Goal: Information Seeking & Learning: Learn about a topic

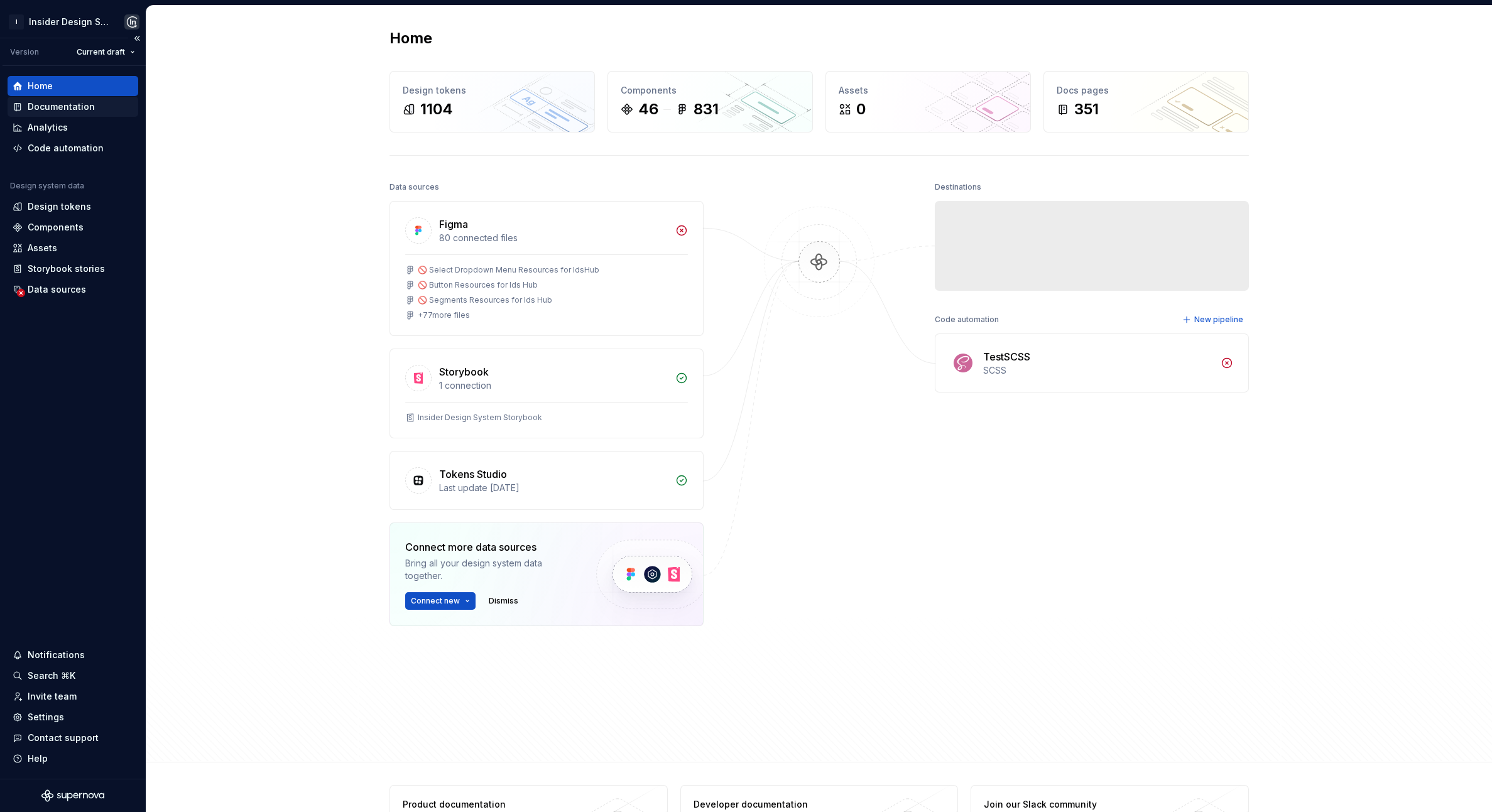
click at [63, 103] on div "Documentation" at bounding box center [61, 106] width 67 height 13
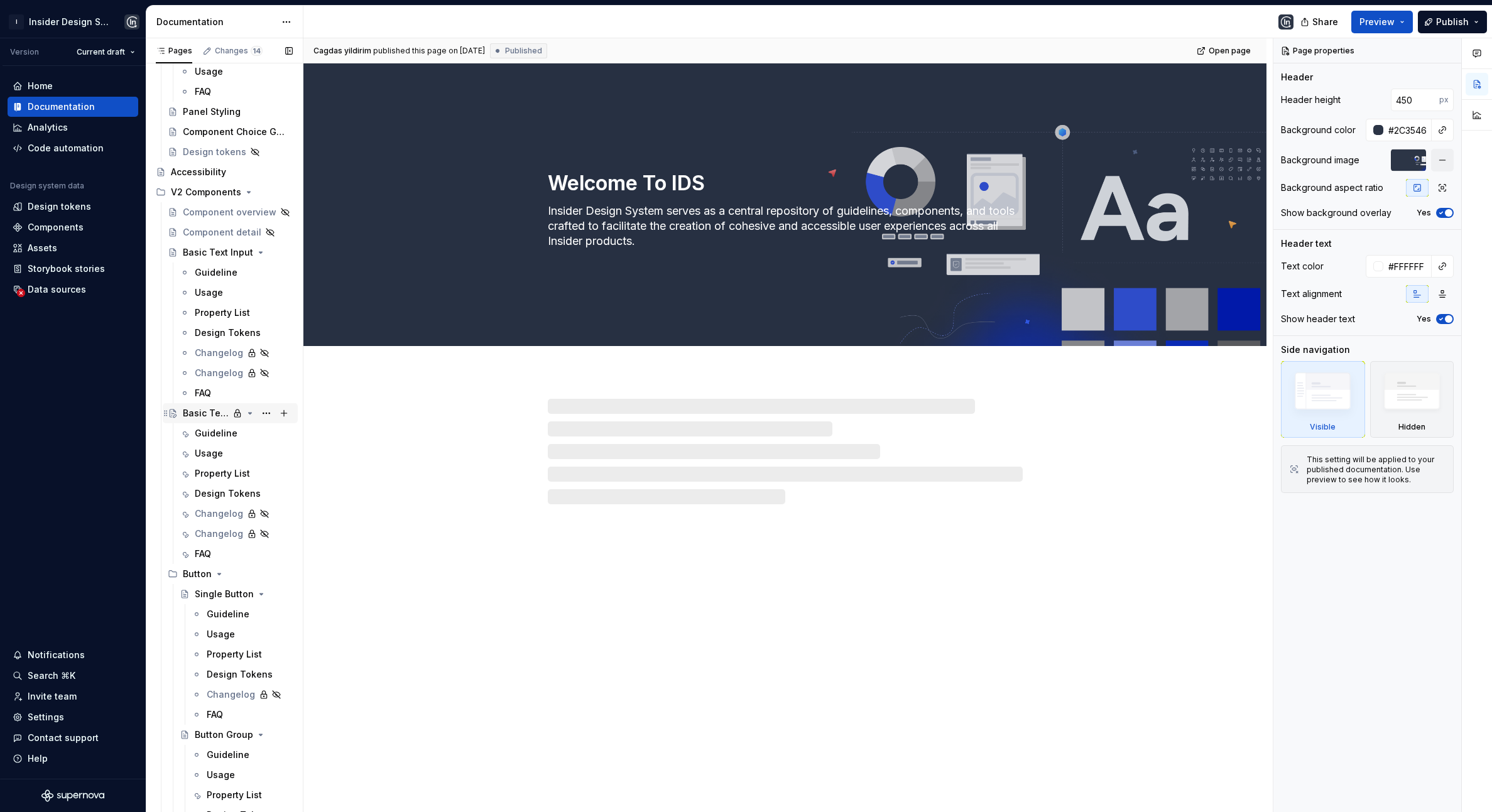
scroll to position [890, 0]
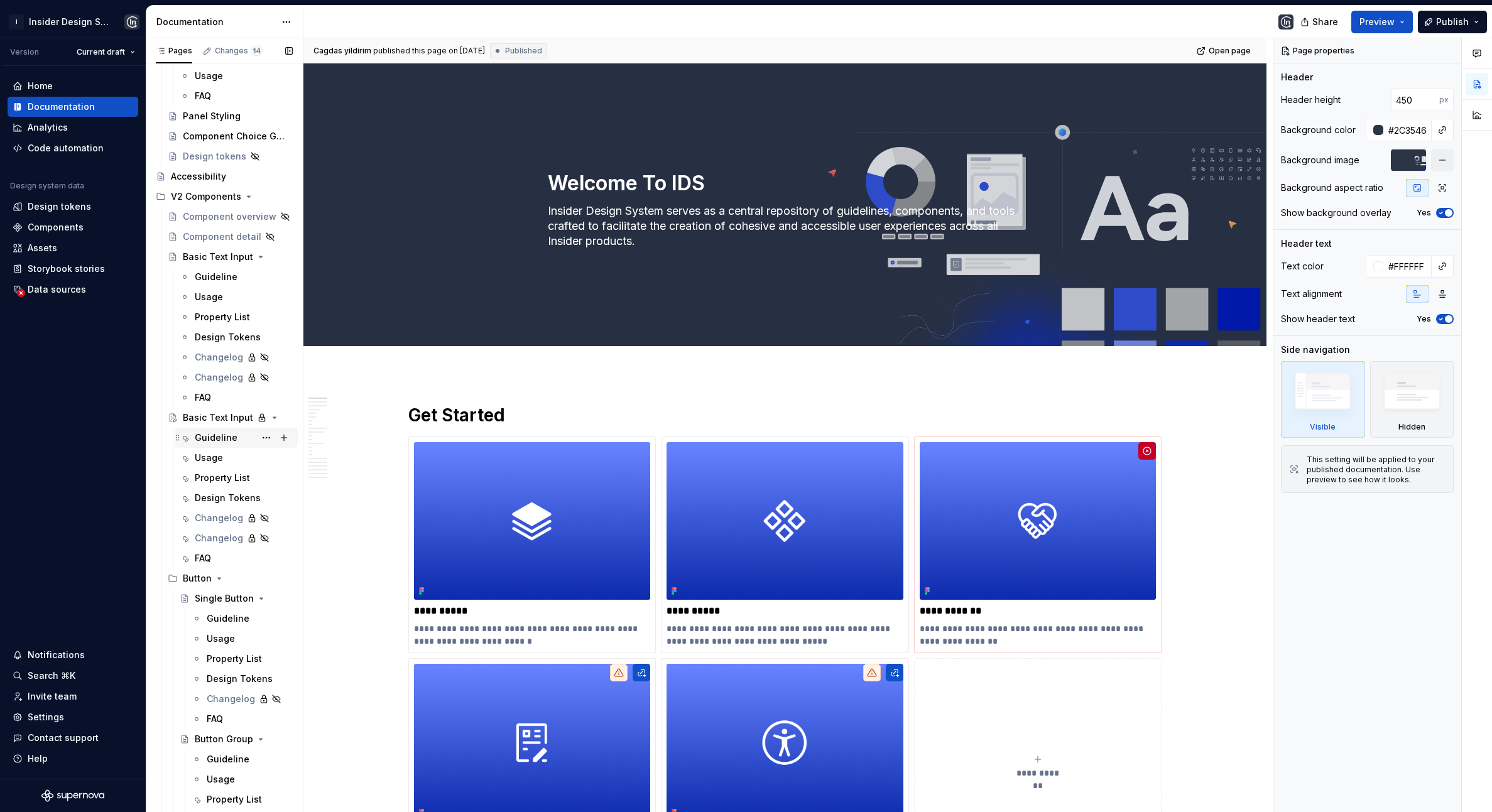
click at [221, 436] on div "Guideline" at bounding box center [216, 438] width 43 height 13
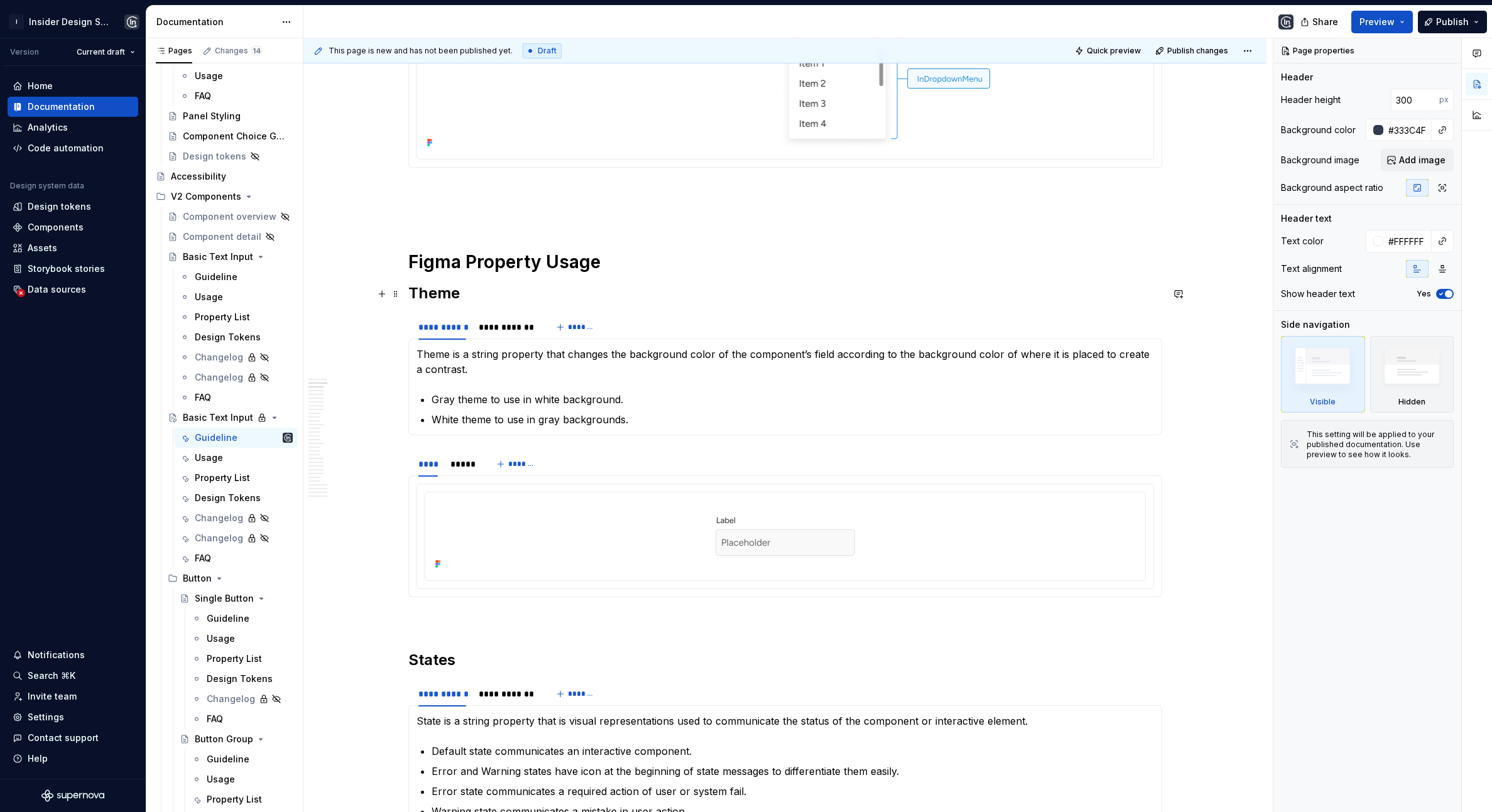
scroll to position [724, 0]
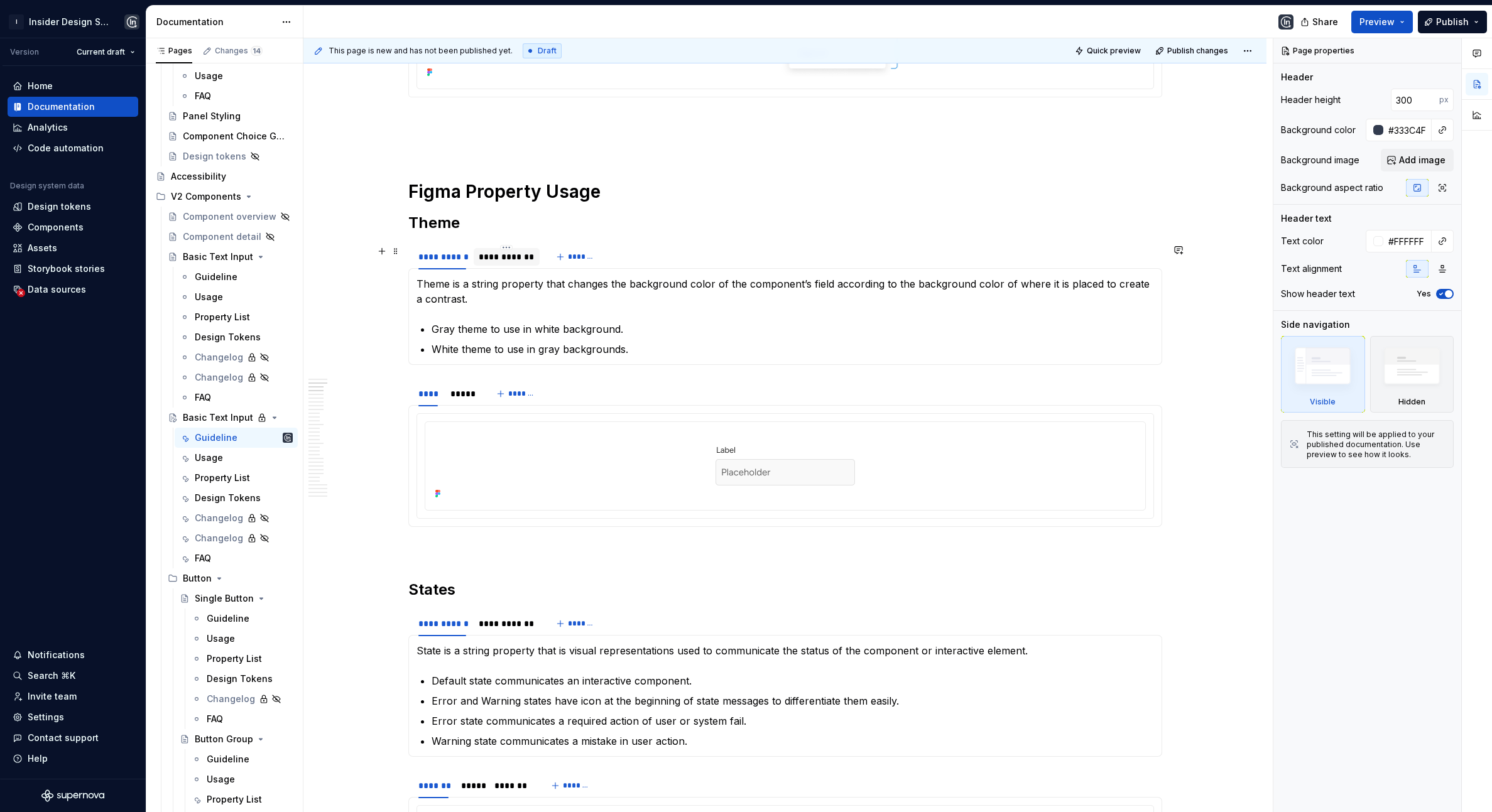
click at [494, 259] on div "**********" at bounding box center [506, 257] width 55 height 13
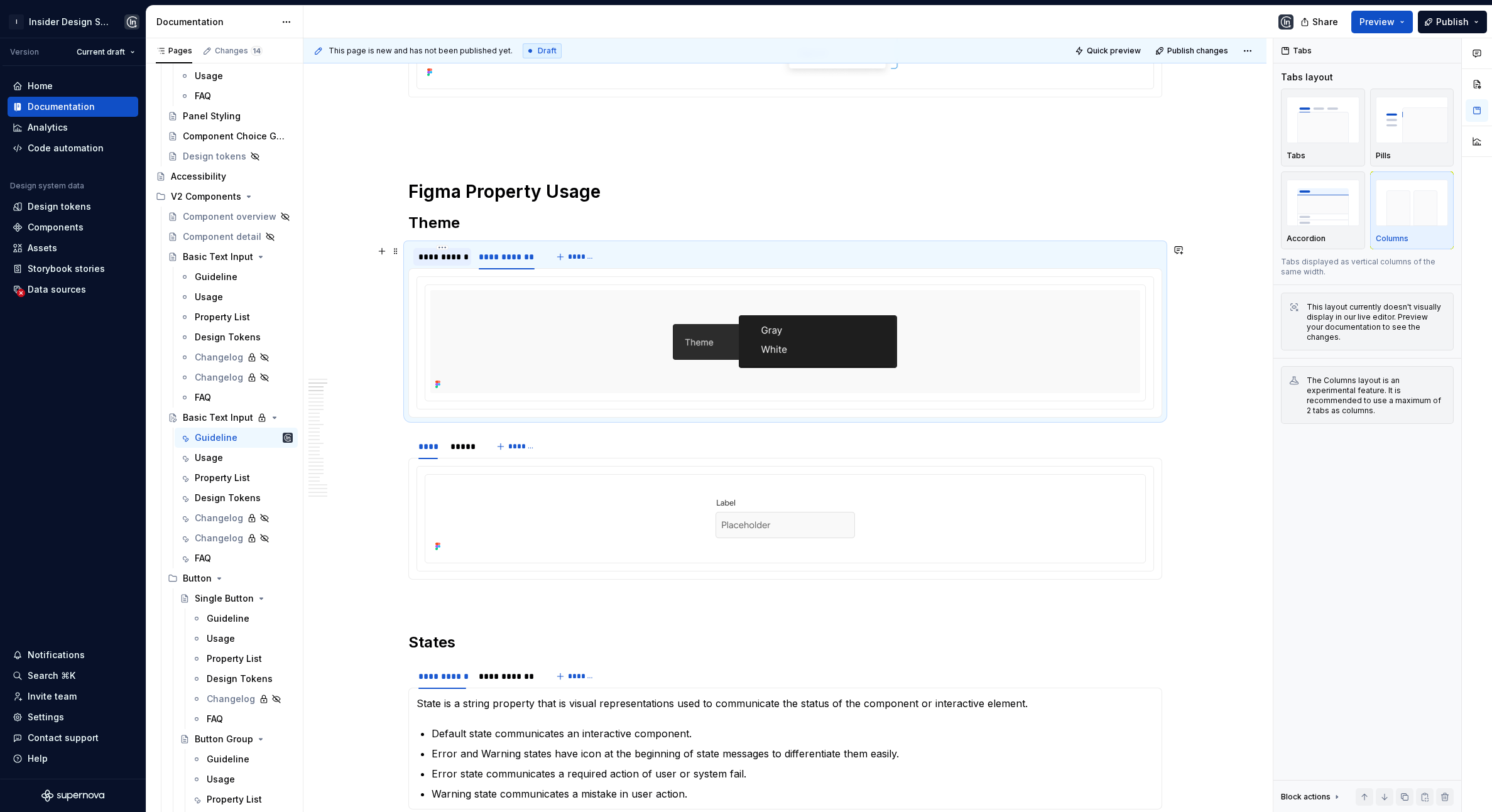
click at [453, 263] on div "**********" at bounding box center [442, 257] width 48 height 13
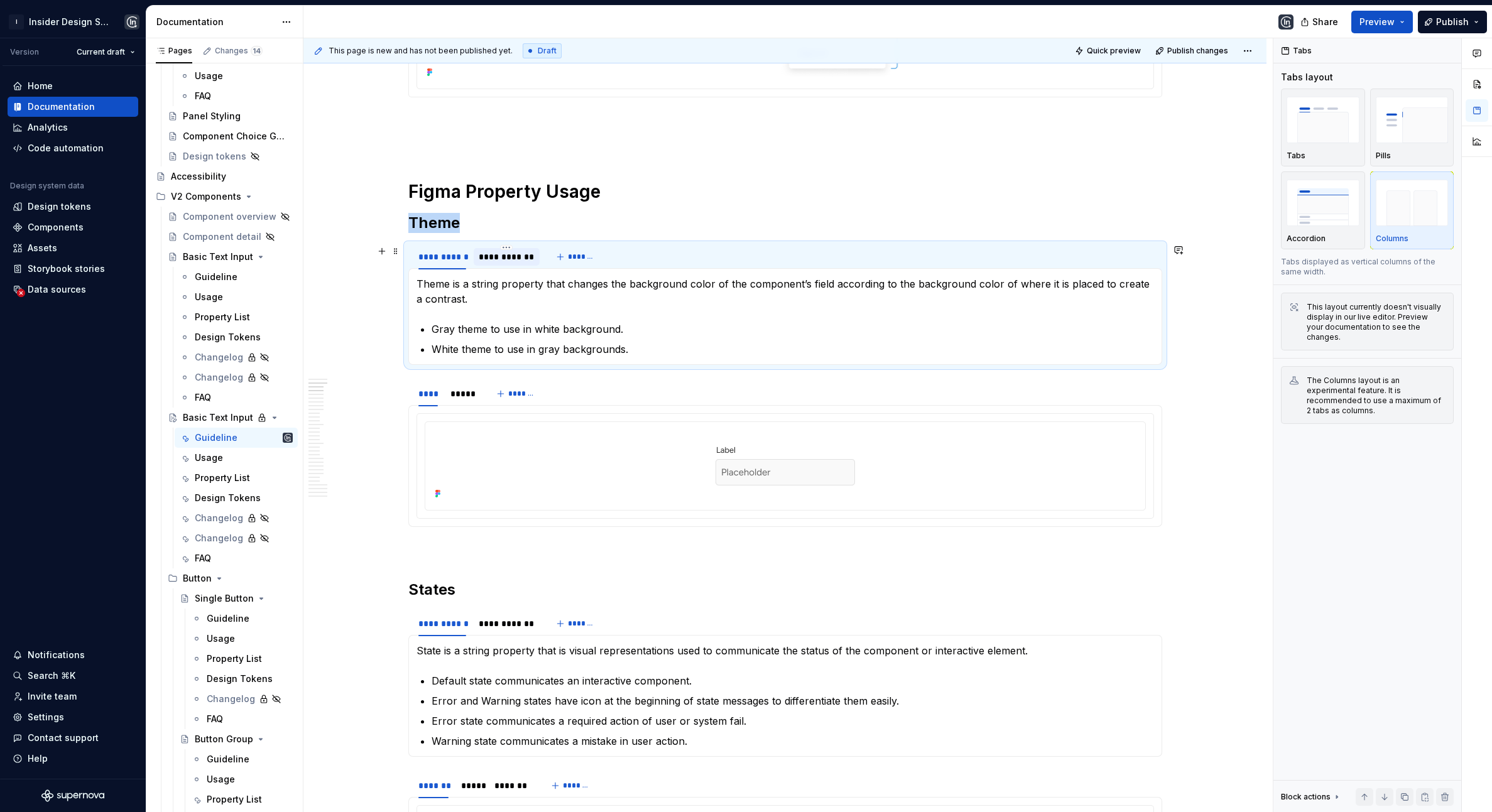
click at [495, 259] on div "**********" at bounding box center [506, 257] width 55 height 13
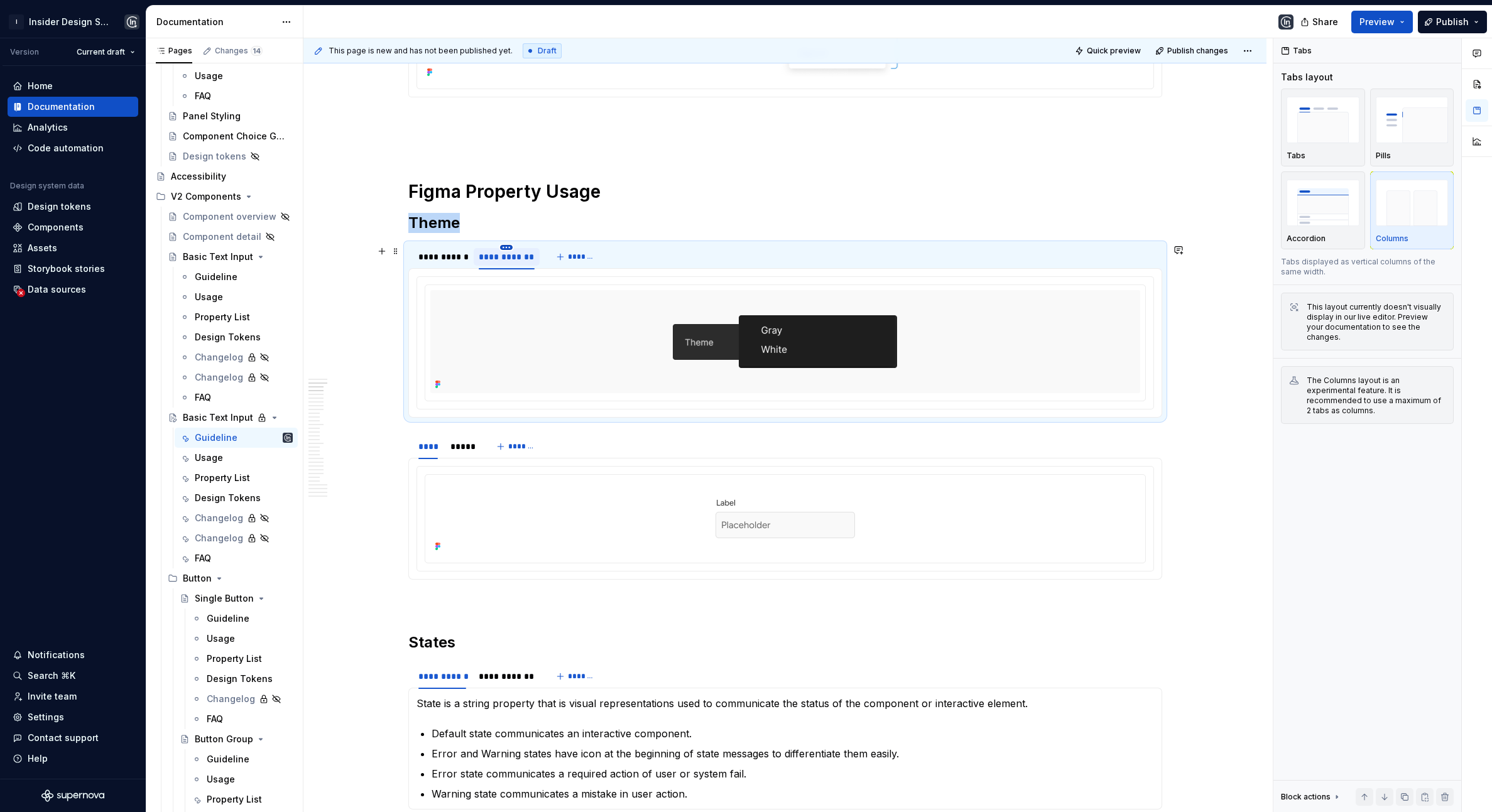
click at [509, 248] on html "I Insider Design System Version Current draft Home Documentation Analytics Code…" at bounding box center [746, 406] width 1492 height 812
click at [540, 350] on div "Delete tab" at bounding box center [567, 353] width 82 height 13
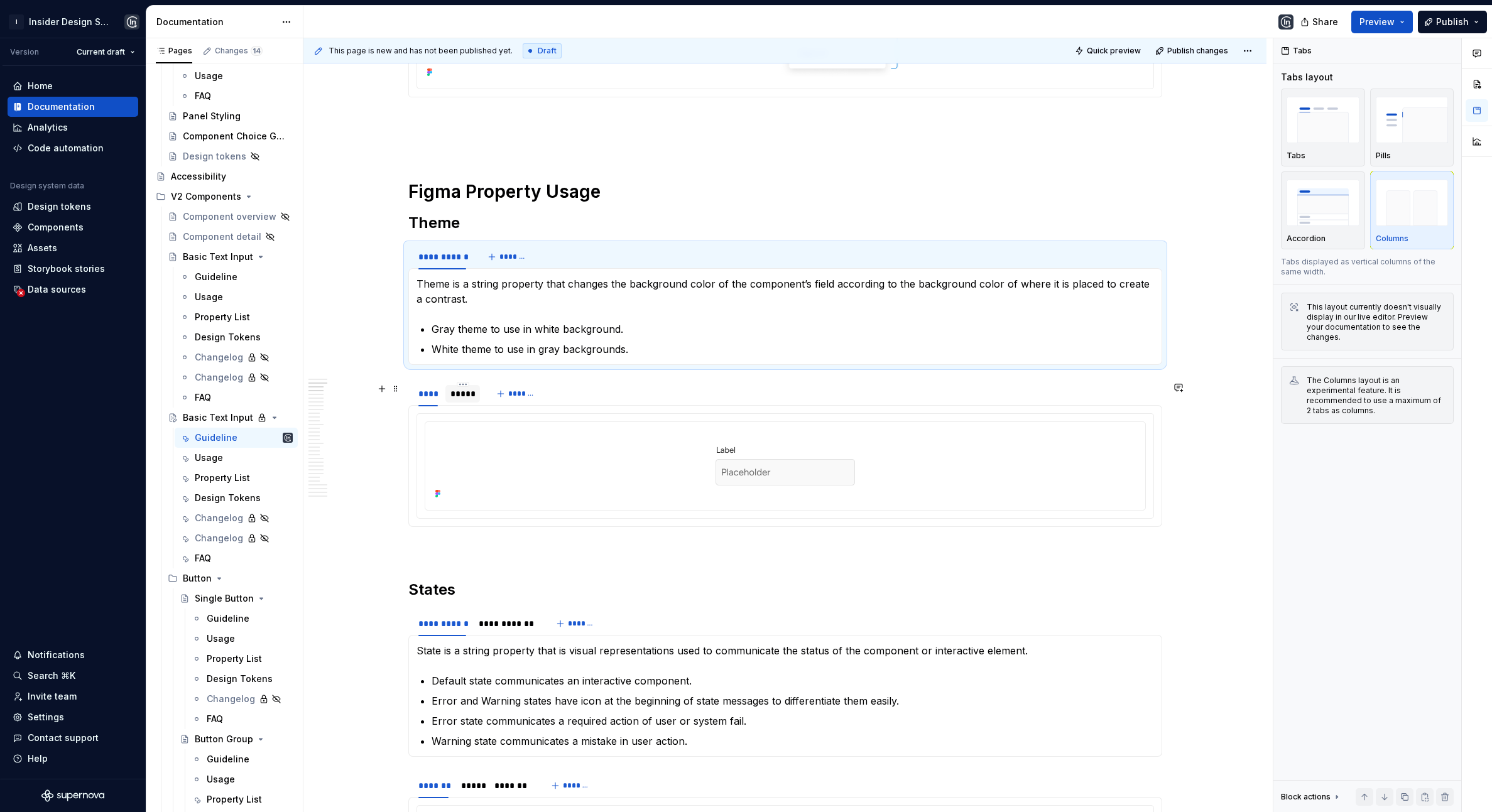
click at [465, 392] on div "*****" at bounding box center [463, 394] width 25 height 13
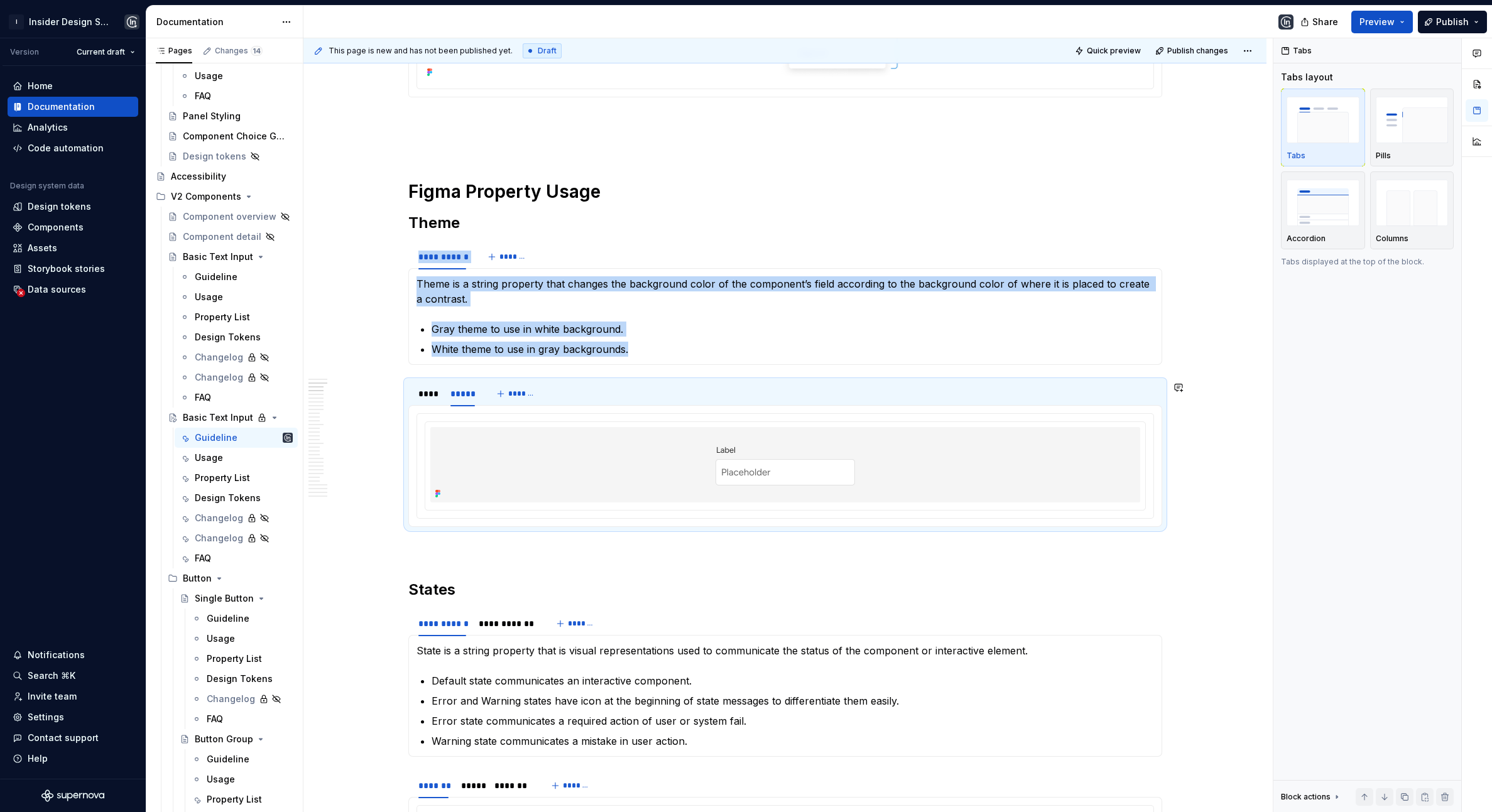
click at [465, 380] on section "**** ***** *******" at bounding box center [786, 453] width 754 height 147
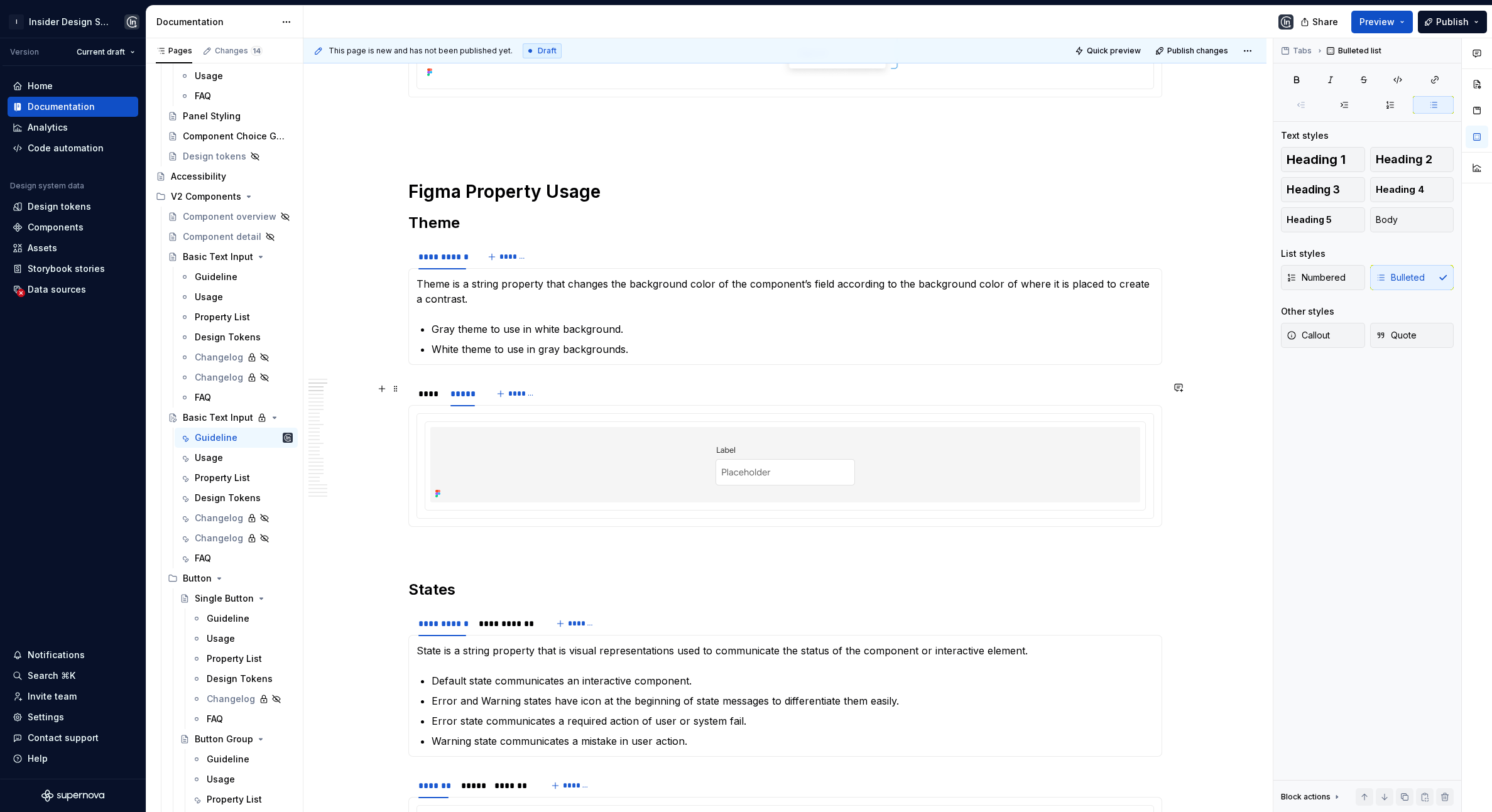
click at [465, 386] on html "I Insider Design System Version Current draft Home Documentation Analytics Code…" at bounding box center [746, 406] width 1492 height 812
click at [515, 495] on div "Delete tab" at bounding box center [523, 489] width 82 height 13
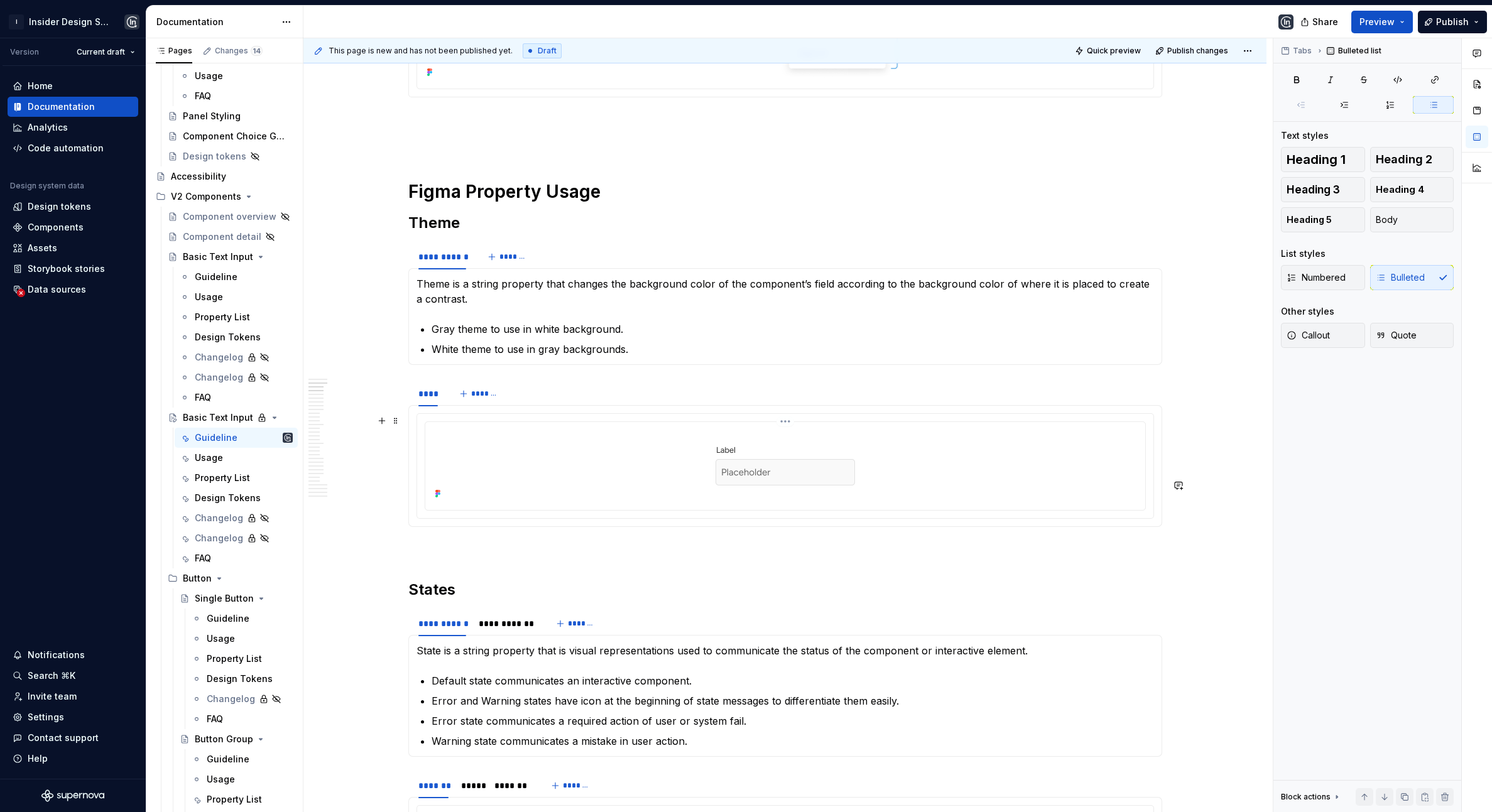
click at [503, 466] on div at bounding box center [785, 465] width 710 height 76
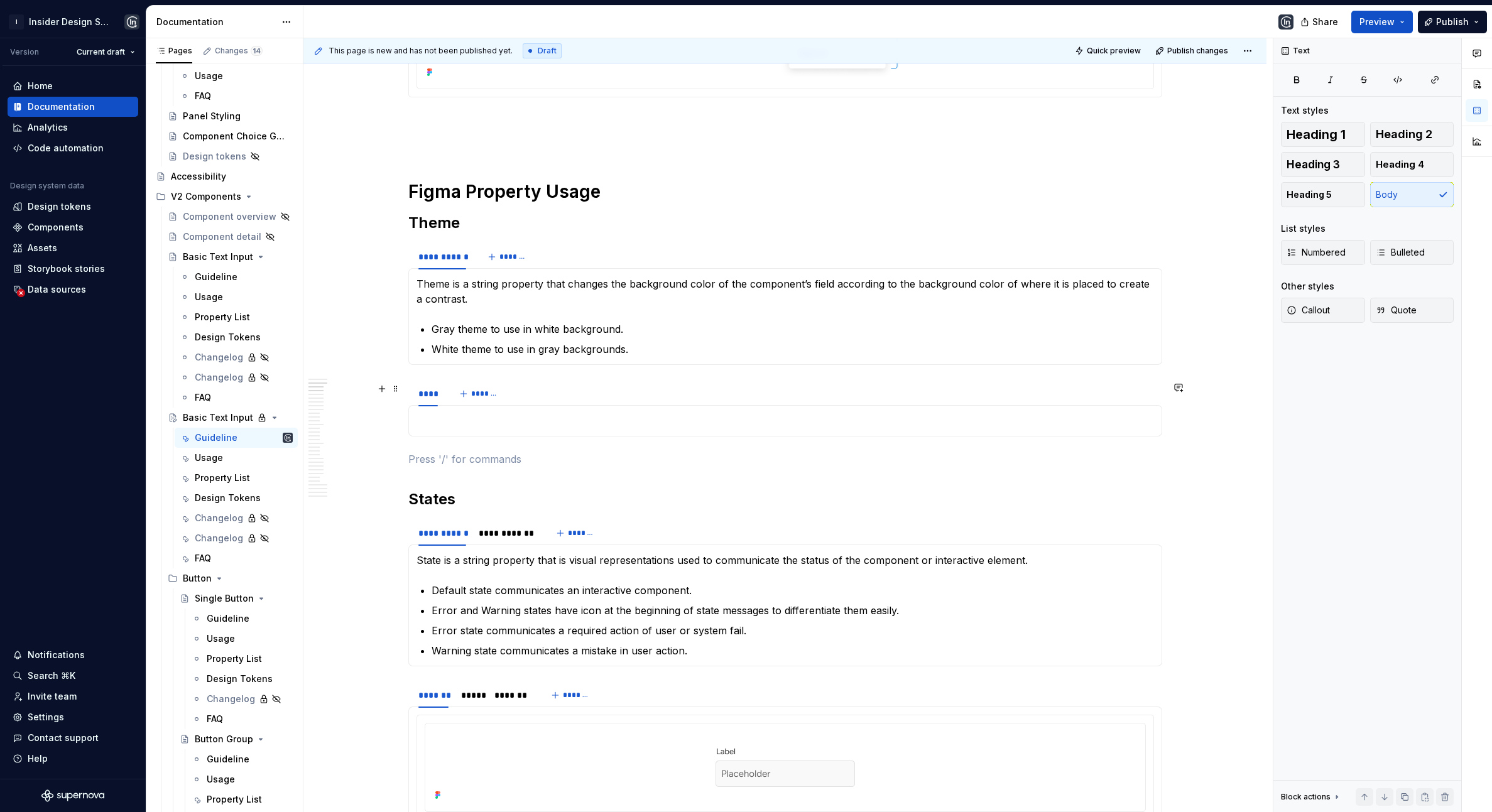
click at [554, 390] on div "**** *******" at bounding box center [786, 394] width 754 height 25
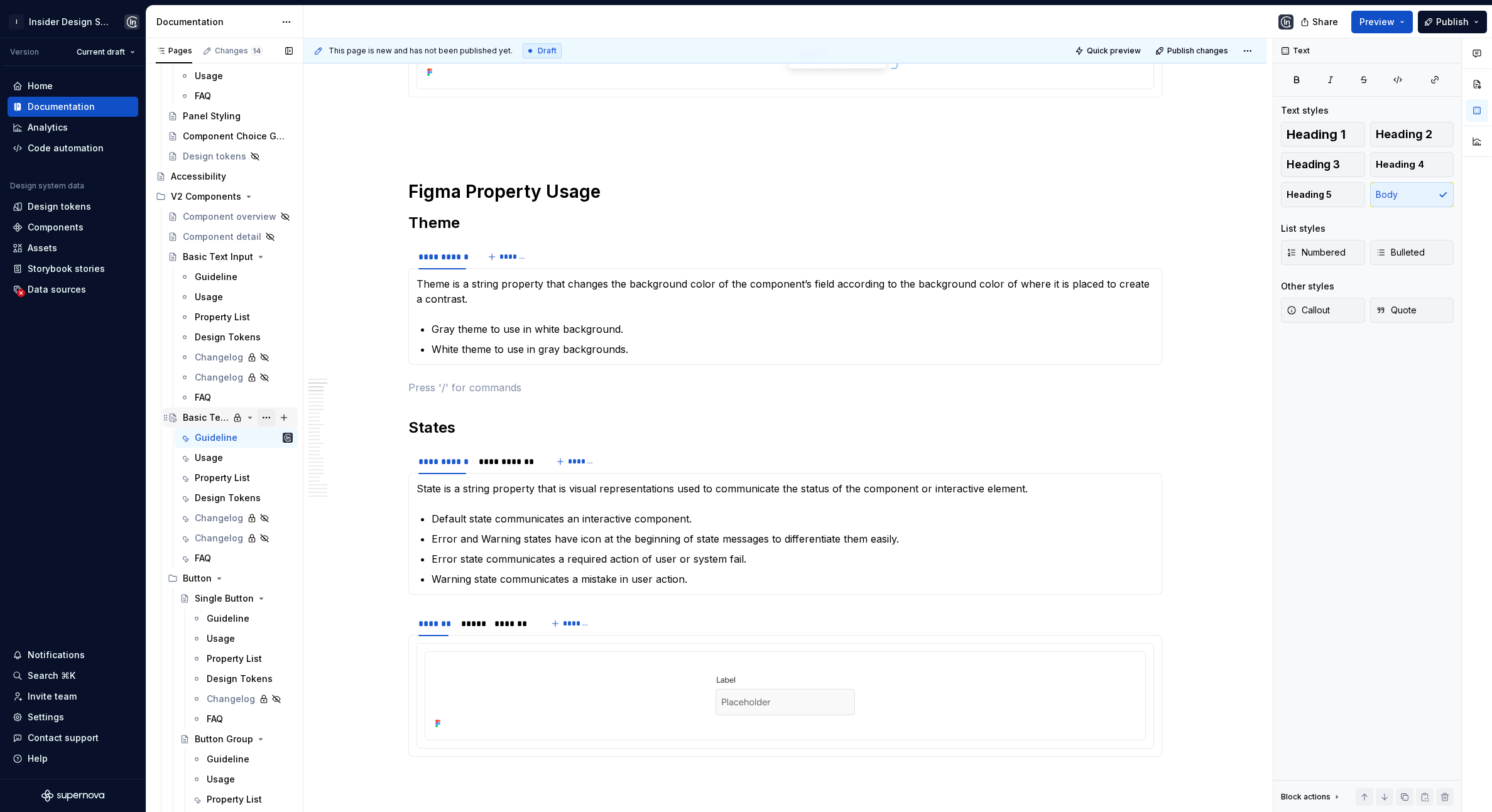
click at [269, 417] on button "Page tree" at bounding box center [266, 418] width 18 height 18
type textarea "*"
click at [343, 444] on div "Rename page" at bounding box center [343, 439] width 123 height 13
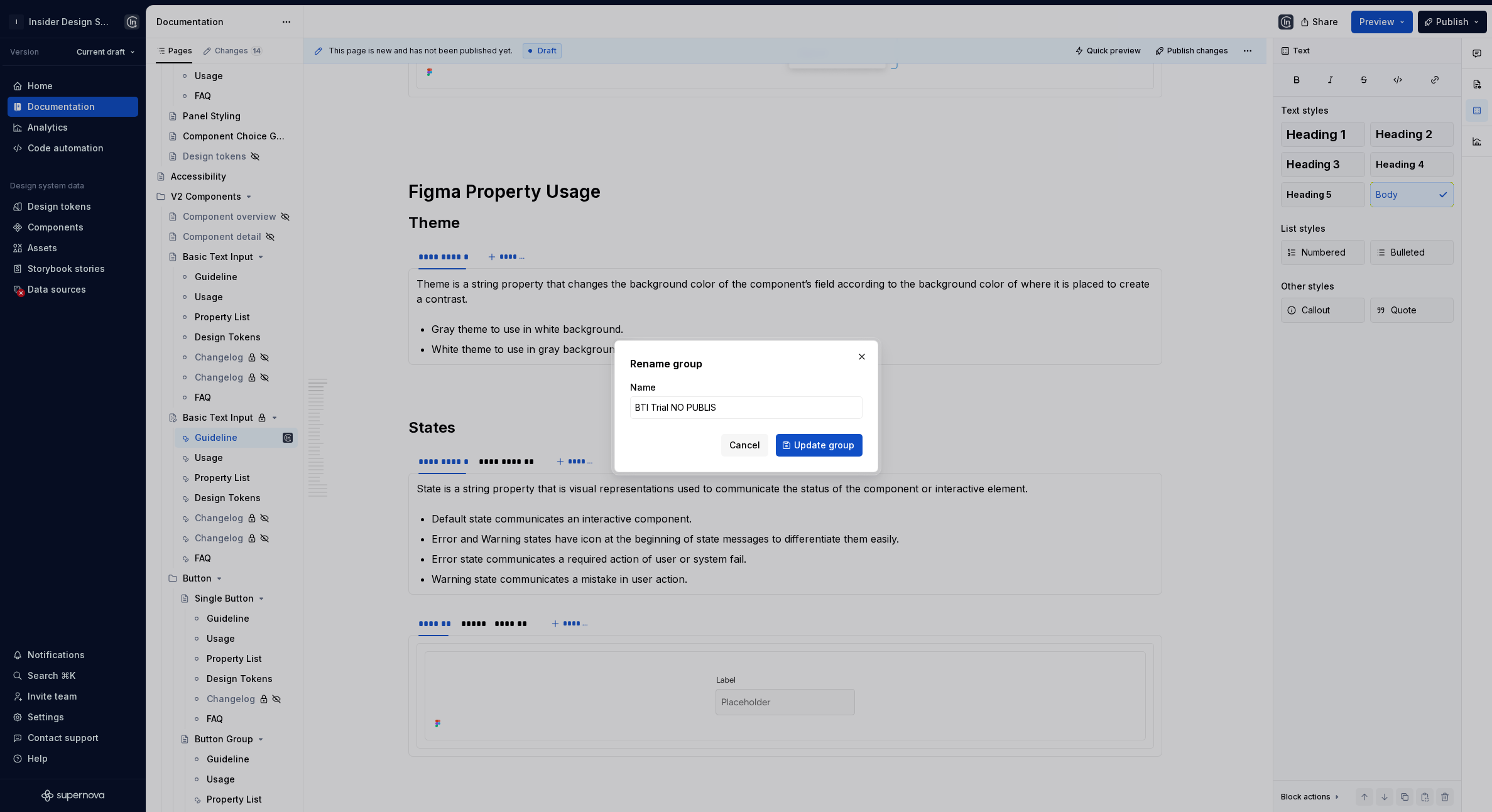
type input "BTI Trial NO PUBLISH"
click button "Update group" at bounding box center [819, 446] width 87 height 22
type textarea "*"
type textarea "BTI Trial NO PUBLISH"
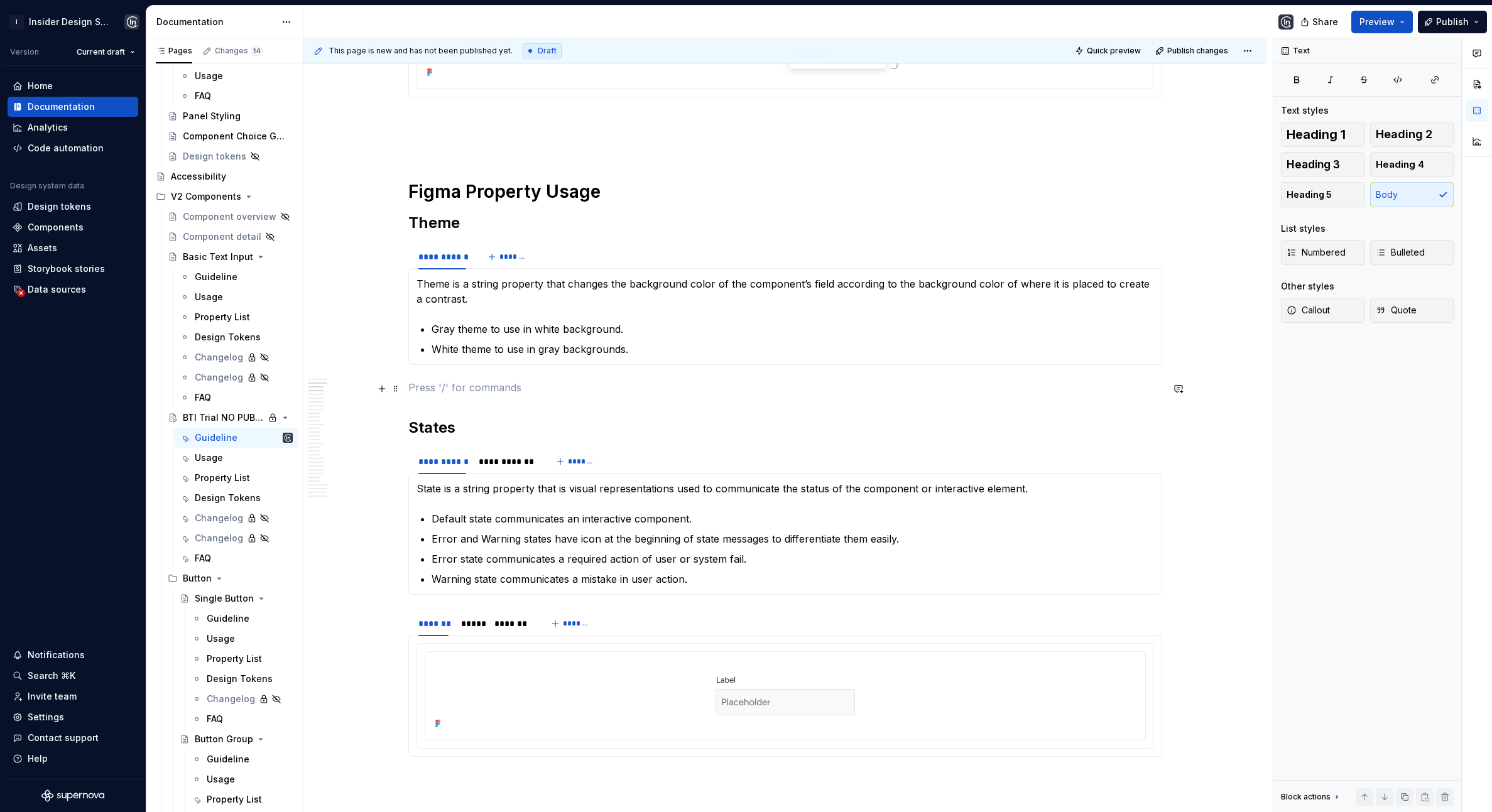
click at [501, 382] on p at bounding box center [786, 387] width 754 height 15
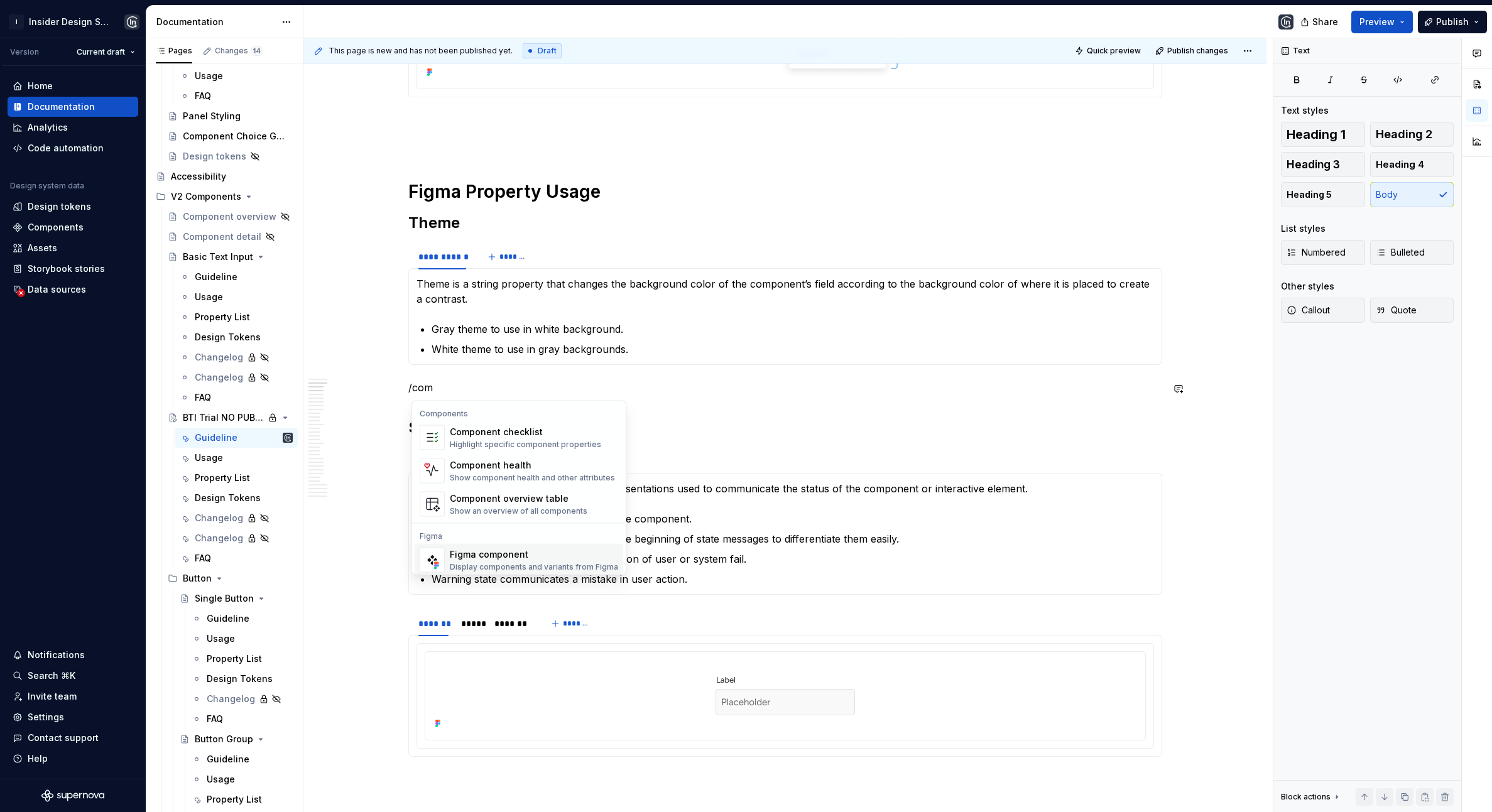
scroll to position [38, 0]
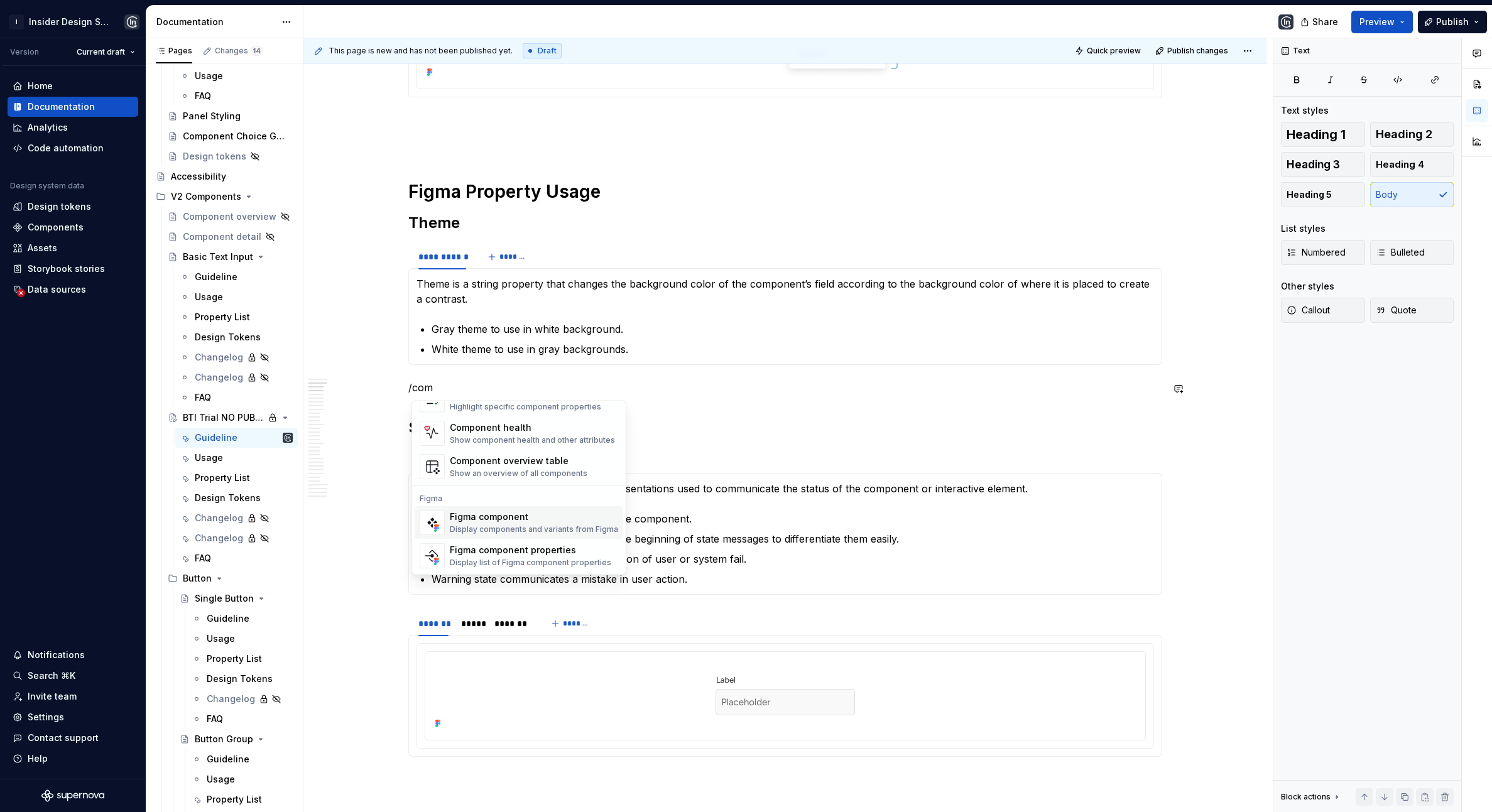
click at [537, 516] on div "Figma component" at bounding box center [534, 517] width 168 height 13
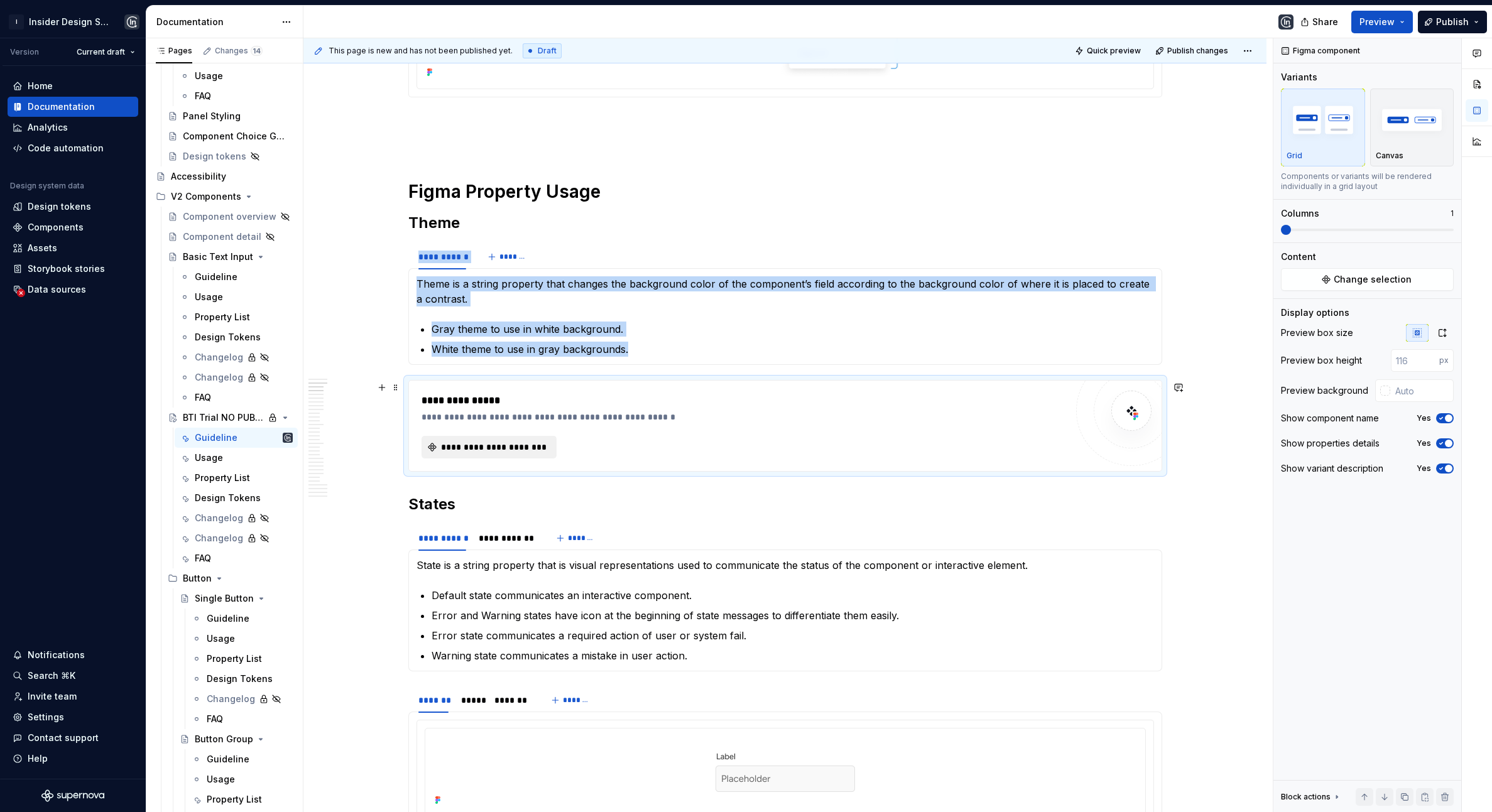
click at [541, 442] on span "**********" at bounding box center [494, 447] width 109 height 13
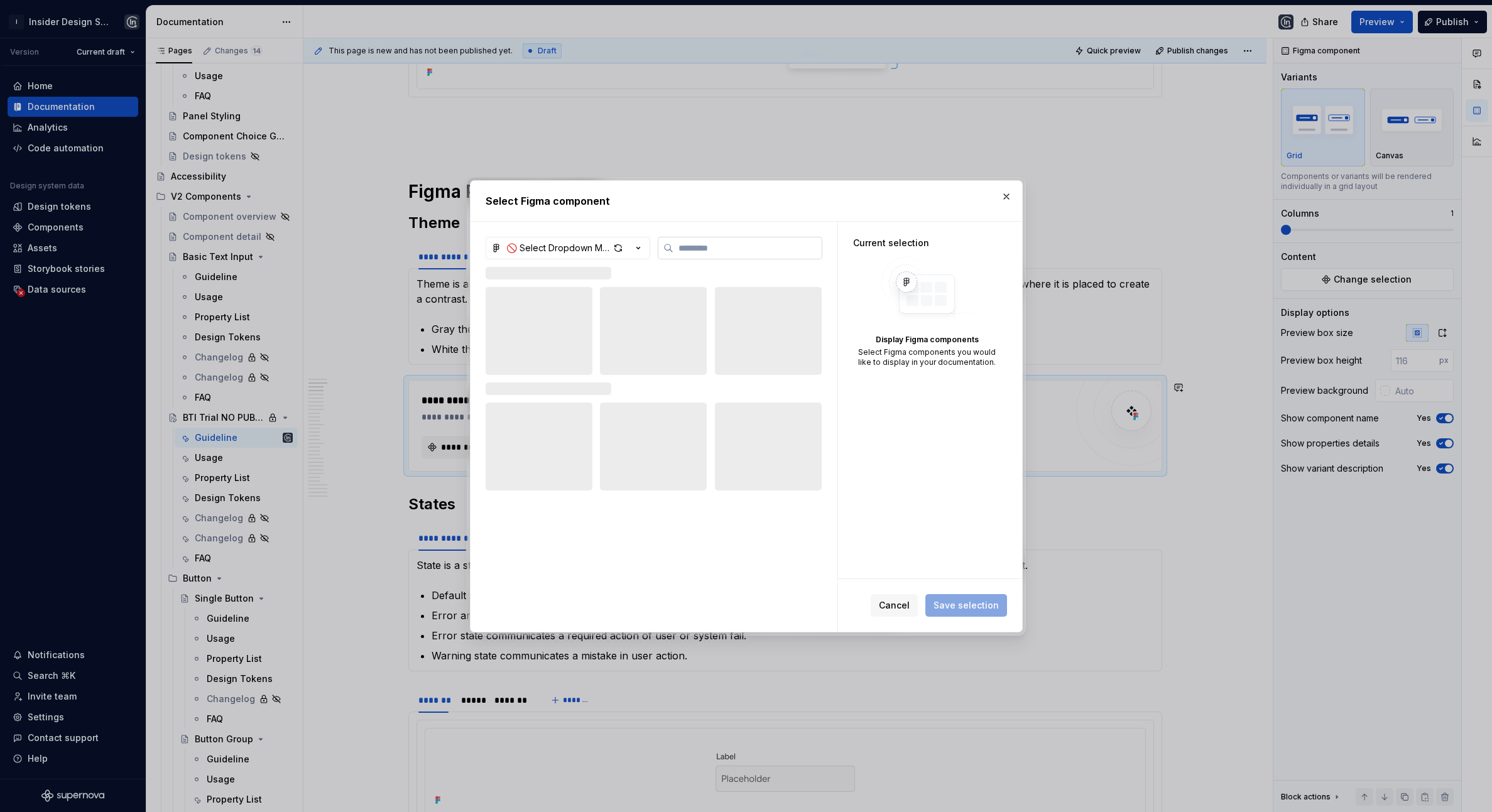
type textarea "*"
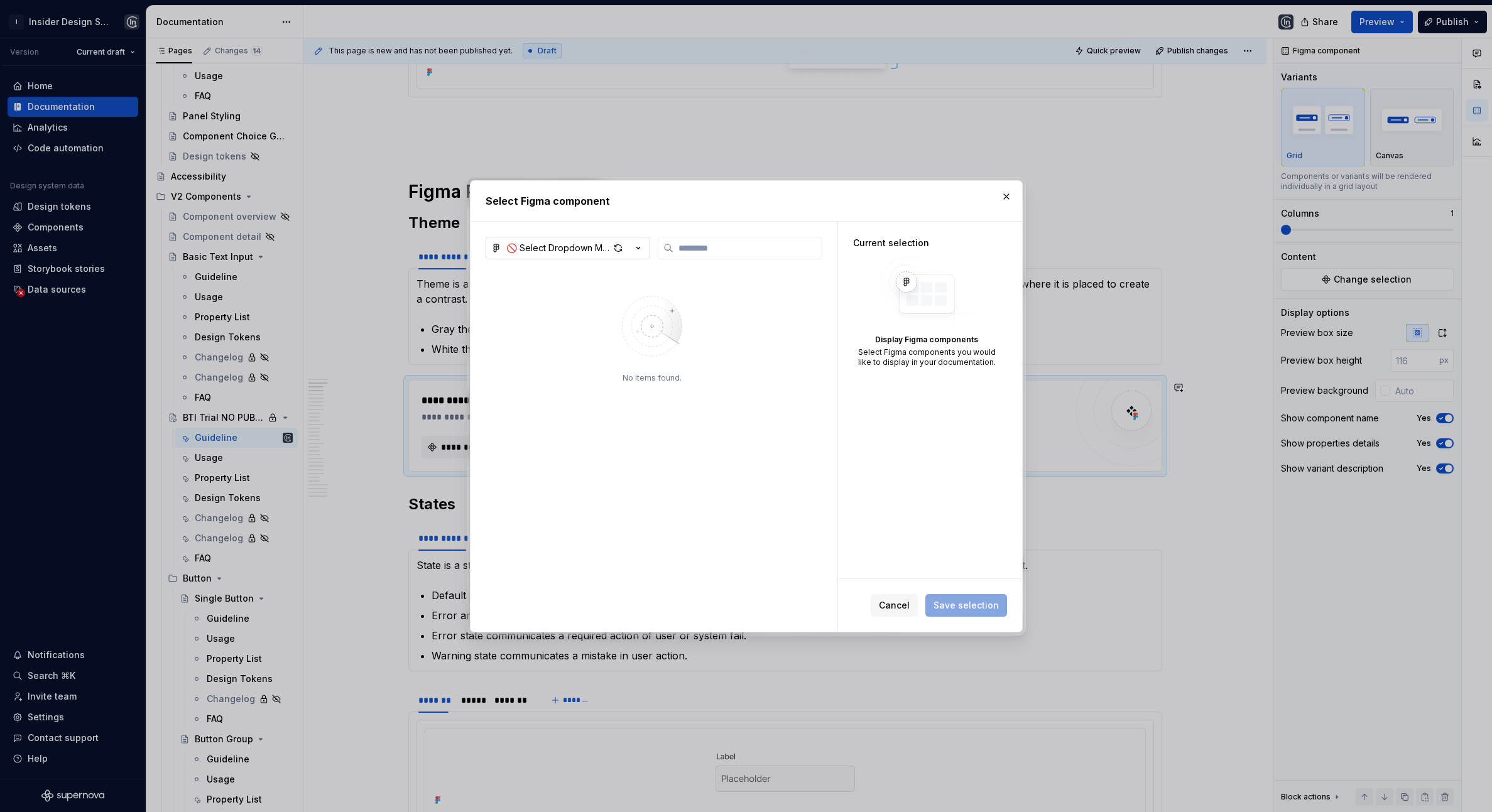
click at [634, 252] on icon "button" at bounding box center [638, 248] width 13 height 13
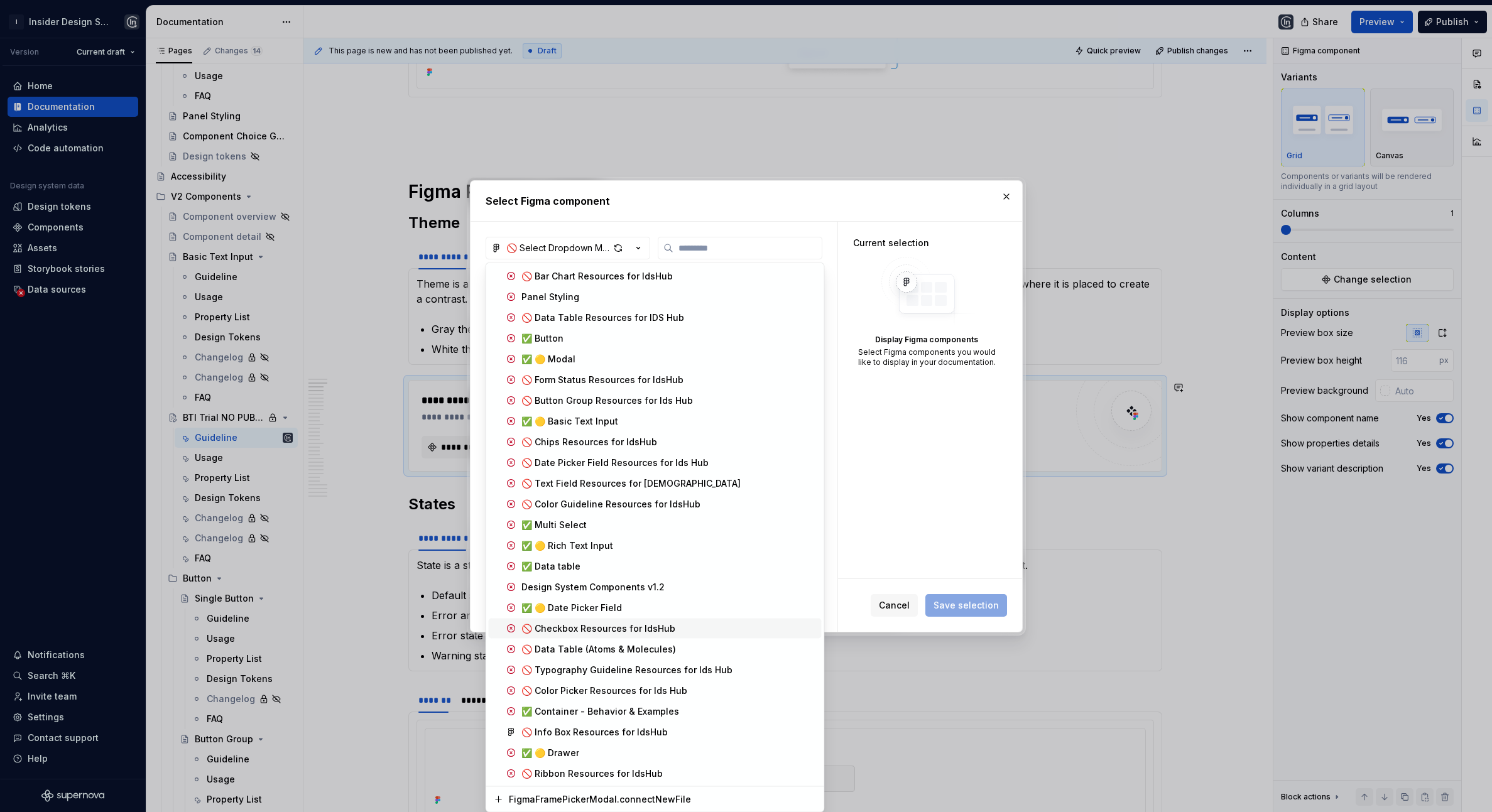
scroll to position [1068, 0]
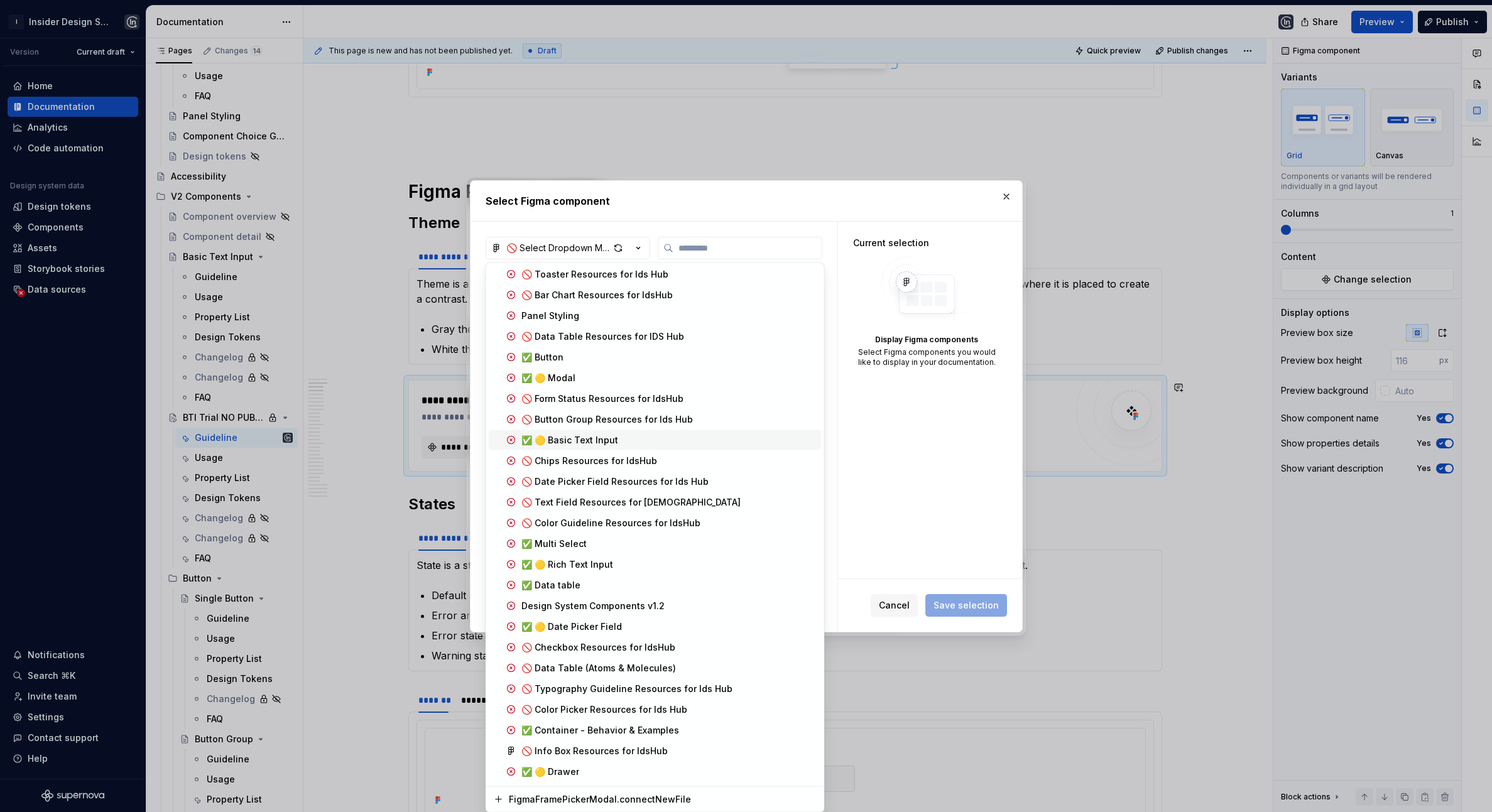
click at [580, 434] on div "✅ 🟡 Basic Text Input" at bounding box center [570, 441] width 97 height 13
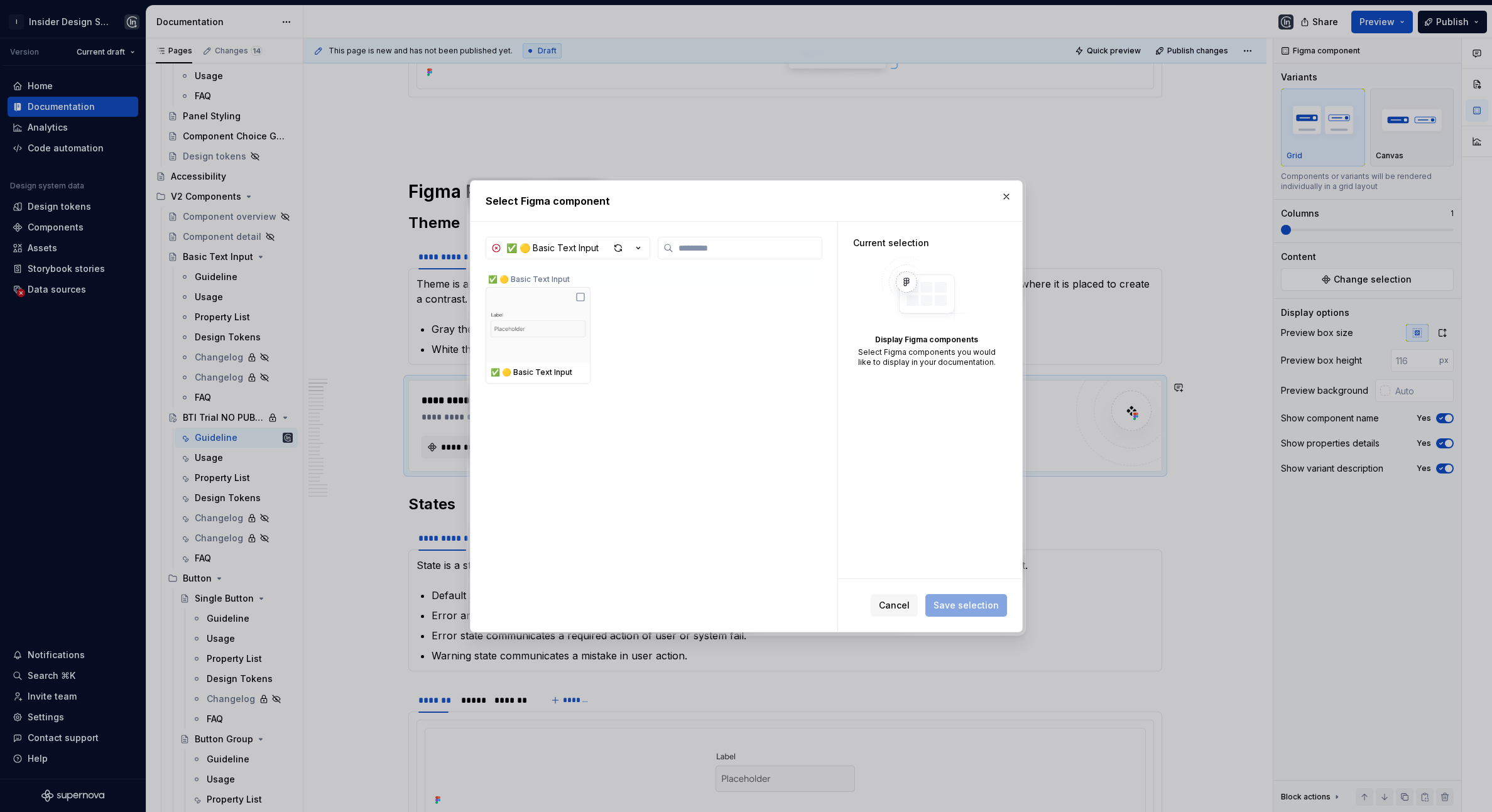
click at [473, 343] on div "✅ 🟡 Basic Text Input ✅ 🟡 Basic Text Input ✅ 🟡 Basic Text Input" at bounding box center [655, 427] width 367 height 410
click at [534, 343] on img at bounding box center [538, 324] width 95 height 40
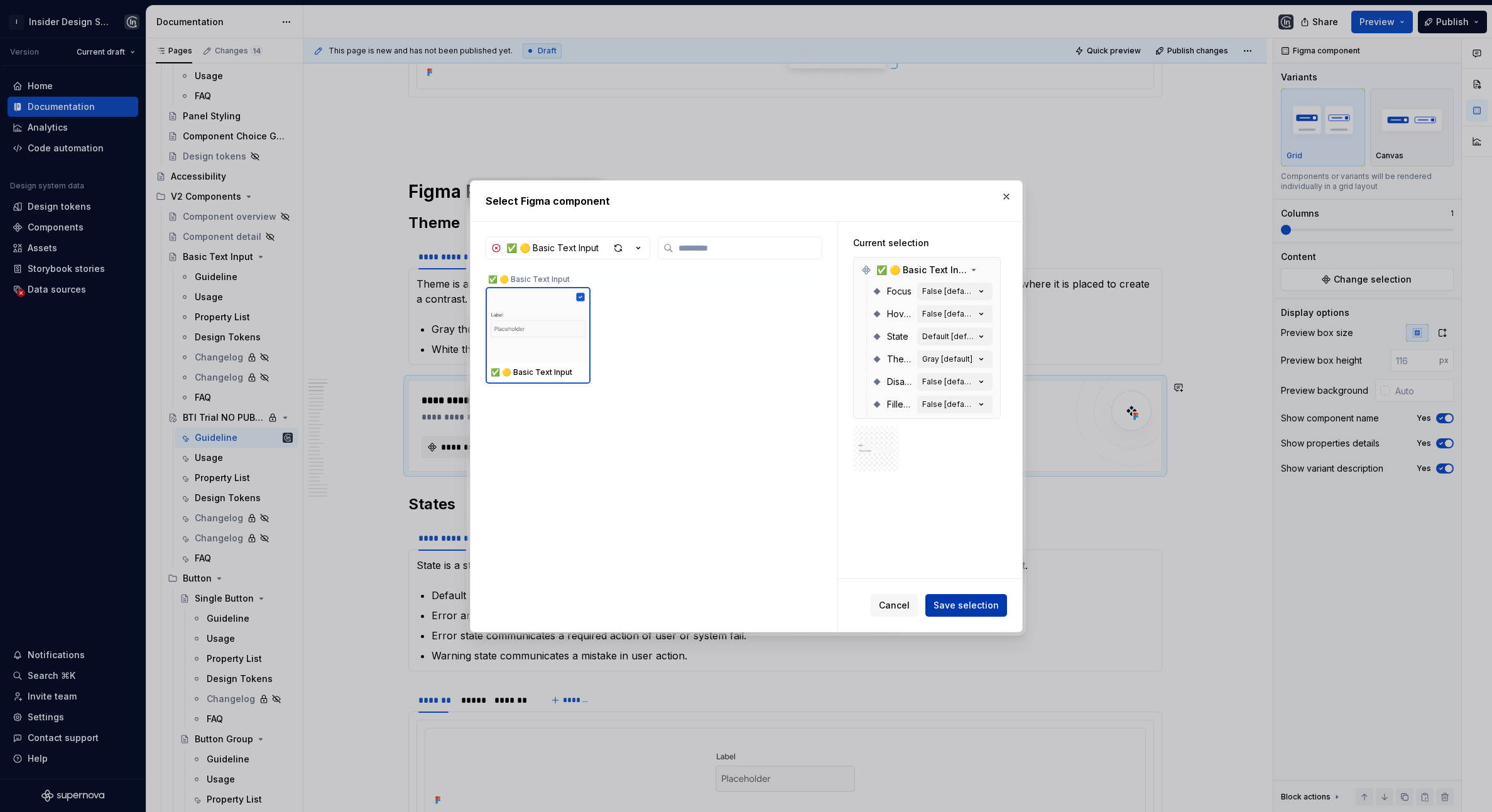
click at [959, 612] on button "Save selection" at bounding box center [966, 605] width 82 height 22
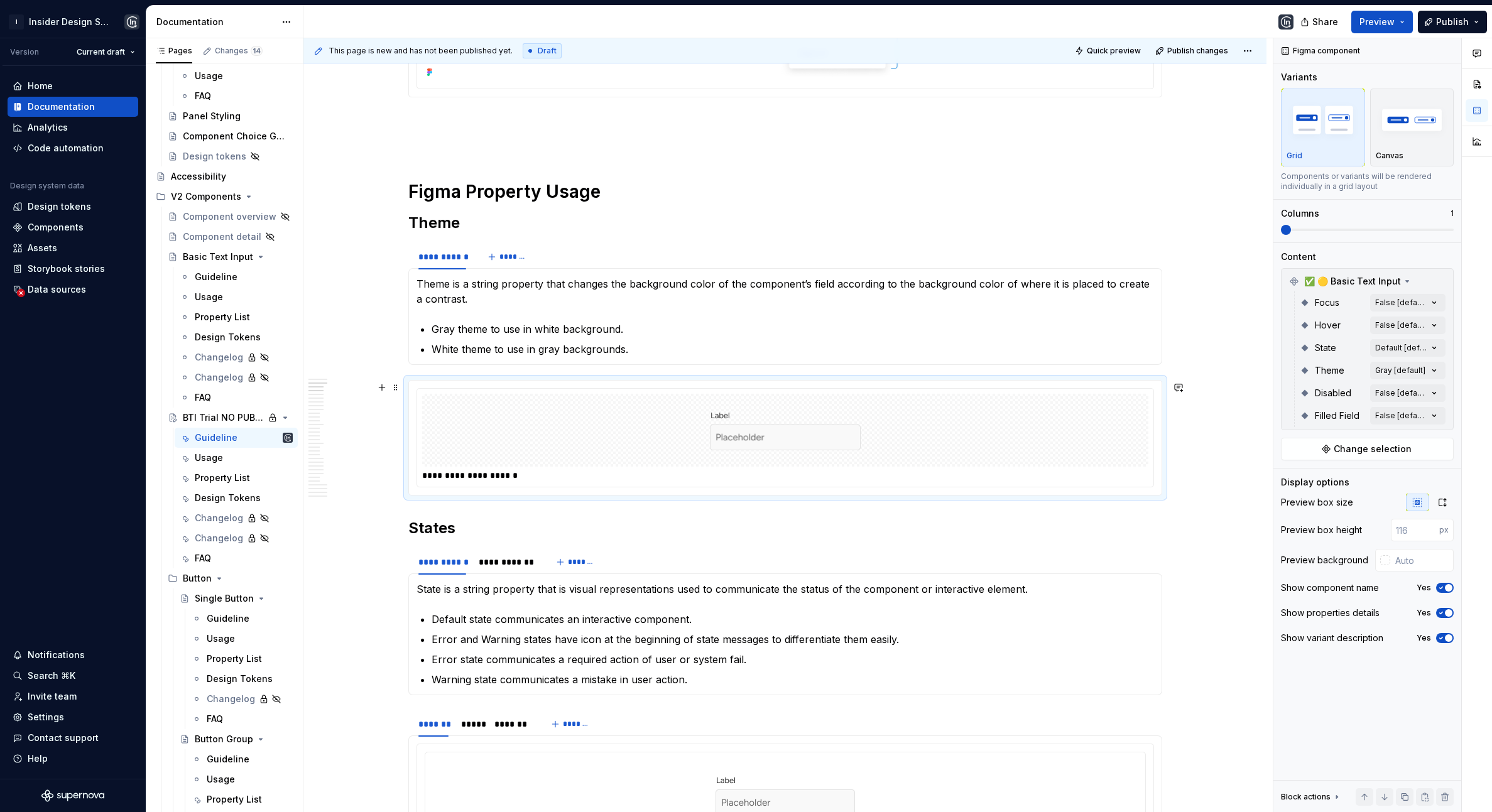
click at [909, 410] on div at bounding box center [786, 430] width 726 height 73
click at [1419, 571] on input "text" at bounding box center [1422, 560] width 64 height 22
type input "#FFFFFF"
click at [1405, 135] on img "button" at bounding box center [1413, 119] width 73 height 46
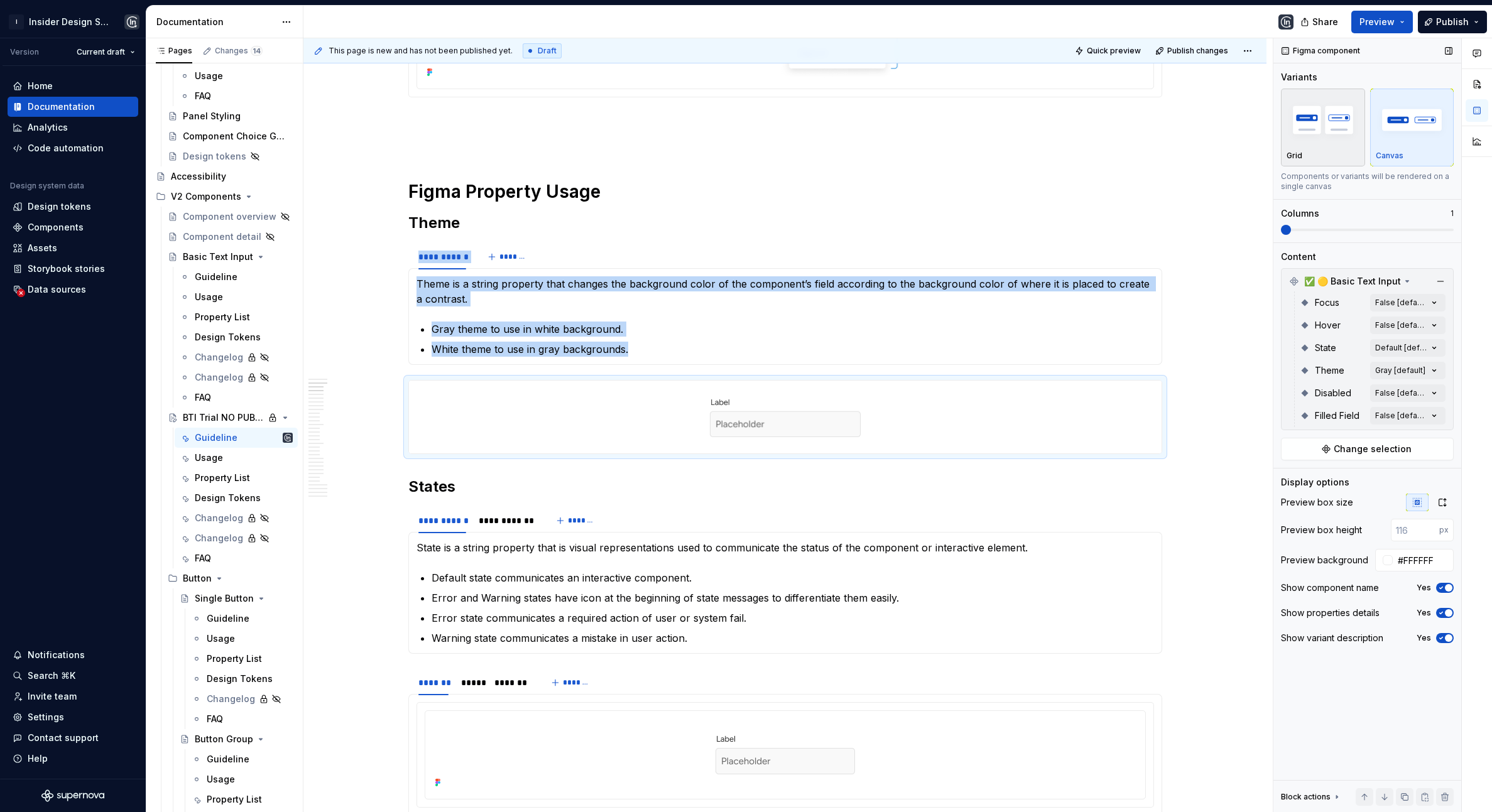
click at [1315, 147] on div "Grid" at bounding box center [1323, 127] width 73 height 67
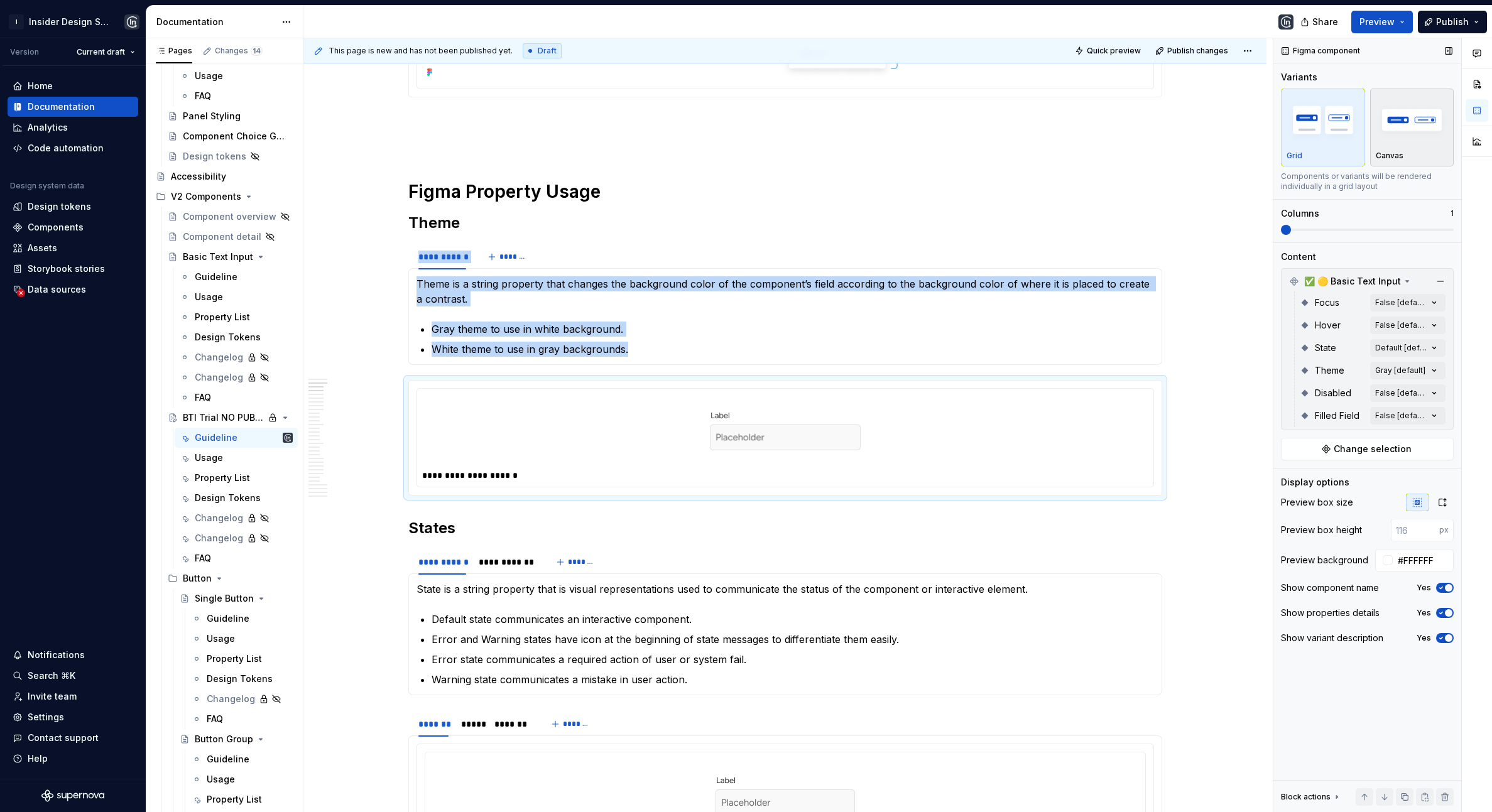
click at [1404, 150] on div "Canvas" at bounding box center [1413, 127] width 73 height 67
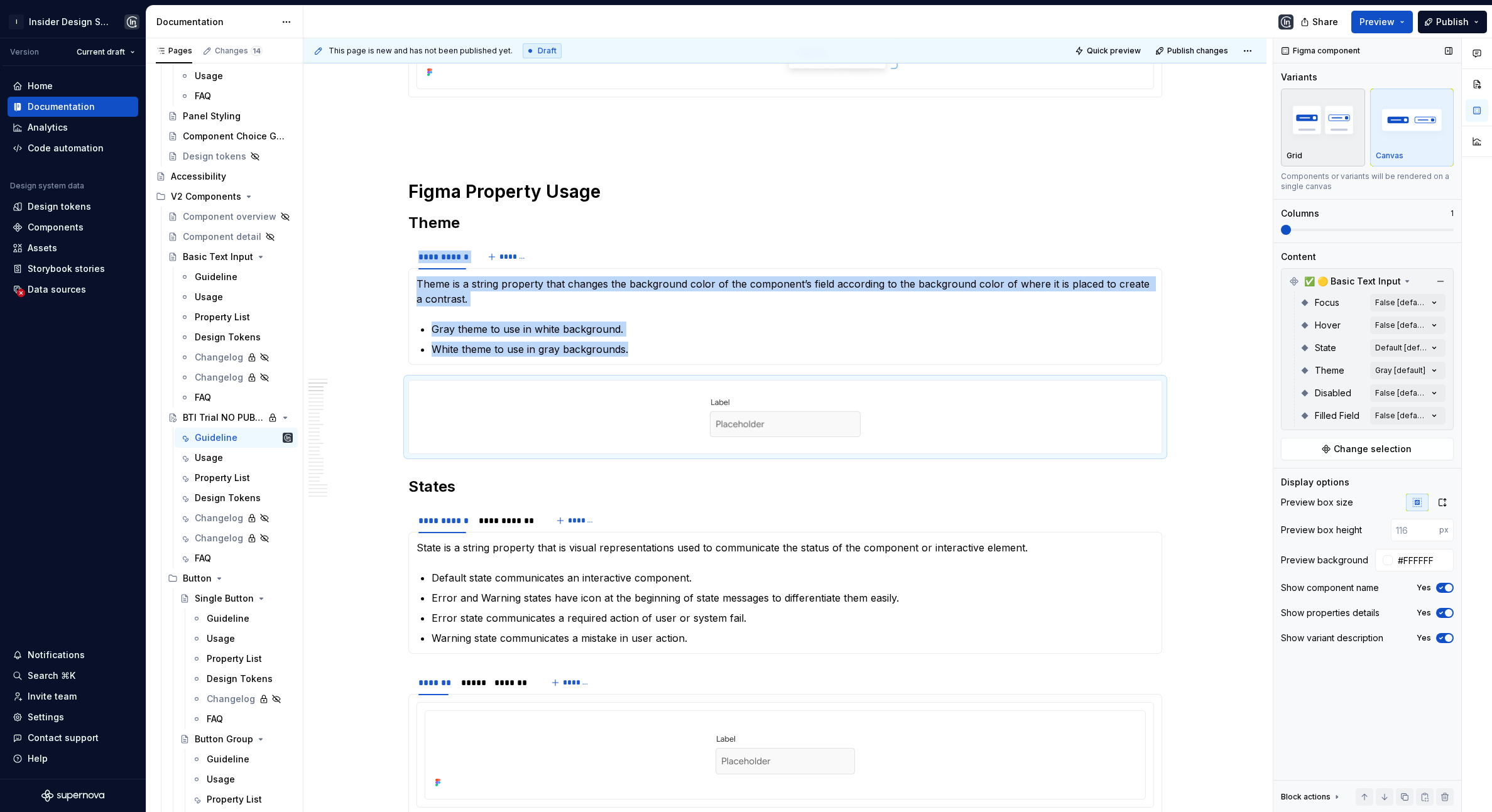
click at [1308, 155] on div "Grid" at bounding box center [1323, 156] width 73 height 10
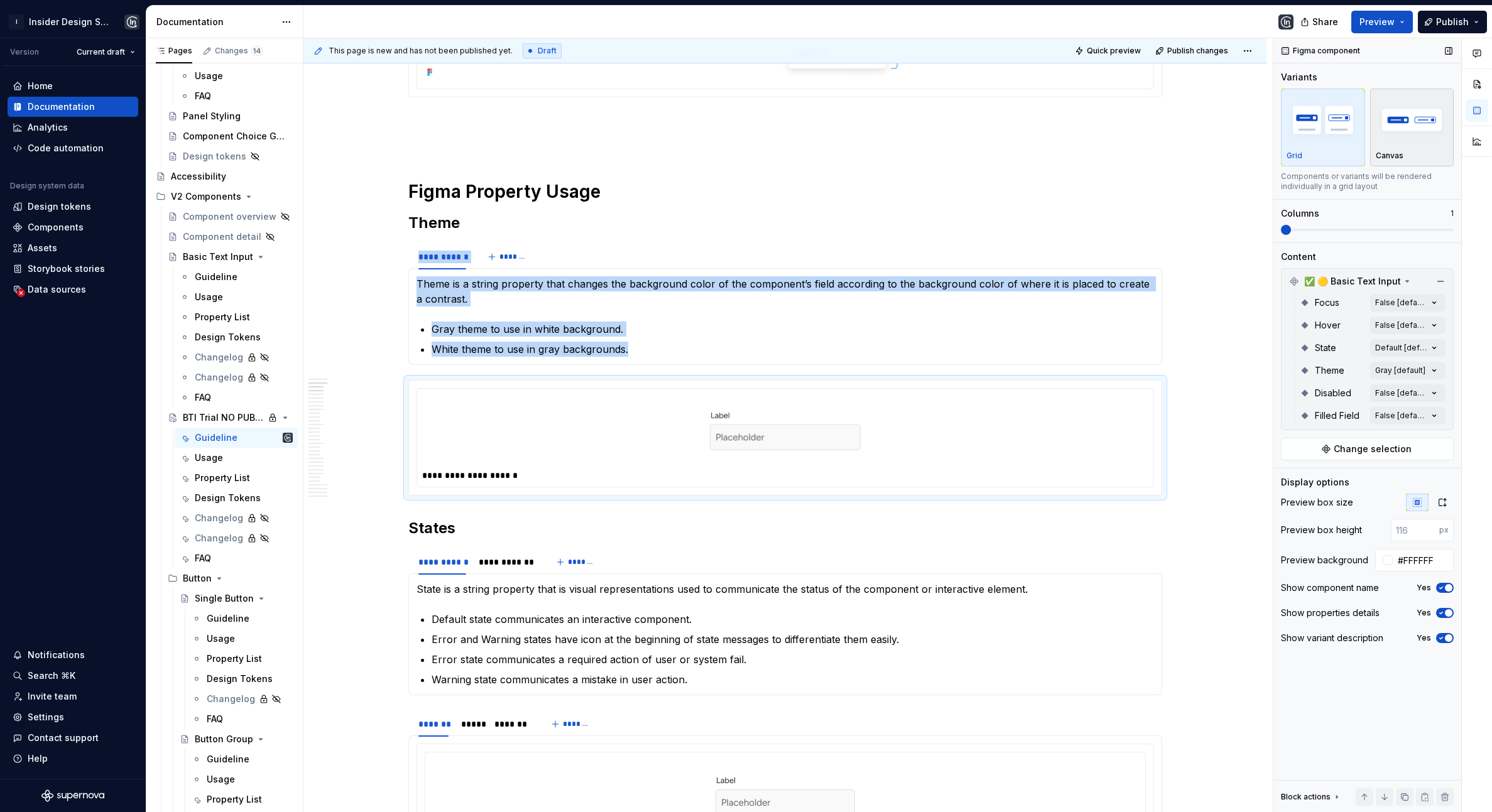
click at [1394, 149] on div "Canvas" at bounding box center [1413, 127] width 73 height 67
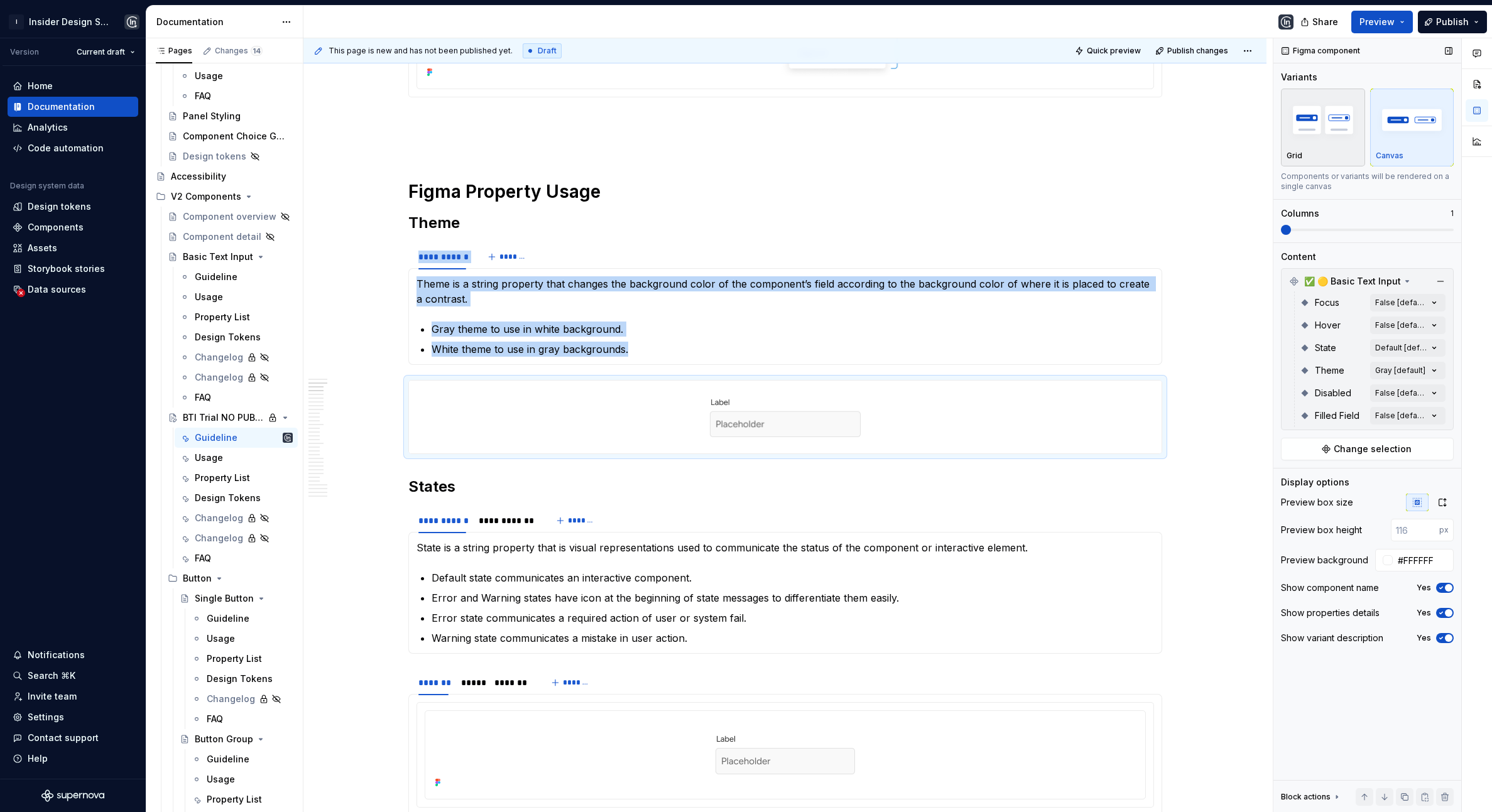
click at [1302, 153] on div "Grid" at bounding box center [1323, 156] width 73 height 10
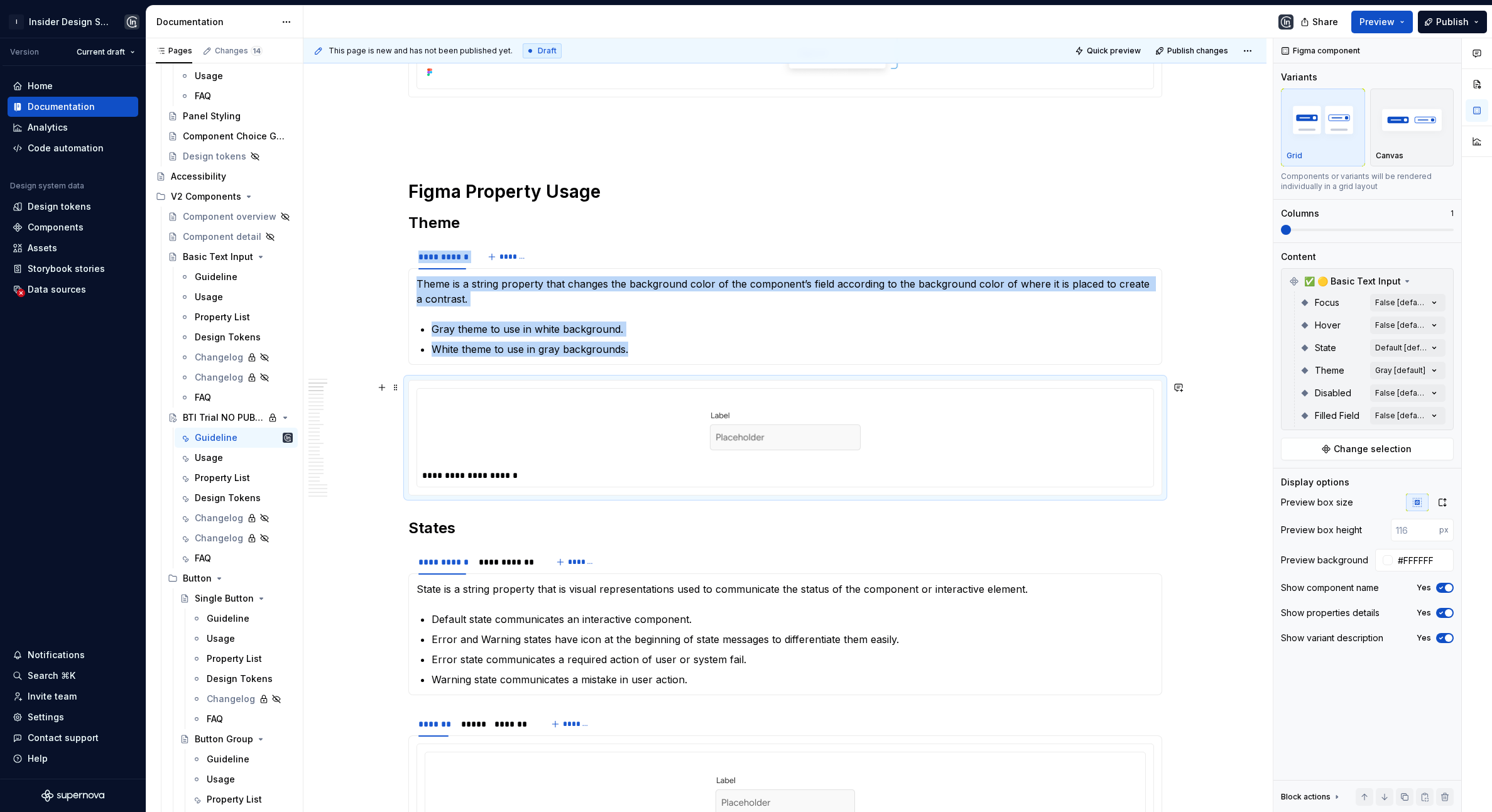
click at [703, 448] on div at bounding box center [786, 430] width 726 height 73
click at [603, 444] on div at bounding box center [786, 430] width 726 height 73
click at [399, 386] on span at bounding box center [396, 387] width 10 height 18
click at [439, 407] on div "Duplicate" at bounding box center [457, 406] width 82 height 13
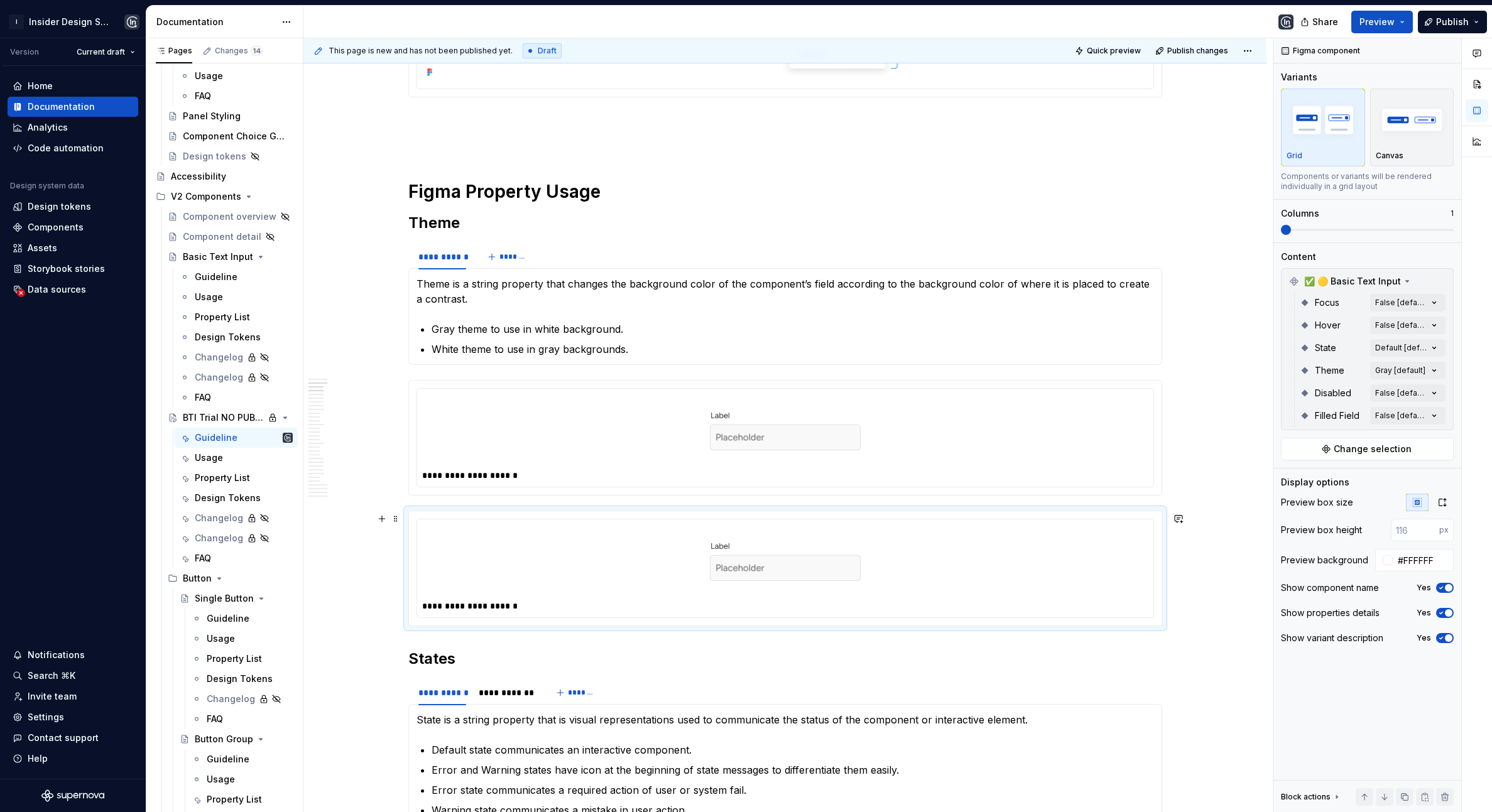
click at [566, 538] on div at bounding box center [786, 561] width 726 height 73
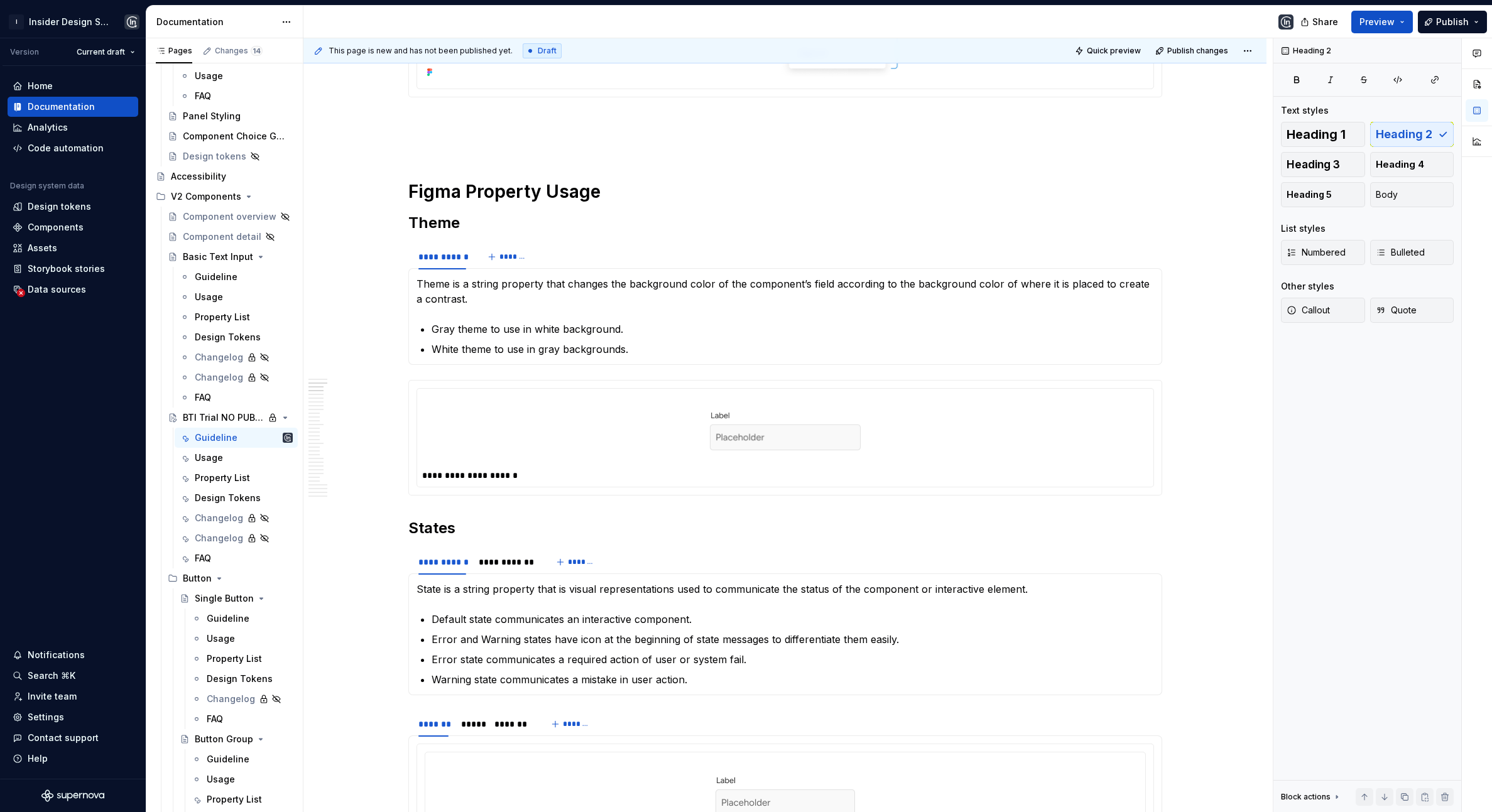
click at [564, 470] on div "**********" at bounding box center [786, 476] width 726 height 13
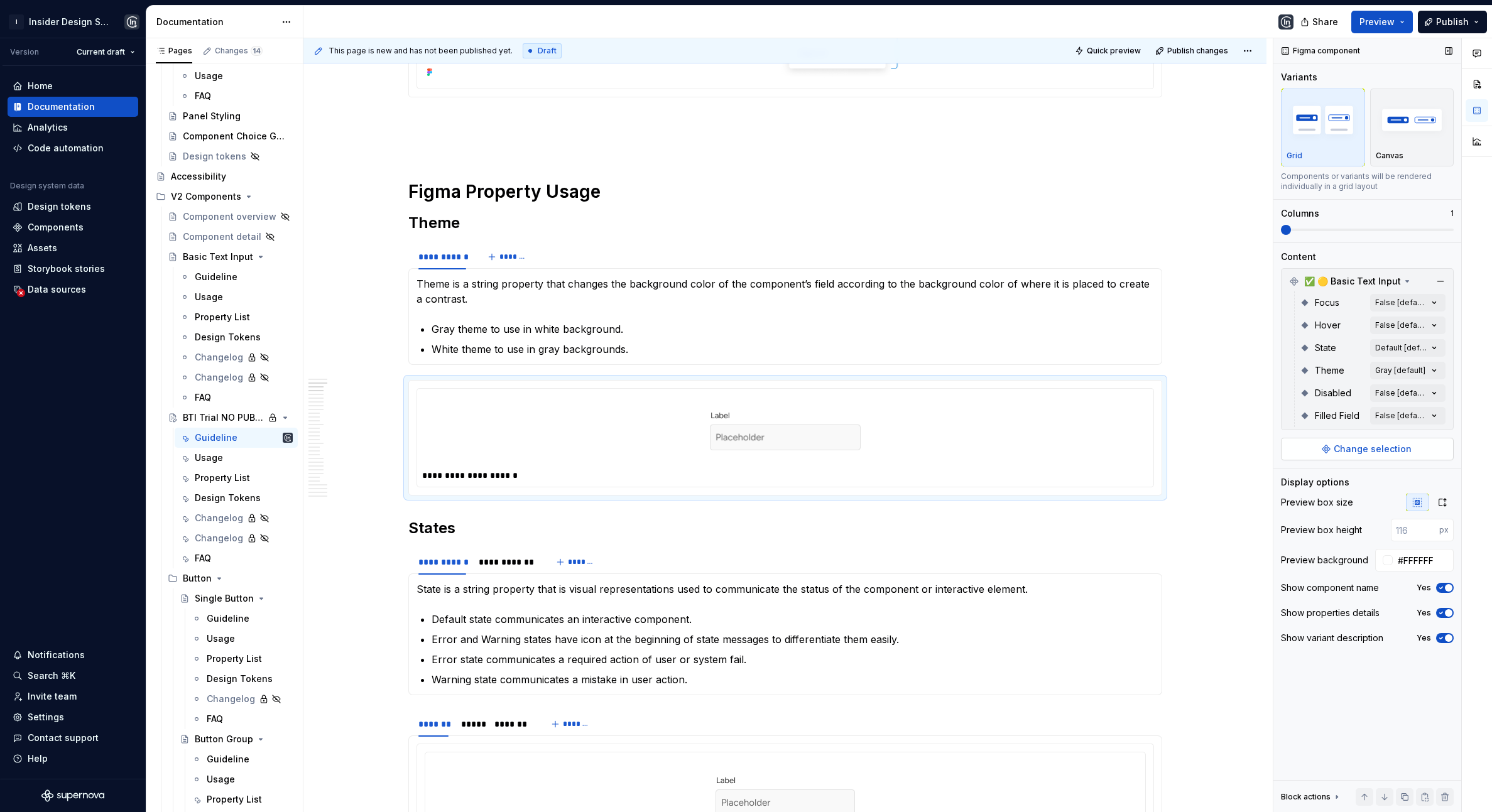
click at [1353, 455] on span "Change selection" at bounding box center [1373, 449] width 78 height 13
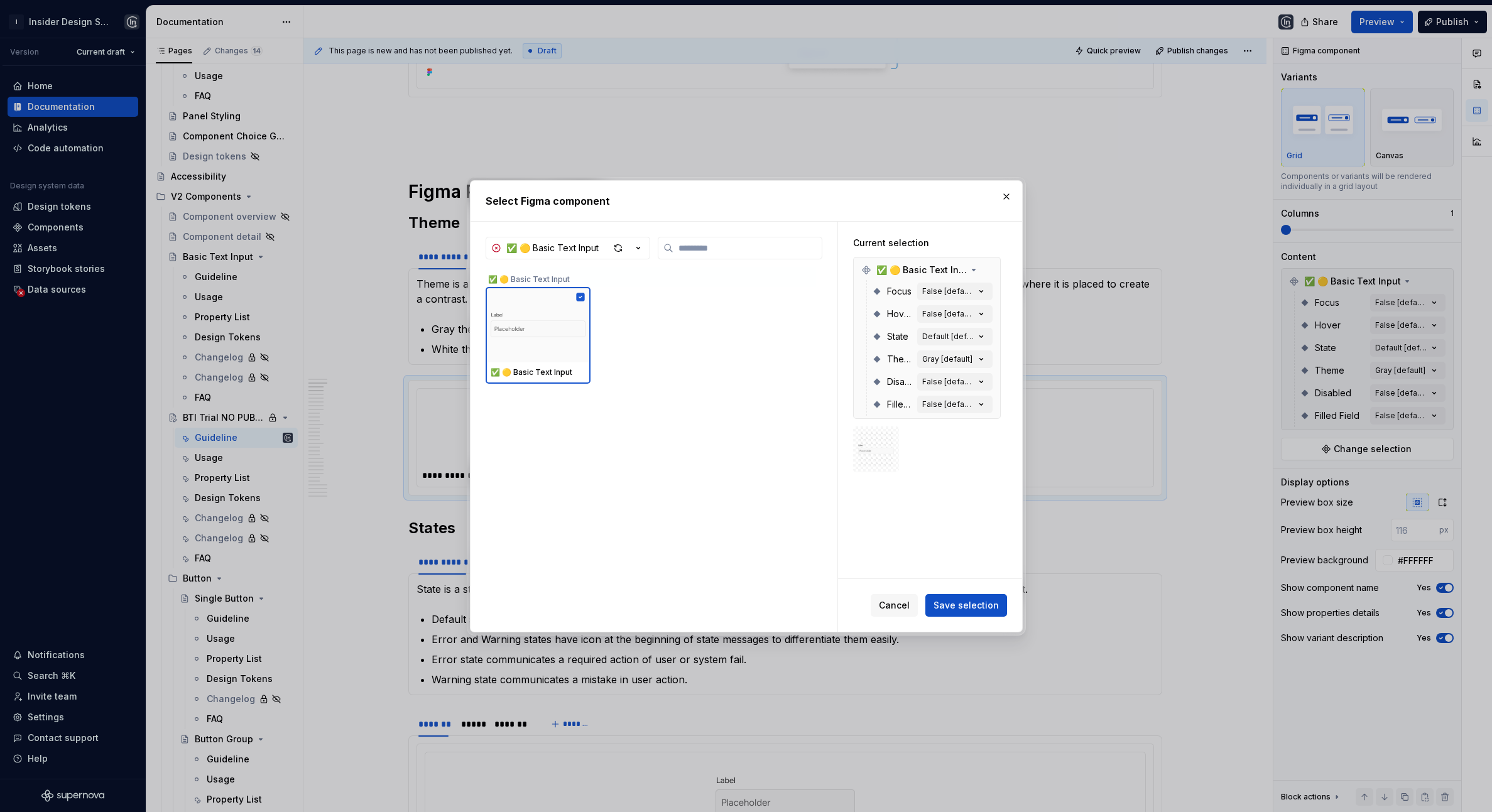
click at [868, 462] on img at bounding box center [876, 449] width 36 height 36
click at [557, 355] on div at bounding box center [538, 325] width 105 height 76
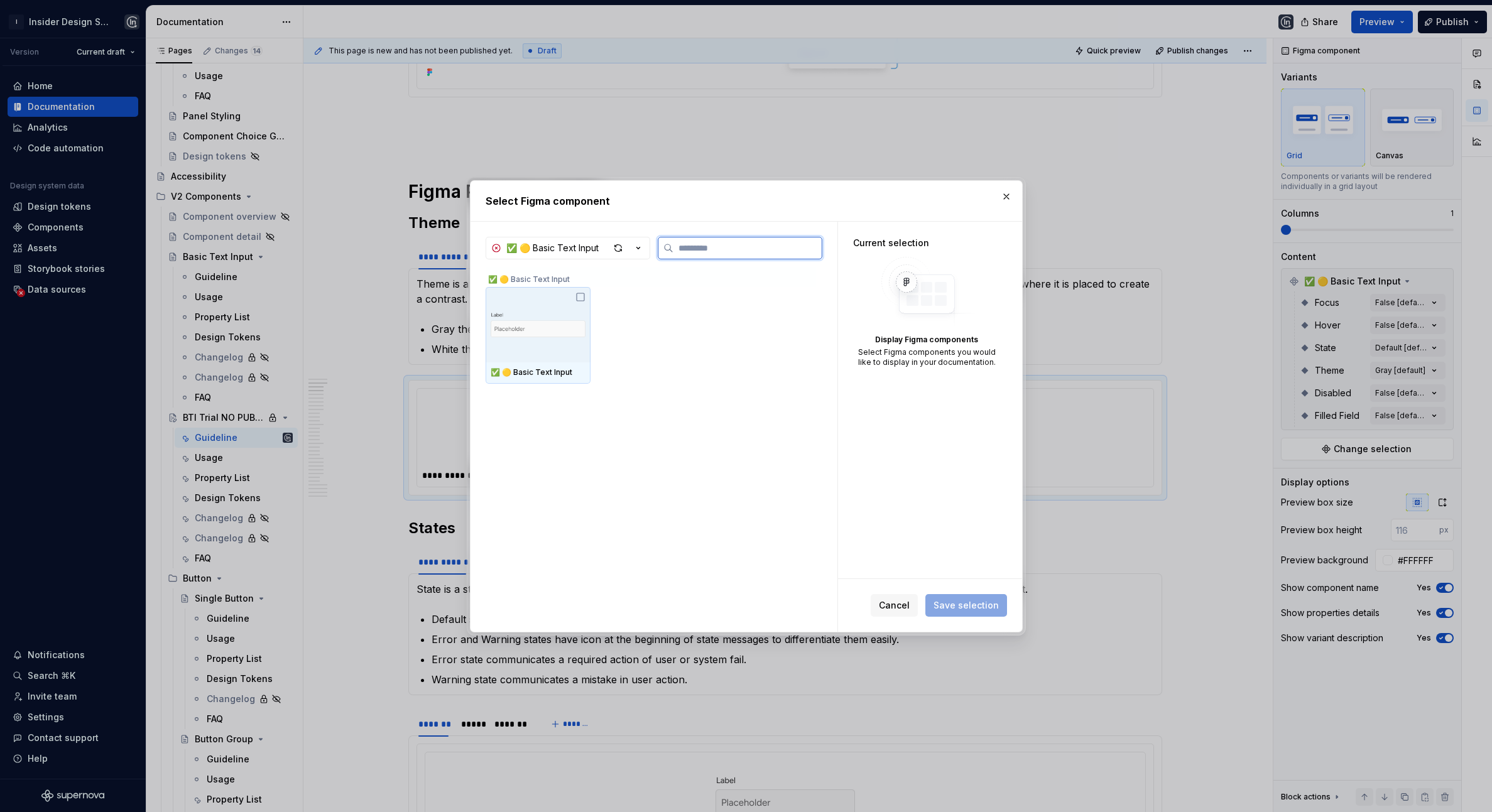
click at [556, 355] on div at bounding box center [538, 325] width 105 height 76
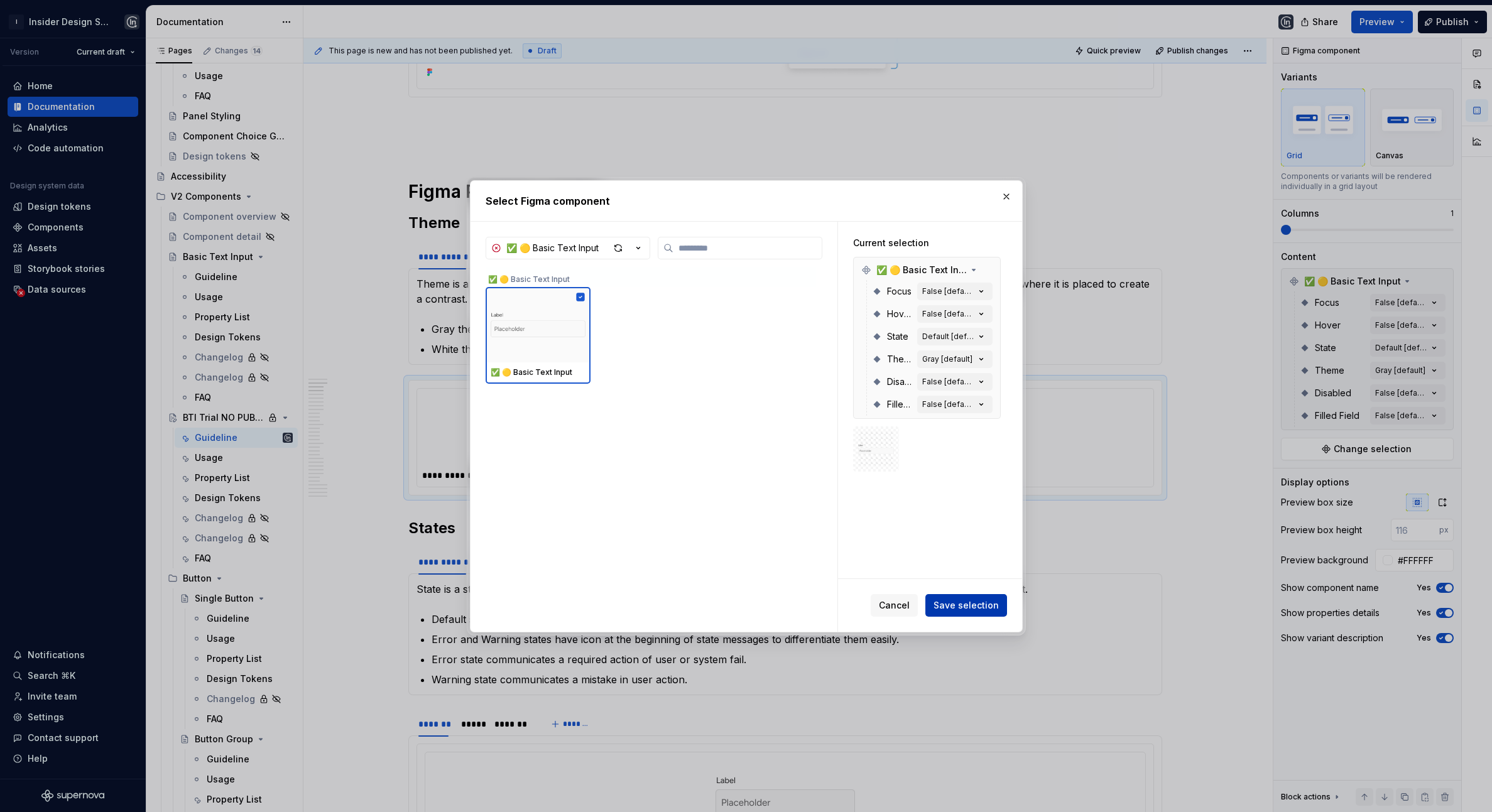
click at [974, 600] on span "Save selection" at bounding box center [966, 605] width 65 height 13
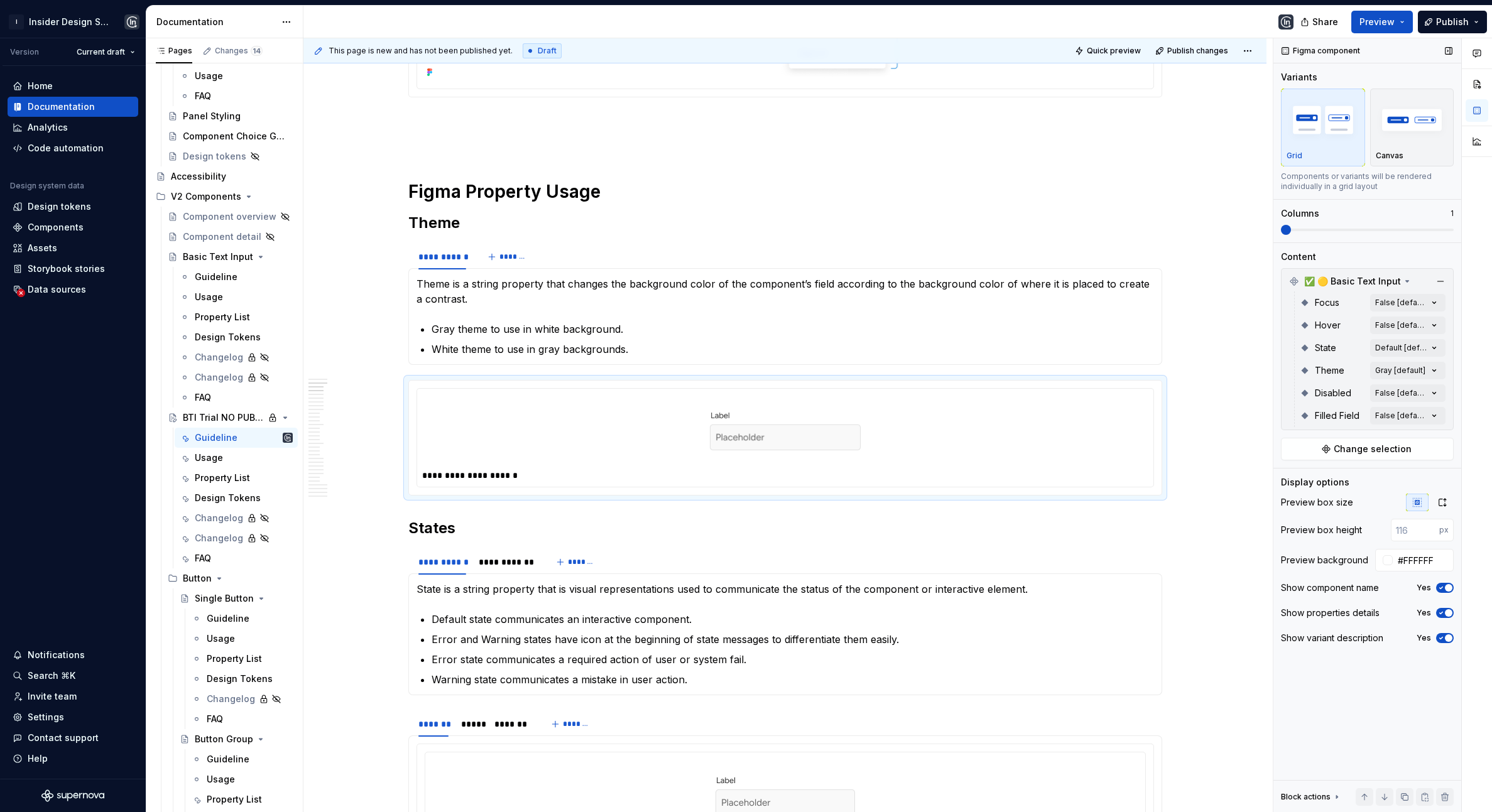
click at [1301, 225] on span at bounding box center [1367, 230] width 173 height 10
click at [1306, 228] on span at bounding box center [1367, 230] width 173 height 10
click at [1292, 230] on span at bounding box center [1286, 230] width 10 height 10
click at [1308, 230] on span at bounding box center [1367, 230] width 173 height 3
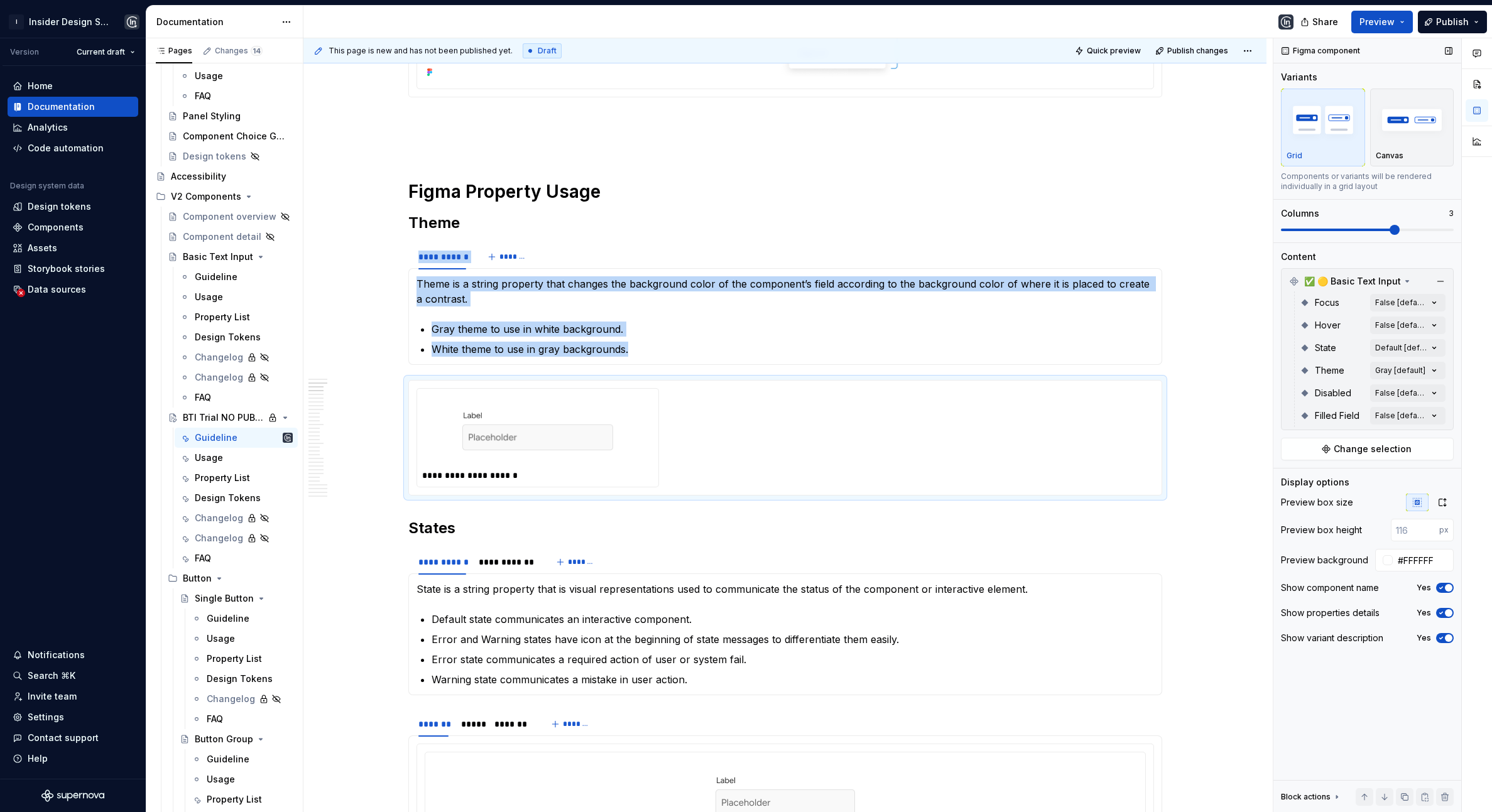
click at [1390, 229] on span at bounding box center [1395, 230] width 10 height 10
click at [1358, 228] on span at bounding box center [1367, 230] width 173 height 10
click at [908, 428] on div "**********" at bounding box center [785, 438] width 738 height 99
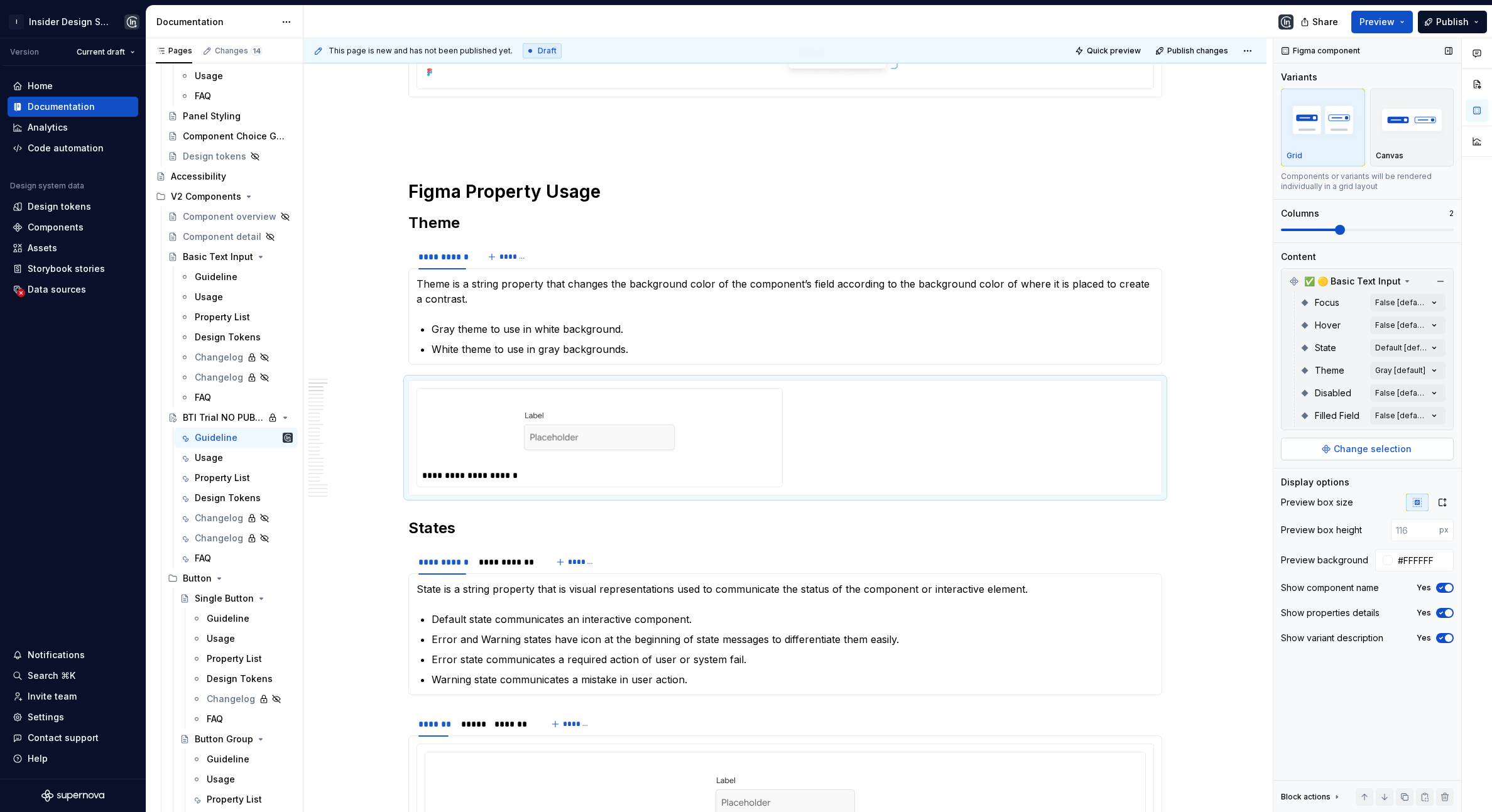
click at [1338, 450] on span "Change selection" at bounding box center [1373, 449] width 78 height 13
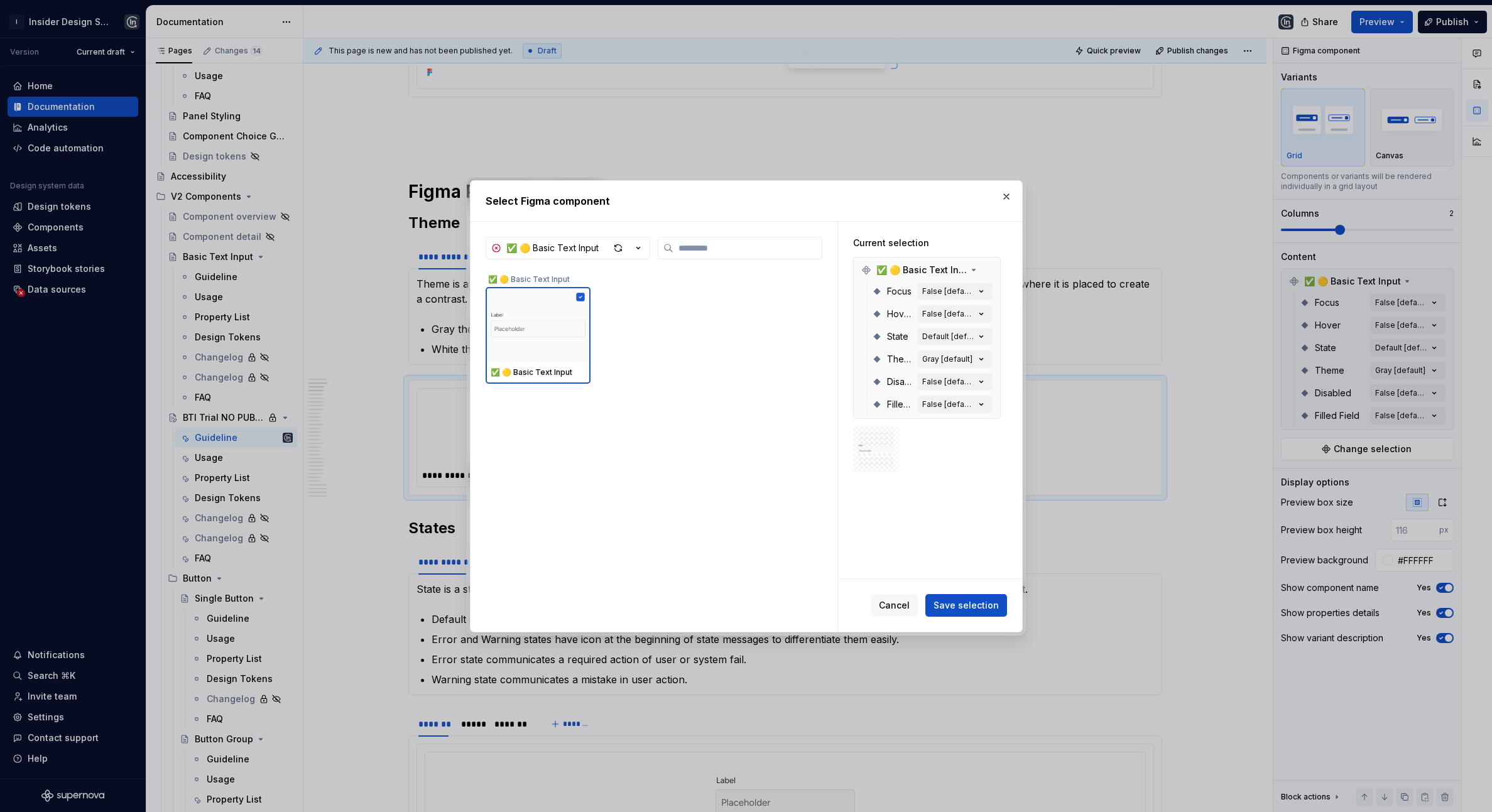
click at [1013, 196] on button "button" at bounding box center [1006, 196] width 18 height 18
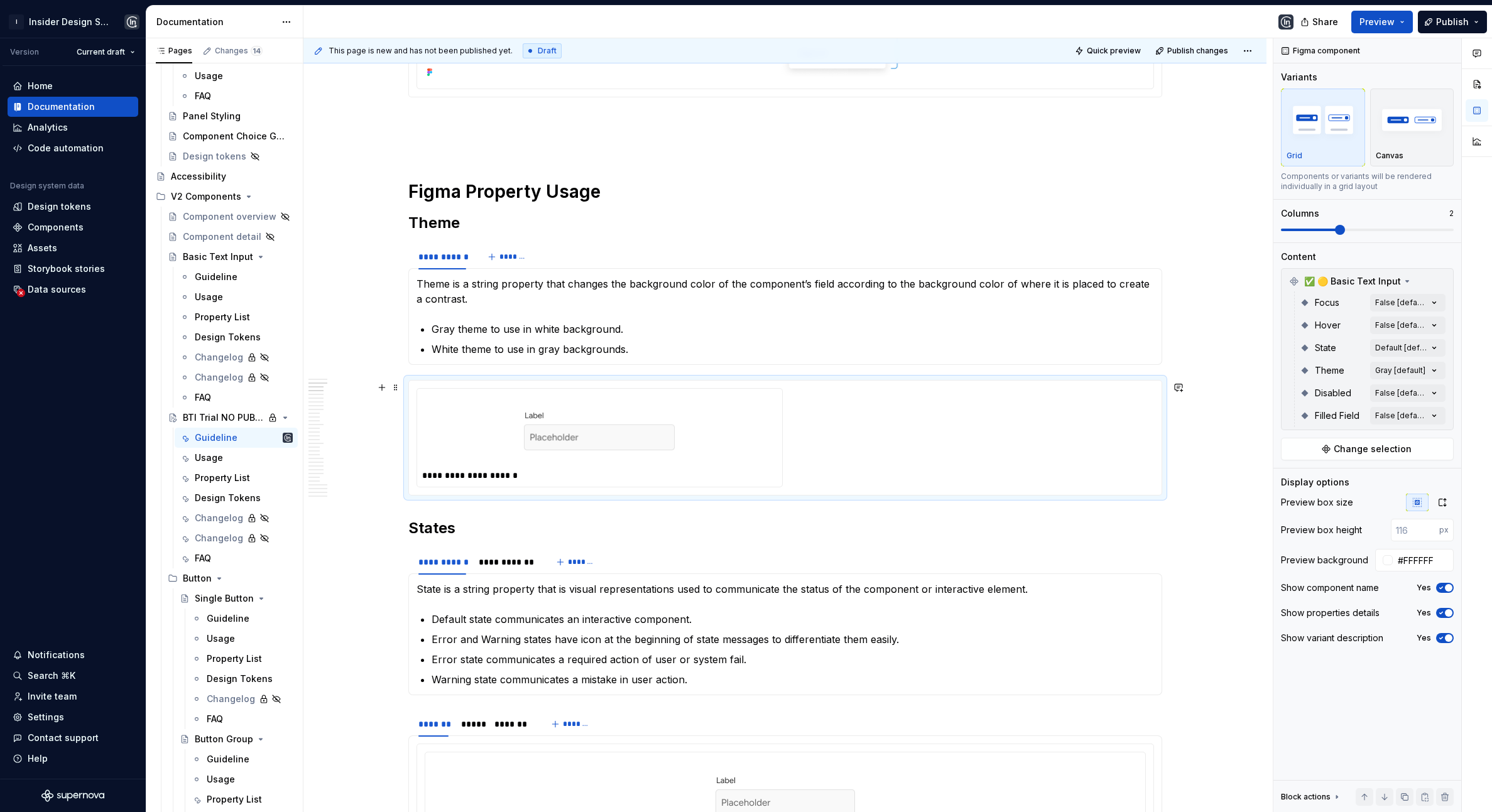
click at [805, 440] on div "**********" at bounding box center [785, 438] width 738 height 99
click at [1419, 142] on img "button" at bounding box center [1413, 119] width 73 height 46
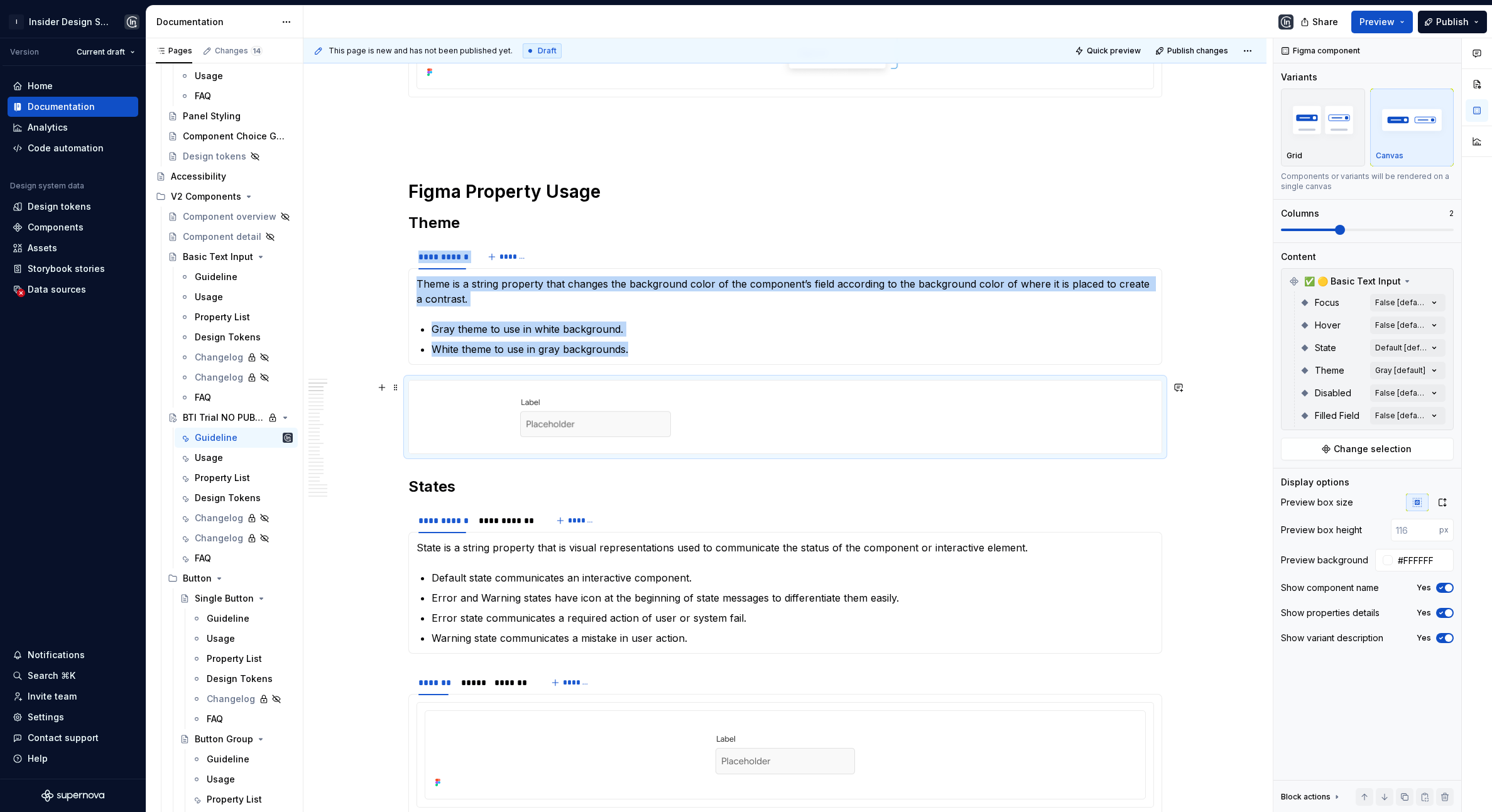
click at [970, 436] on div at bounding box center [786, 417] width 753 height 73
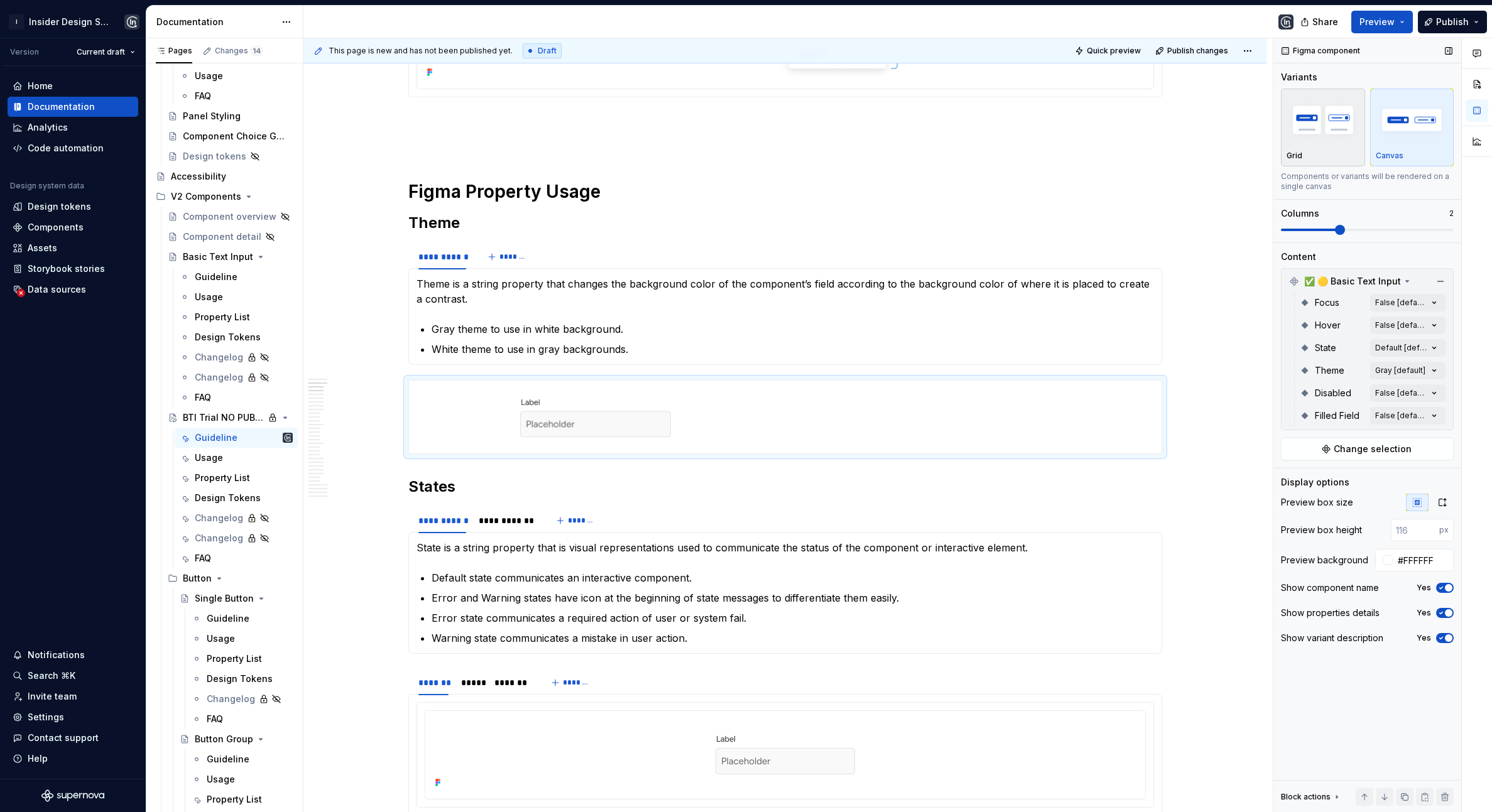
click at [1310, 118] on img "button" at bounding box center [1323, 119] width 73 height 46
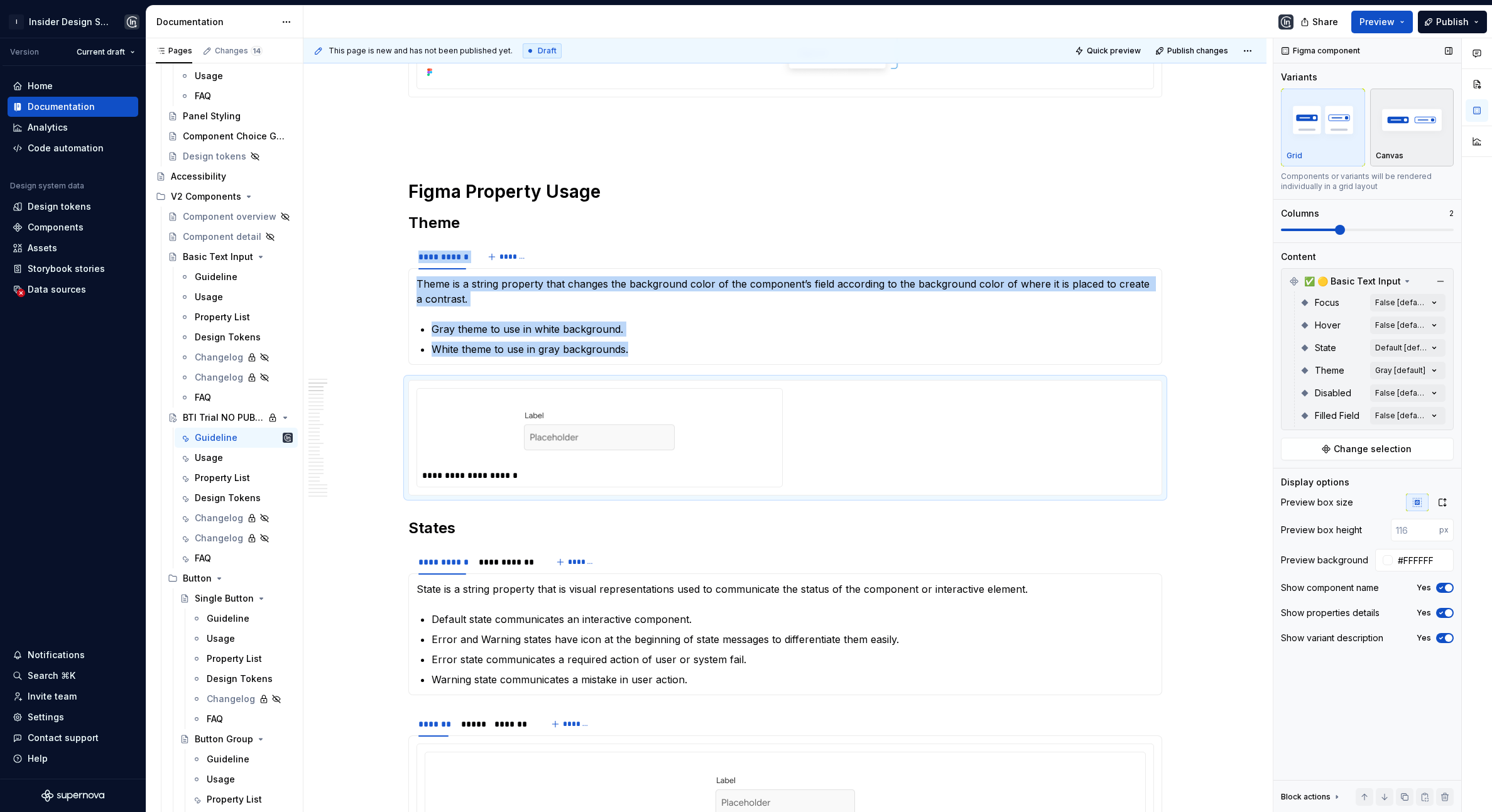
click at [1423, 129] on img "button" at bounding box center [1413, 119] width 73 height 46
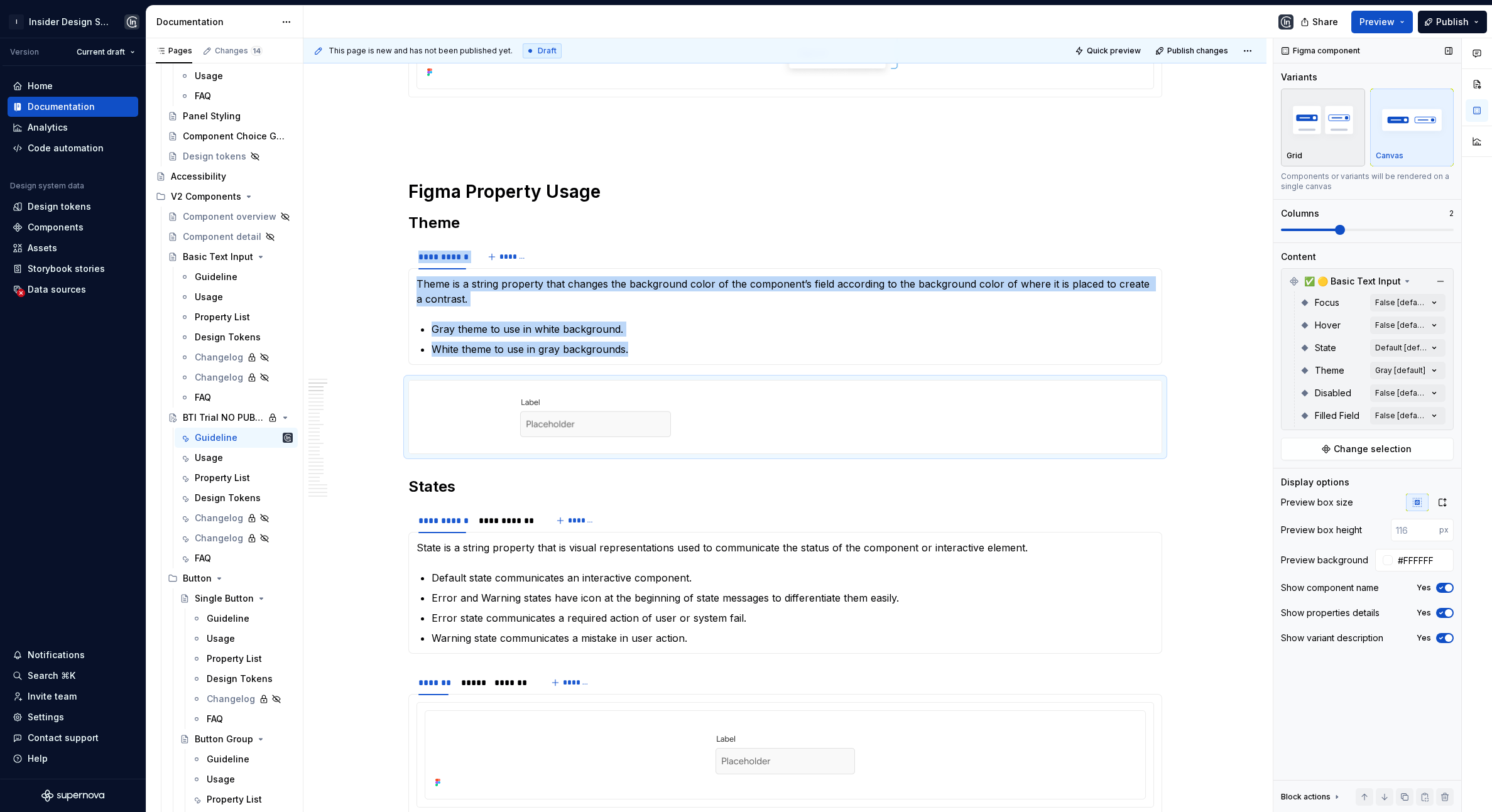
click at [1315, 124] on img "button" at bounding box center [1323, 119] width 73 height 46
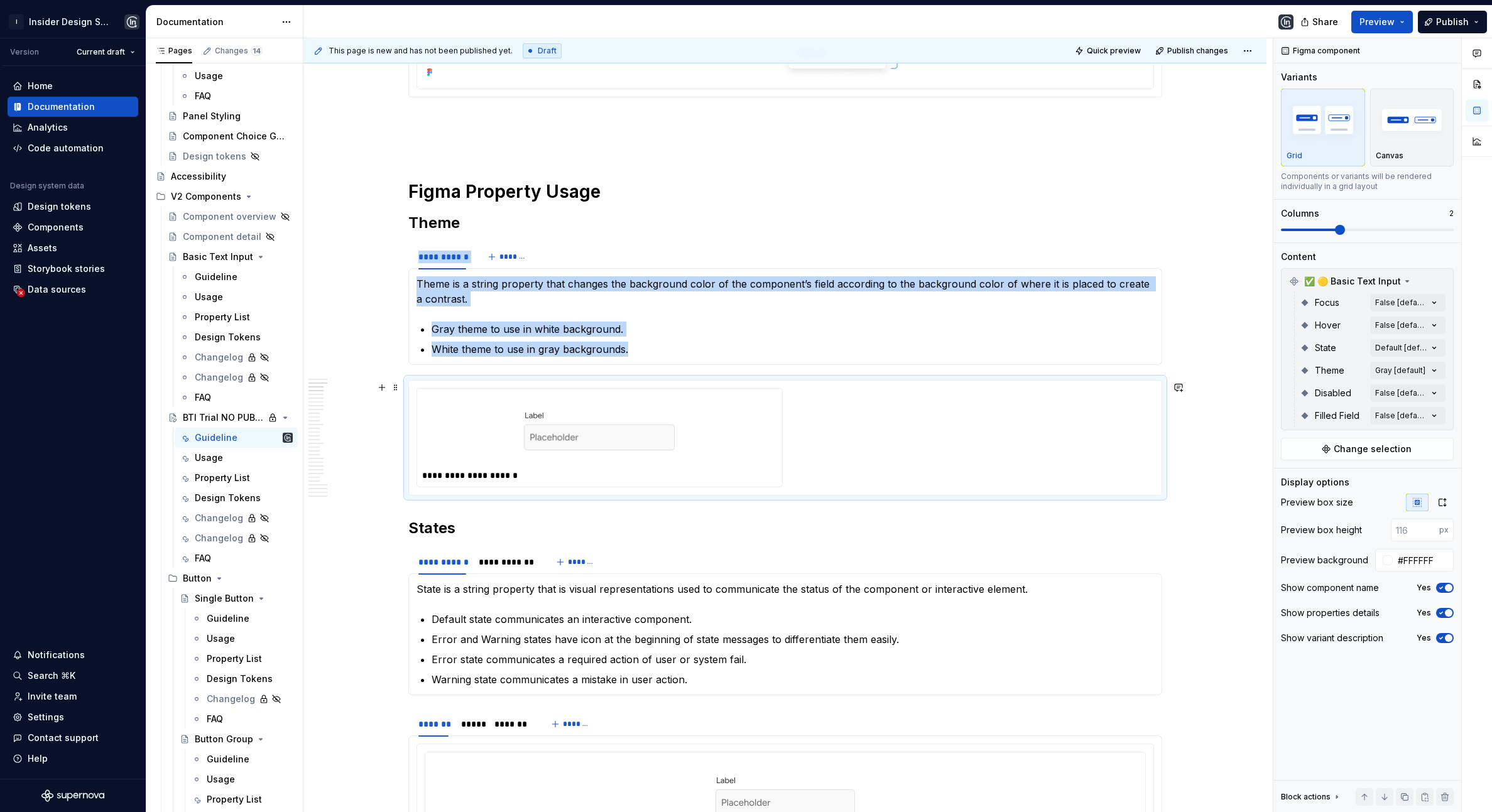
click at [730, 440] on div at bounding box center [600, 430] width 355 height 73
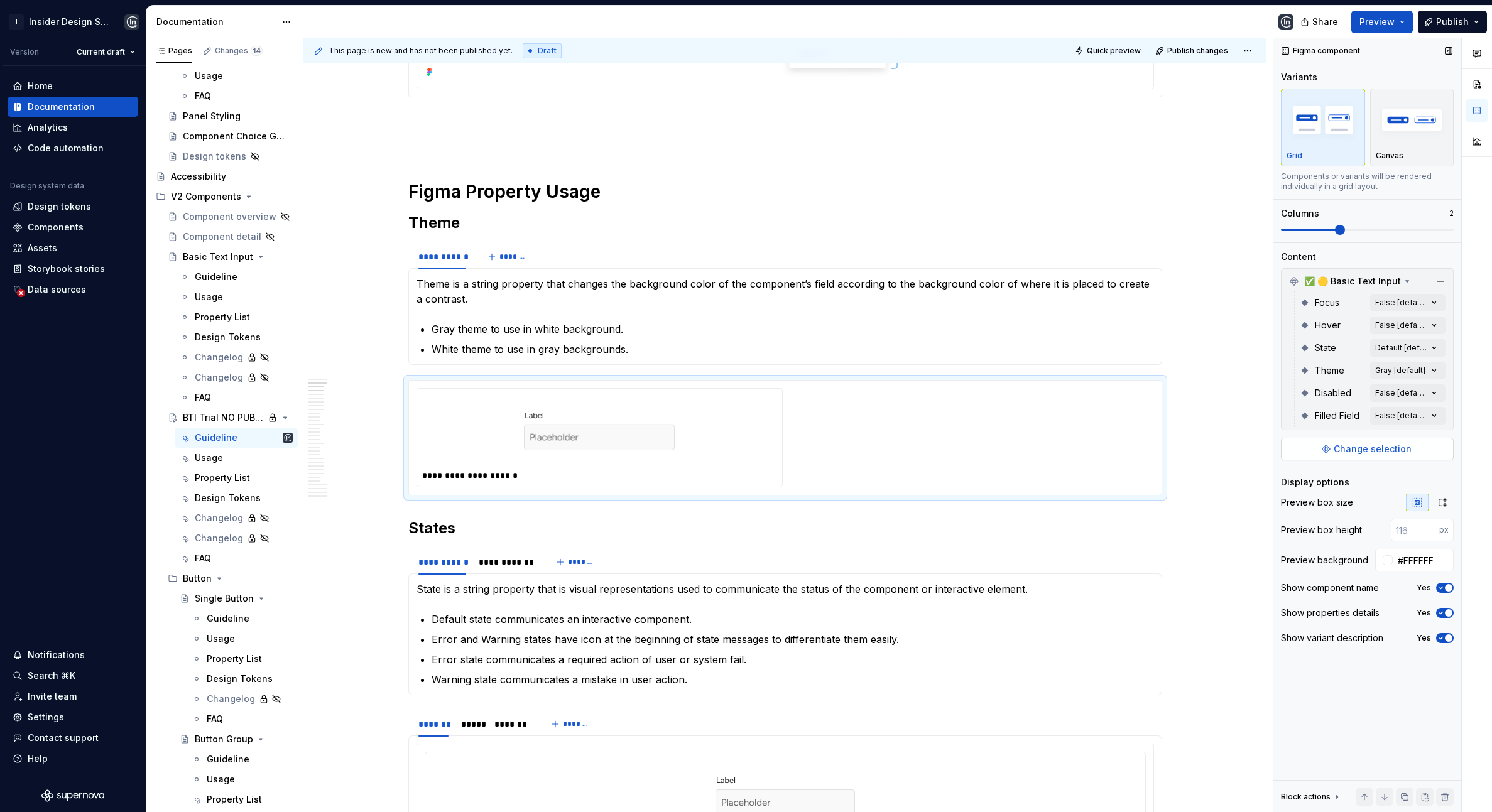
click at [1351, 447] on span "Change selection" at bounding box center [1373, 449] width 78 height 13
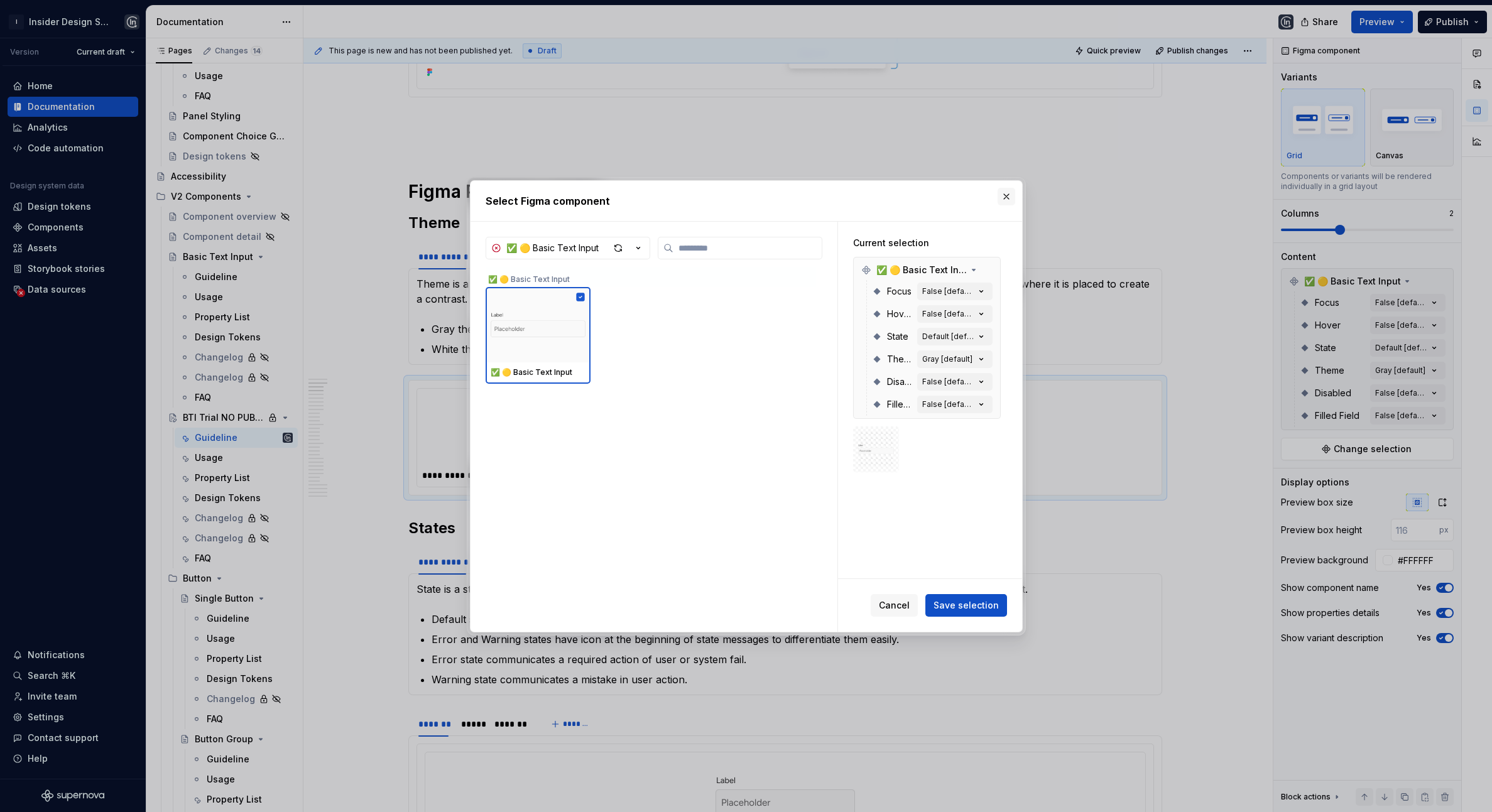
click at [1008, 196] on button "button" at bounding box center [1006, 196] width 18 height 18
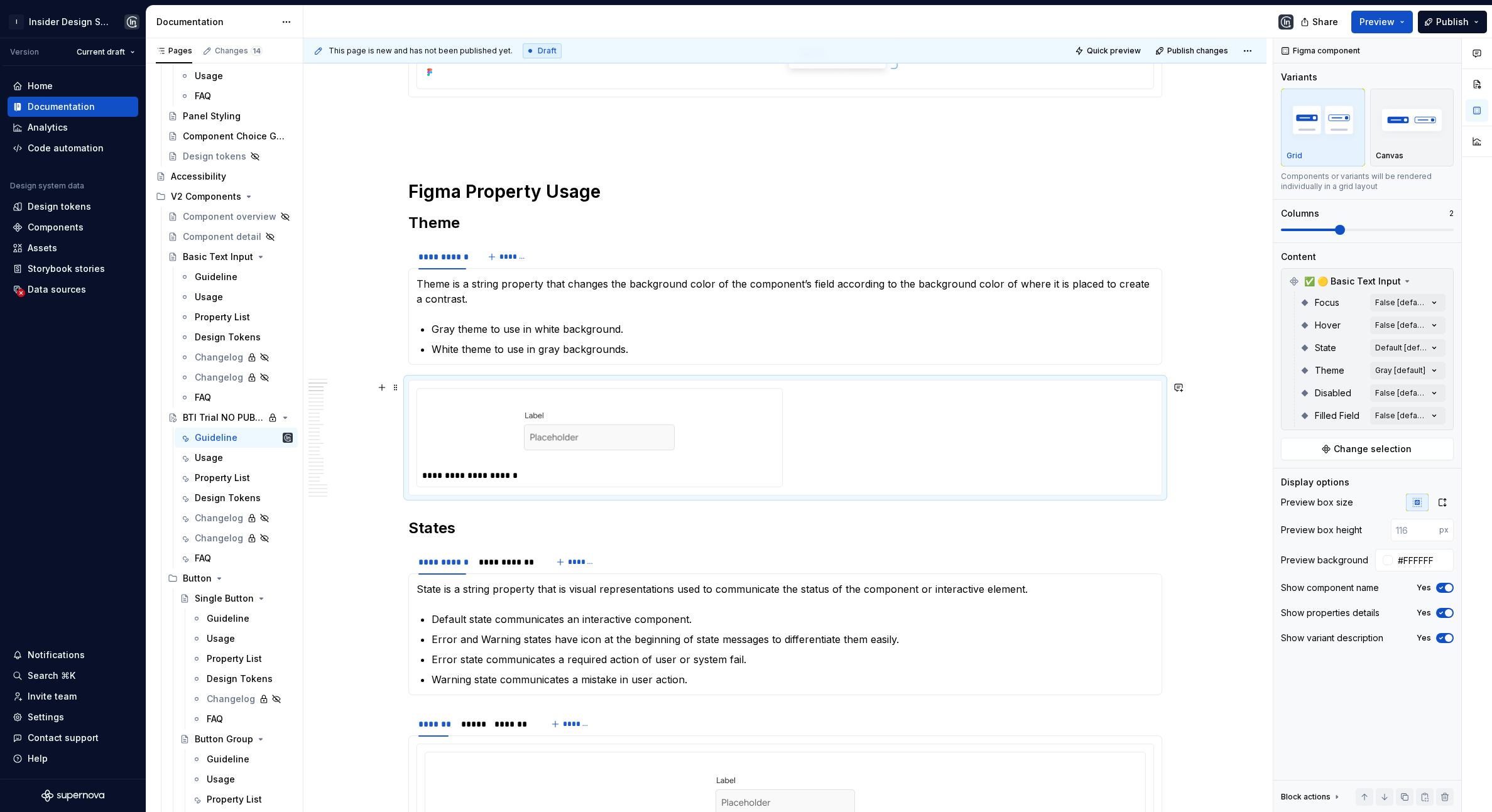
click at [1152, 414] on div "**********" at bounding box center [785, 438] width 738 height 99
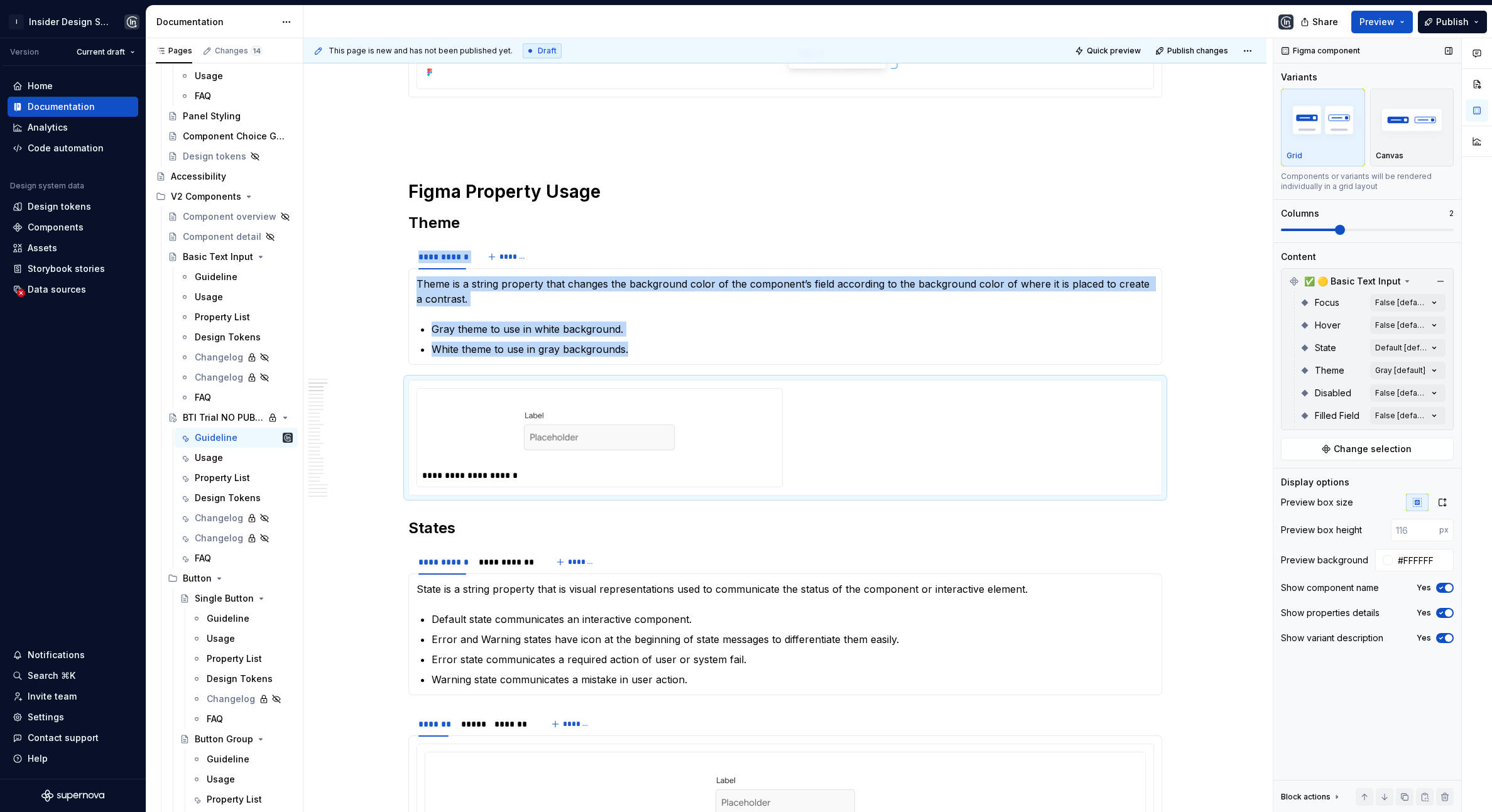
click at [1290, 230] on span at bounding box center [1310, 230] width 57 height 3
click at [388, 386] on button "button" at bounding box center [382, 387] width 18 height 18
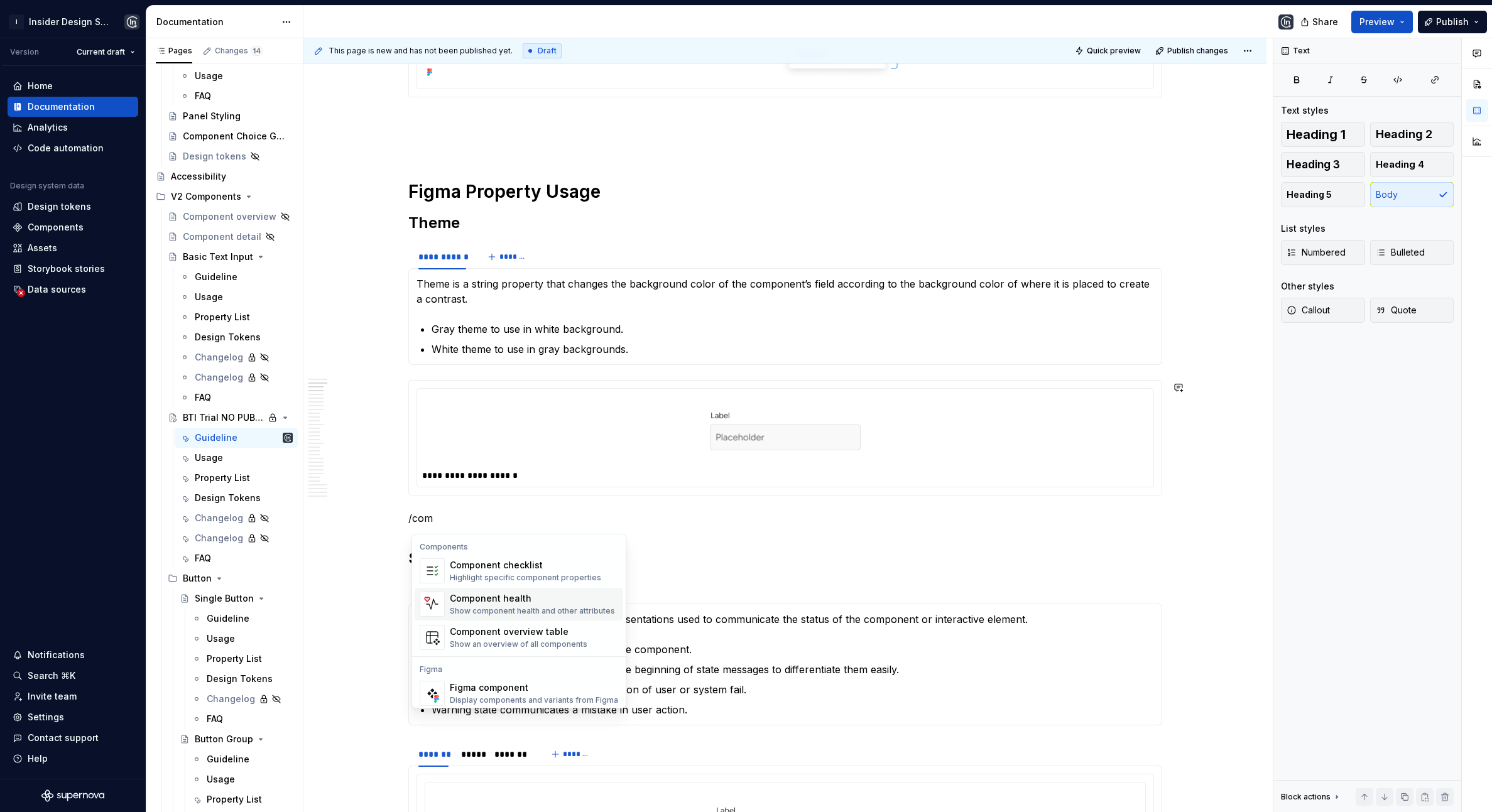
scroll to position [38, 0]
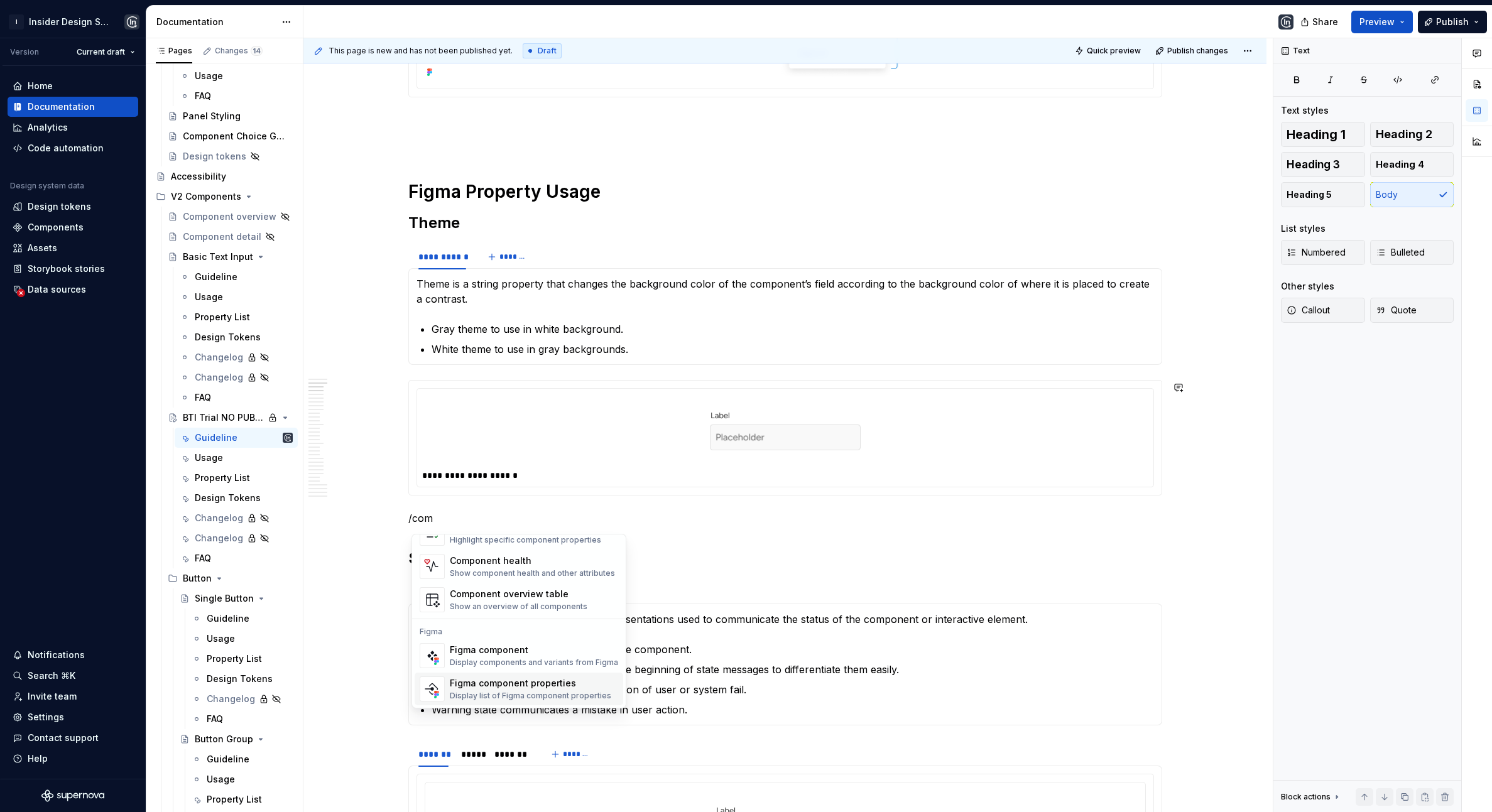
click at [528, 686] on div "Figma component properties" at bounding box center [531, 684] width 161 height 13
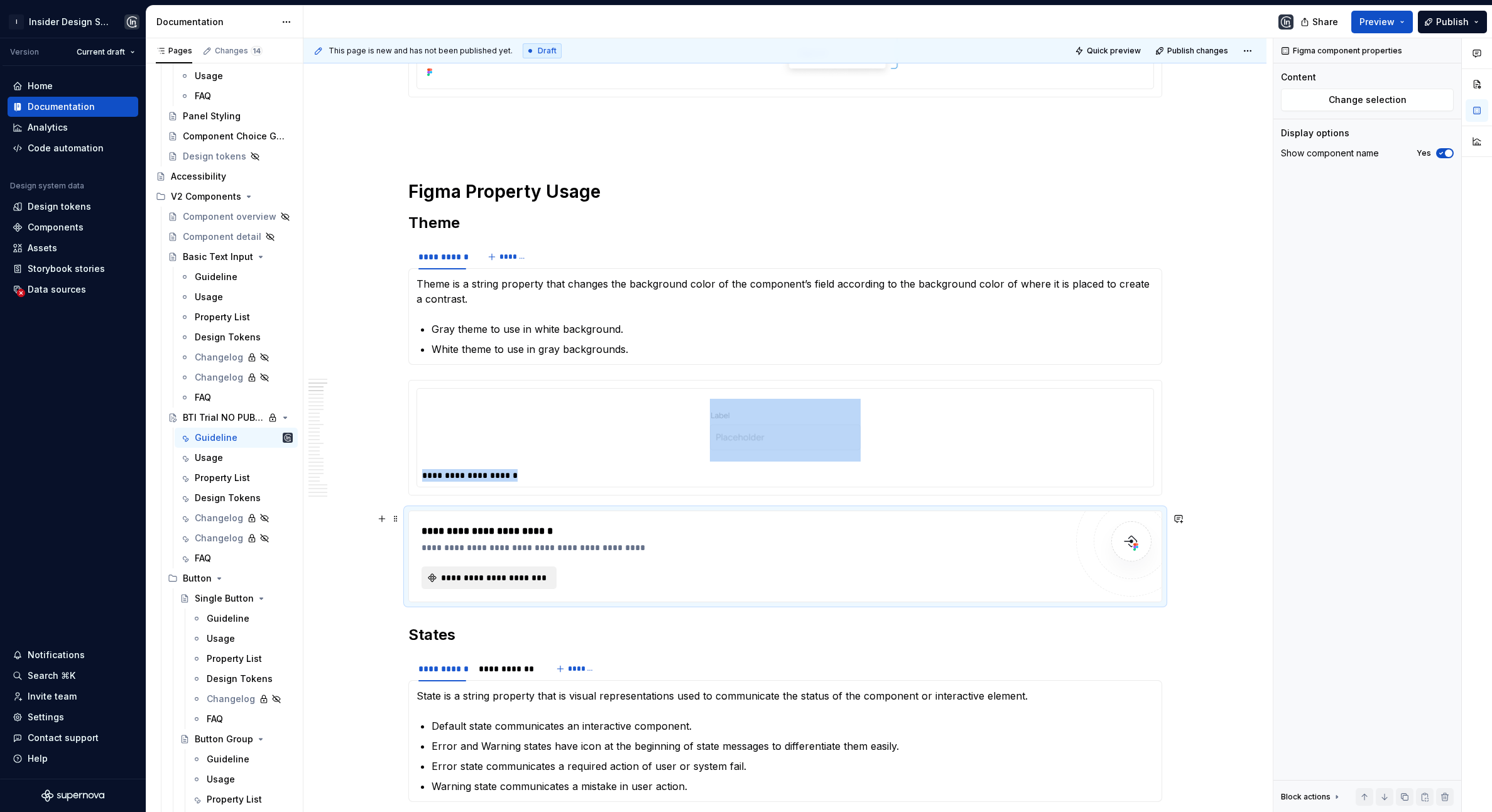
click at [511, 586] on button "**********" at bounding box center [489, 578] width 135 height 22
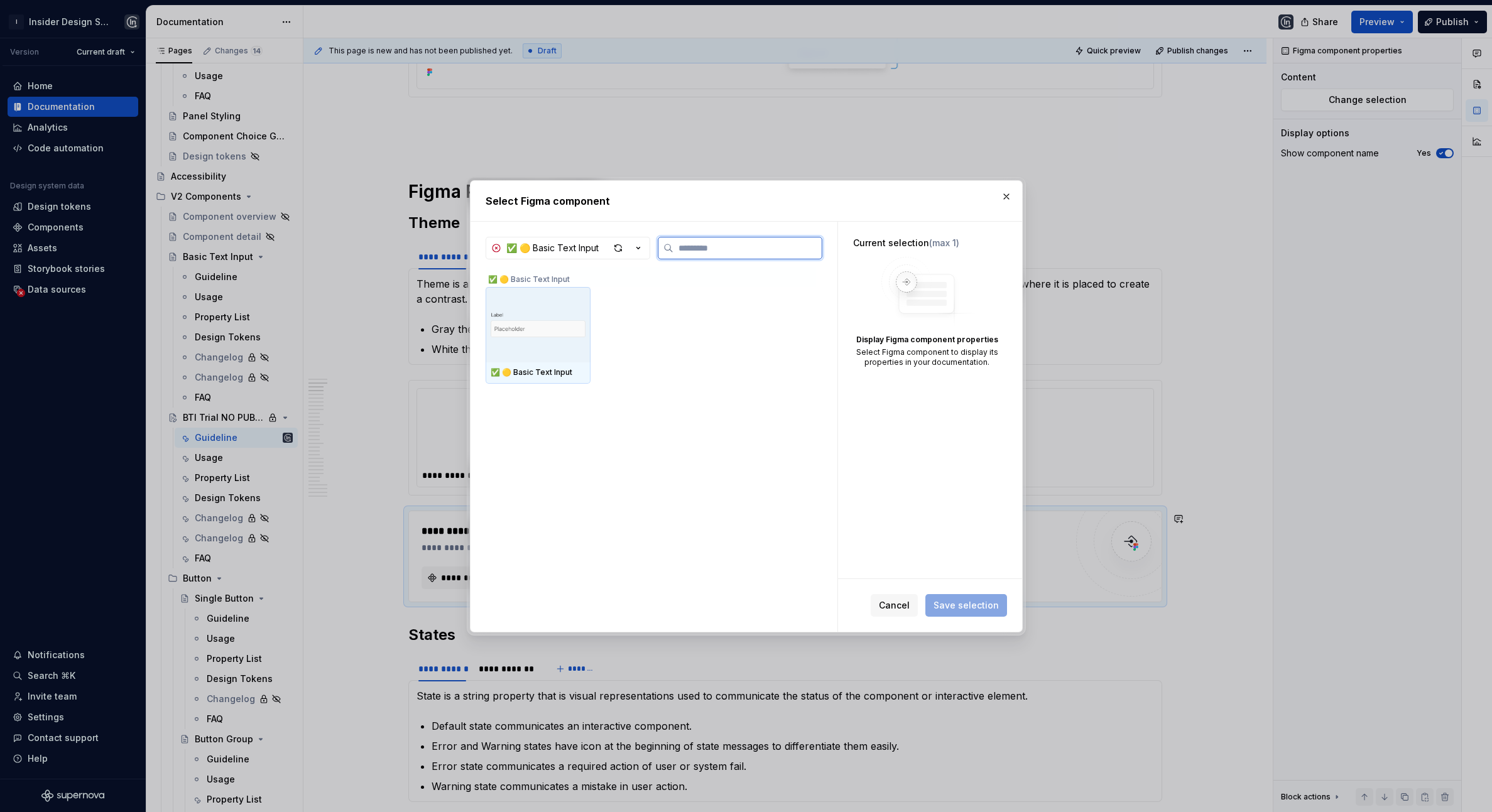
click at [535, 333] on img at bounding box center [538, 324] width 95 height 40
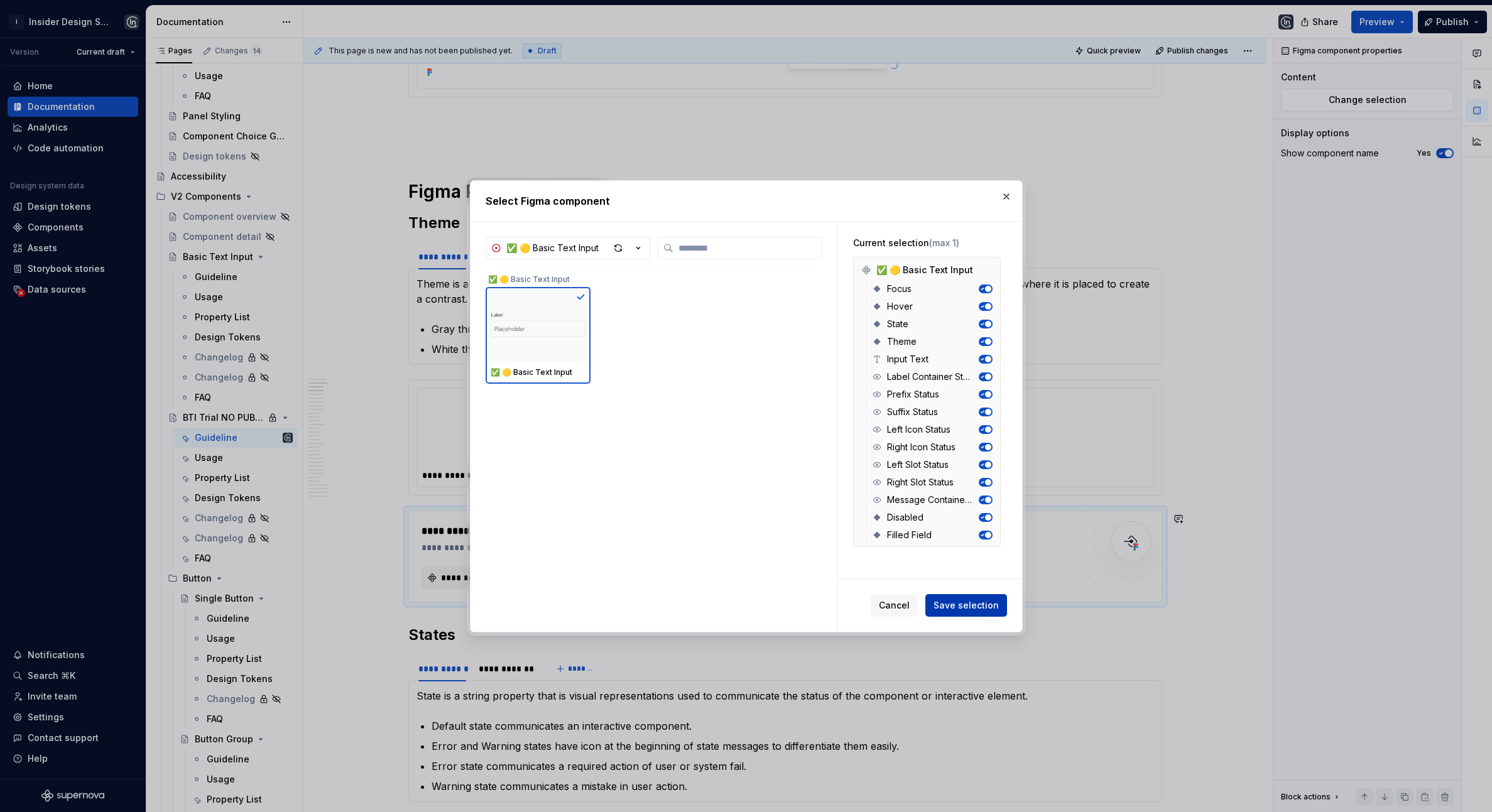
click at [978, 608] on span "Save selection" at bounding box center [966, 605] width 65 height 13
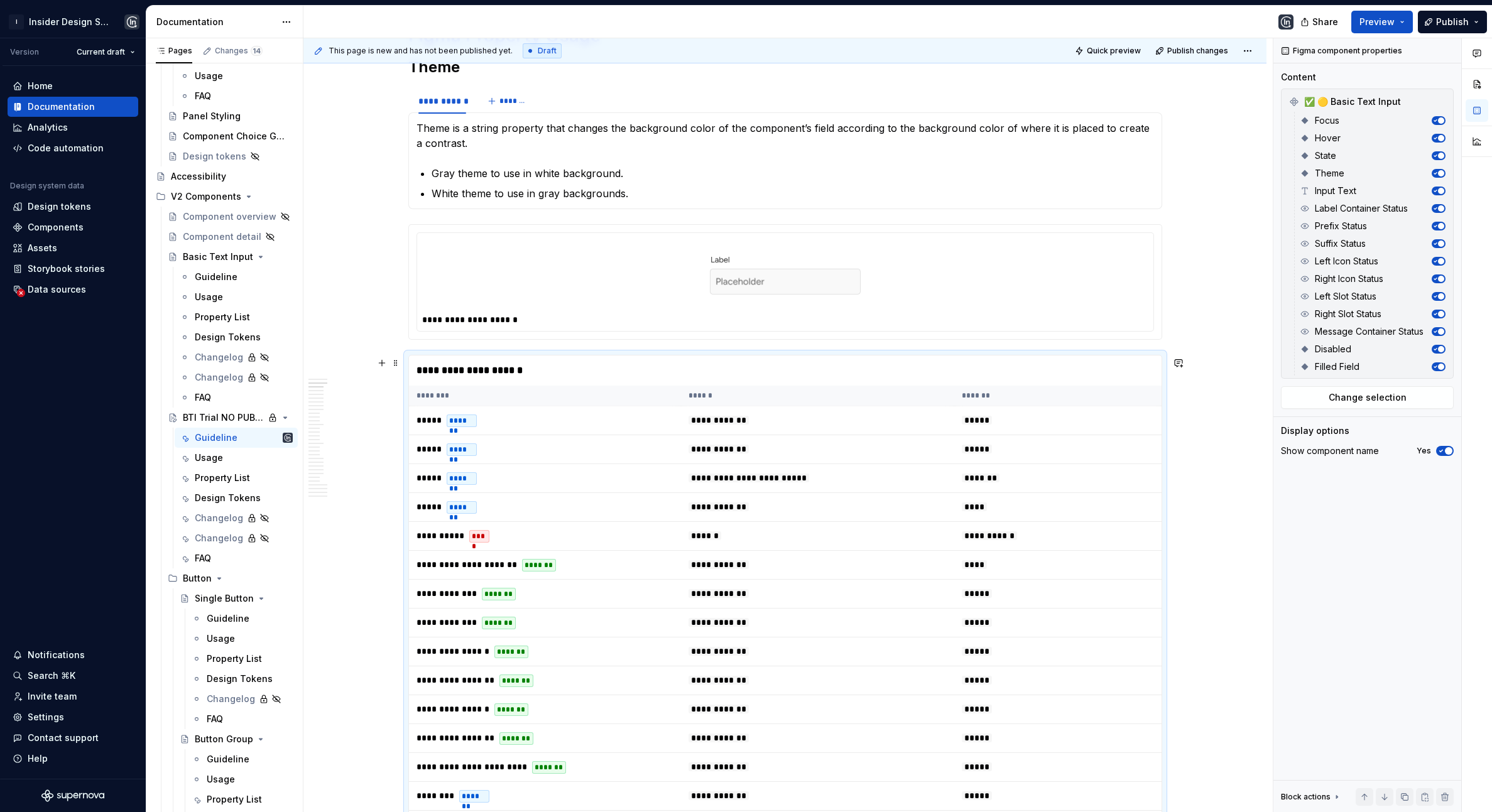
scroll to position [970, 0]
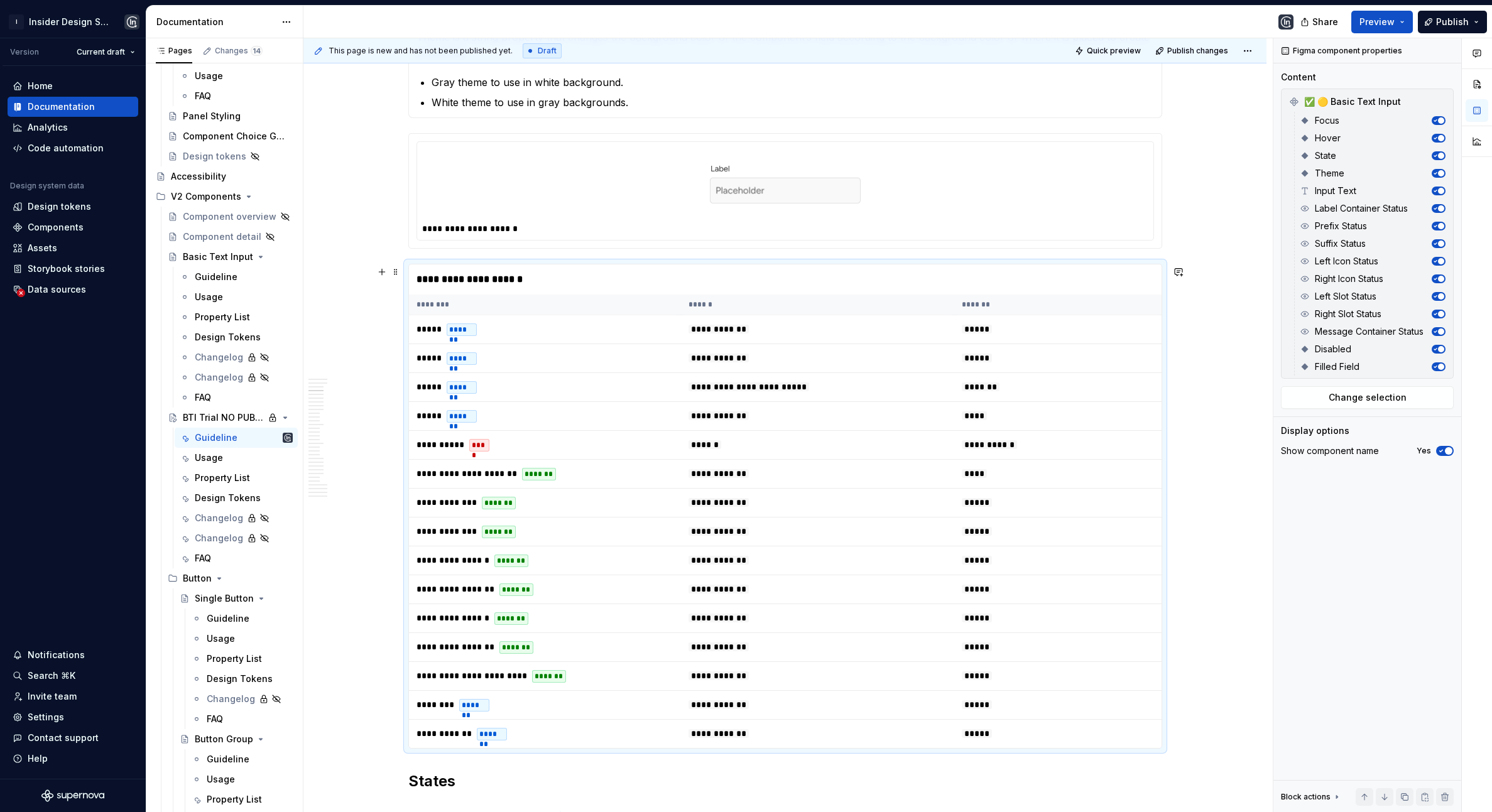
click at [601, 283] on div "**********" at bounding box center [786, 279] width 753 height 30
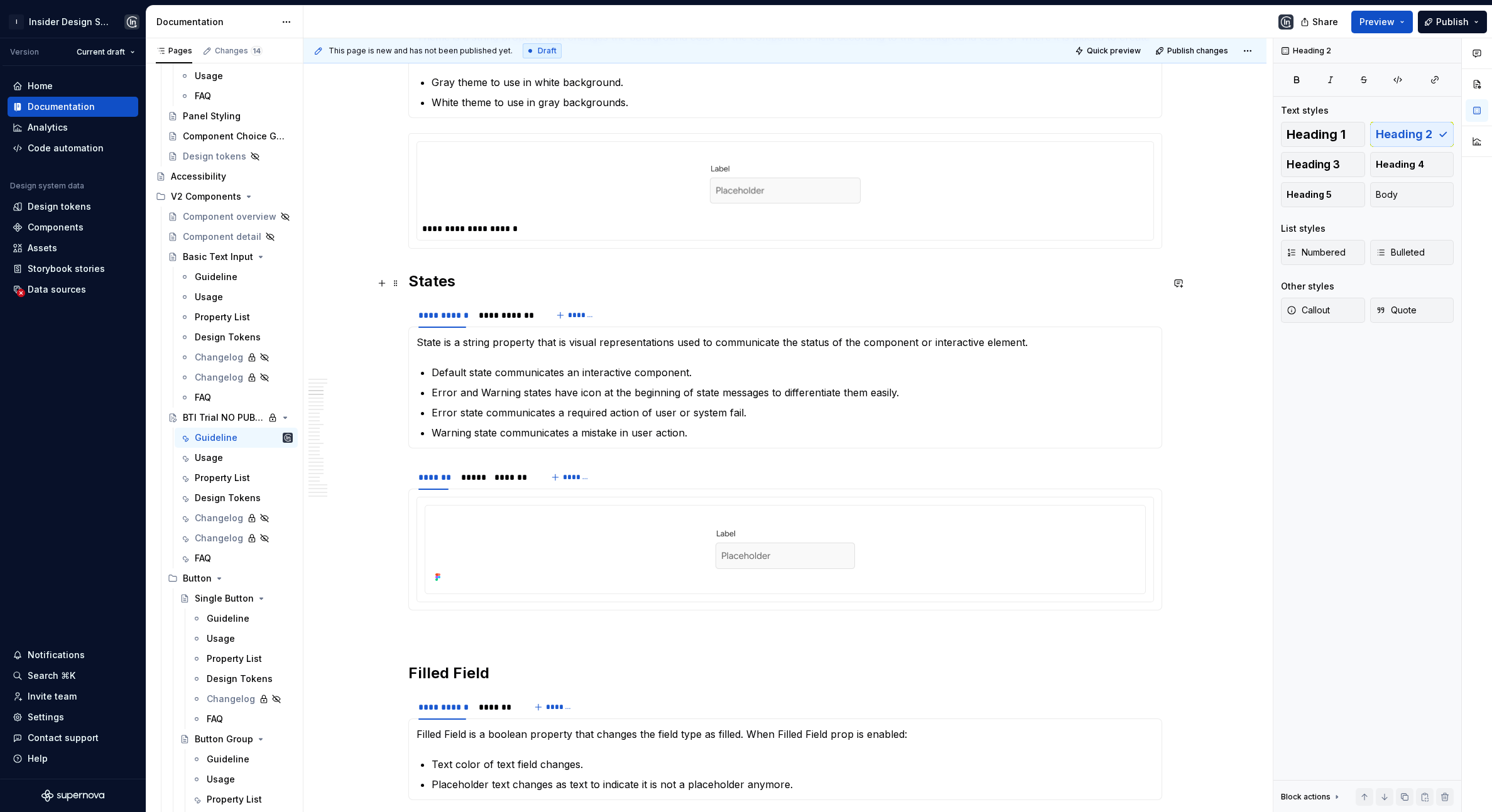
scroll to position [815, 0]
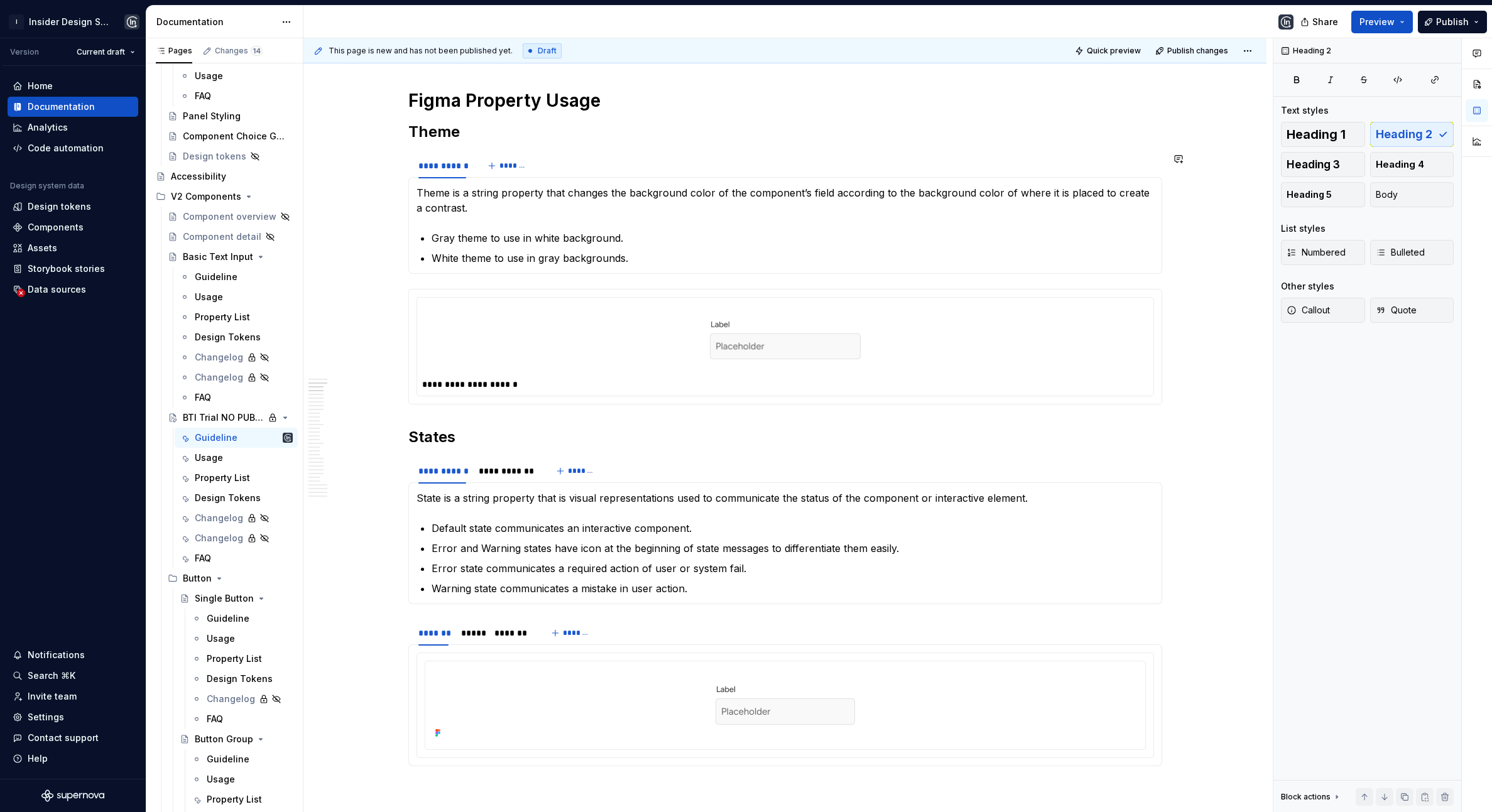
click at [612, 356] on div at bounding box center [786, 339] width 726 height 73
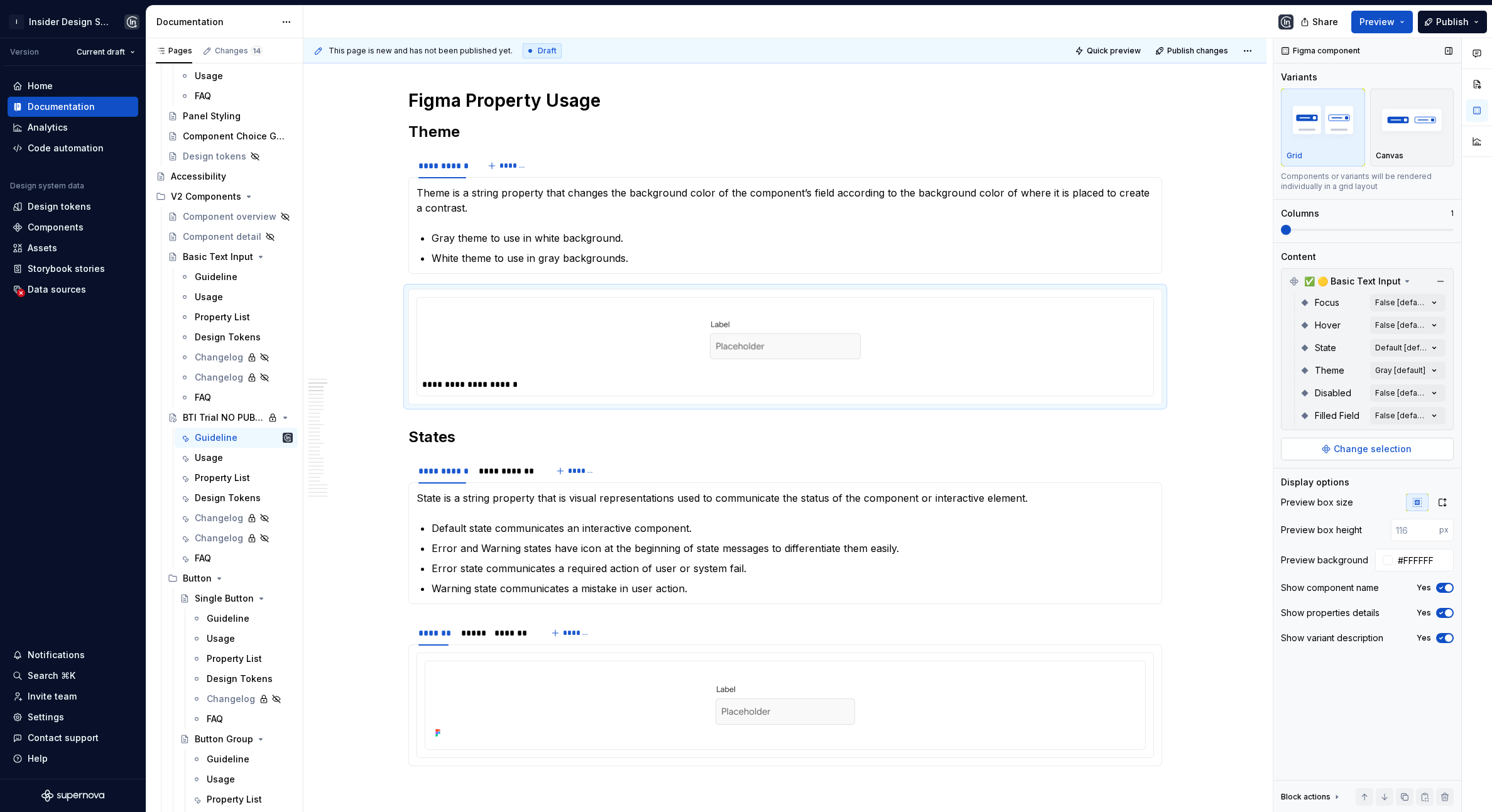
click at [1369, 451] on span "Change selection" at bounding box center [1373, 449] width 78 height 13
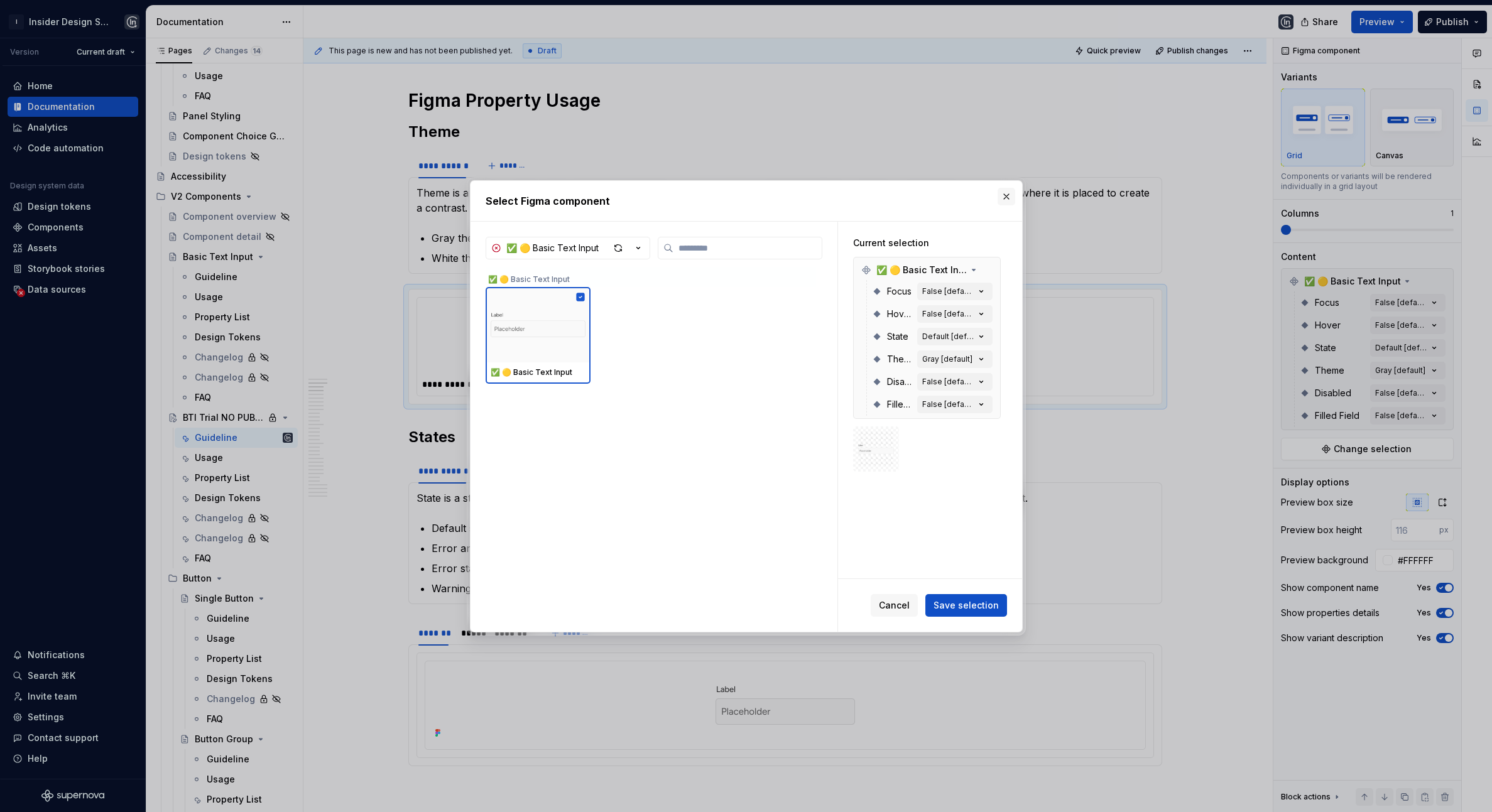
click at [1002, 194] on button "button" at bounding box center [1006, 196] width 18 height 18
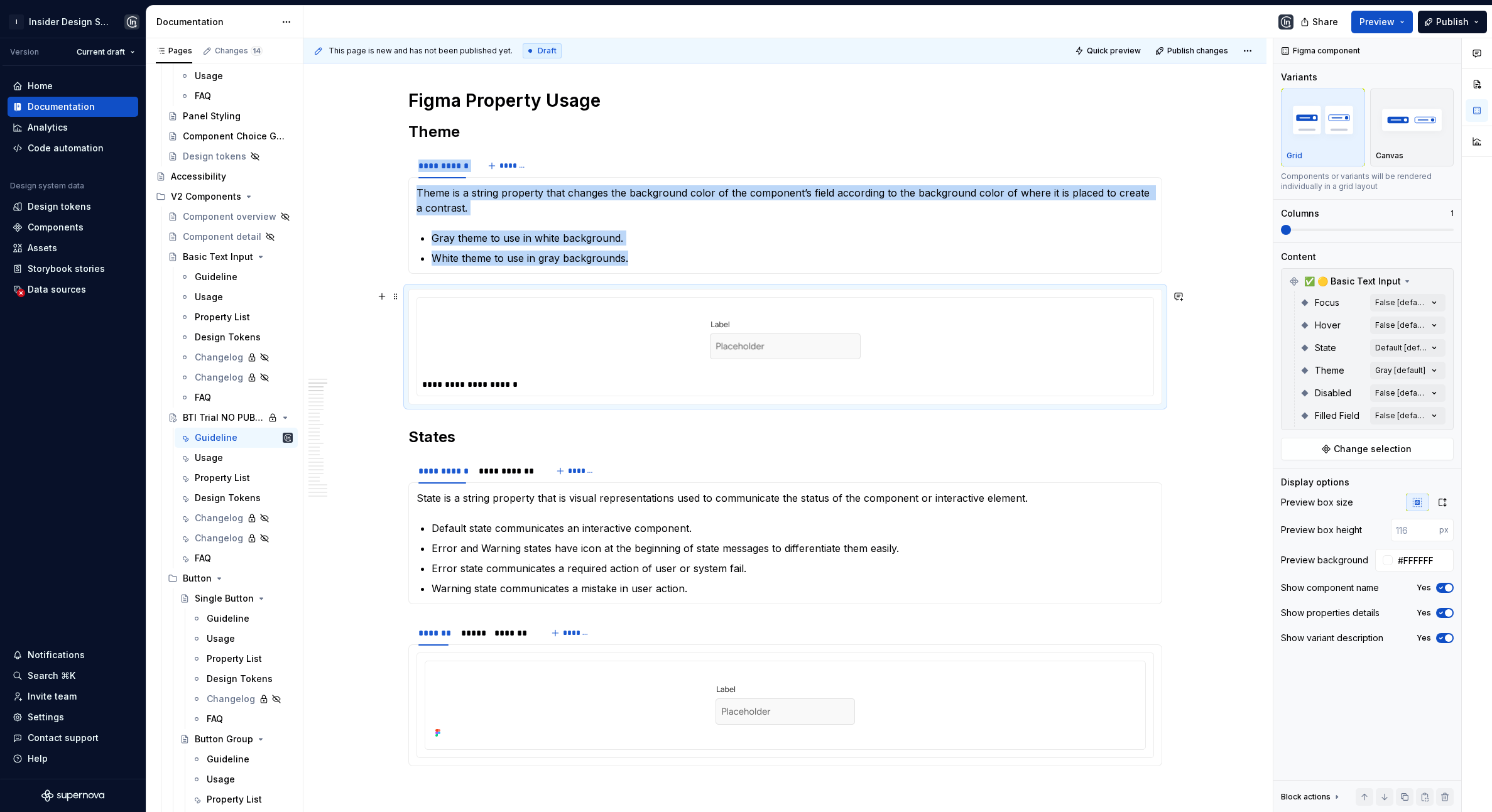
click at [774, 343] on img at bounding box center [785, 339] width 151 height 63
click at [411, 439] on h2 "States" at bounding box center [786, 437] width 754 height 20
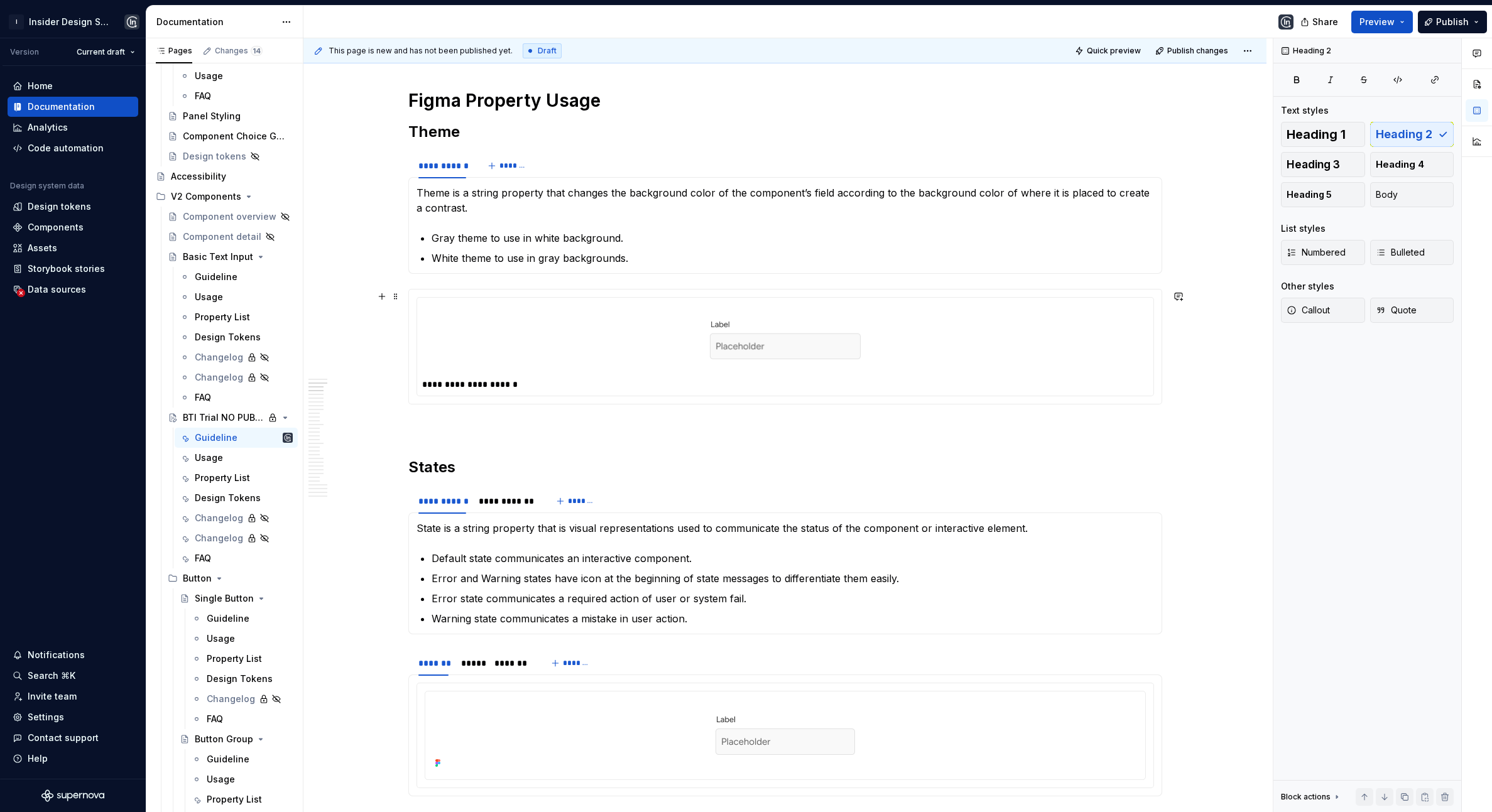
click at [655, 344] on div at bounding box center [786, 339] width 726 height 73
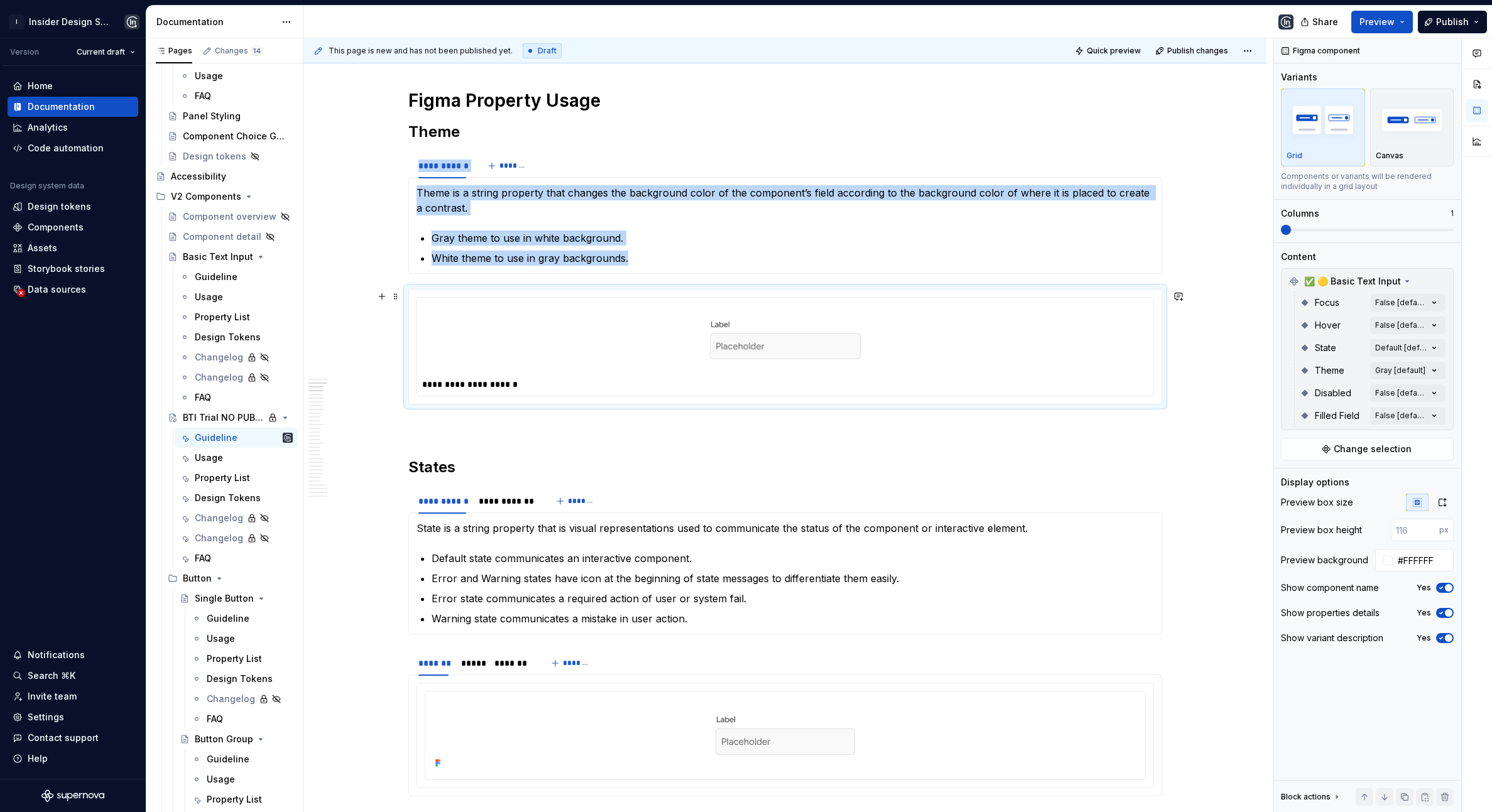
drag, startPoint x: 638, startPoint y: 362, endPoint x: 636, endPoint y: 346, distance: 16.1
click at [636, 346] on div at bounding box center [786, 339] width 726 height 73
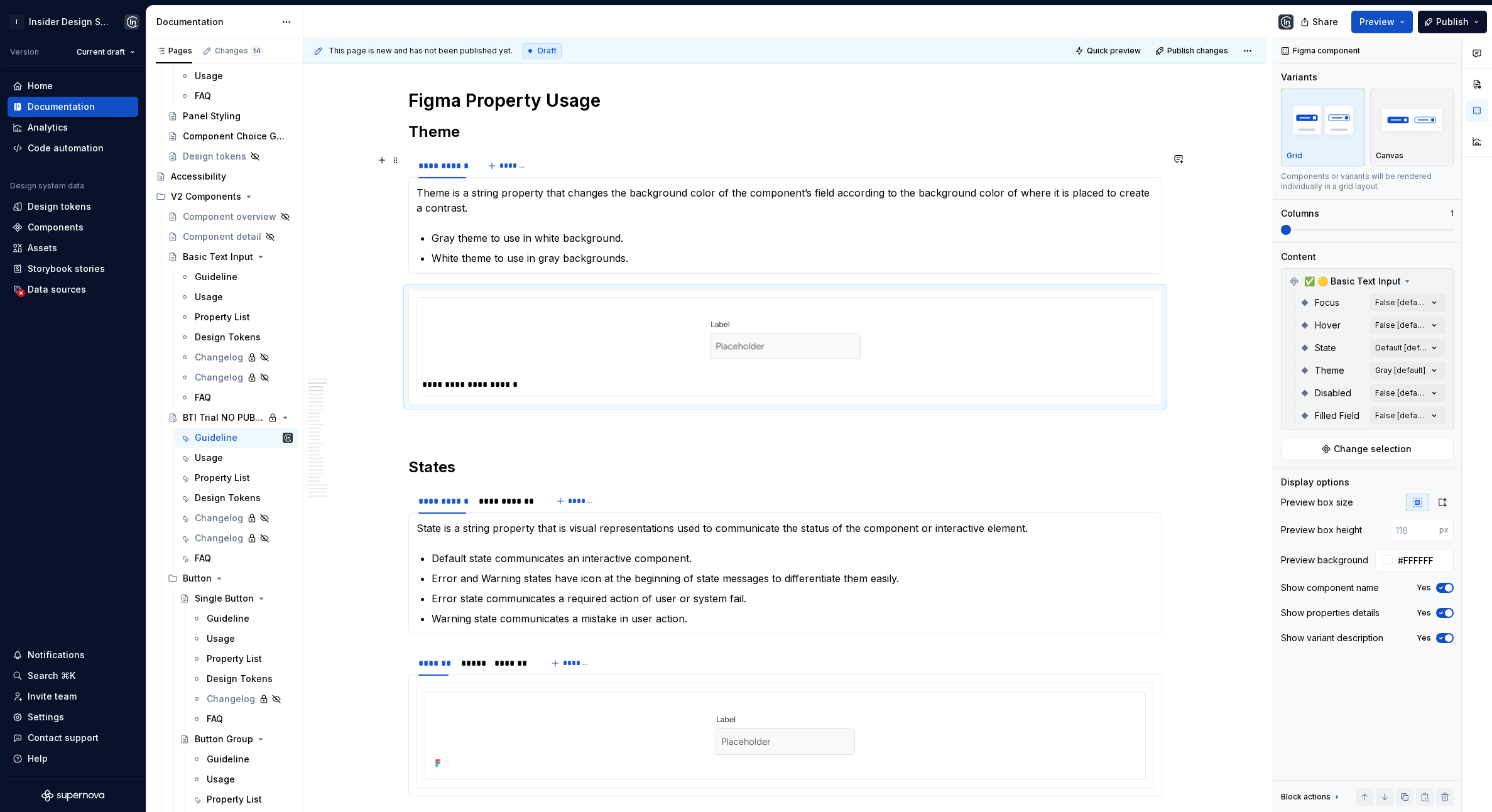
drag, startPoint x: 648, startPoint y: 352, endPoint x: 648, endPoint y: 164, distance: 188.0
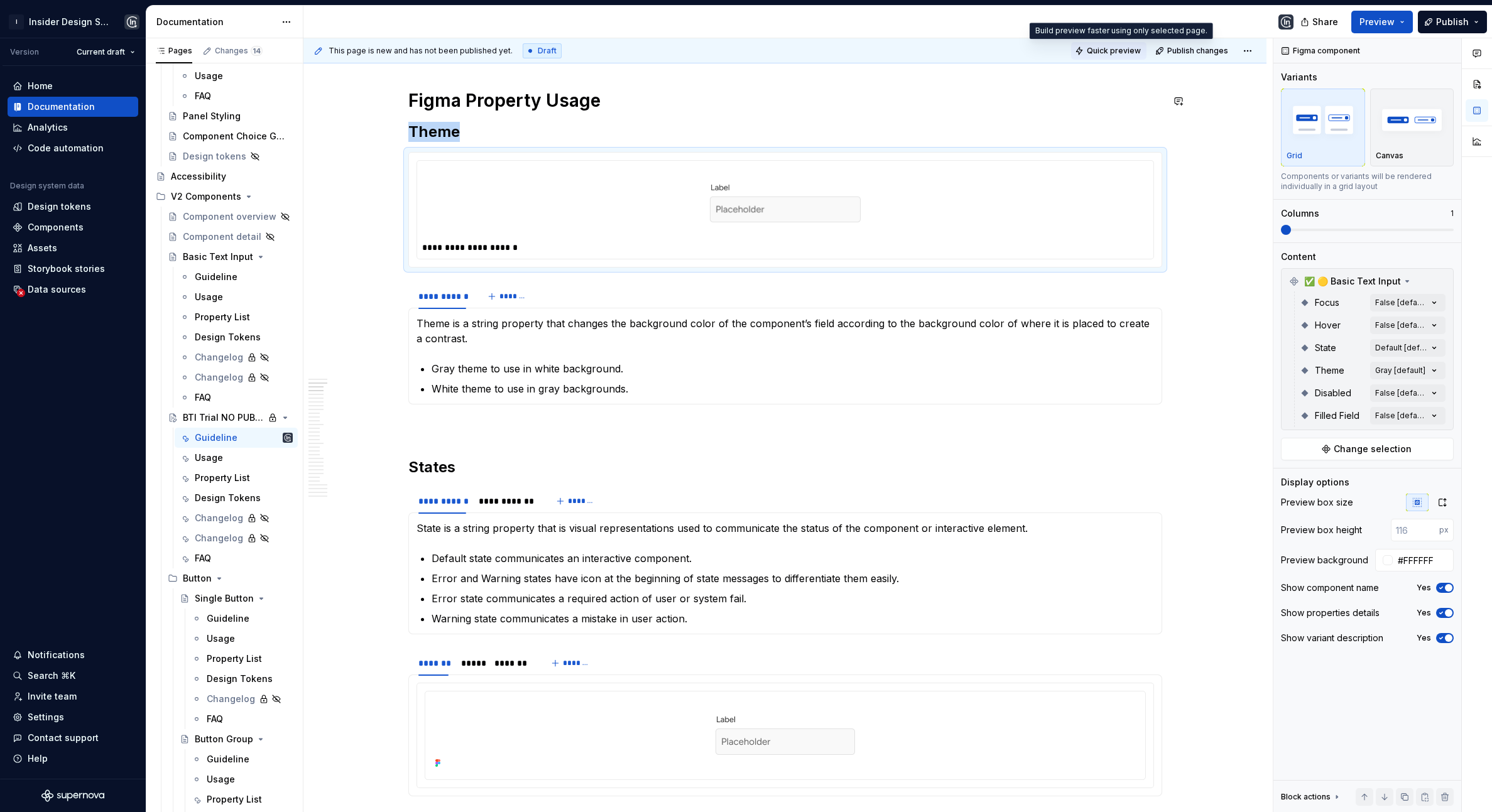
click at [1121, 56] on button "Quick preview" at bounding box center [1109, 50] width 76 height 18
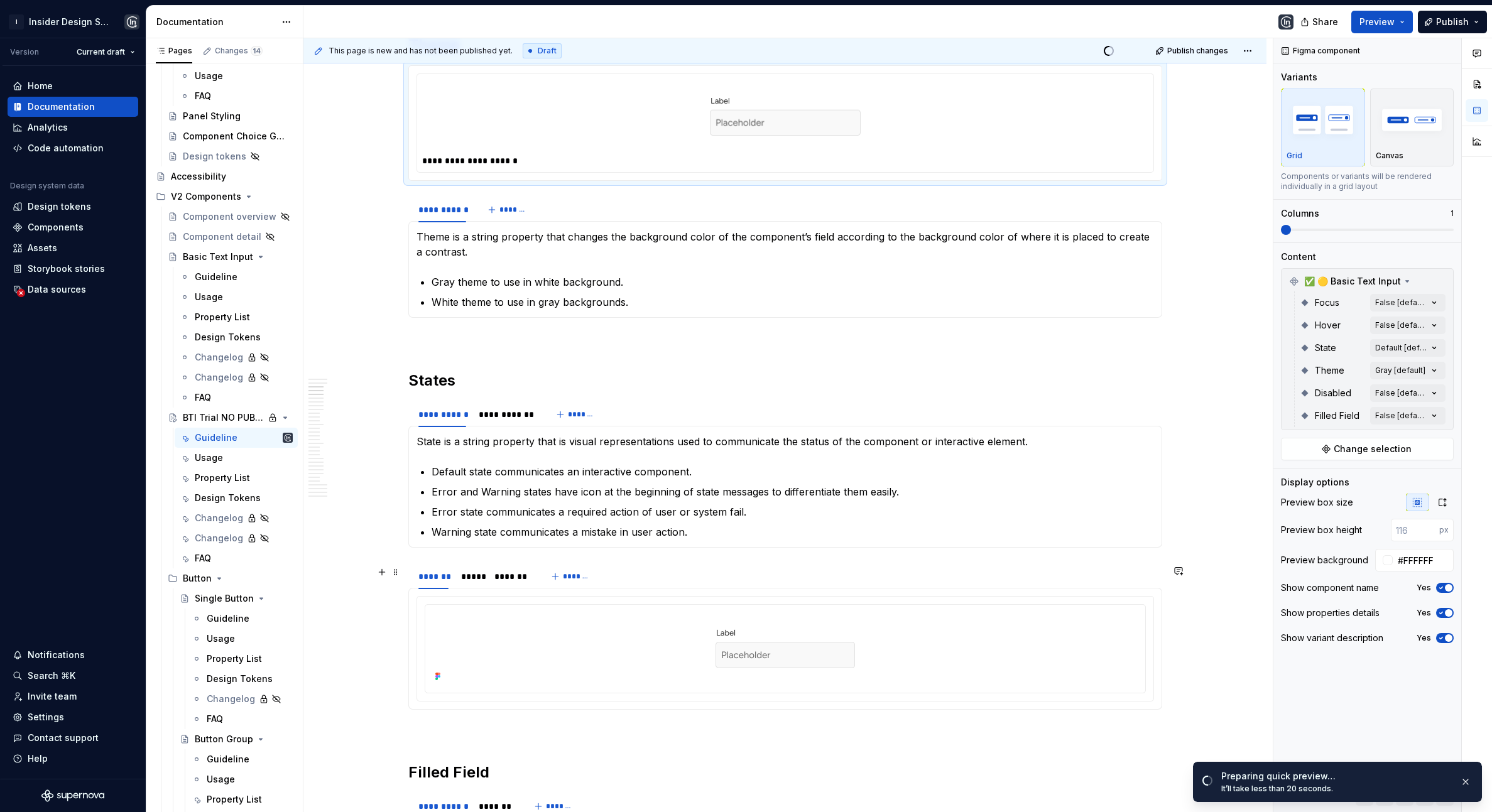
scroll to position [921, 0]
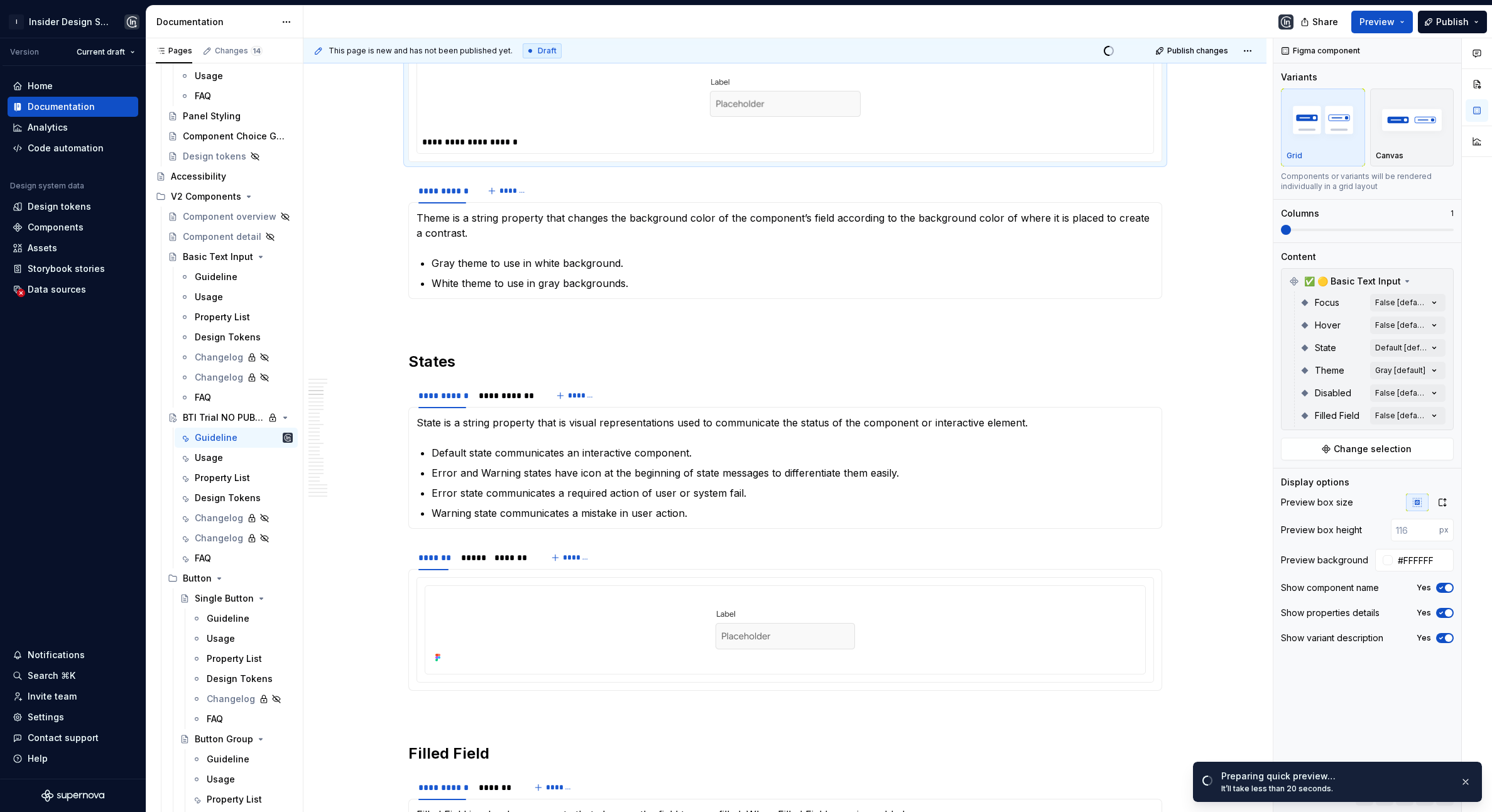
click at [579, 129] on div at bounding box center [786, 97] width 726 height 73
copy h2 "Theme"
click at [648, 544] on section "******* ***** ******* *******" at bounding box center [786, 617] width 754 height 147
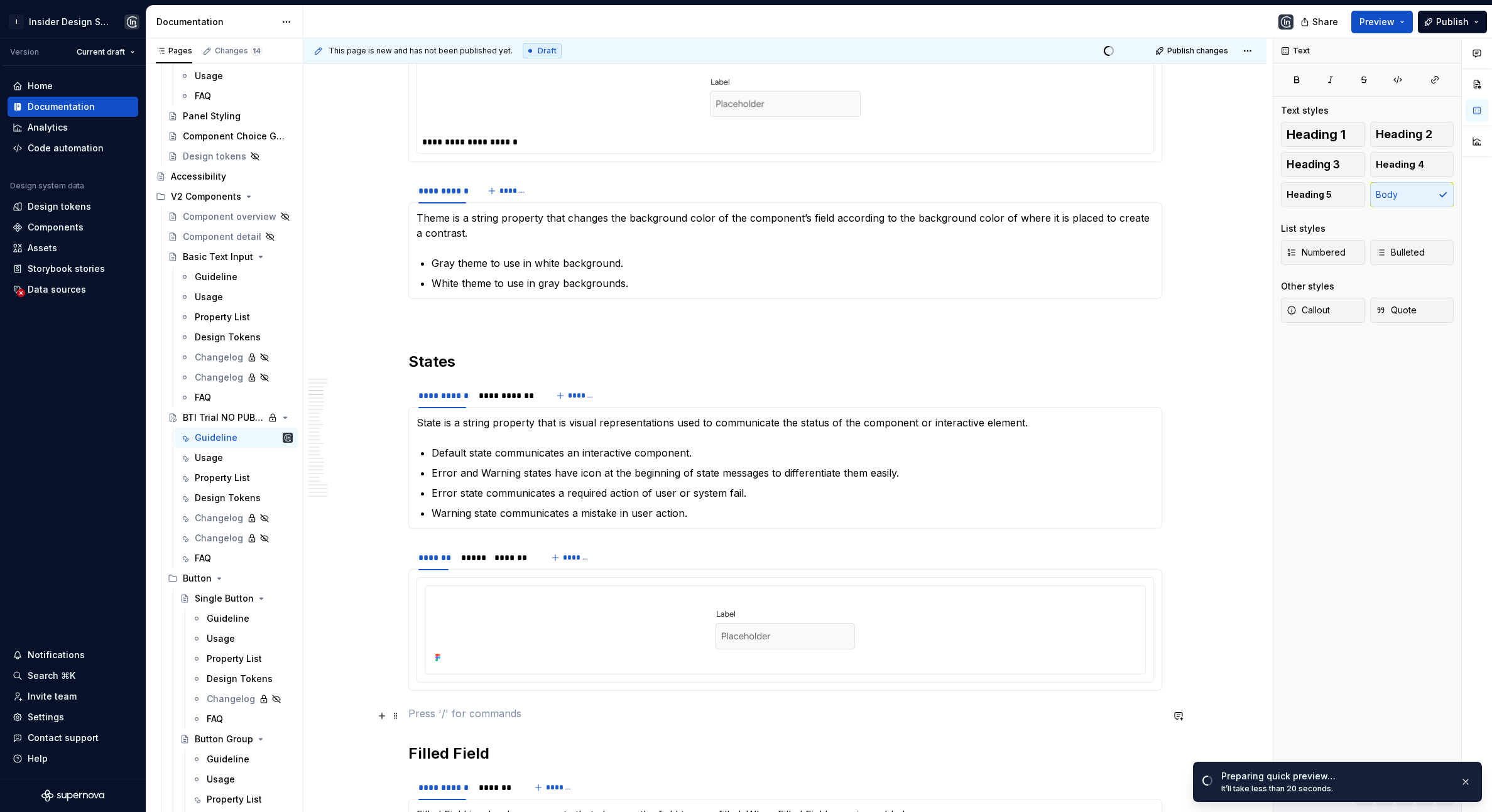
click at [468, 709] on p at bounding box center [786, 714] width 754 height 15
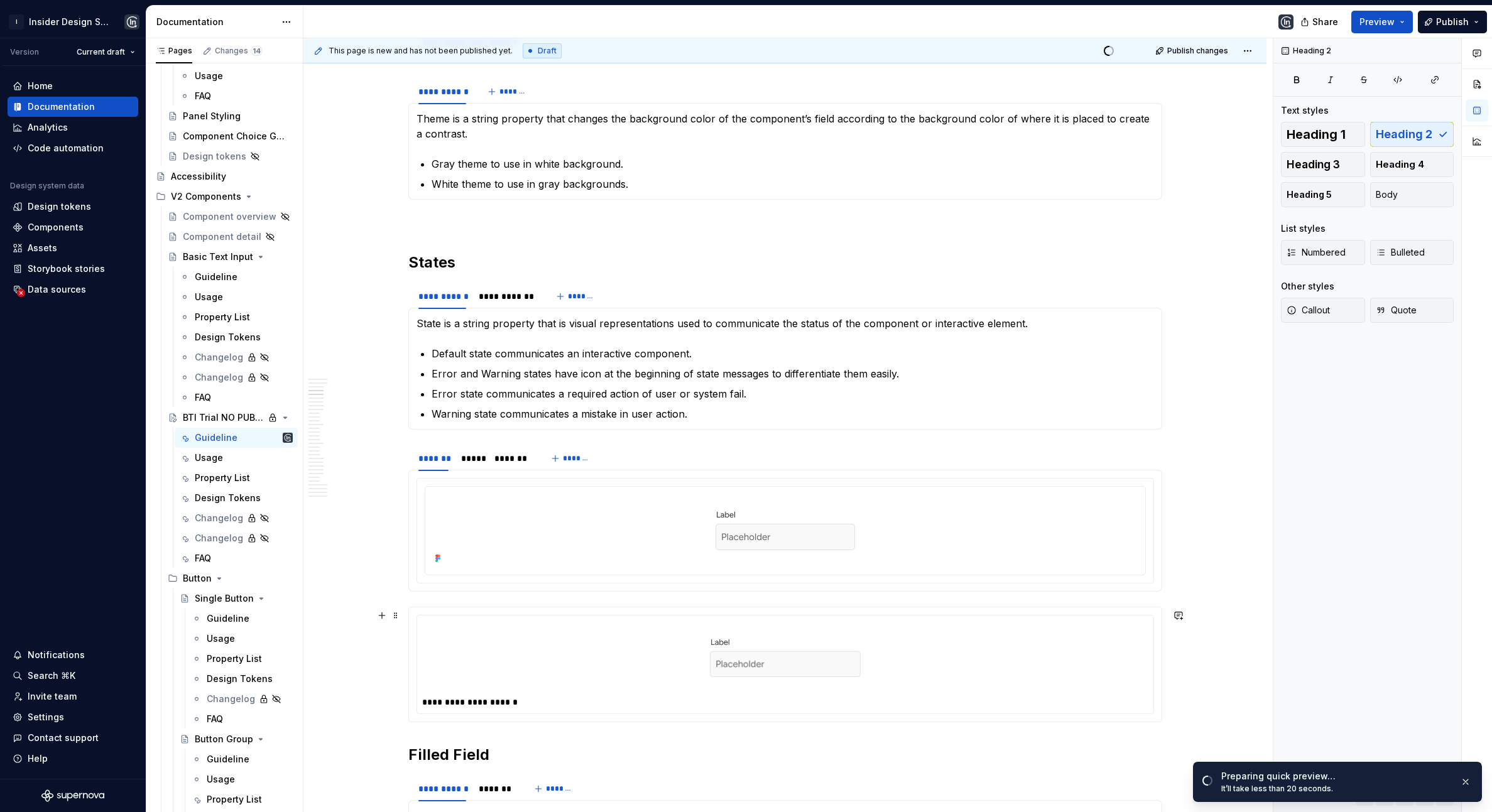
click at [498, 572] on div at bounding box center [786, 531] width 720 height 88
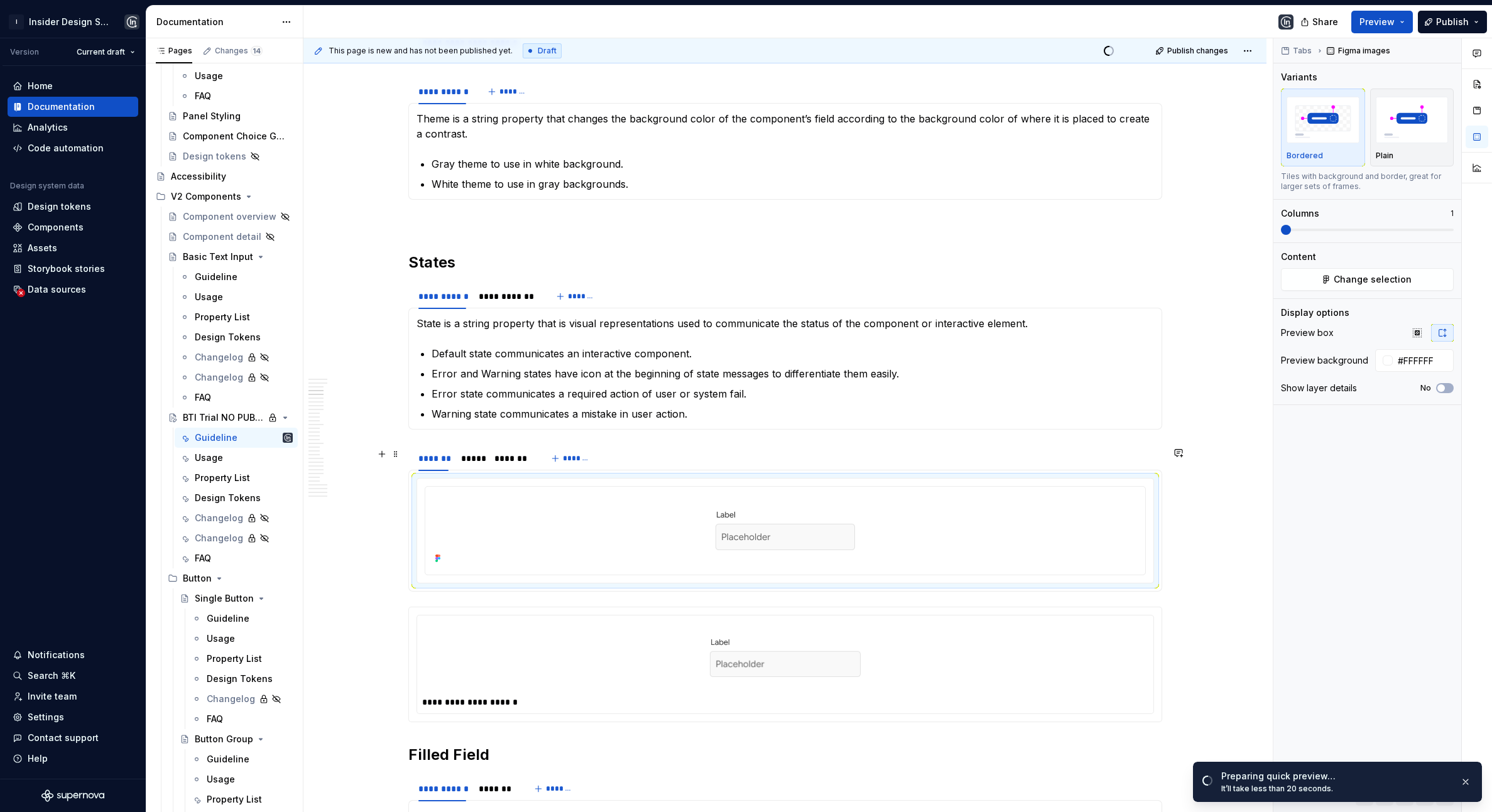
click at [645, 465] on div "******* ***** ******* *******" at bounding box center [786, 459] width 754 height 25
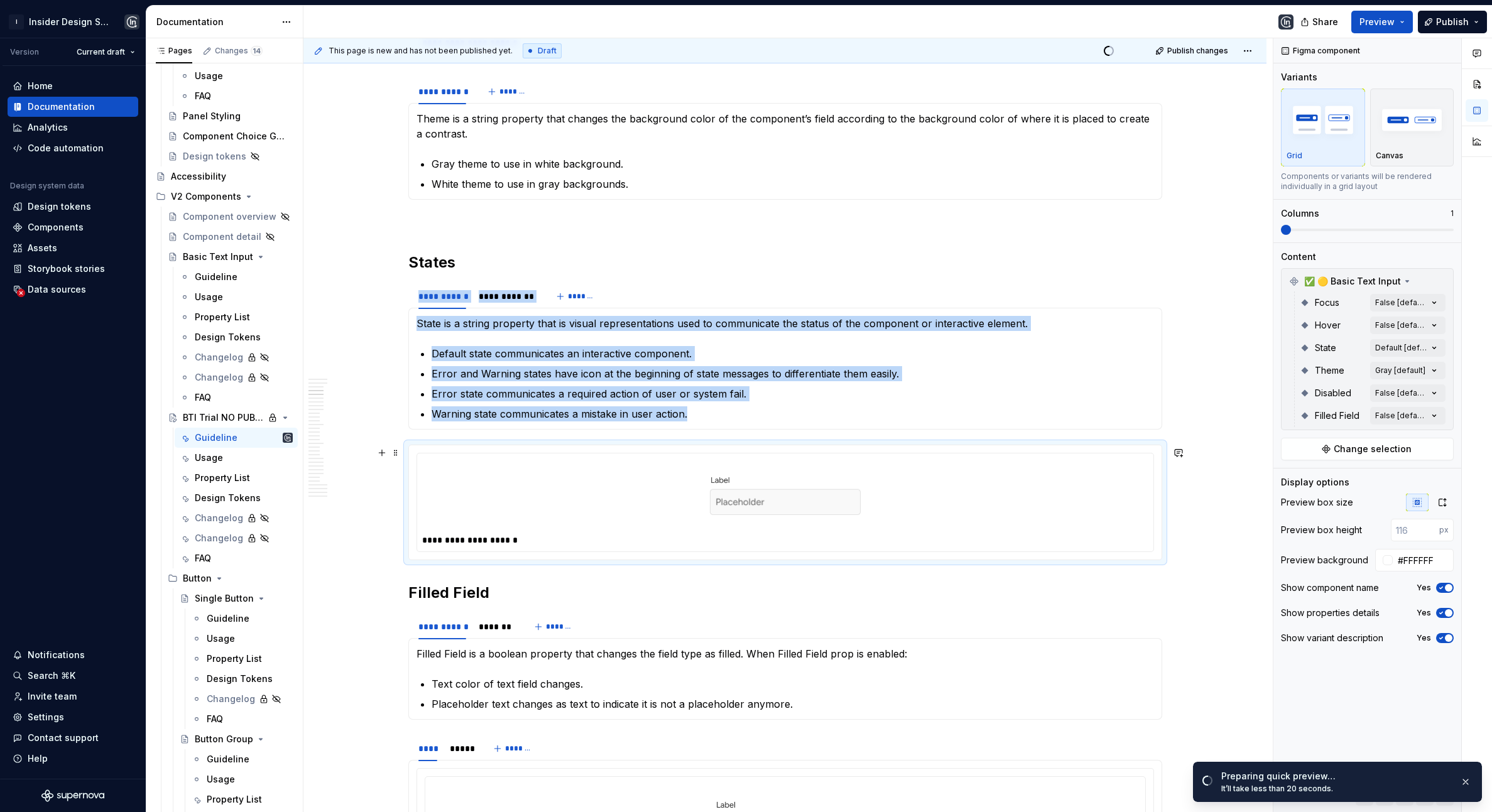
click at [650, 483] on div at bounding box center [786, 495] width 726 height 73
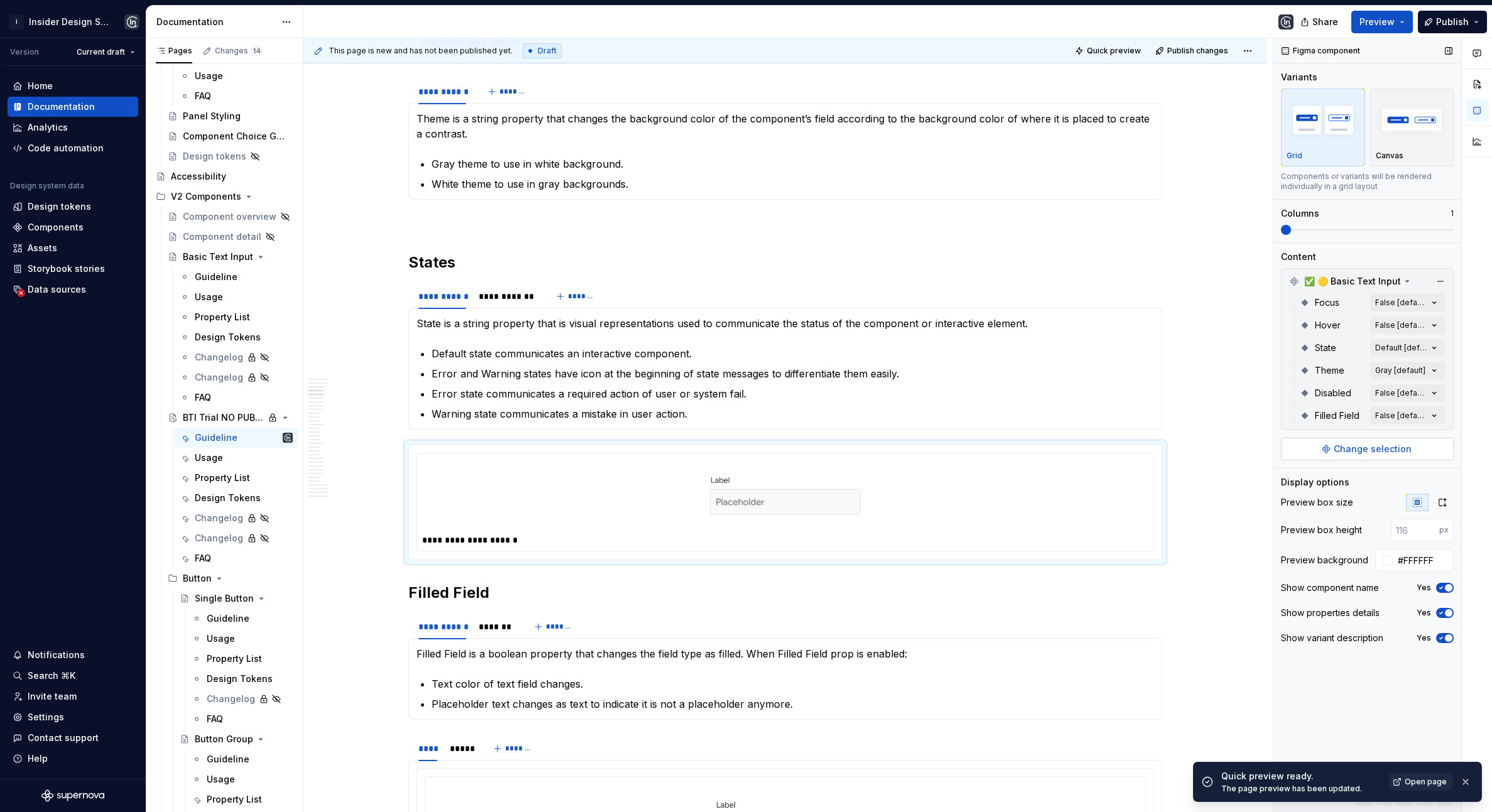
click at [1385, 454] on span "Change selection" at bounding box center [1373, 449] width 78 height 13
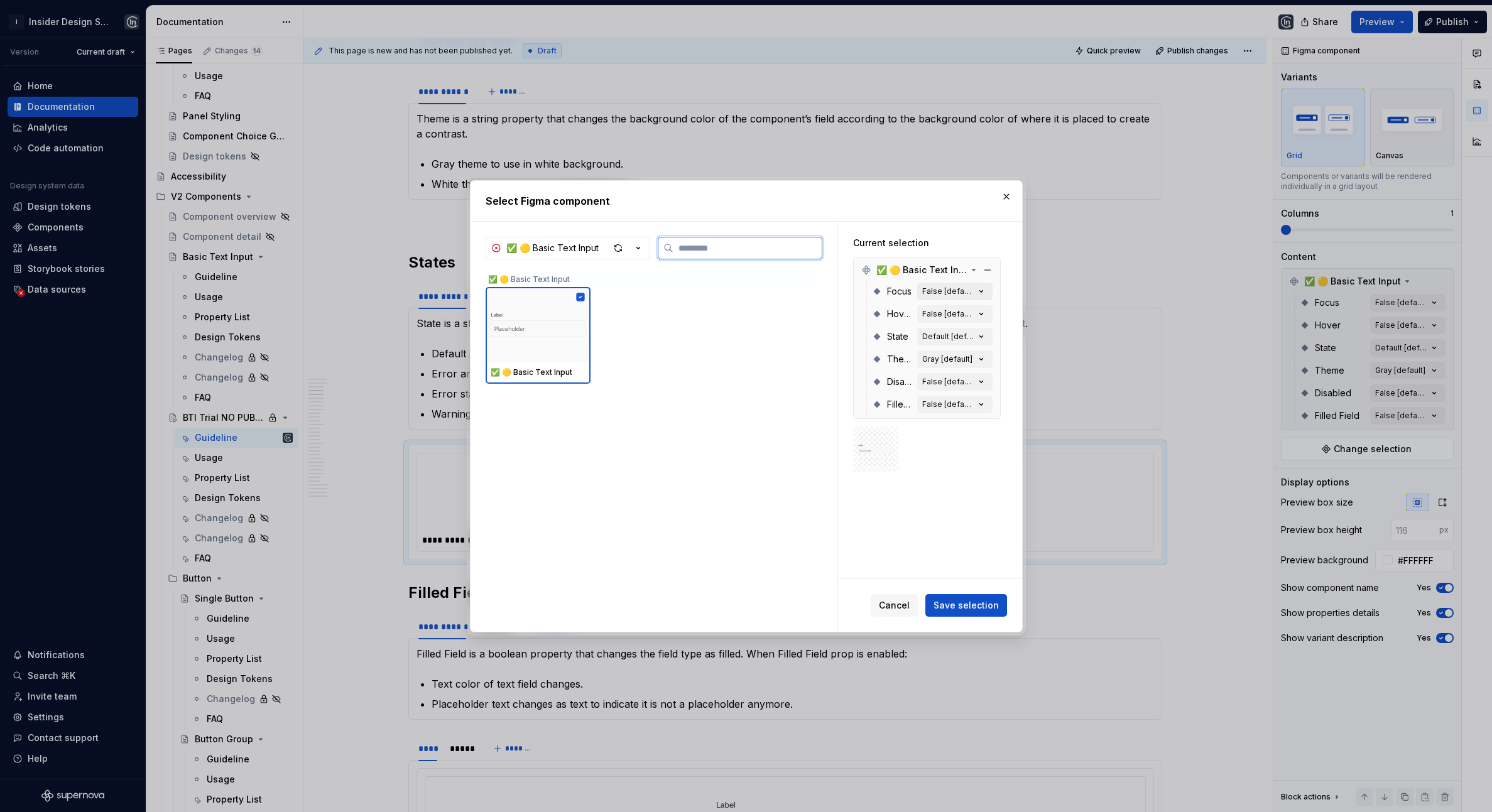
click at [982, 285] on icon "button" at bounding box center [982, 291] width 13 height 13
click at [970, 293] on div "False [default]" at bounding box center [948, 291] width 53 height 10
click at [938, 291] on div "False [default]" at bounding box center [948, 291] width 53 height 10
click at [932, 532] on div "Current selection ✅ 🟡 Basic Text Input Focus False [default] Hover False [defau…" at bounding box center [930, 400] width 184 height 357
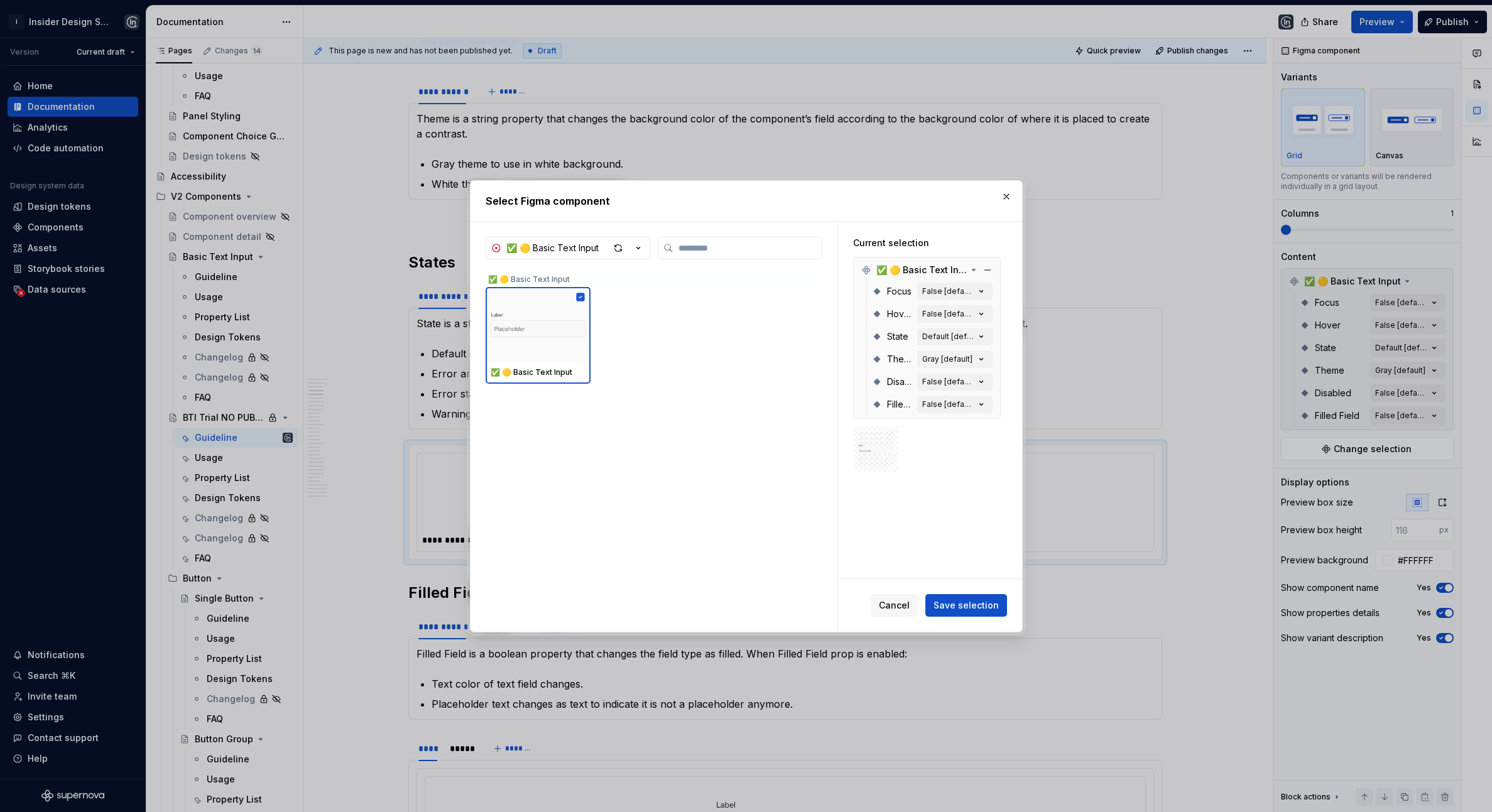
click at [901, 303] on div "Hover False [default]" at bounding box center [933, 314] width 121 height 22
click at [1001, 198] on button "button" at bounding box center [1006, 196] width 18 height 18
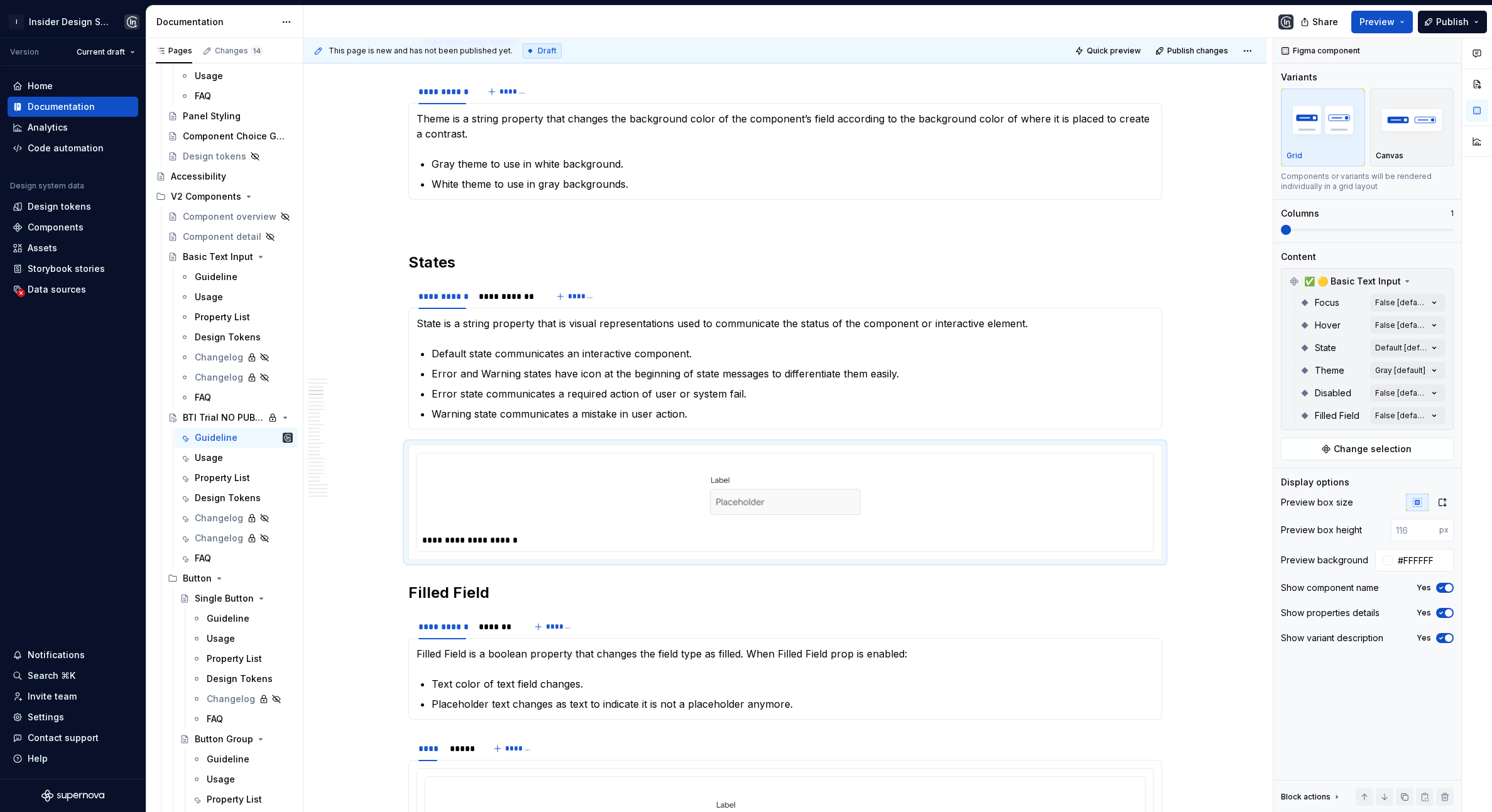
click at [1427, 298] on div "Comments Open comments No comments yet Select ‘Comment’ from the block context …" at bounding box center [1383, 426] width 219 height 775
click at [1412, 303] on div "Comments Open comments No comments yet Select ‘Comment’ from the block context …" at bounding box center [1383, 426] width 219 height 775
click at [1423, 348] on div "Comments Open comments No comments yet Select ‘Comment’ from the block context …" at bounding box center [1383, 426] width 219 height 775
click at [1319, 434] on span "Error" at bounding box center [1308, 429] width 20 height 13
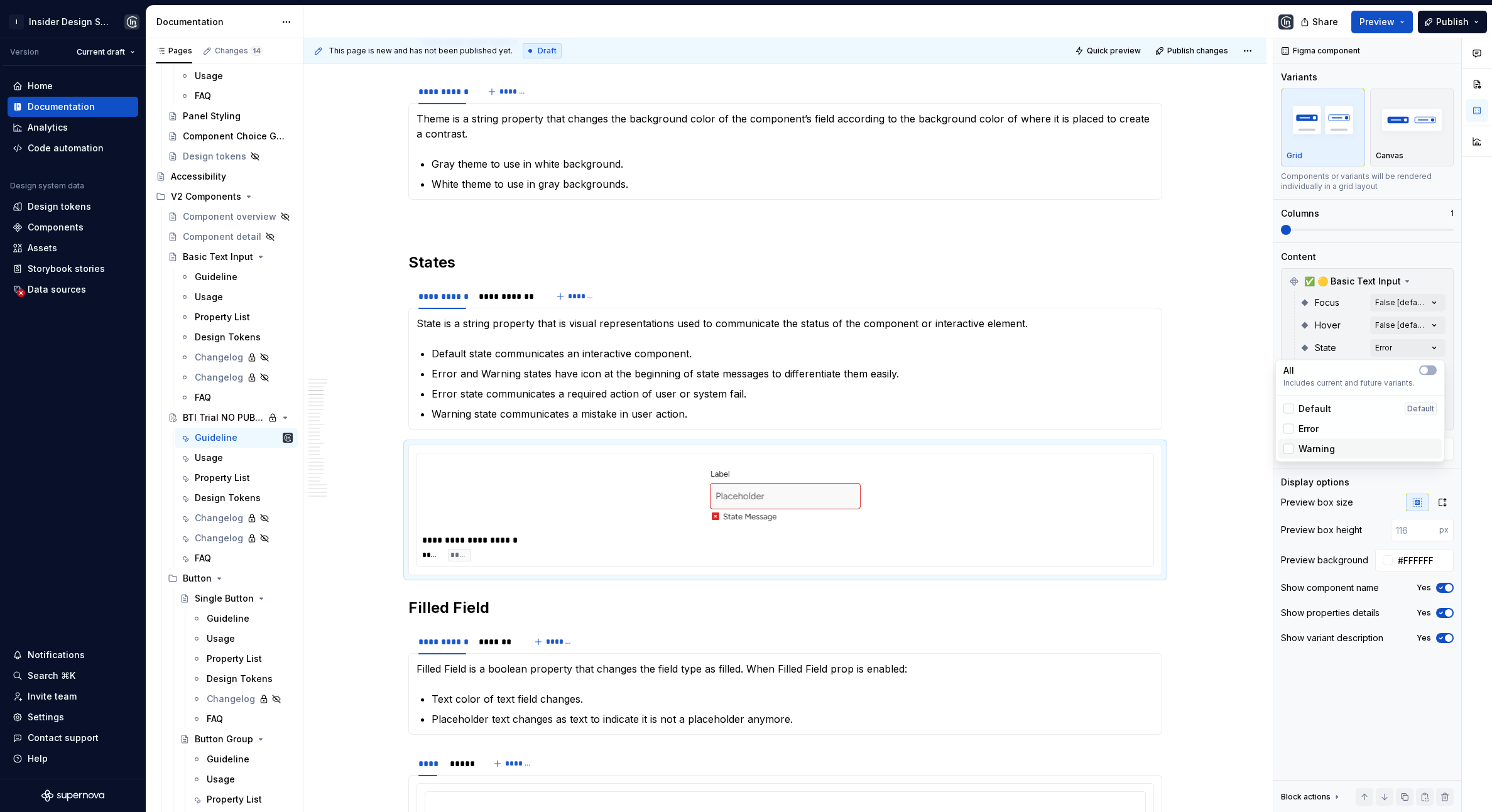
click at [1320, 453] on span "Warning" at bounding box center [1317, 449] width 36 height 13
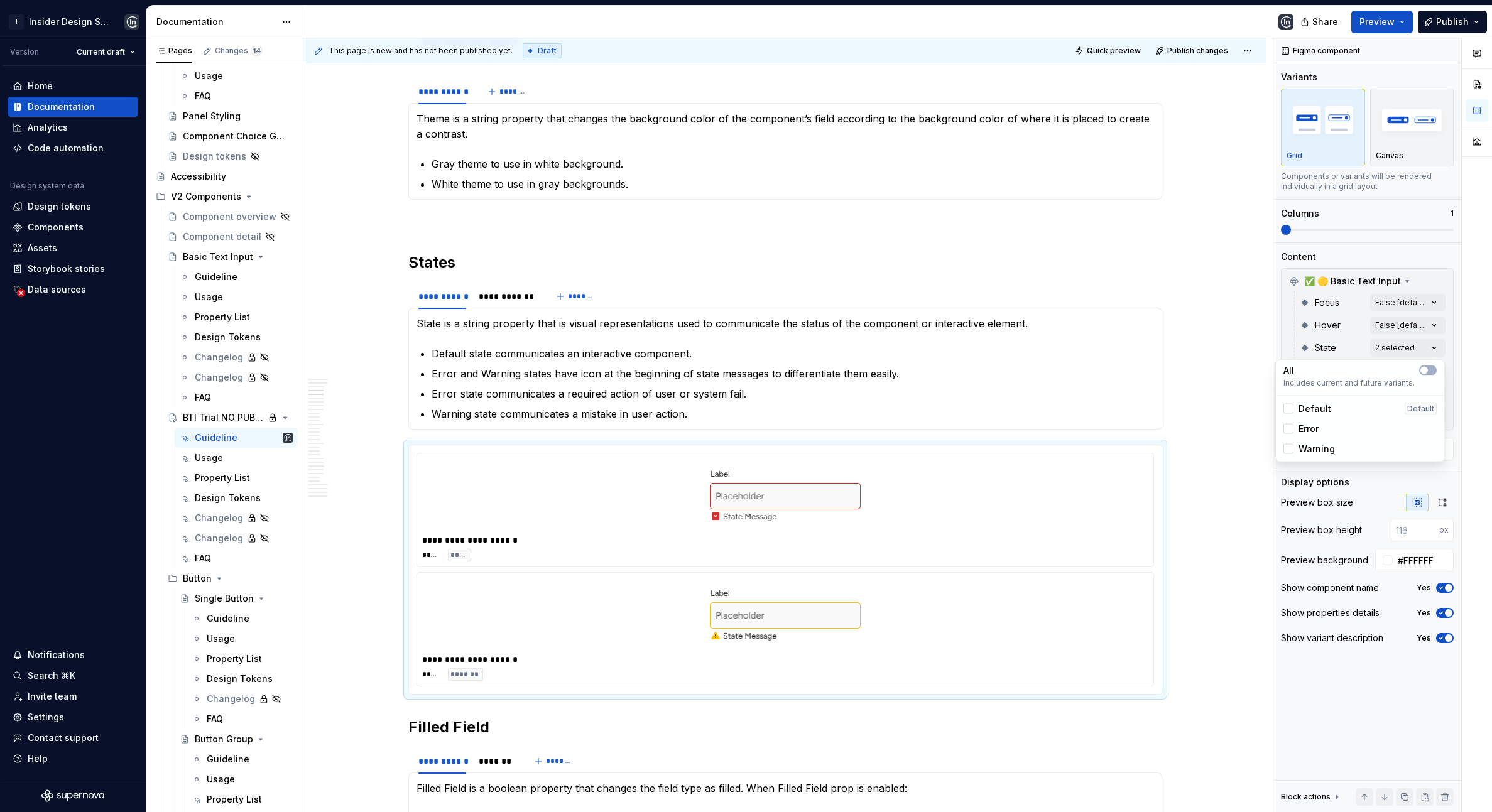
click at [1316, 410] on span "Default" at bounding box center [1315, 409] width 33 height 13
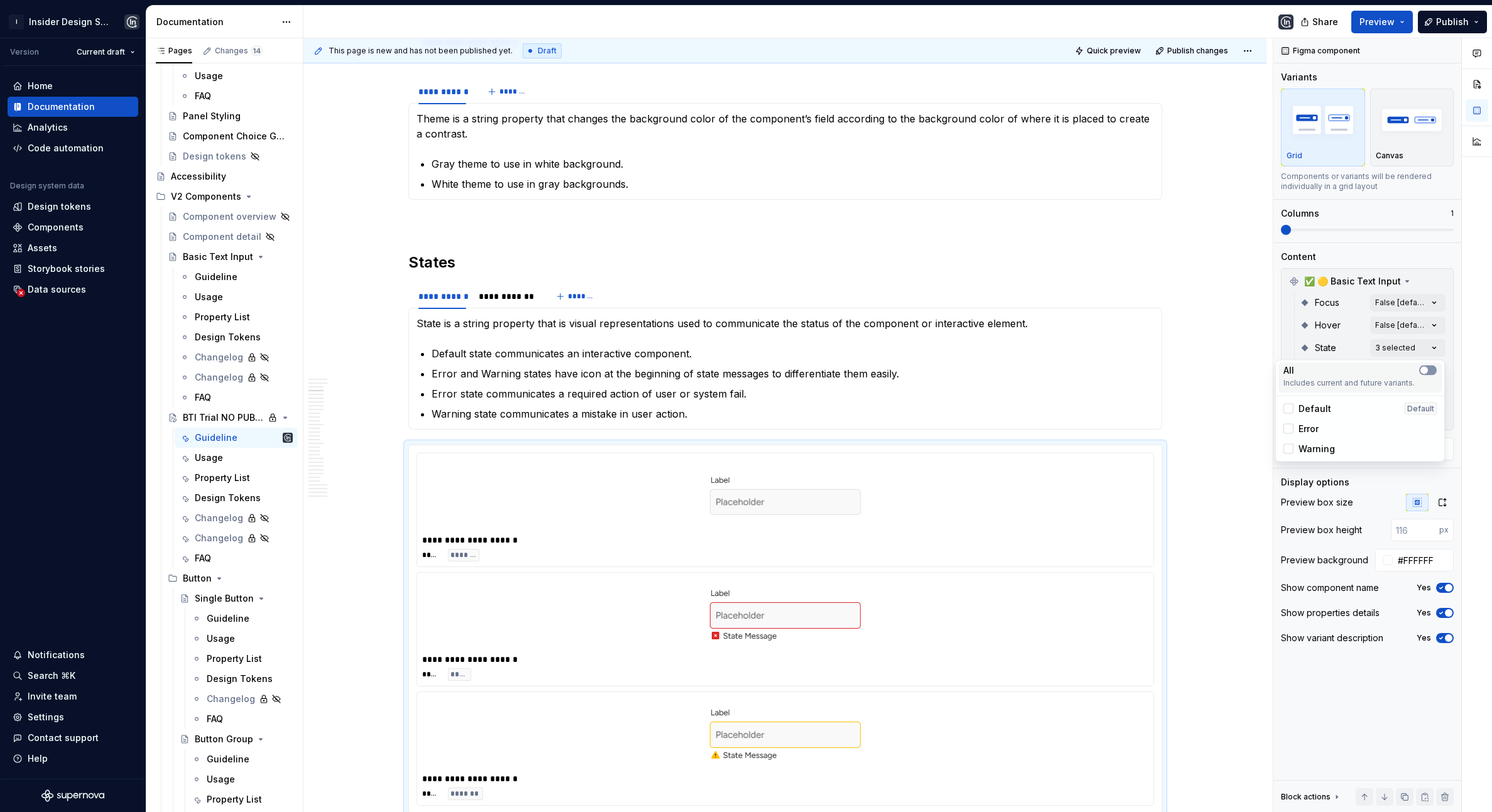
click at [1426, 367] on span "button" at bounding box center [1424, 371] width 8 height 8
click at [1193, 421] on html "I Insider Design System Version Current draft Home Documentation Analytics Code…" at bounding box center [746, 406] width 1492 height 812
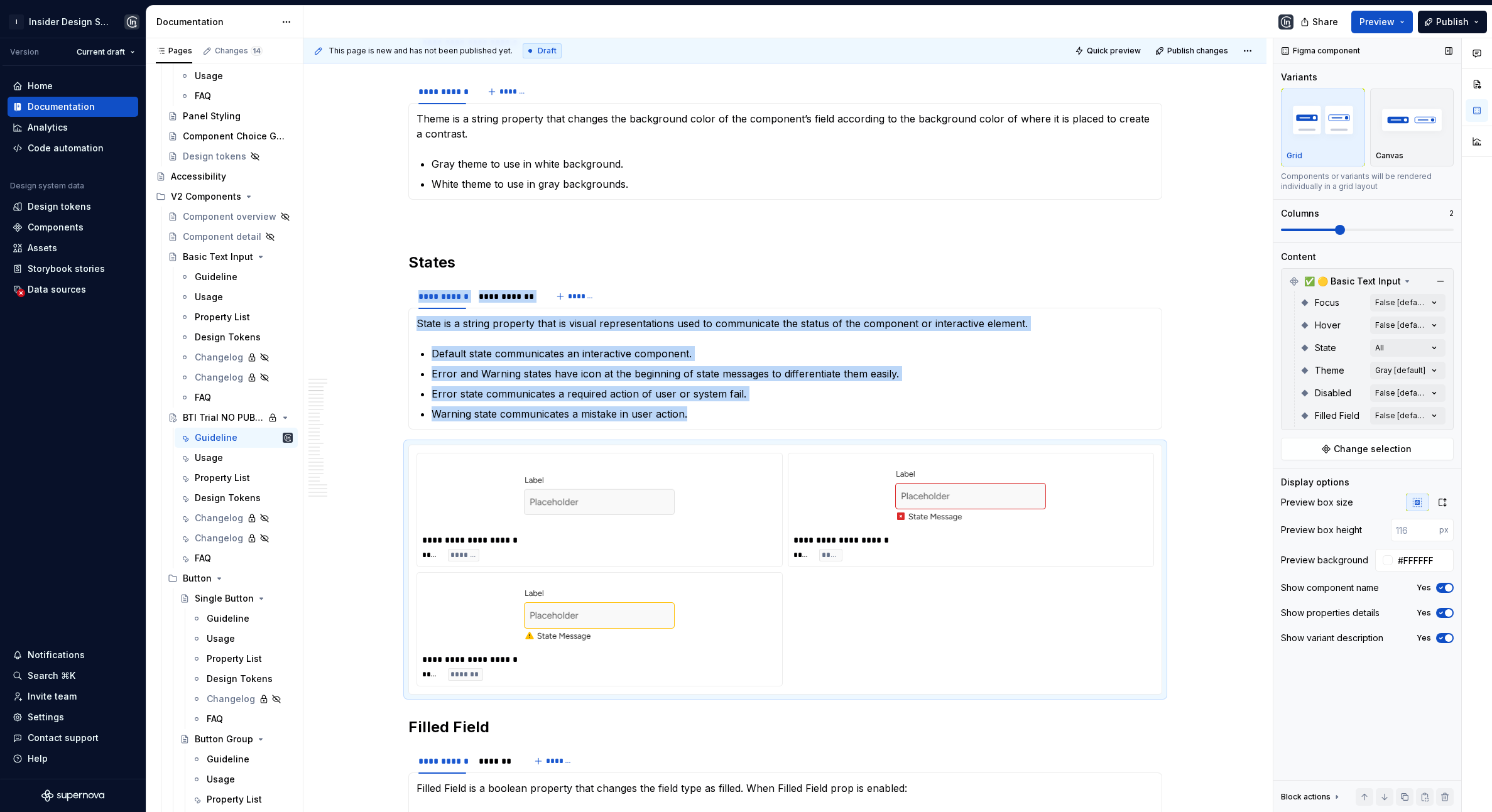
click at [1322, 229] on span at bounding box center [1367, 230] width 173 height 3
click at [1355, 230] on span at bounding box center [1367, 230] width 173 height 3
click at [1355, 230] on span at bounding box center [1367, 230] width 173 height 3
click at [1364, 230] on span at bounding box center [1367, 230] width 173 height 3
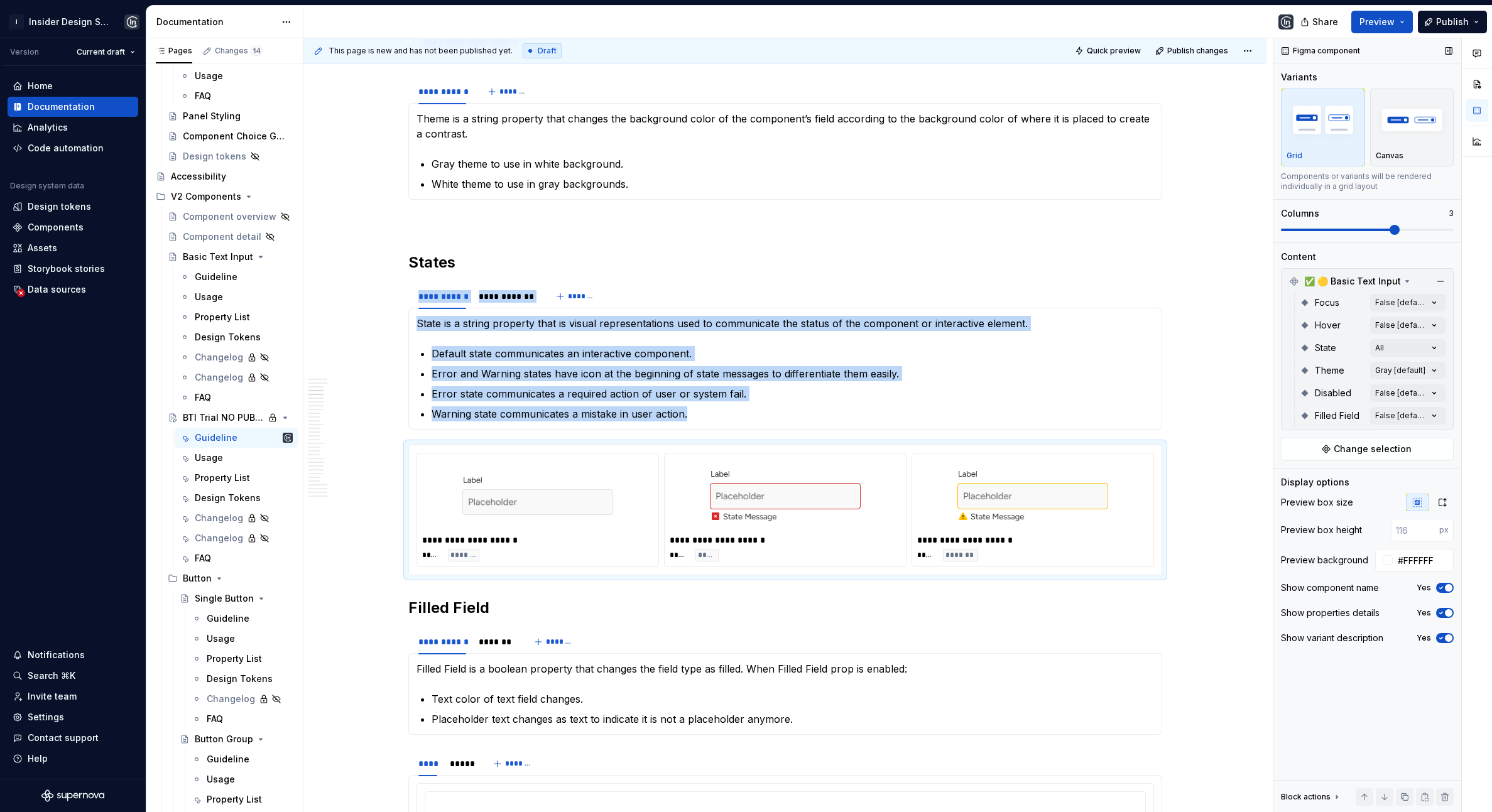
click at [1390, 230] on span at bounding box center [1395, 230] width 10 height 10
click at [812, 519] on img at bounding box center [785, 495] width 151 height 63
click at [411, 607] on h2 "Filled Field" at bounding box center [786, 608] width 754 height 20
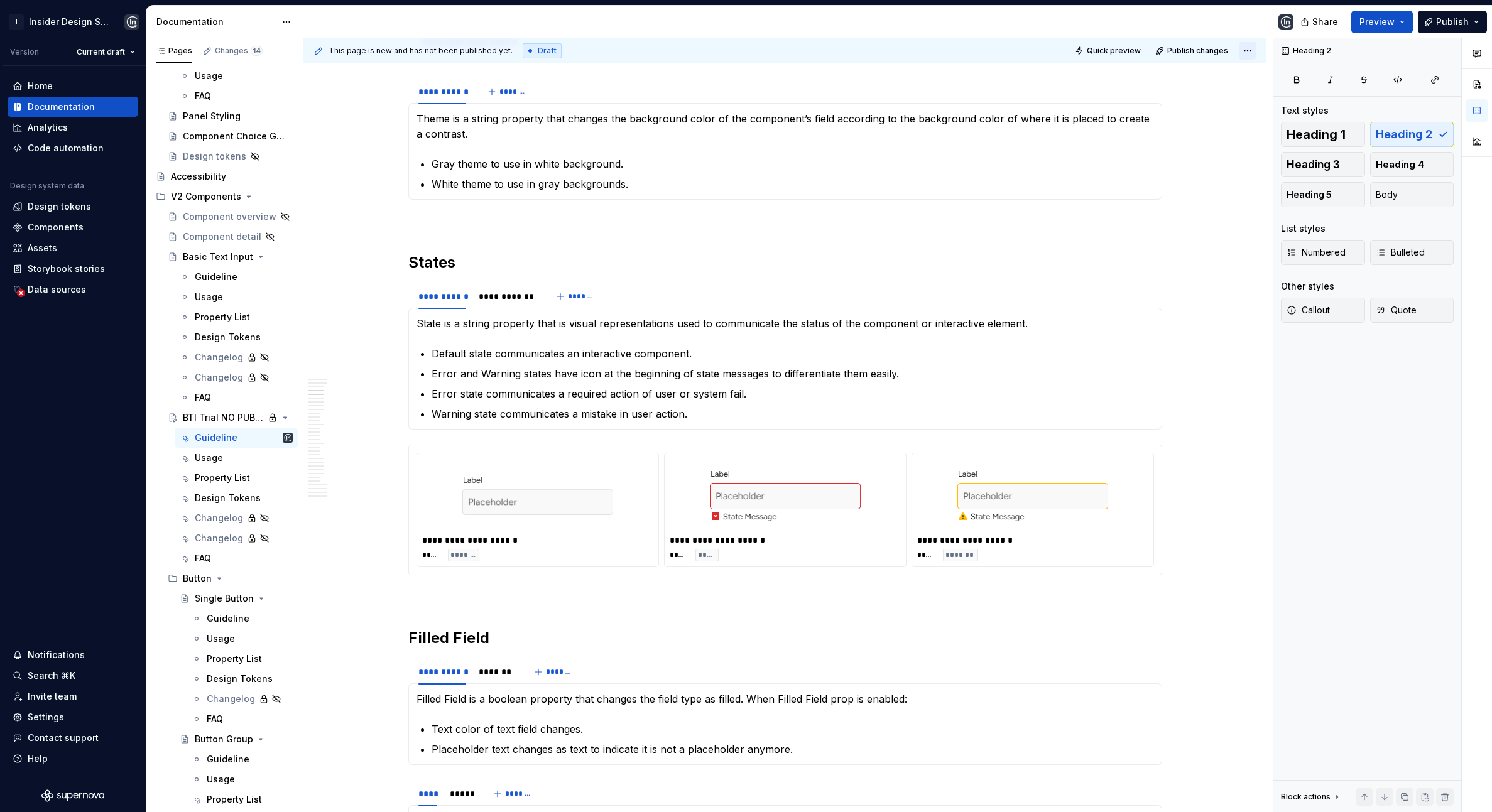
click at [1256, 50] on html "I Insider Design System Version Current draft Home Documentation Analytics Code…" at bounding box center [746, 406] width 1492 height 812
click at [1235, 78] on div "Open preview" at bounding box center [1214, 76] width 82 height 13
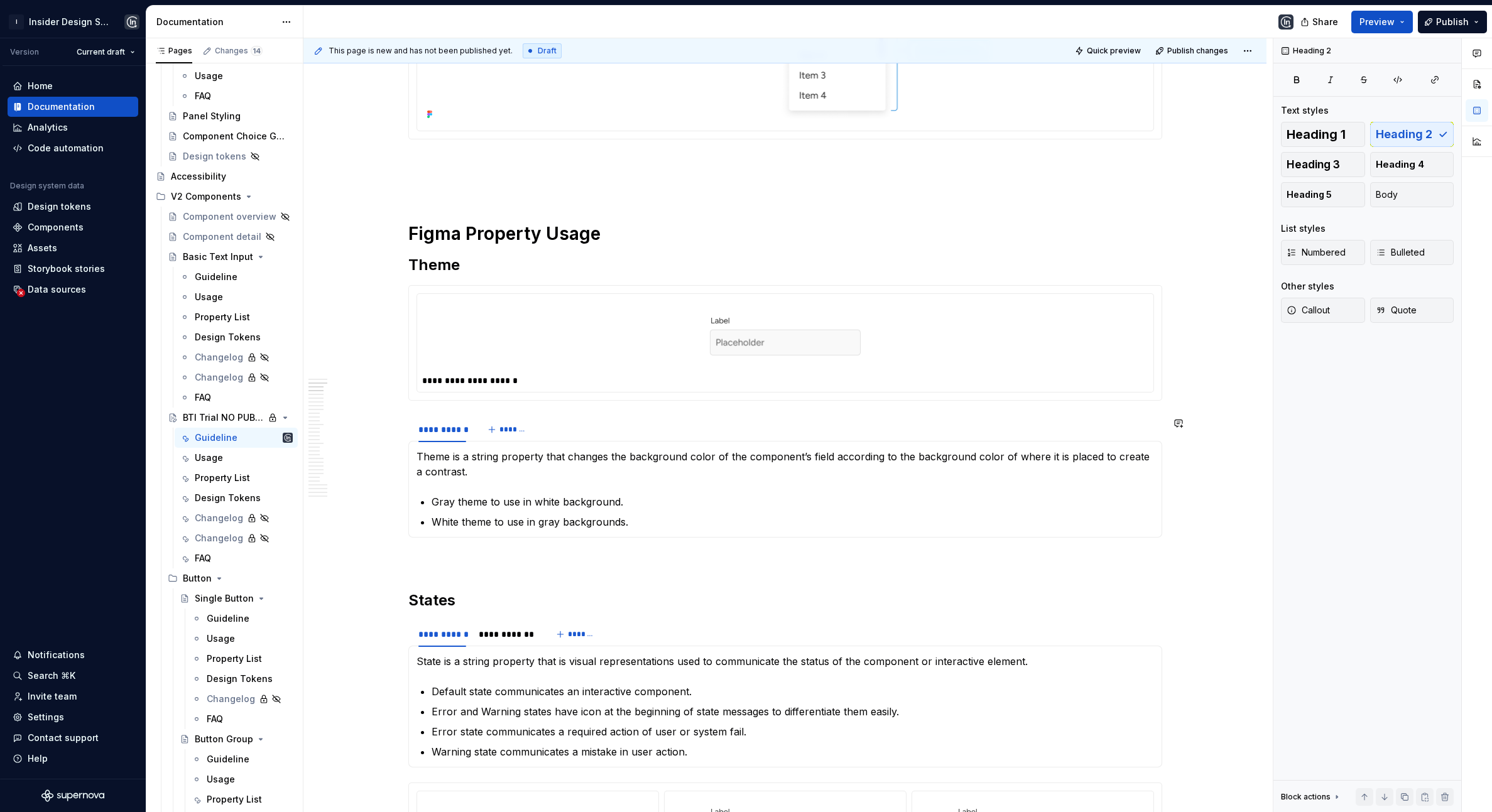
scroll to position [675, 0]
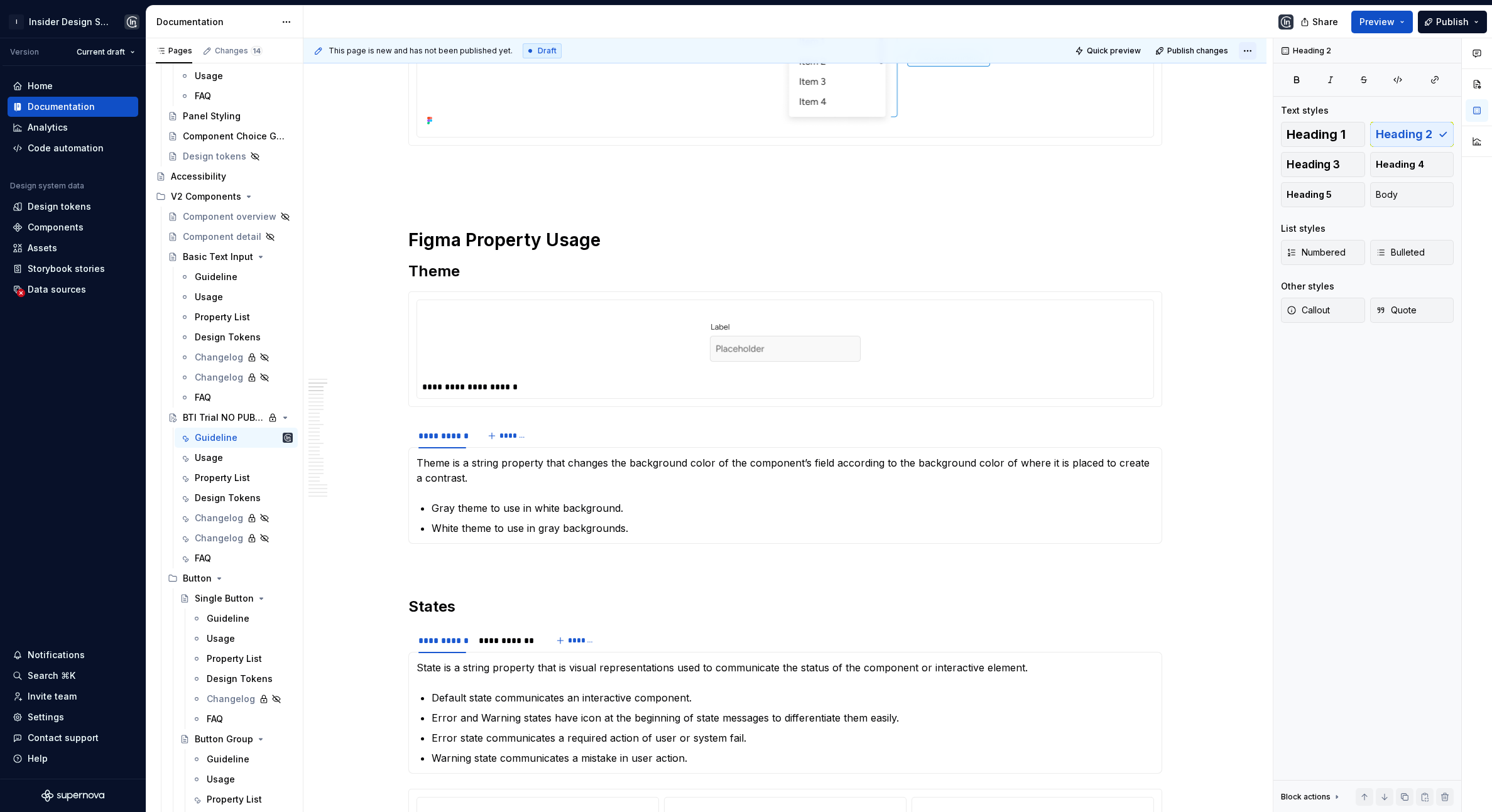
click at [1253, 43] on html "I Insider Design System Version Current draft Home Documentation Analytics Code…" at bounding box center [746, 406] width 1492 height 812
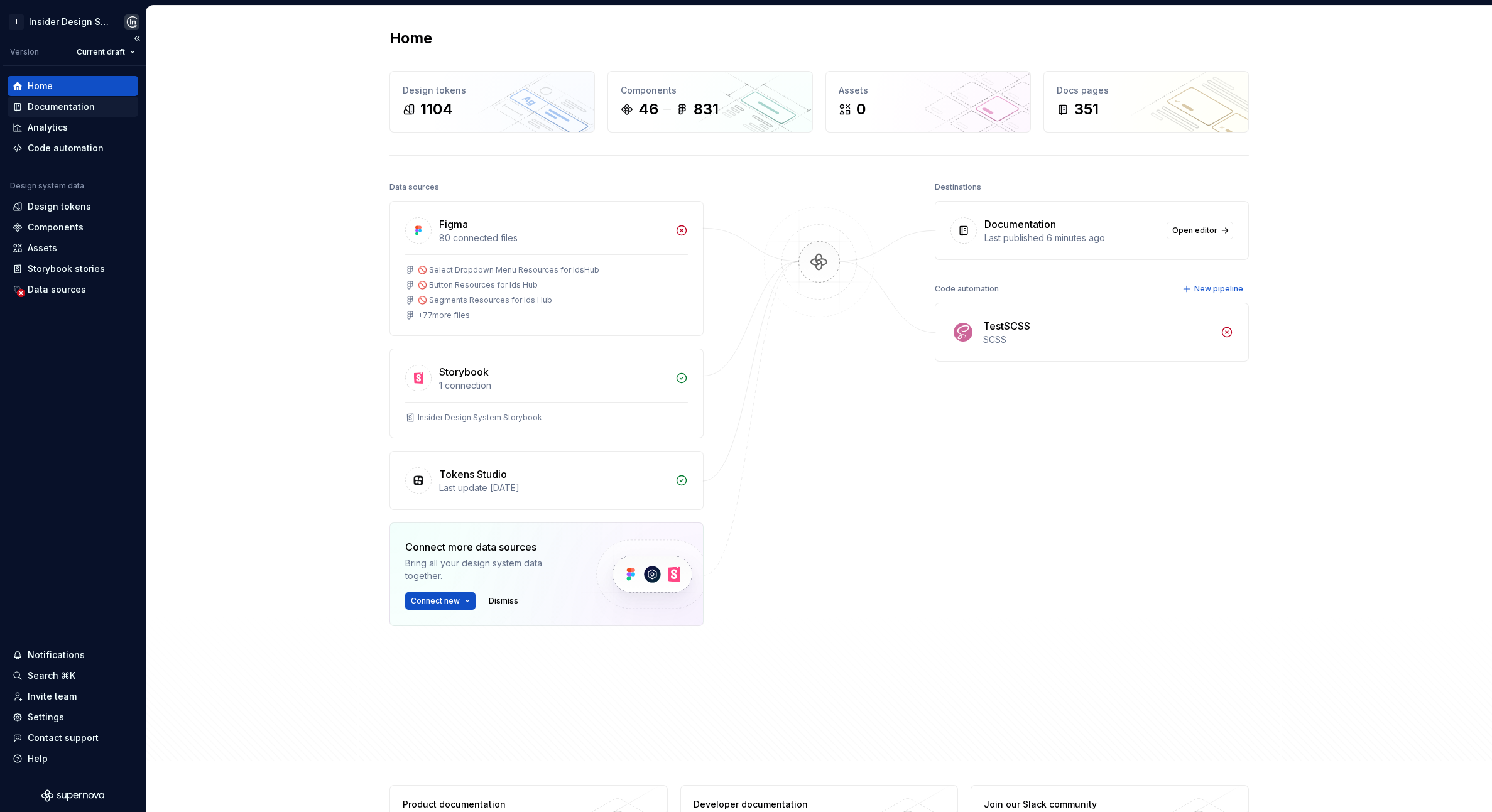
click at [56, 109] on div "Documentation" at bounding box center [61, 106] width 67 height 13
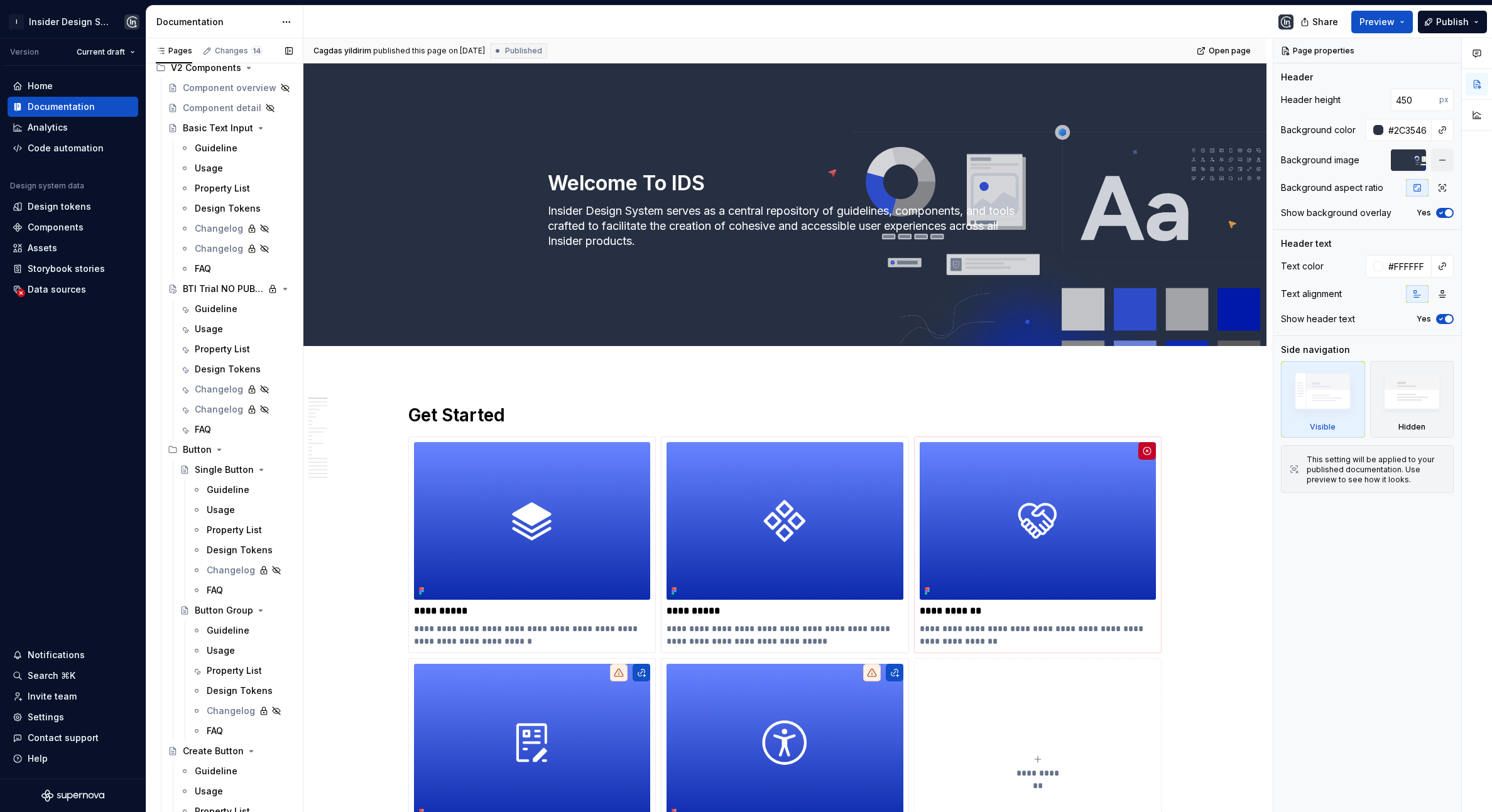
scroll to position [1000, 0]
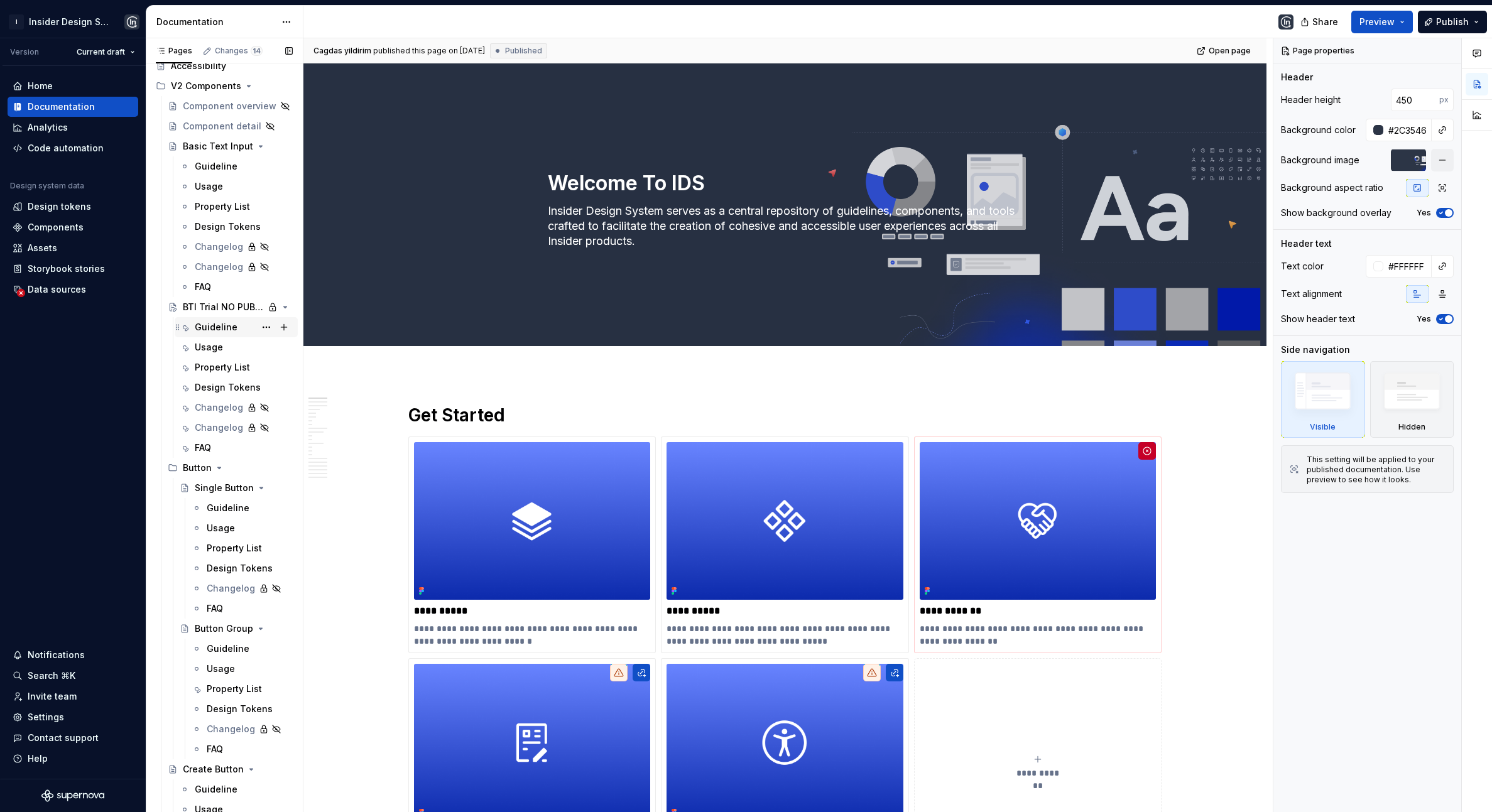
click at [210, 326] on div "Guideline" at bounding box center [216, 327] width 43 height 13
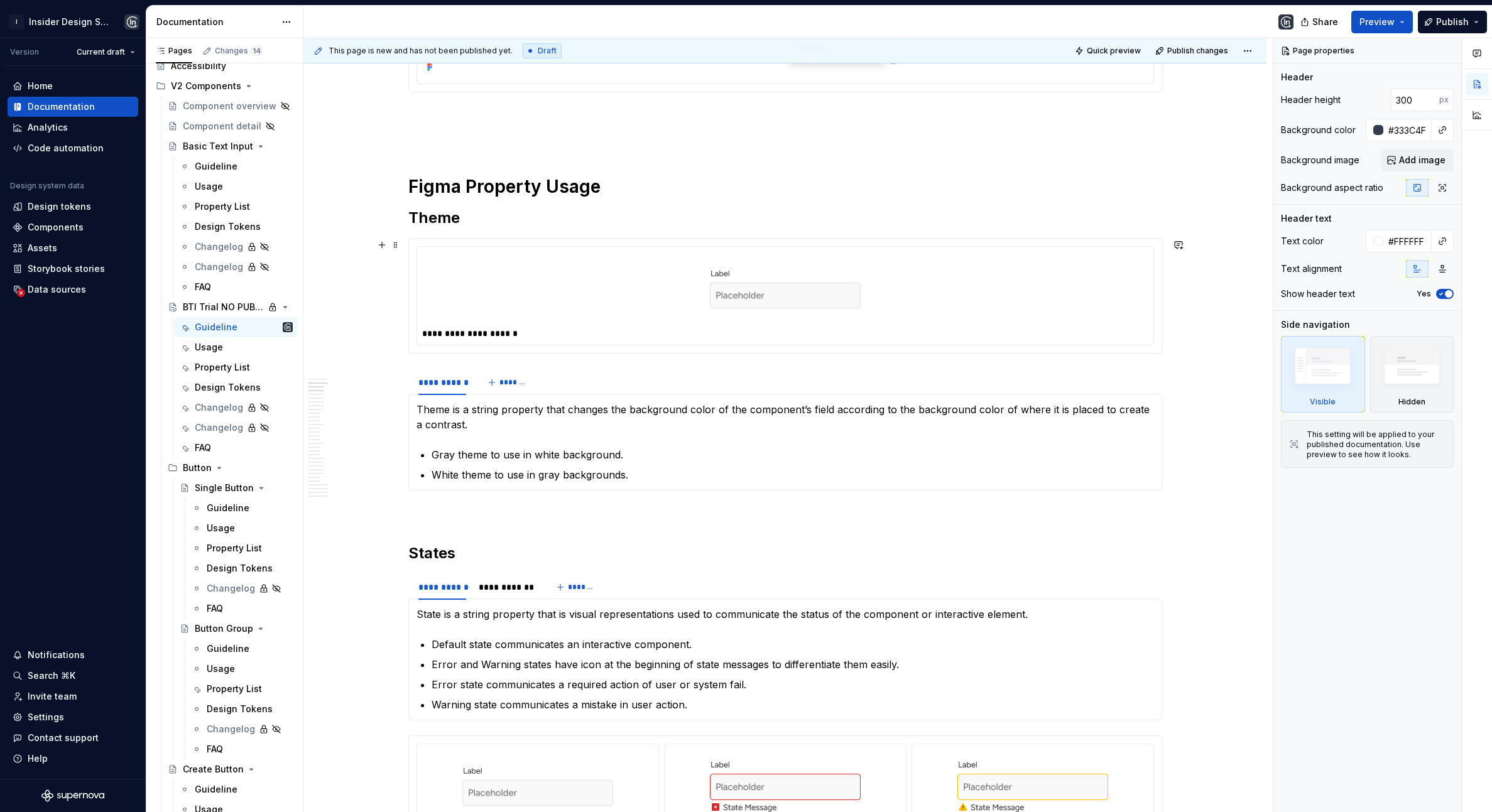
scroll to position [776, 0]
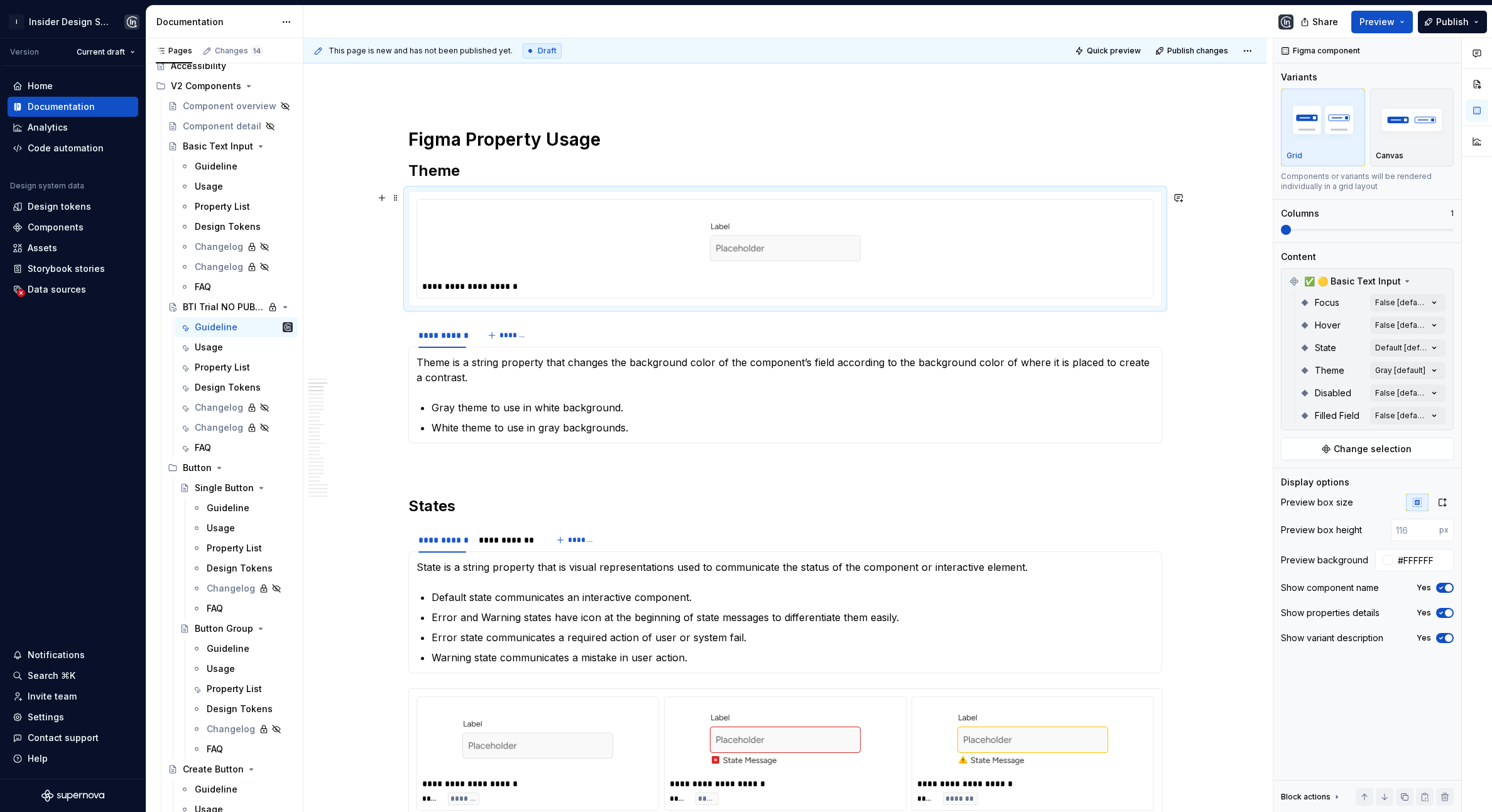
click at [933, 219] on div at bounding box center [786, 241] width 726 height 73
click at [1399, 369] on div "Comments Open comments No comments yet Select ‘Comment’ from the block context …" at bounding box center [1383, 426] width 219 height 775
click at [1429, 395] on icon "button" at bounding box center [1424, 393] width 10 height 8
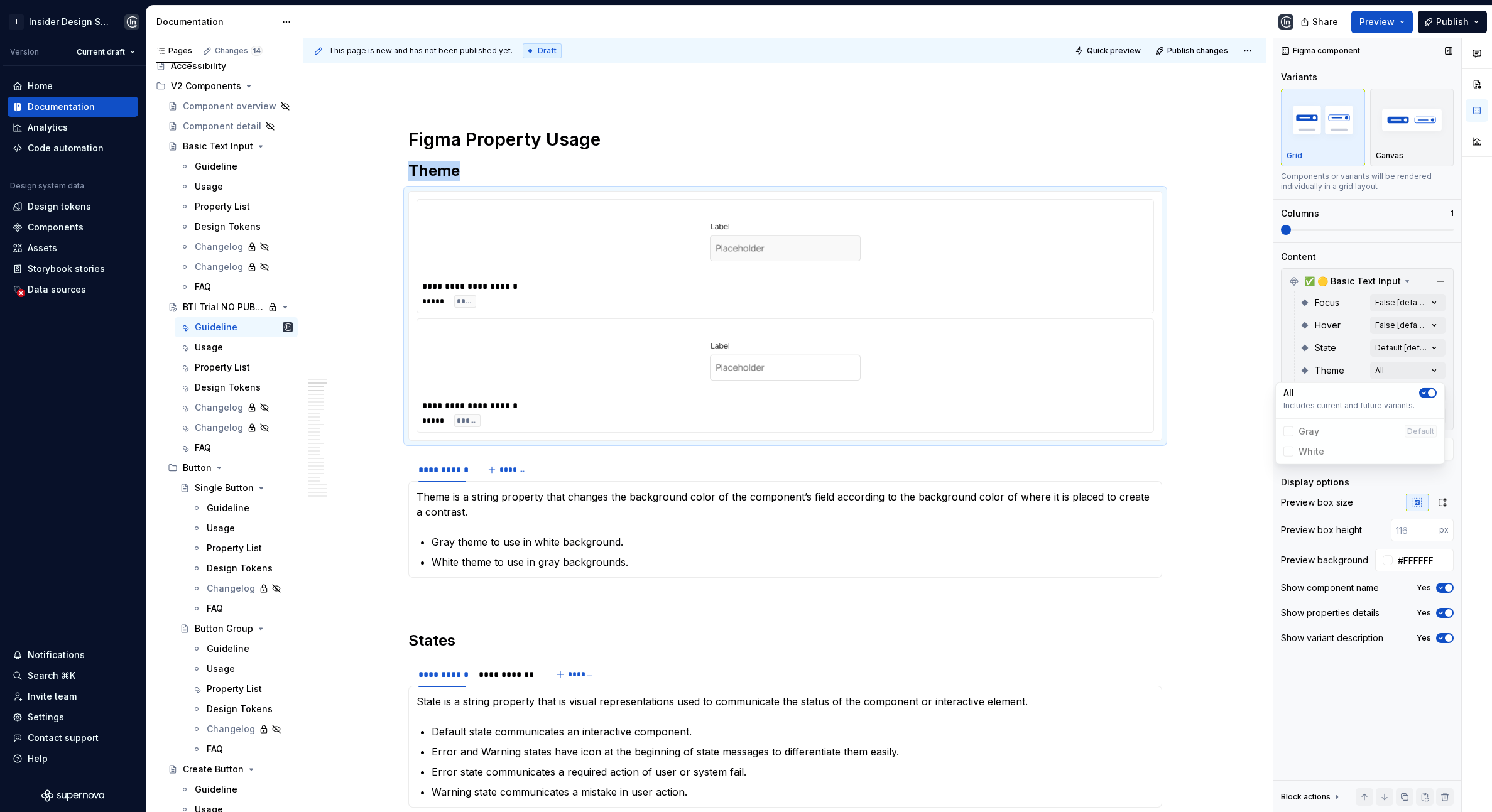
click at [1312, 228] on div "Comments Open comments No comments yet Select ‘Comment’ from the block context …" at bounding box center [1383, 426] width 219 height 775
click at [1308, 232] on span at bounding box center [1367, 230] width 173 height 10
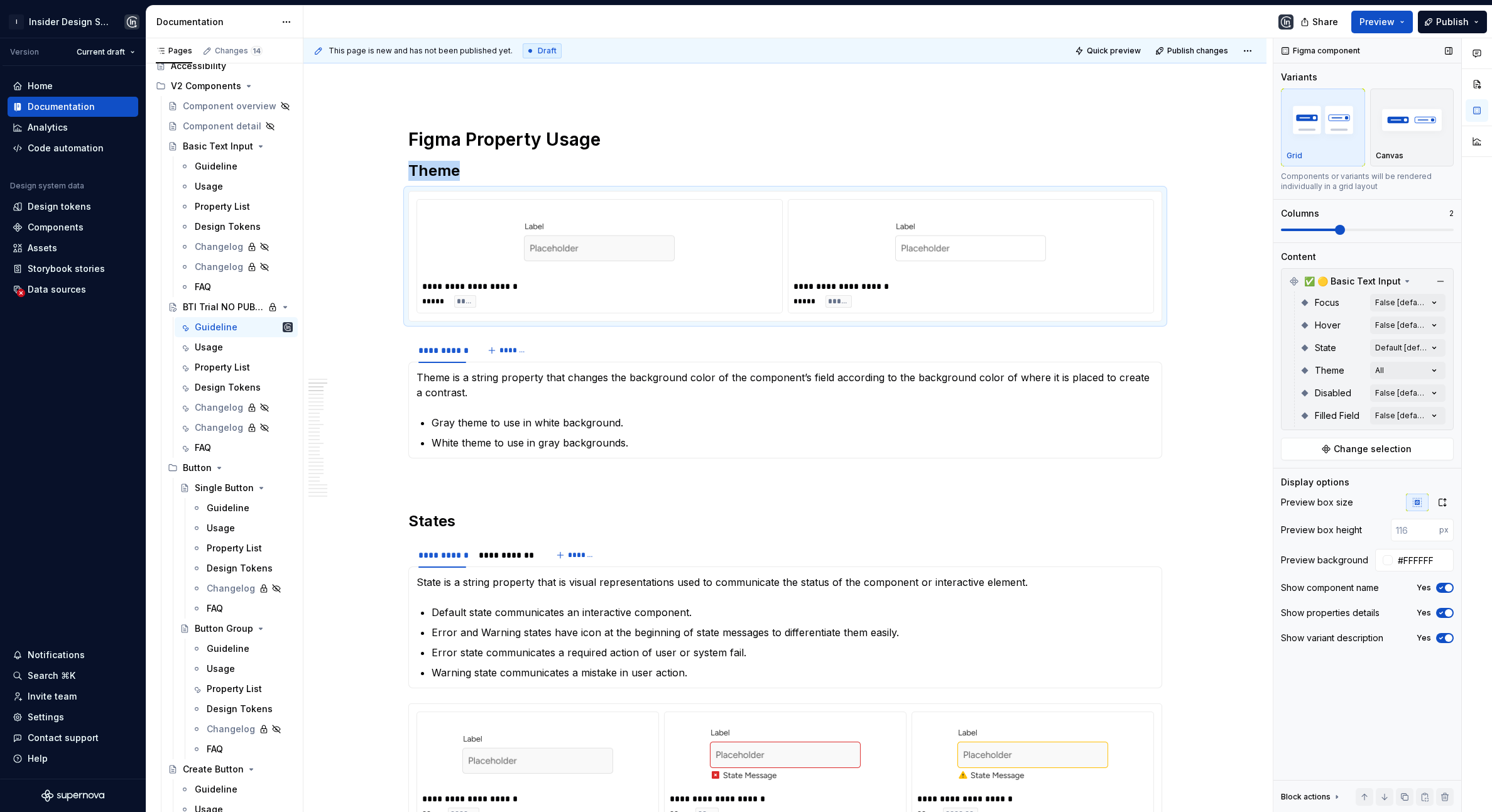
click at [1314, 232] on span at bounding box center [1367, 230] width 173 height 10
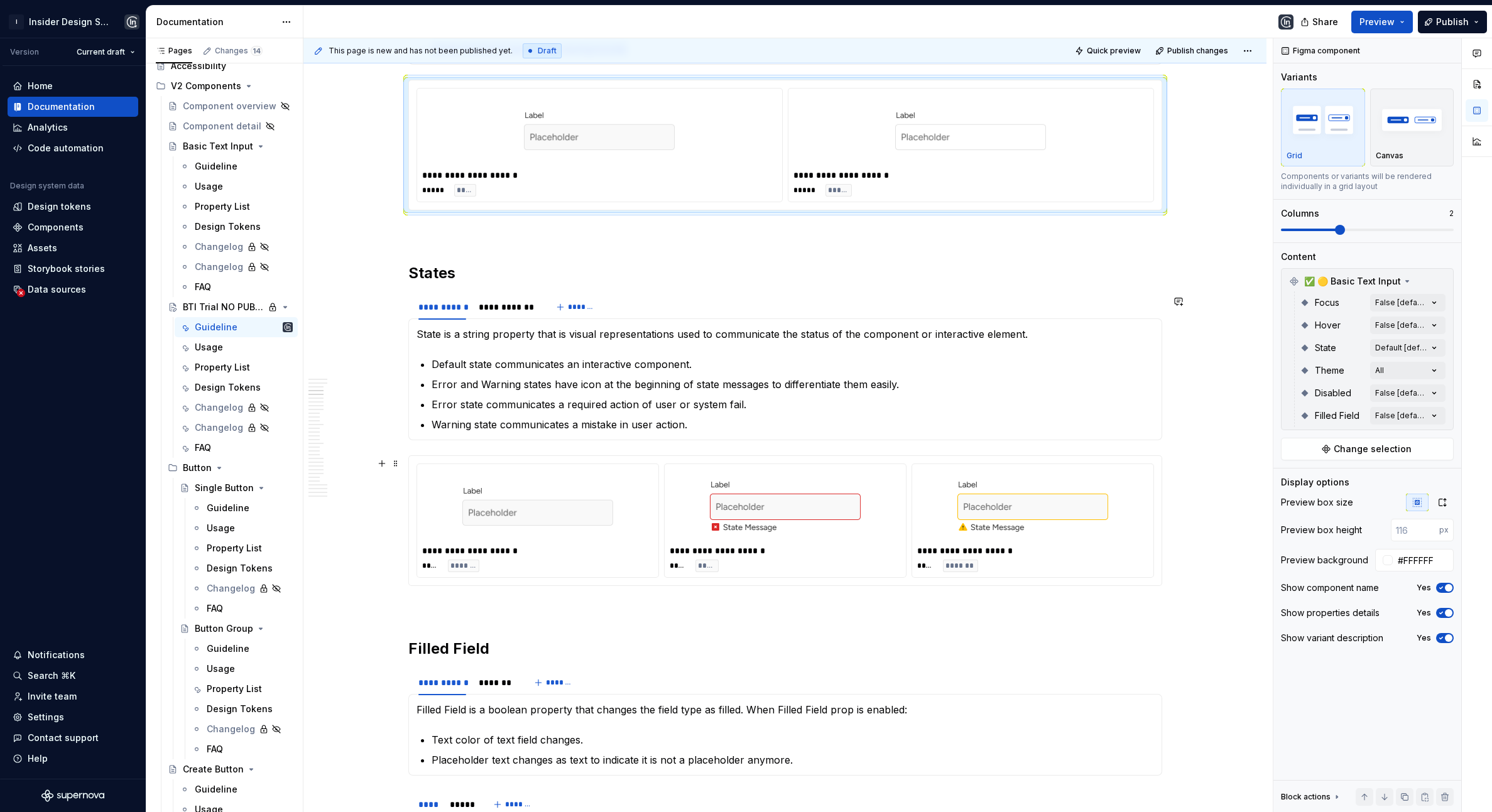
scroll to position [1028, 0]
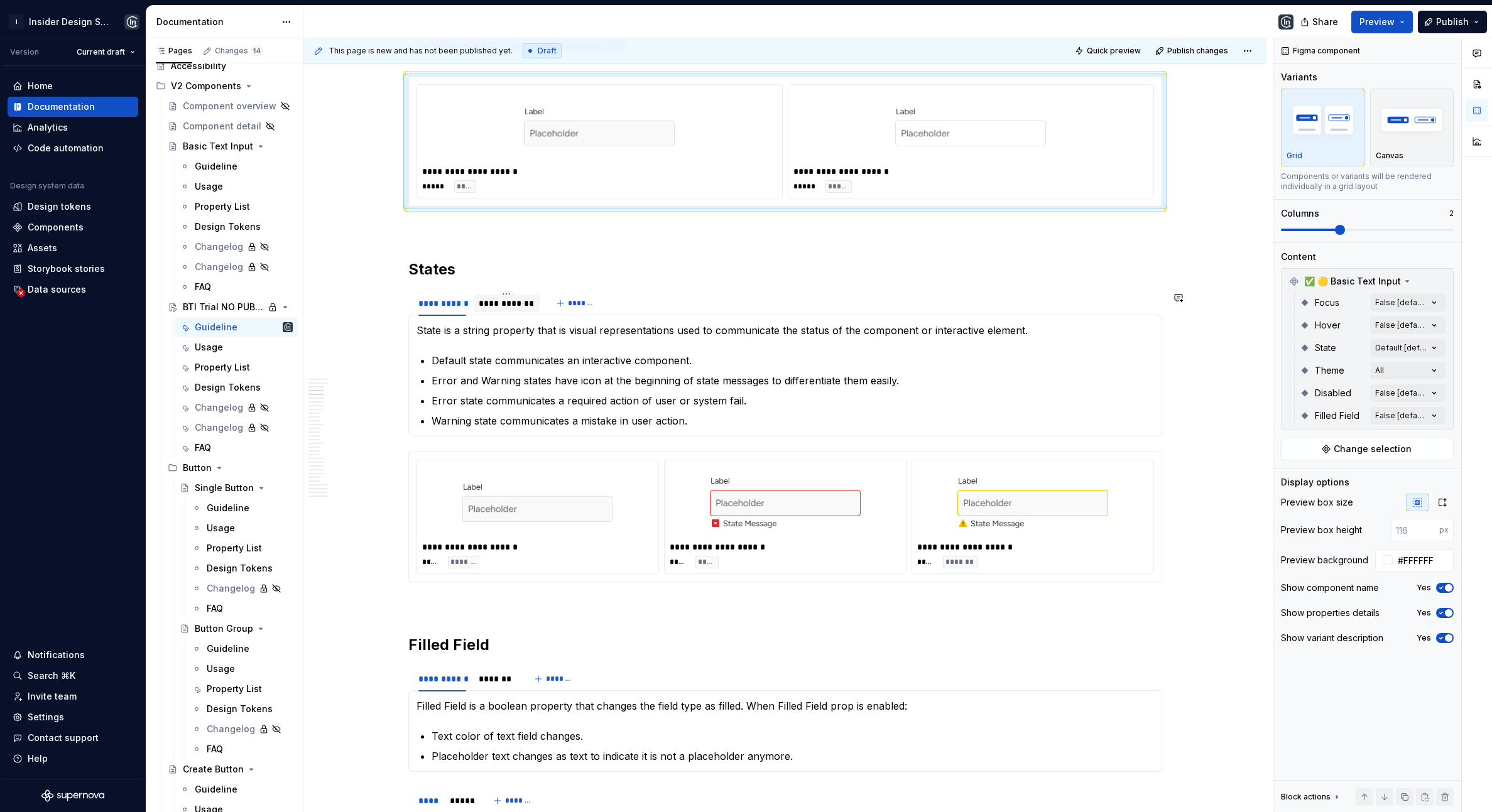
click at [502, 312] on div "**********" at bounding box center [506, 303] width 65 height 18
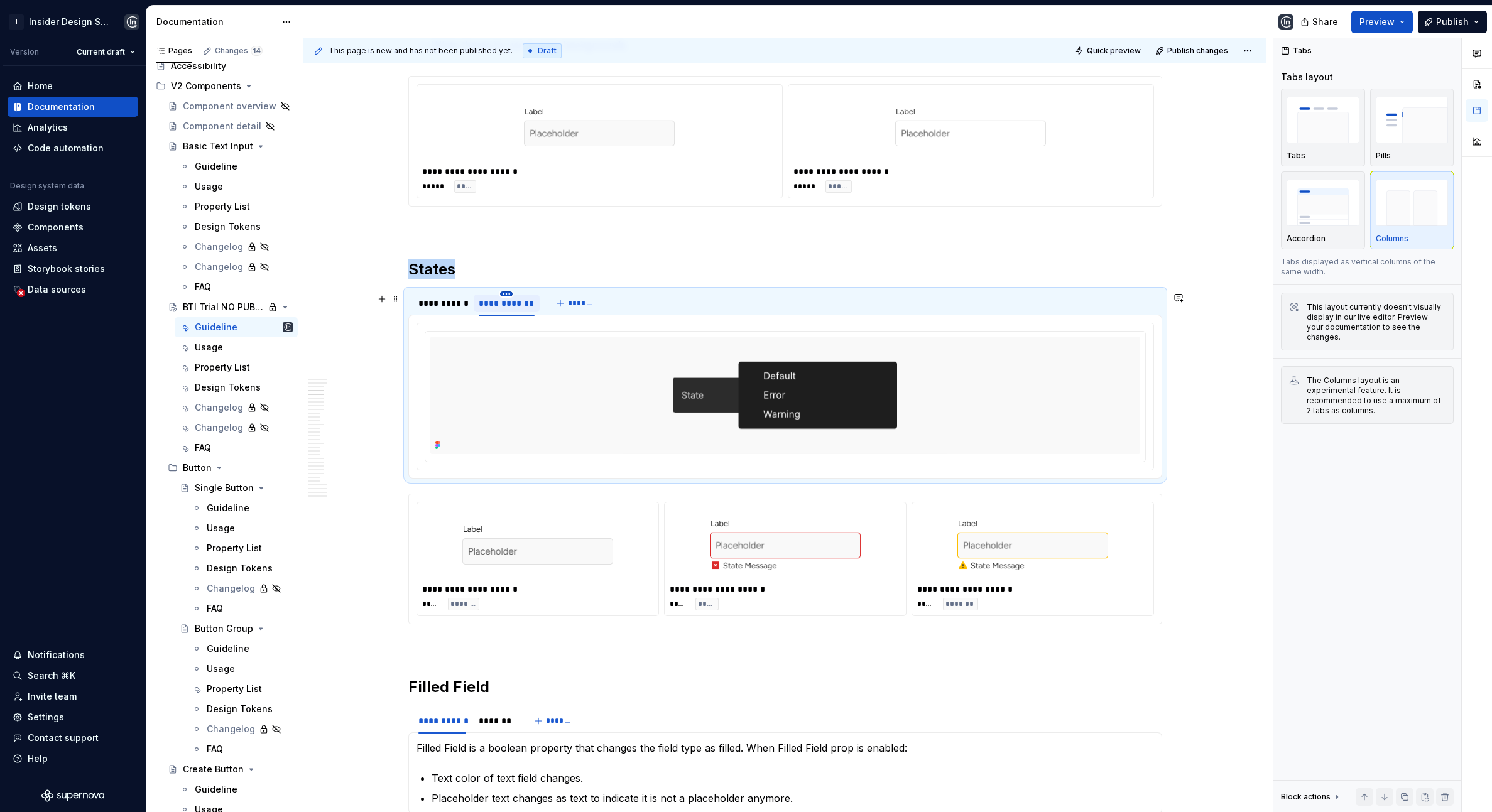
click at [511, 297] on html "I Insider Design System Version Current draft Home Documentation Analytics Code…" at bounding box center [746, 406] width 1492 height 812
click at [551, 396] on div "Delete tab" at bounding box center [567, 400] width 82 height 13
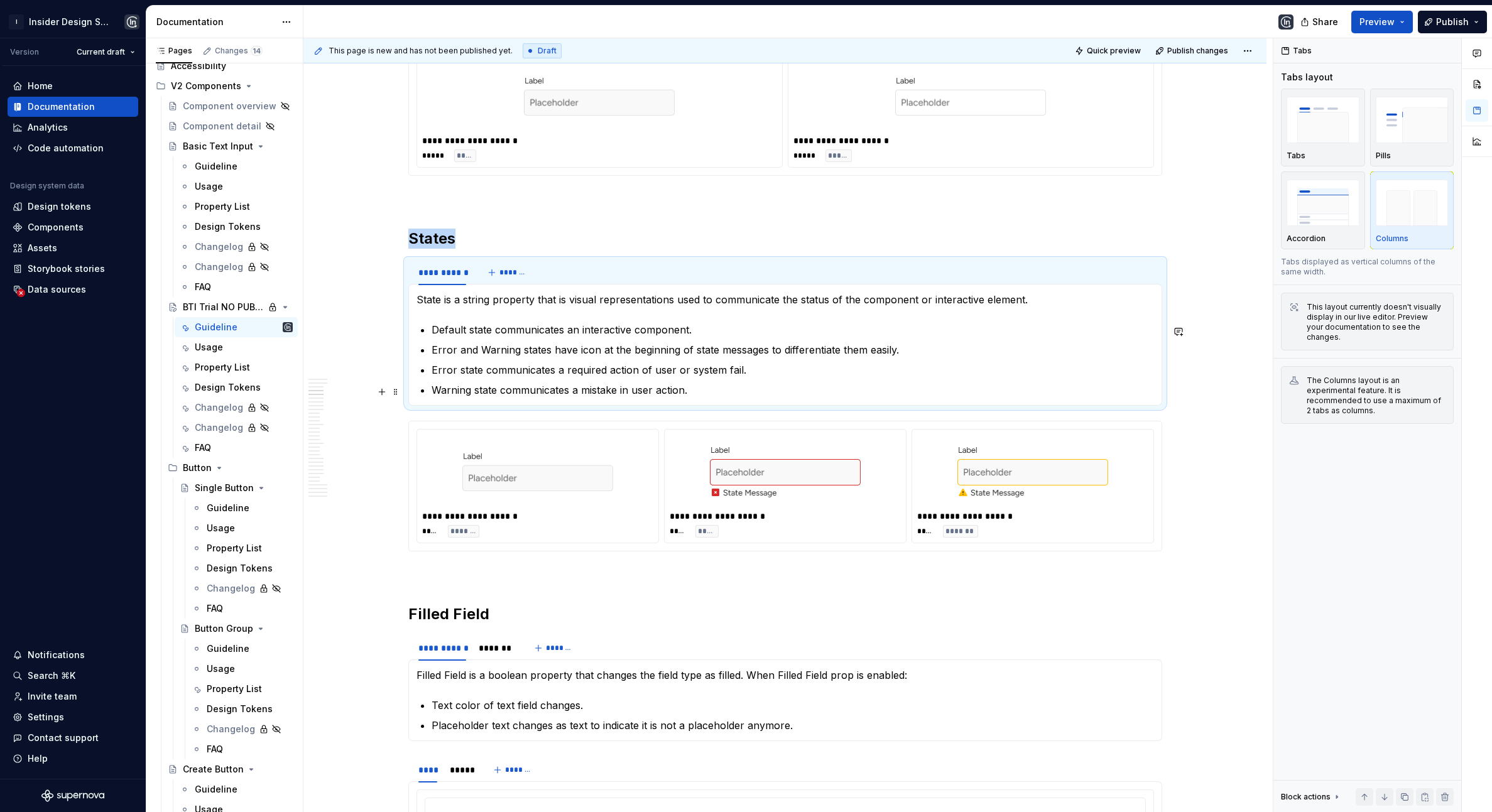
scroll to position [1023, 0]
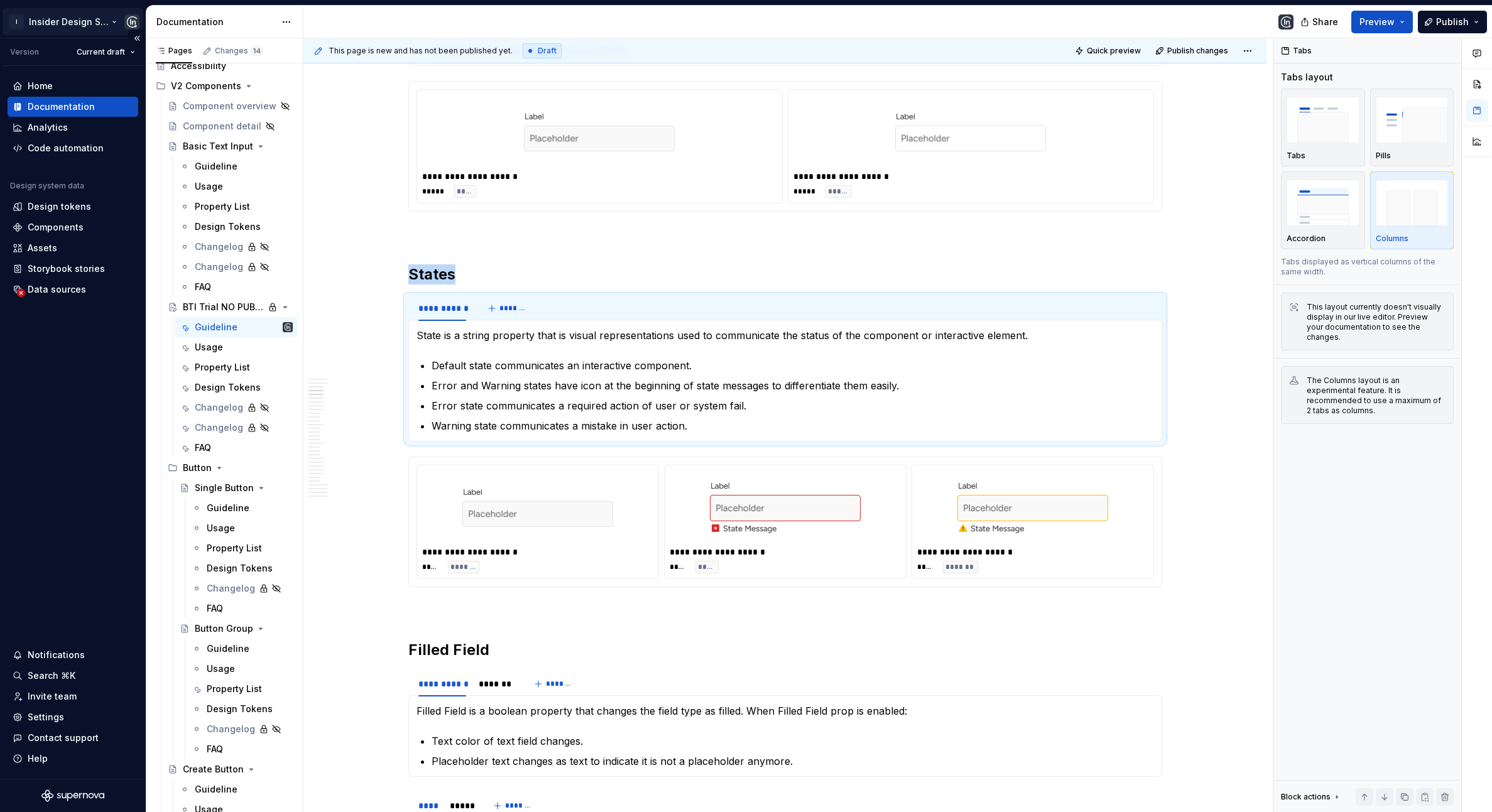
click at [97, 22] on html "I Insider Design System Version Current draft Home Documentation Analytics Code…" at bounding box center [746, 406] width 1492 height 812
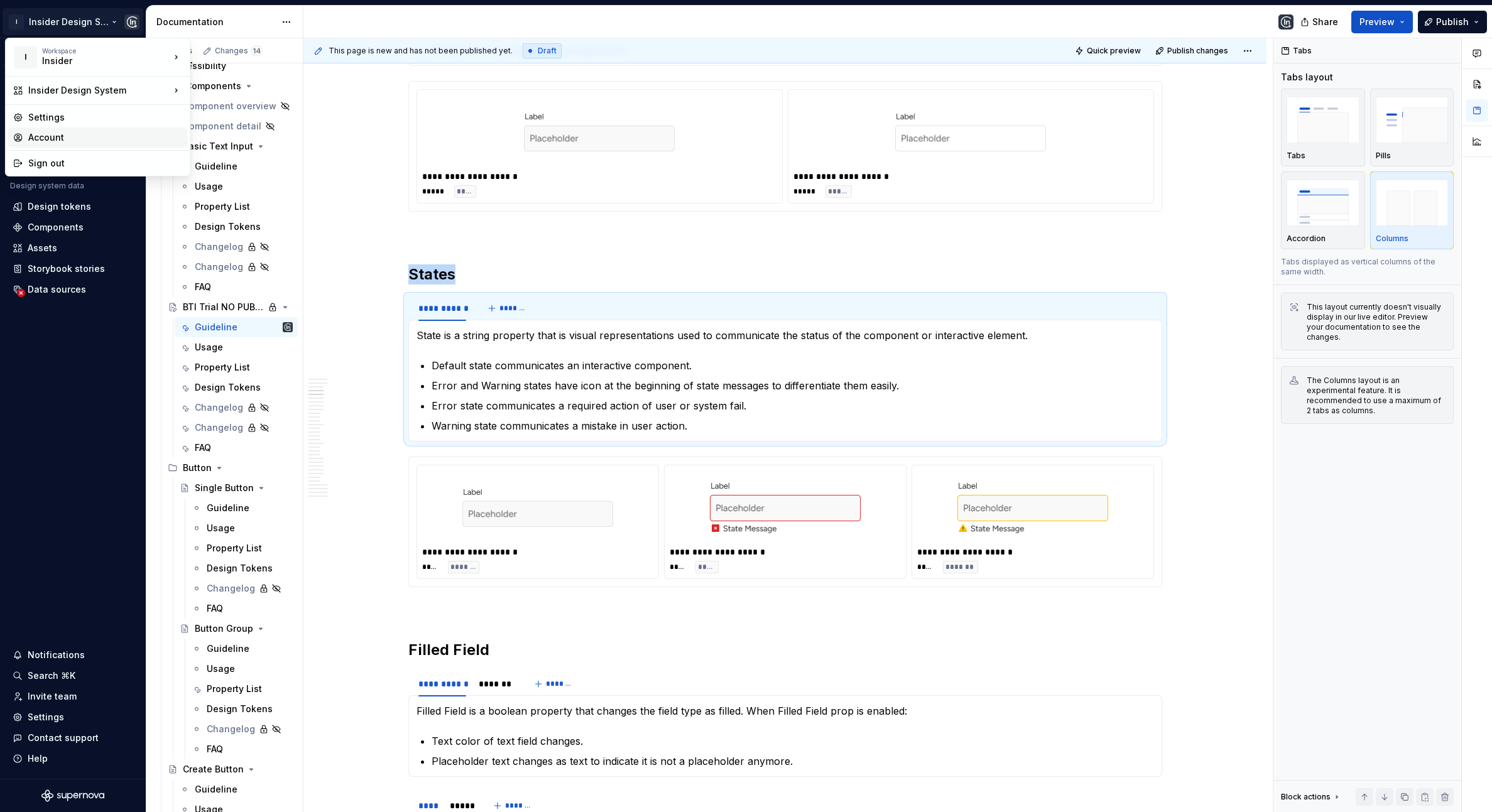
click at [57, 136] on div "Account" at bounding box center [105, 137] width 155 height 13
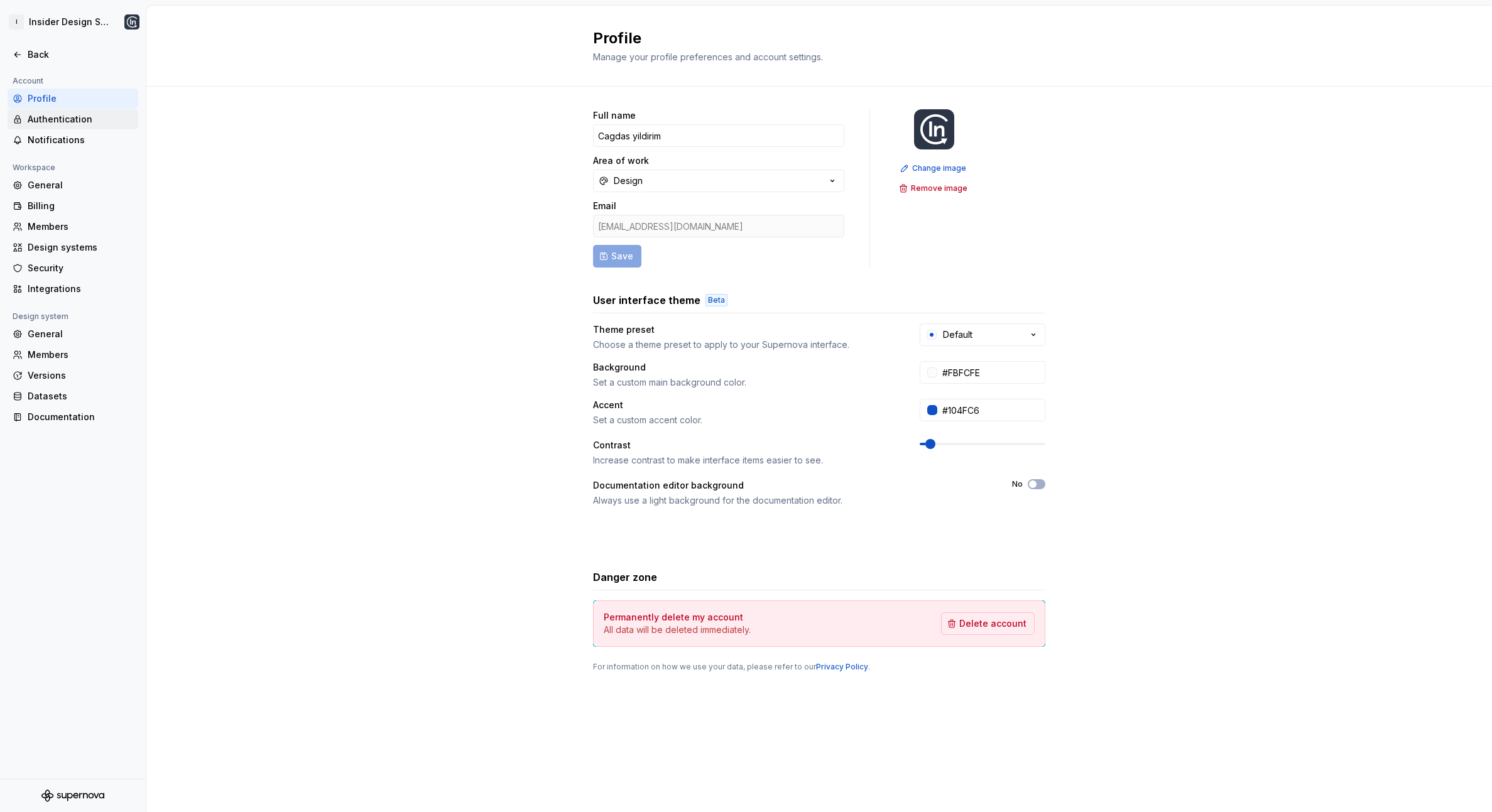
click at [88, 125] on div "Authentication" at bounding box center [80, 119] width 106 height 13
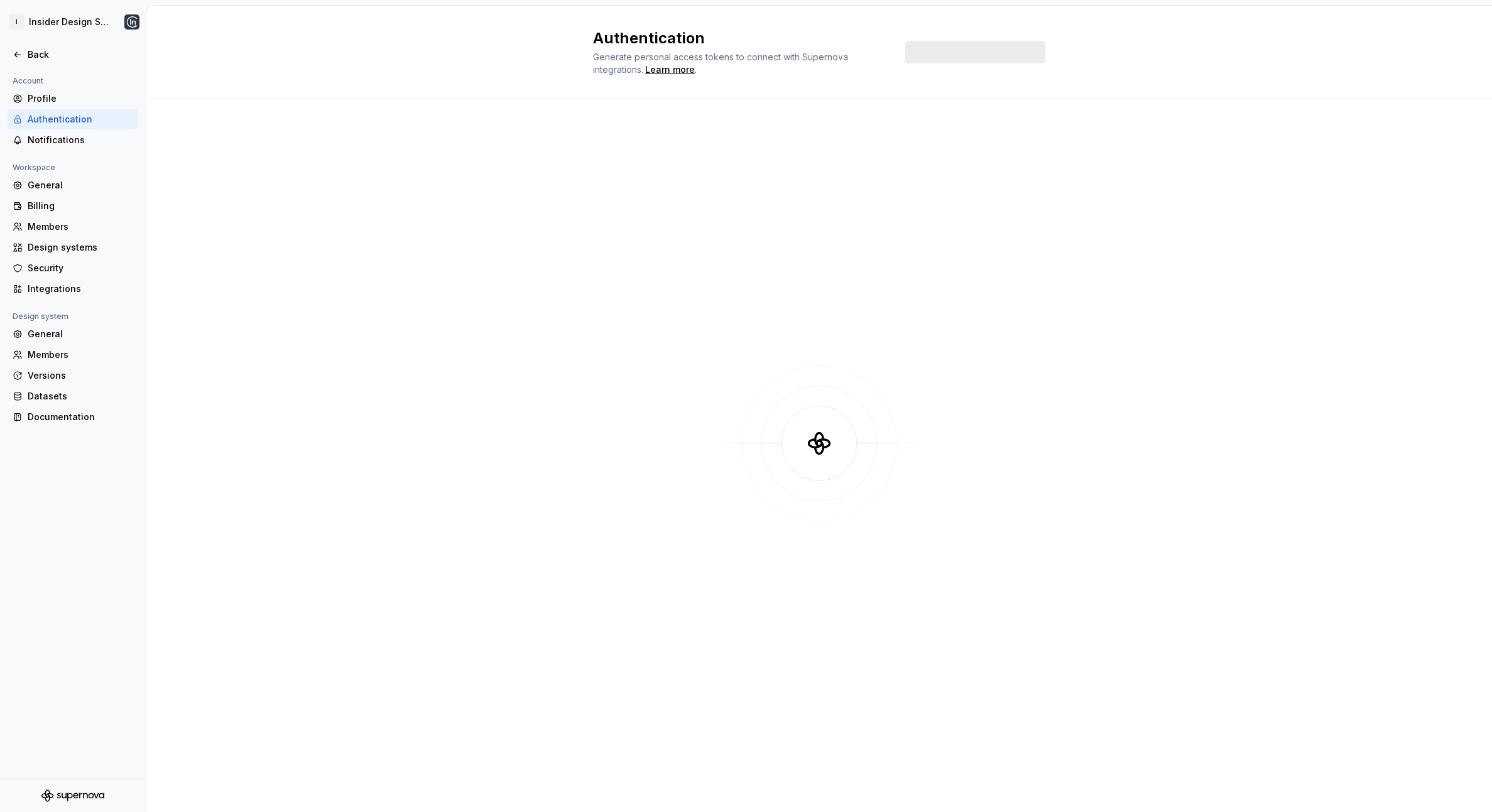
click at [88, 125] on div "Authentication" at bounding box center [80, 119] width 106 height 13
click at [74, 93] on div "Profile" at bounding box center [80, 99] width 106 height 13
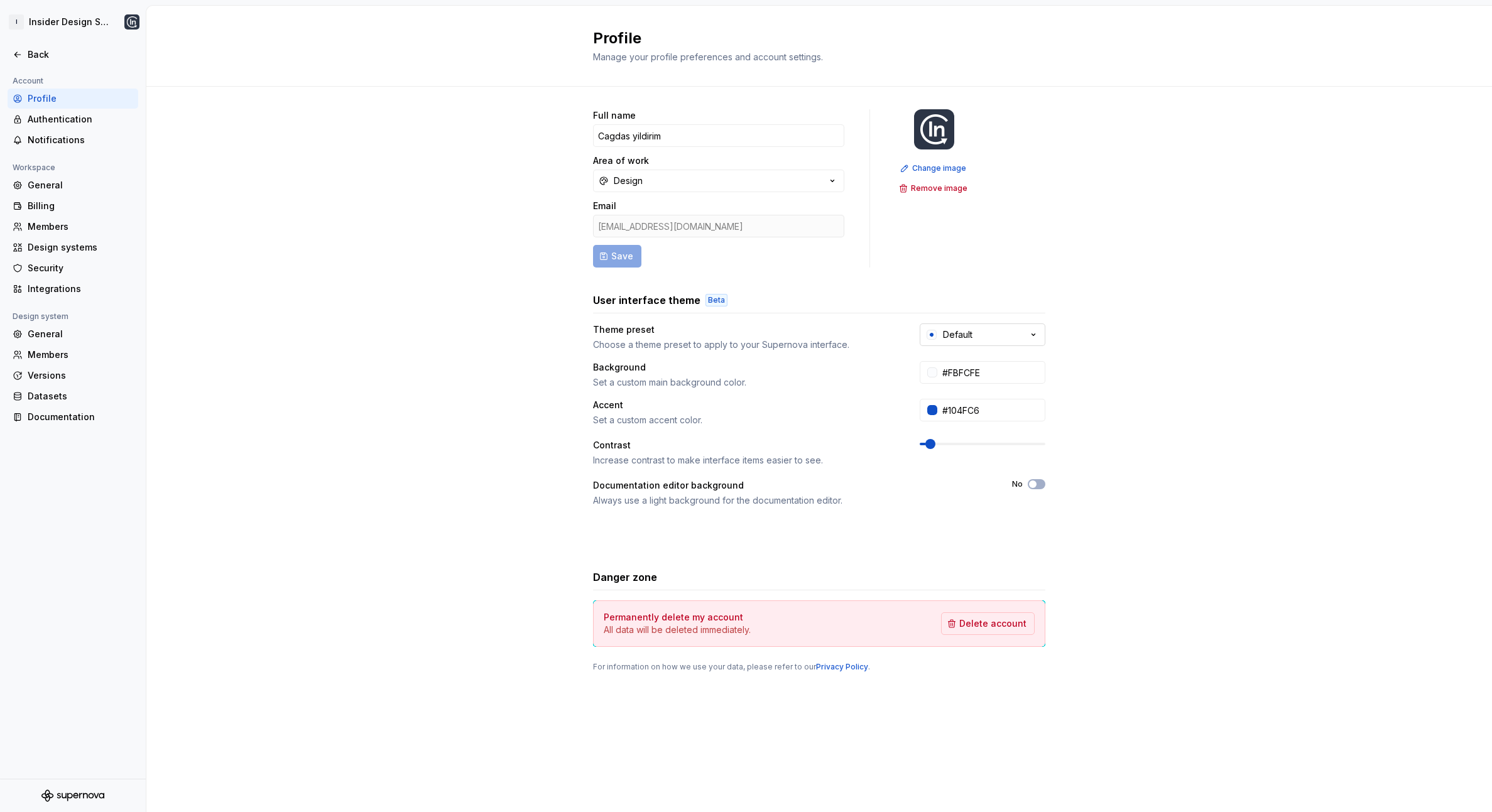
click at [959, 335] on div "Default" at bounding box center [958, 335] width 29 height 13
click at [1137, 505] on div "Full name Cagdas yildirim Area of work Design Email [EMAIL_ADDRESS][DOMAIN_NAME…" at bounding box center [819, 404] width 1346 height 633
click at [757, 524] on div "Theme preset Choose a theme preset to apply to your Supernova interface. Defaul…" at bounding box center [819, 434] width 453 height 221
click at [83, 184] on div "General" at bounding box center [80, 186] width 106 height 13
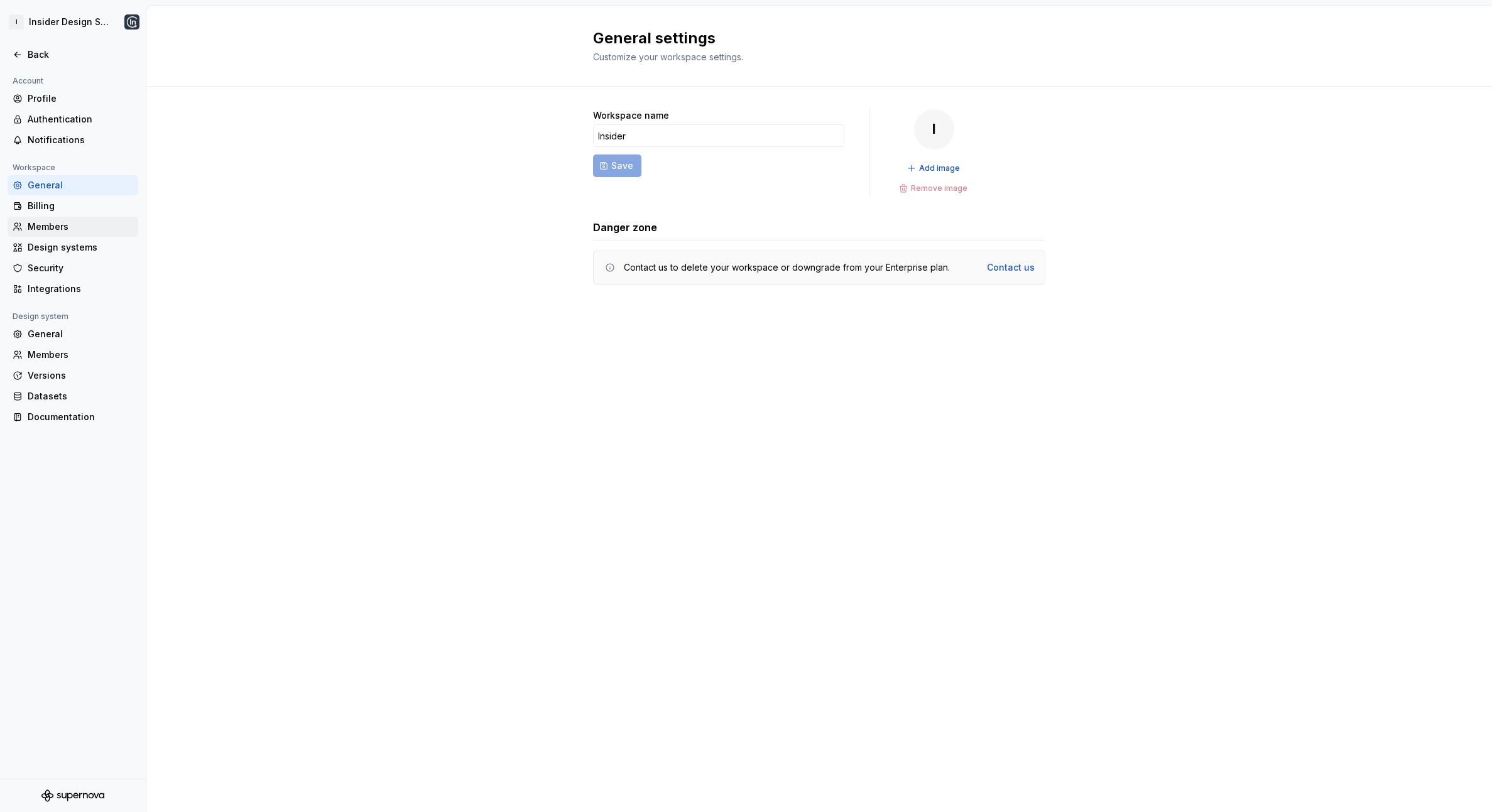
click at [83, 219] on div "Members" at bounding box center [73, 226] width 130 height 20
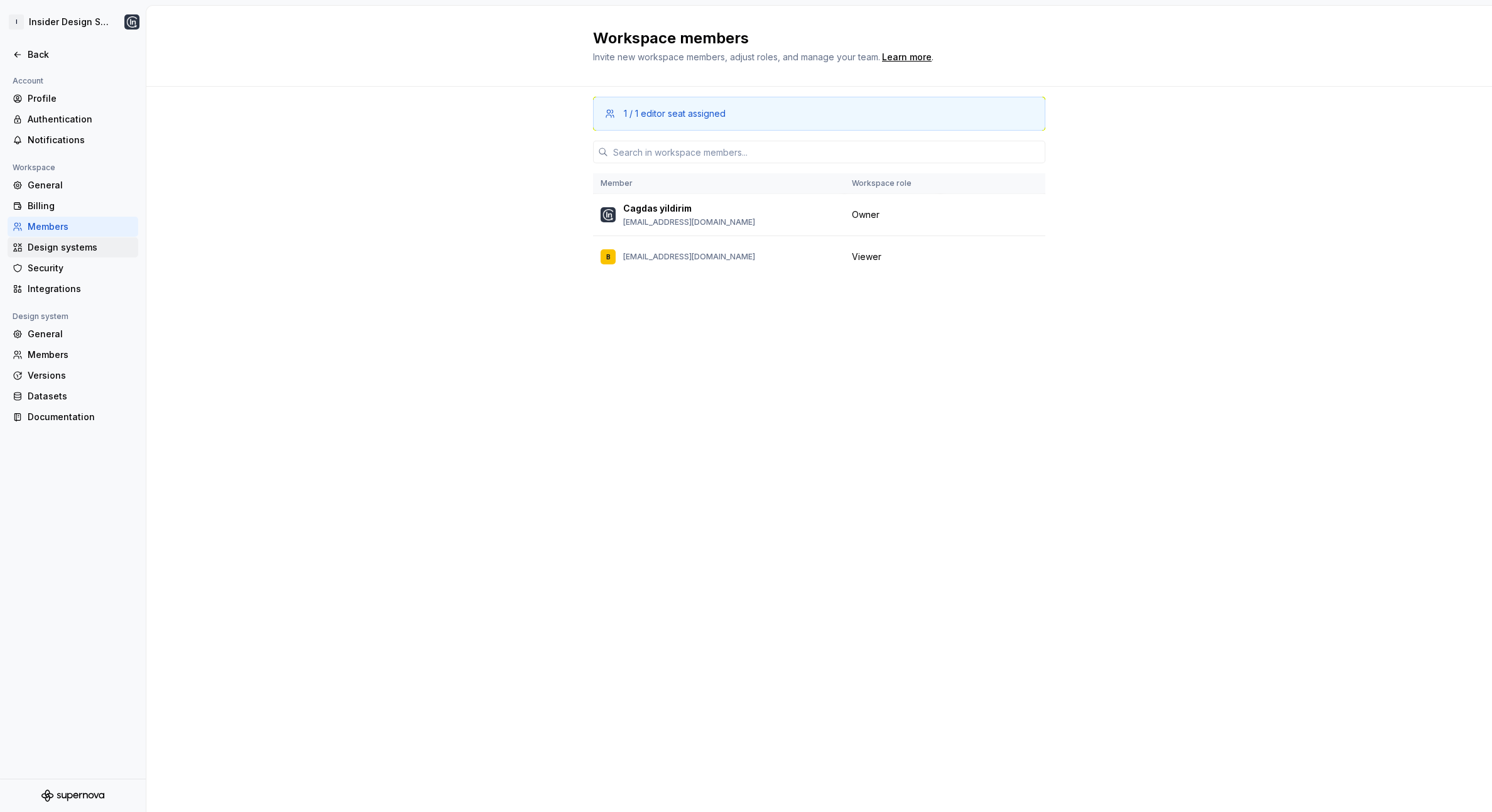
click at [76, 246] on div "Design systems" at bounding box center [80, 247] width 106 height 13
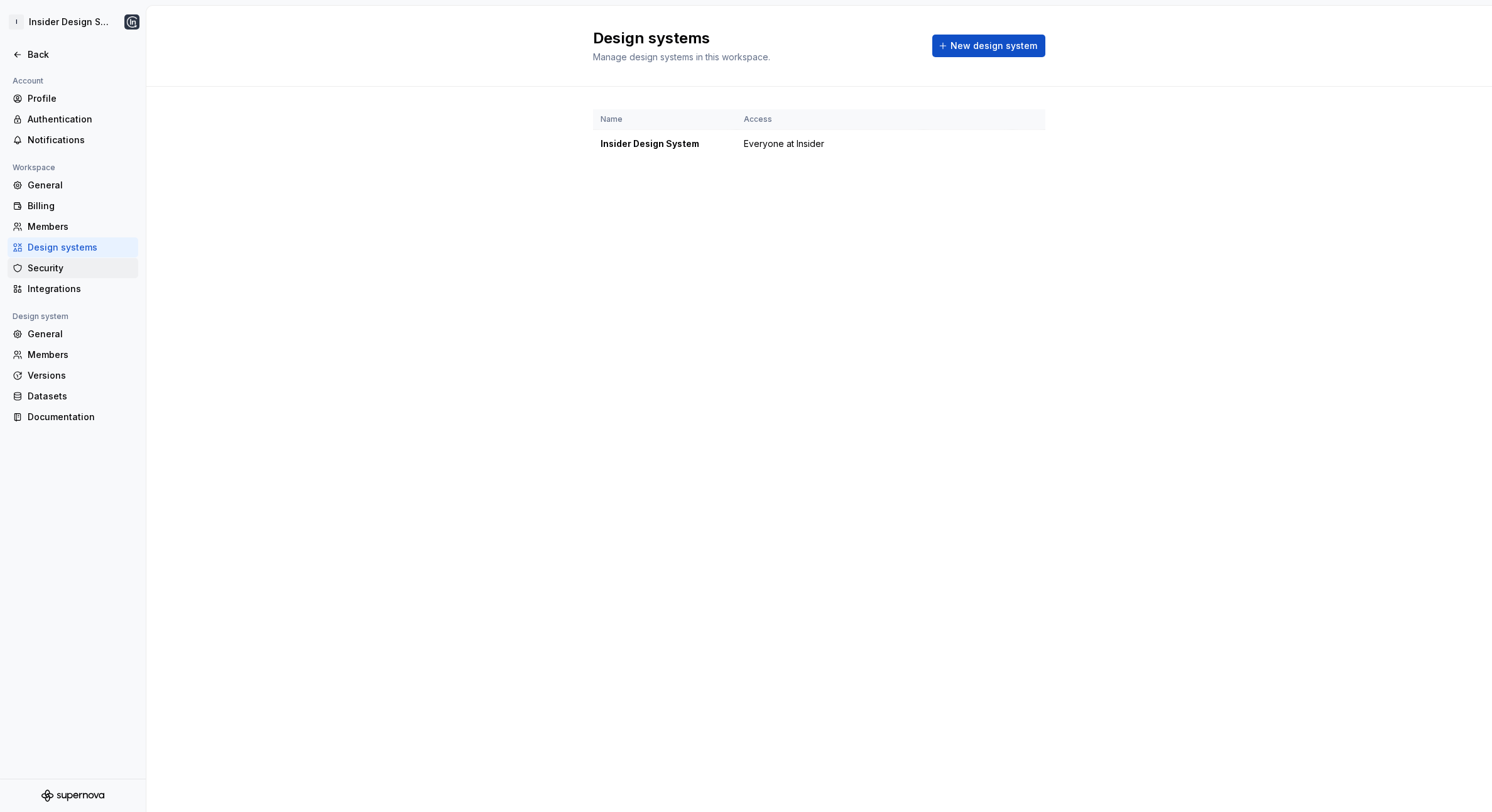
click at [60, 268] on div "Security" at bounding box center [80, 268] width 106 height 13
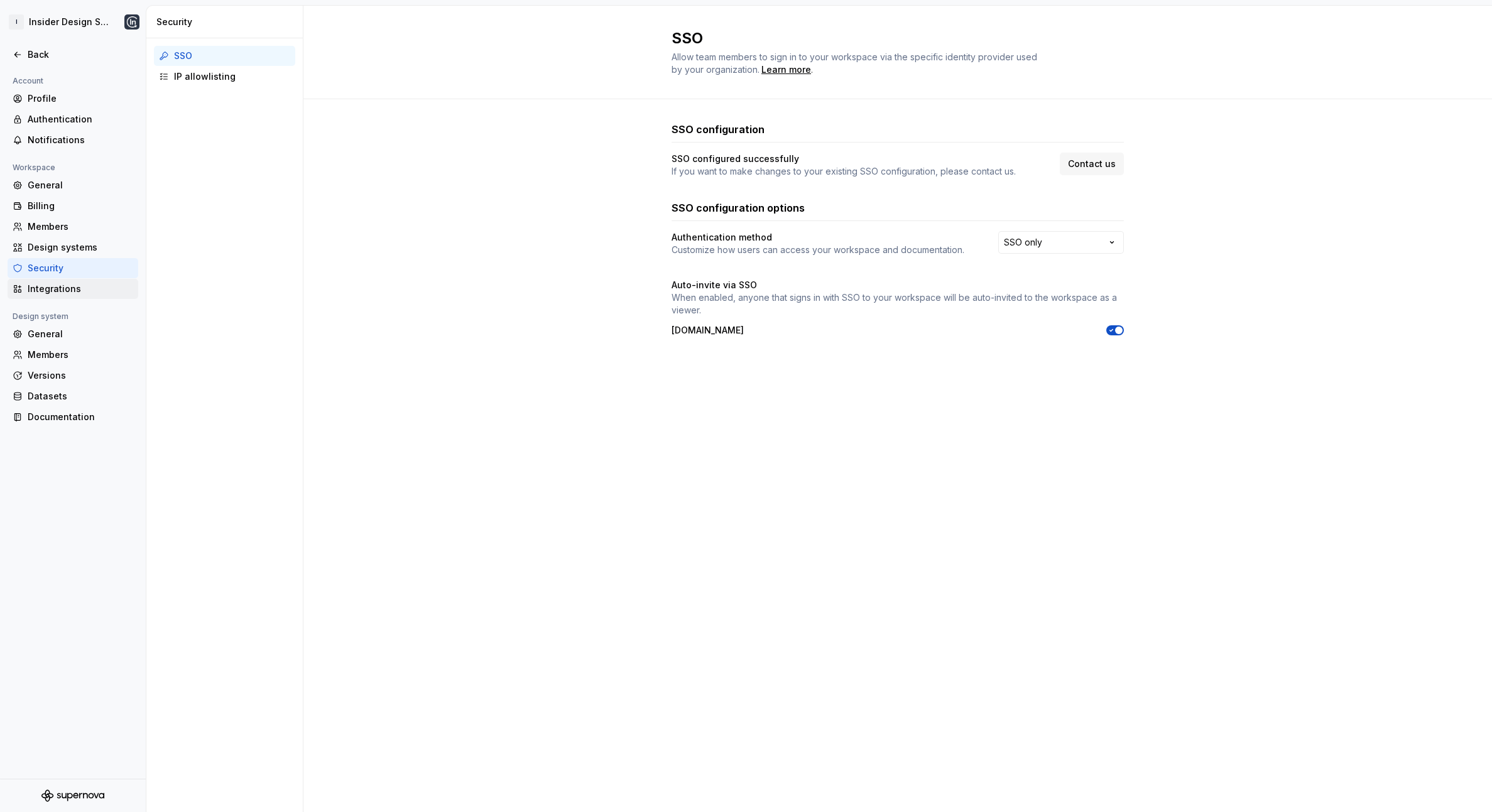
click at [70, 283] on div "Integrations" at bounding box center [80, 289] width 106 height 13
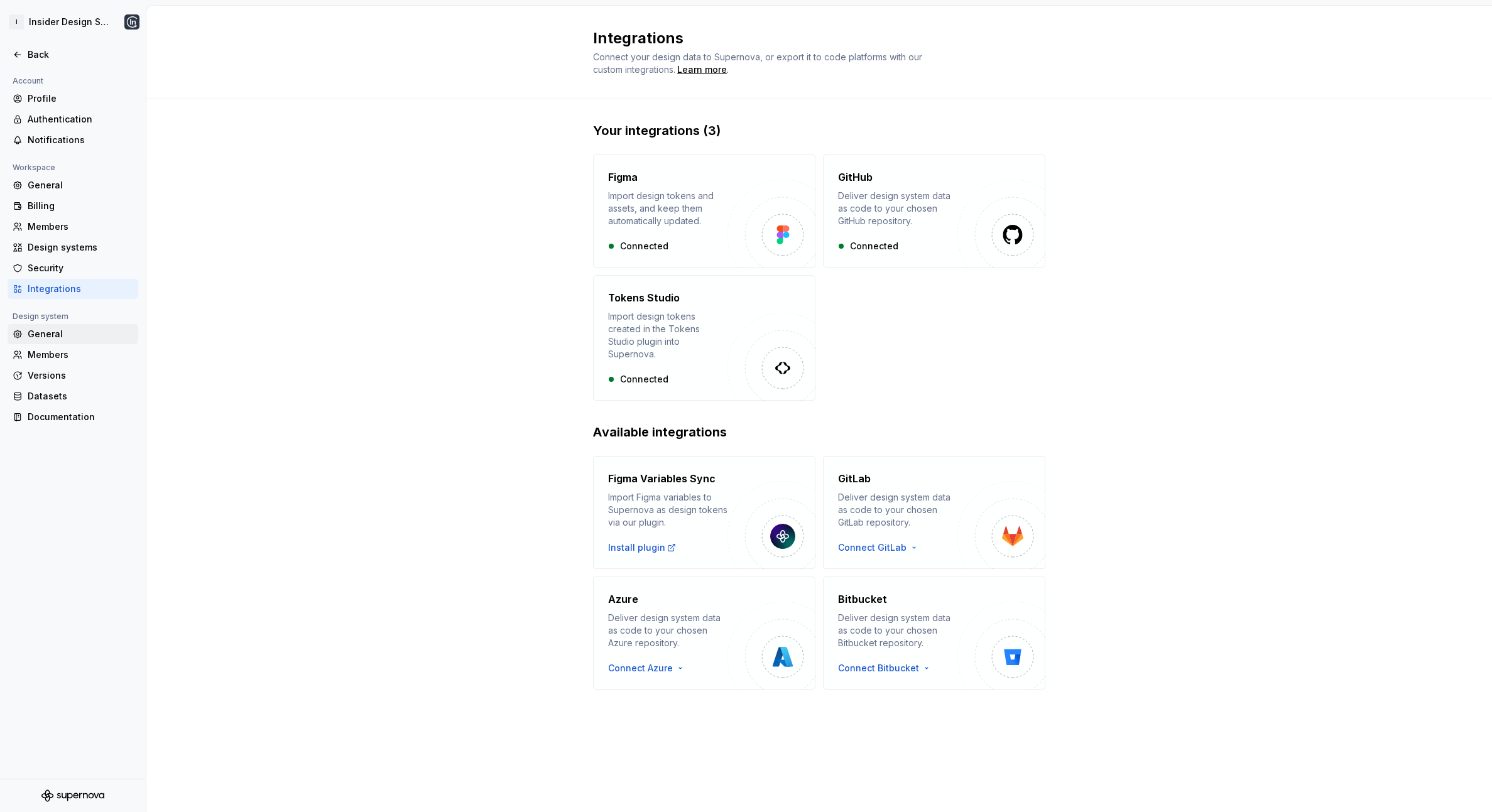
click at [53, 337] on div "General" at bounding box center [80, 334] width 106 height 13
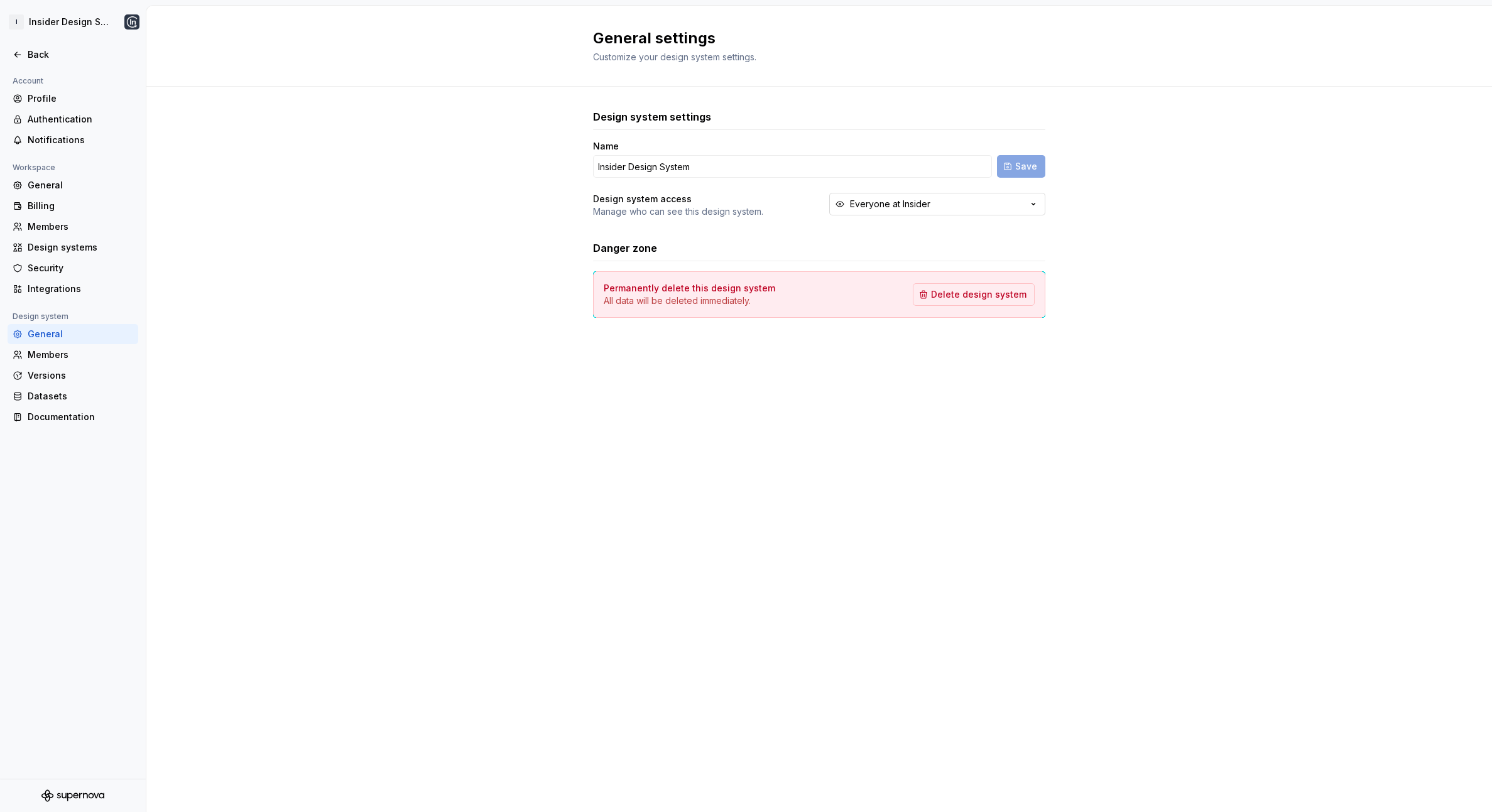
click at [905, 207] on div "Everyone at Insider" at bounding box center [890, 204] width 81 height 13
click at [694, 401] on div "General settings Customize your design system settings. Design system settings …" at bounding box center [819, 408] width 1346 height 806
click at [53, 358] on div "Members" at bounding box center [80, 355] width 106 height 13
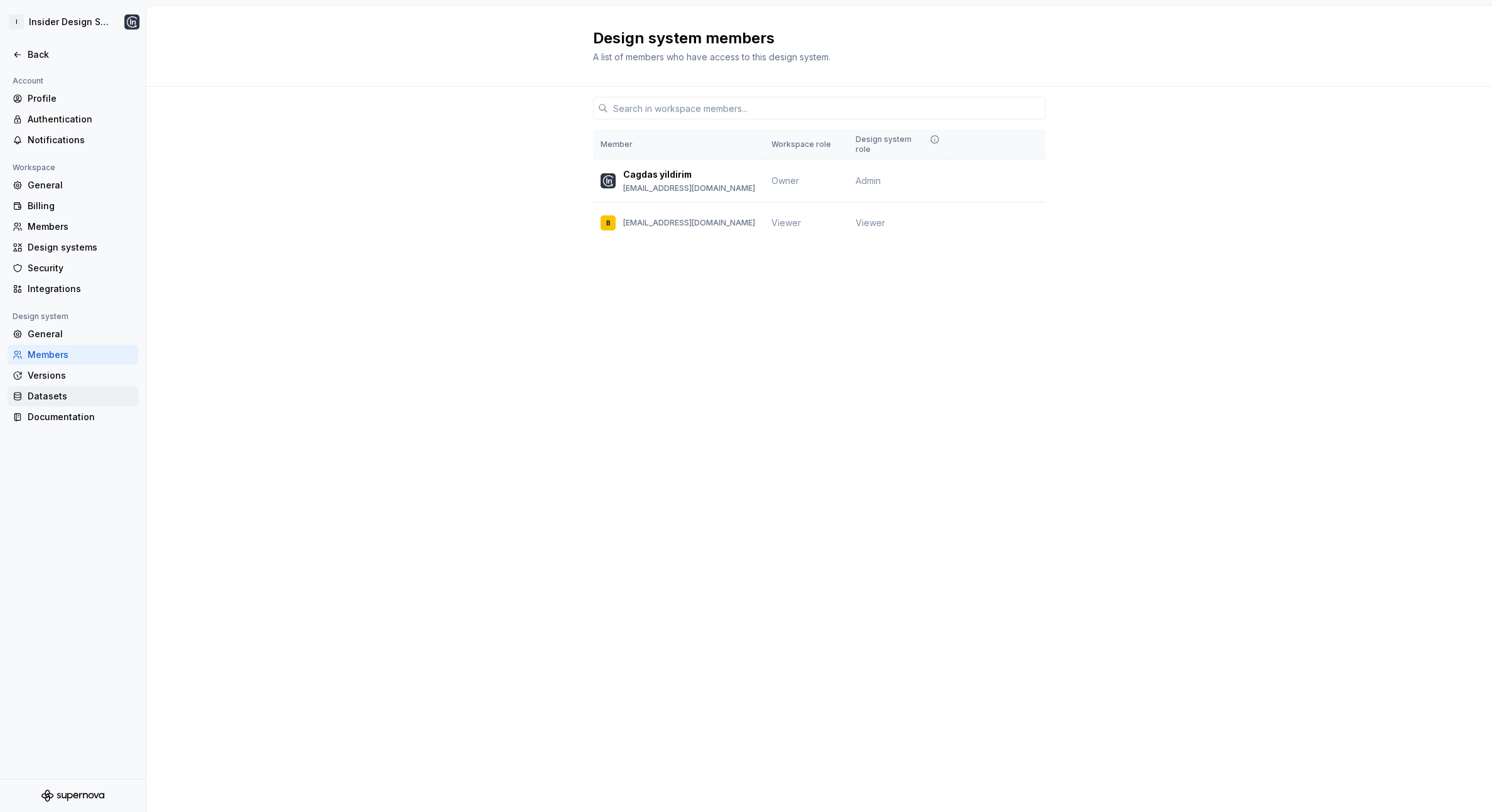
click at [55, 387] on div "Datasets" at bounding box center [73, 396] width 130 height 20
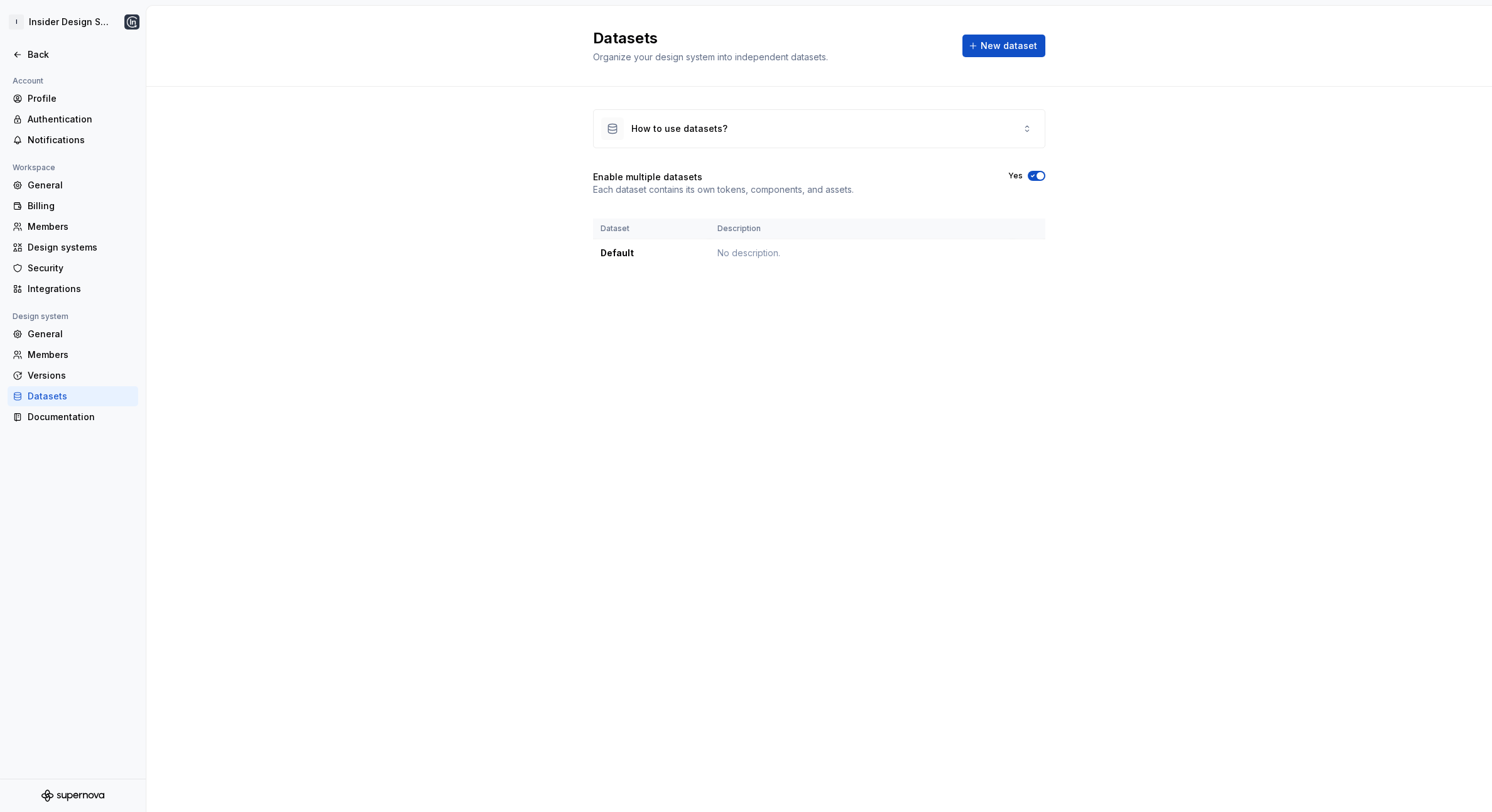
click at [83, 401] on div "Datasets" at bounding box center [80, 397] width 106 height 13
click at [83, 418] on div "Documentation" at bounding box center [80, 417] width 106 height 13
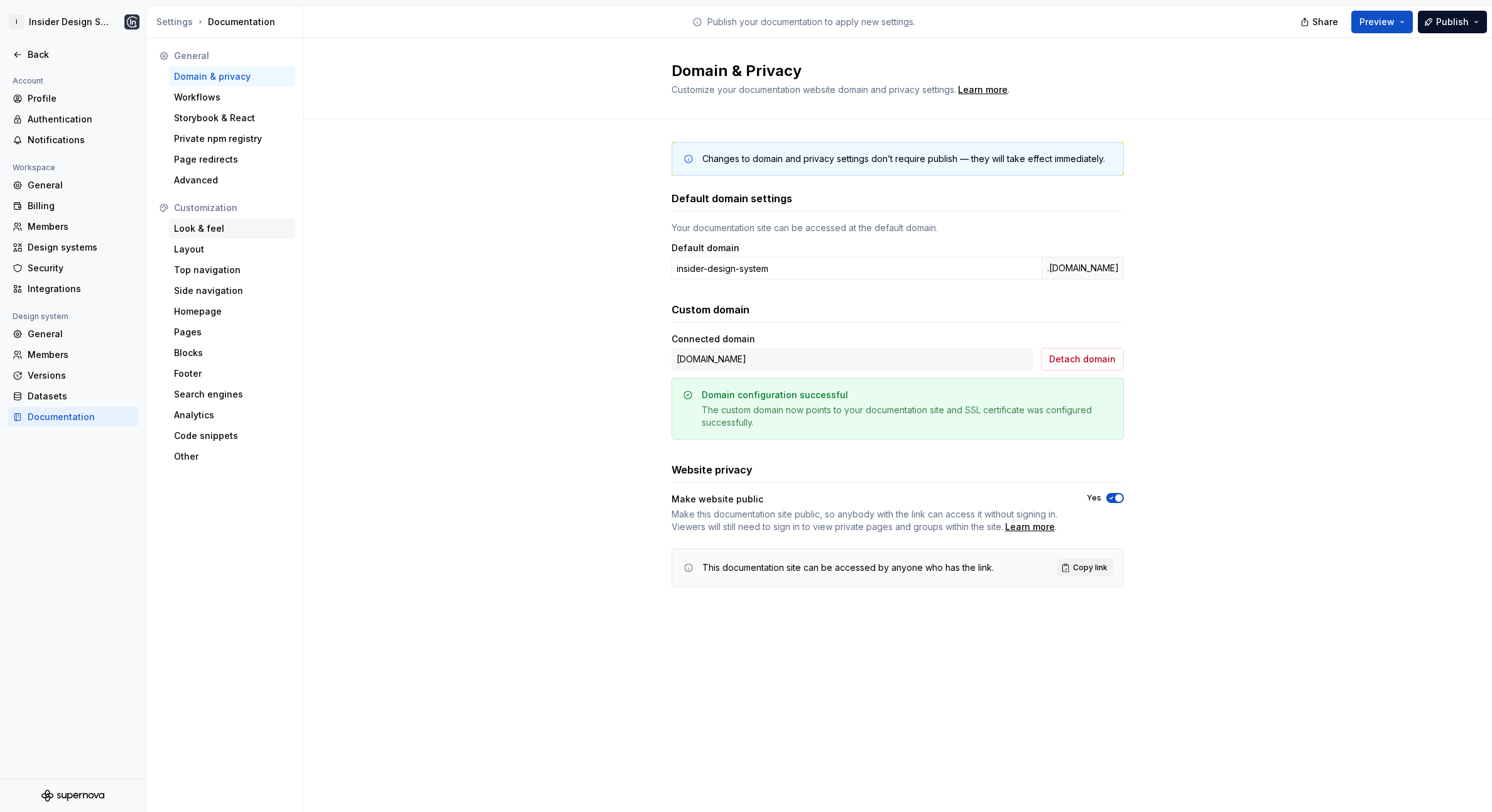
click at [217, 237] on div "Look & feel" at bounding box center [232, 228] width 126 height 20
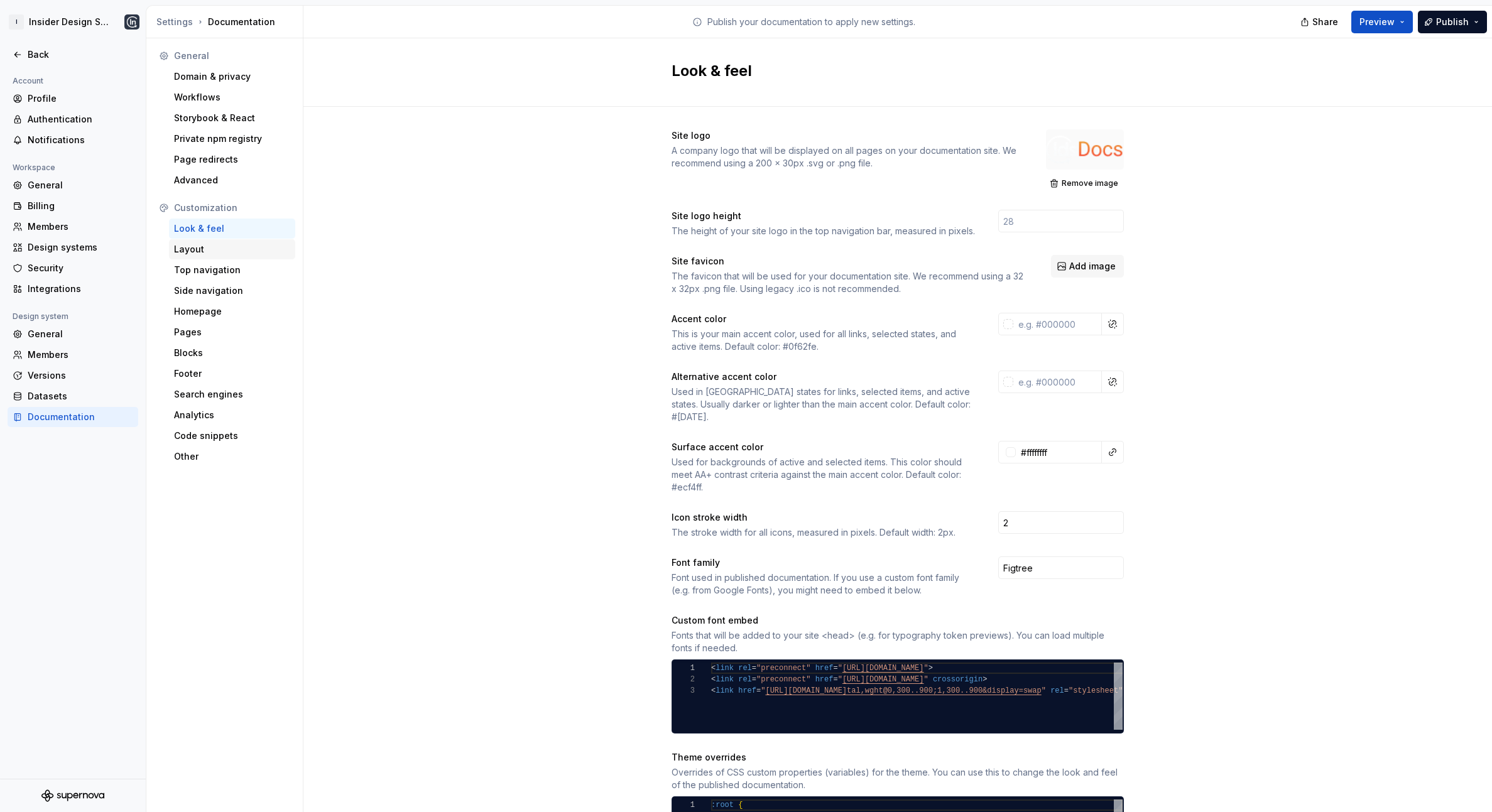
click at [228, 249] on div "Layout" at bounding box center [232, 249] width 116 height 13
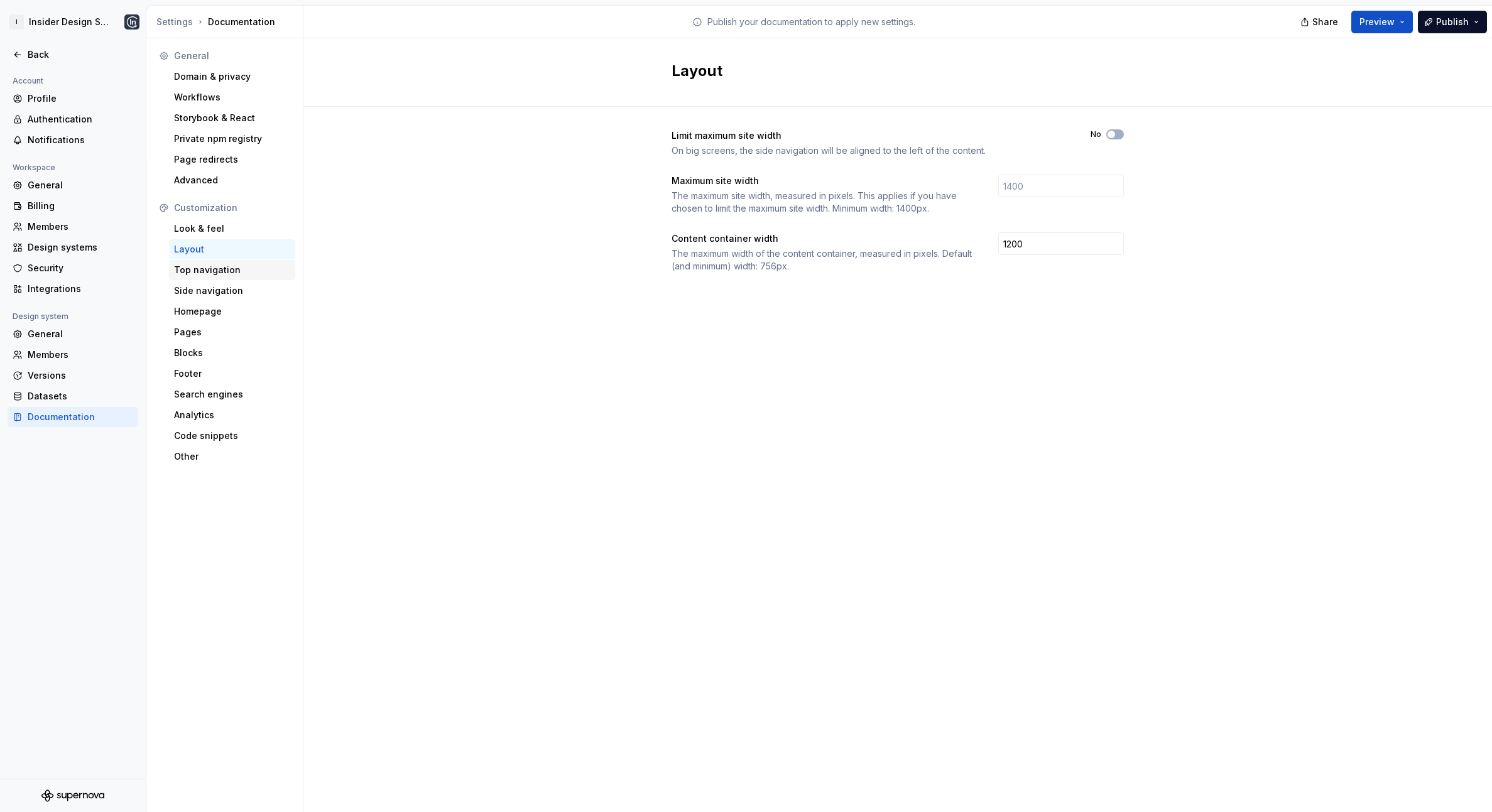
click at [234, 264] on div "Top navigation" at bounding box center [232, 270] width 116 height 13
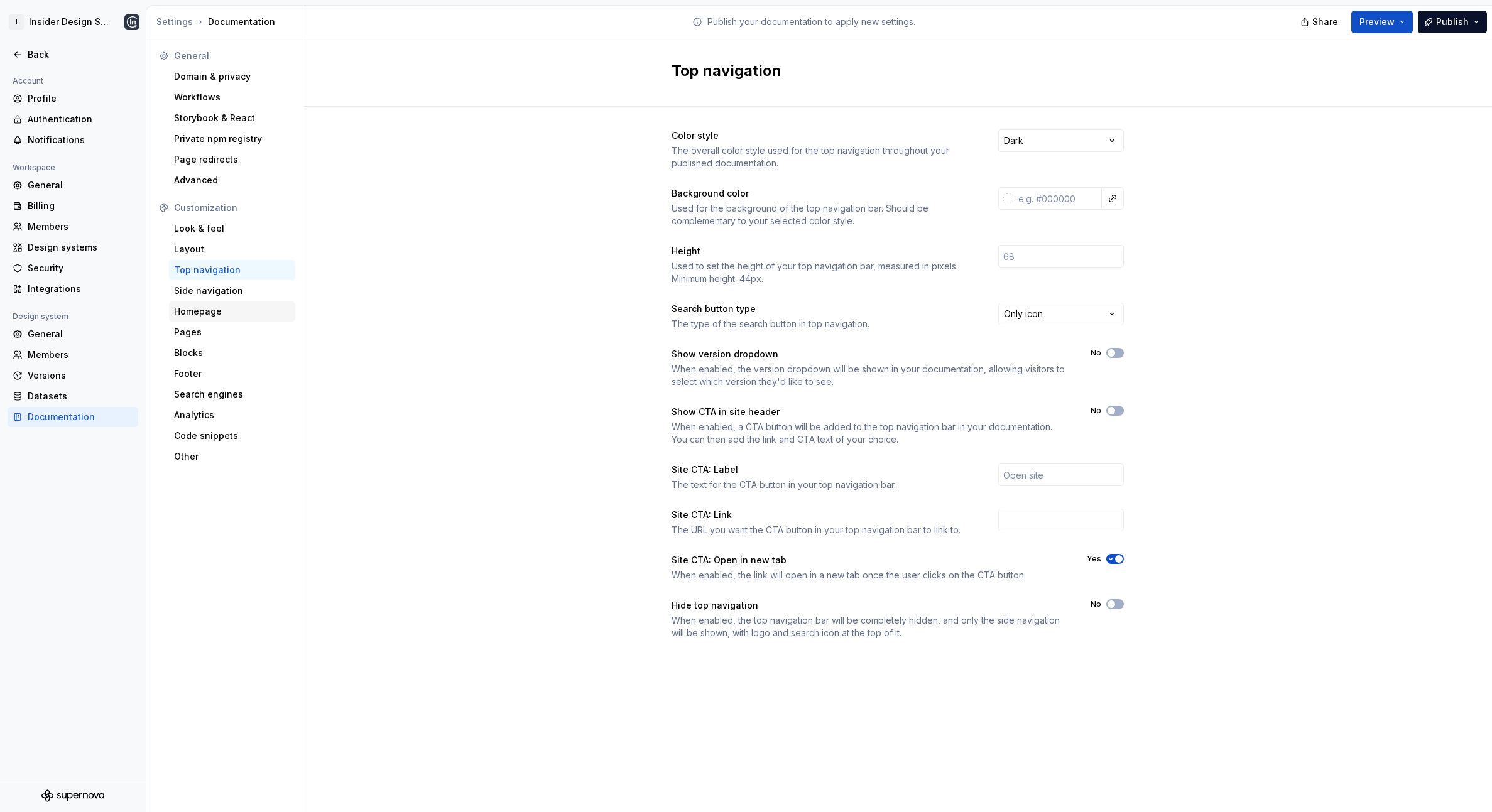
click at [219, 311] on div "Homepage" at bounding box center [232, 312] width 116 height 13
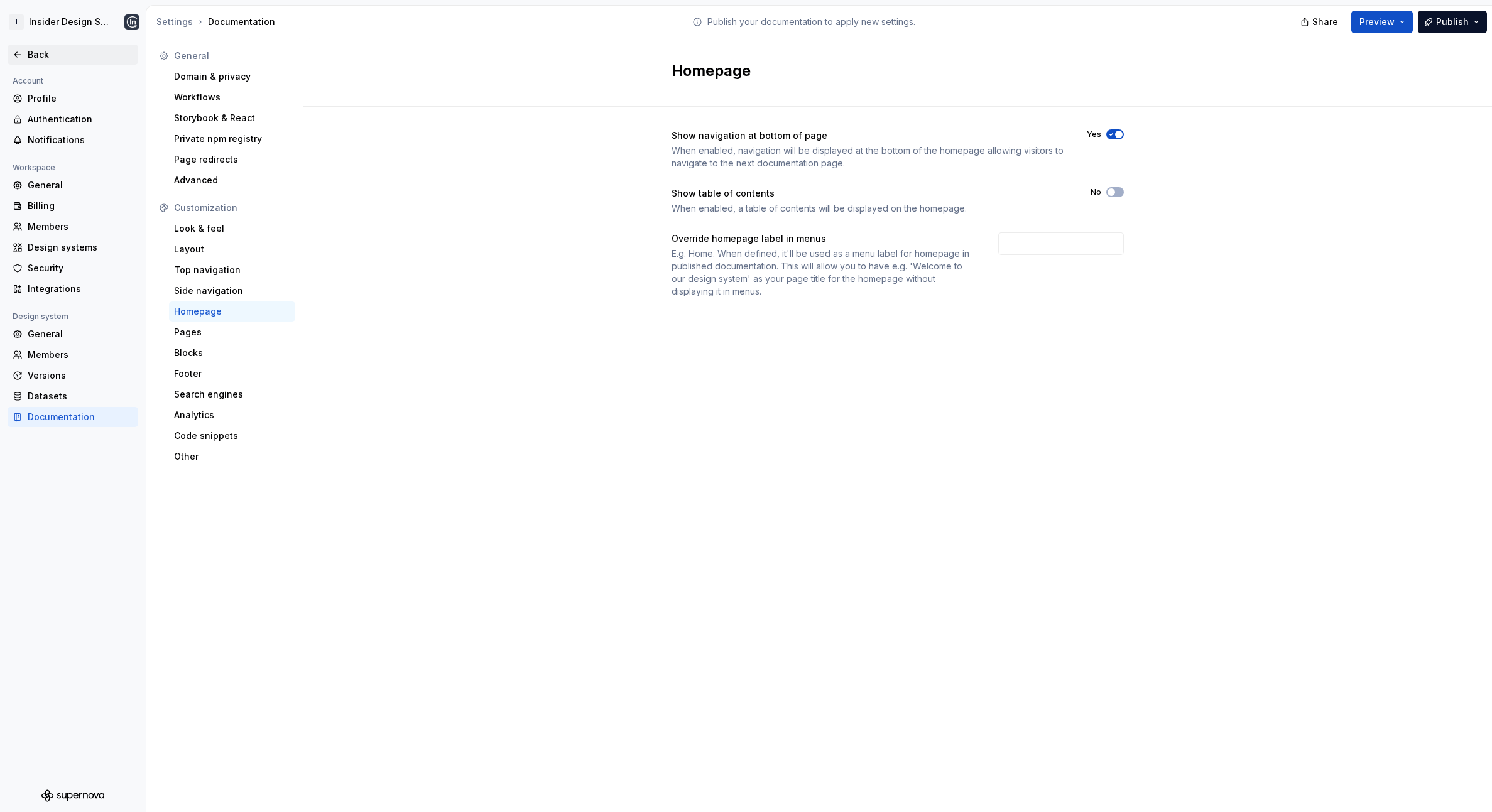
click at [36, 46] on div "Back" at bounding box center [73, 55] width 130 height 20
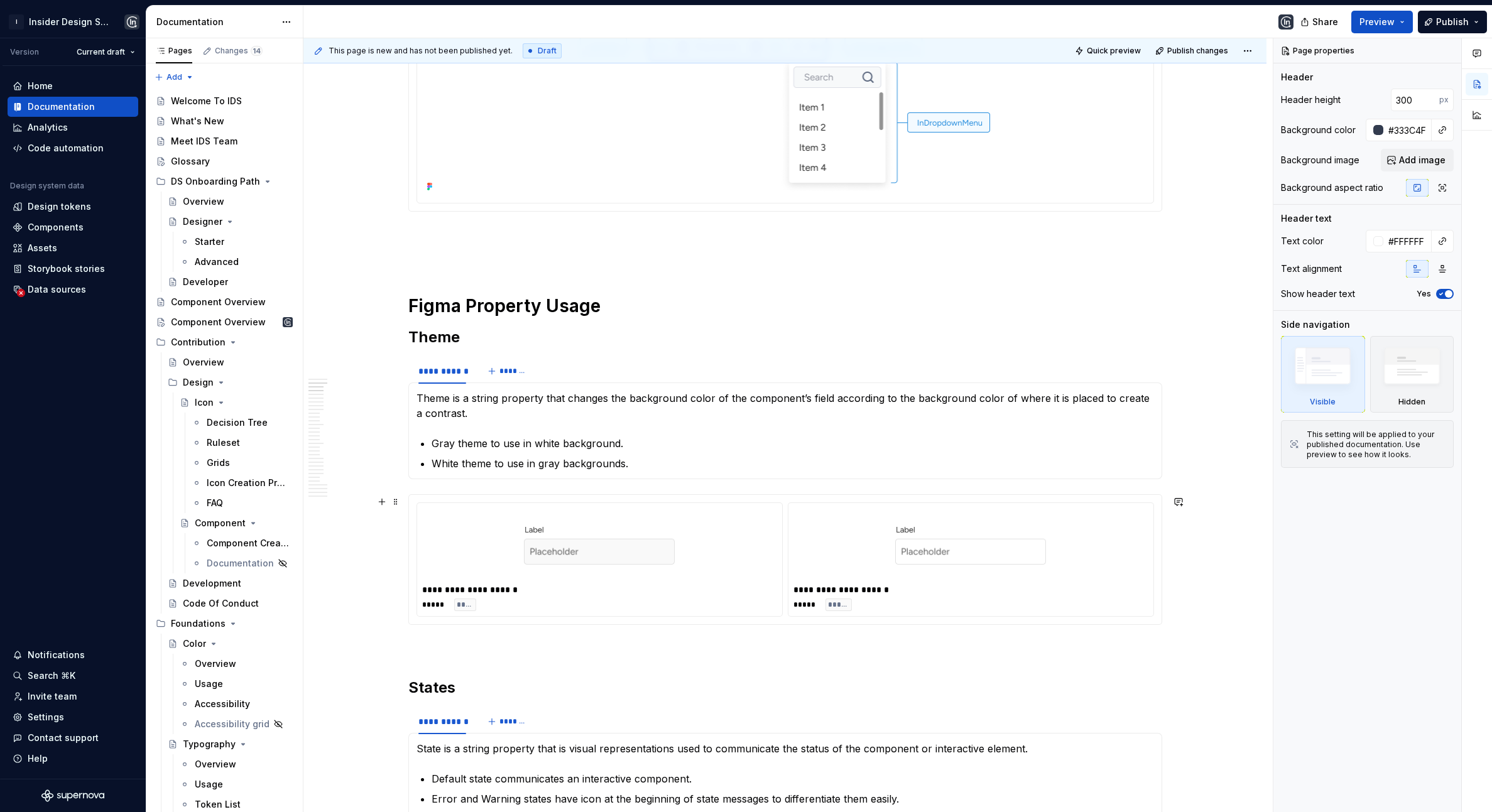
scroll to position [635, 0]
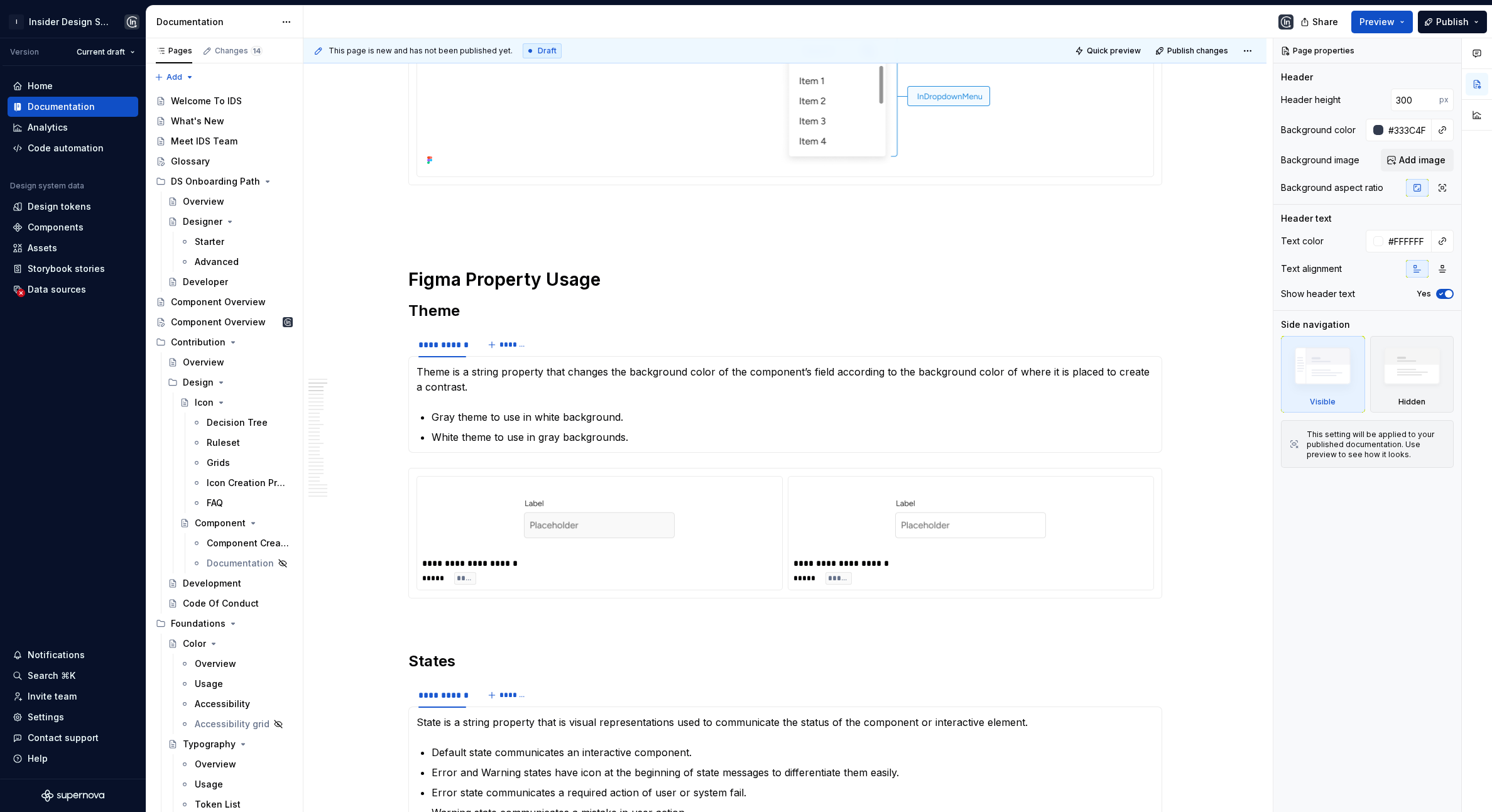
click at [1250, 55] on html "I Insider Design System Version Current draft Home Documentation Analytics Code…" at bounding box center [746, 406] width 1492 height 812
click at [1130, 224] on html "I Insider Design System Version Current draft Home Documentation Analytics Code…" at bounding box center [746, 406] width 1492 height 812
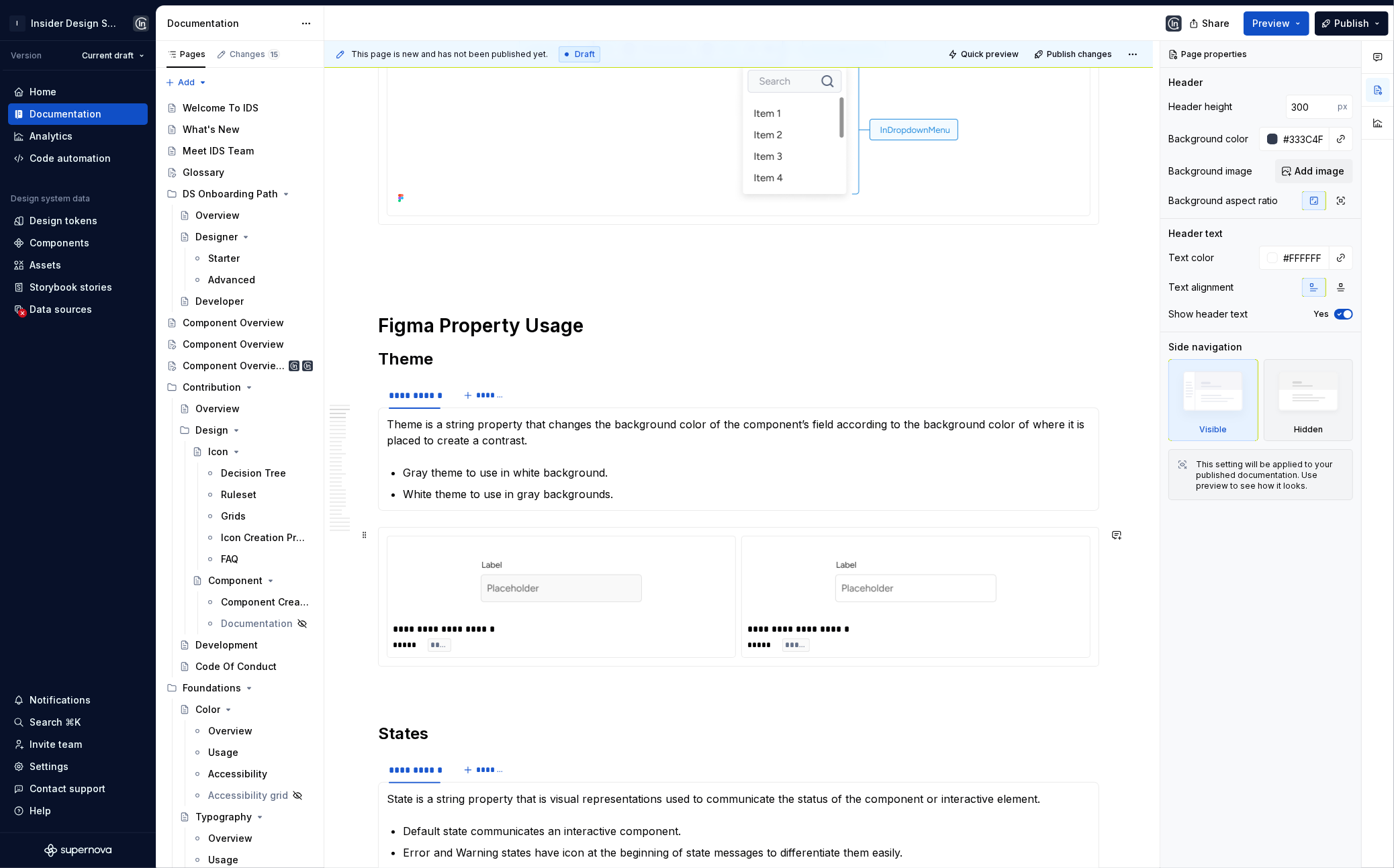
scroll to position [783, 0]
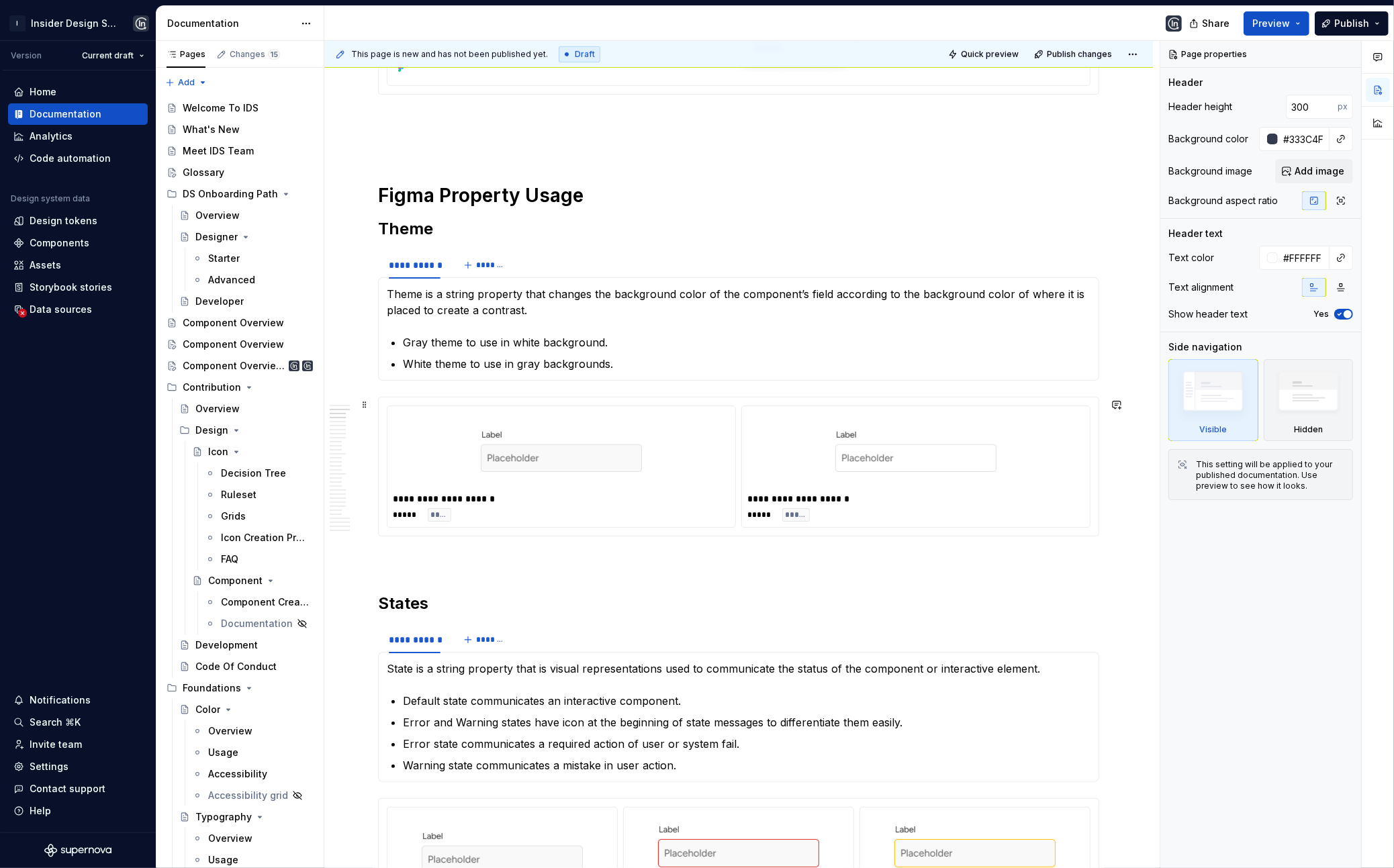
click at [702, 469] on div at bounding box center [562, 451] width 337 height 78
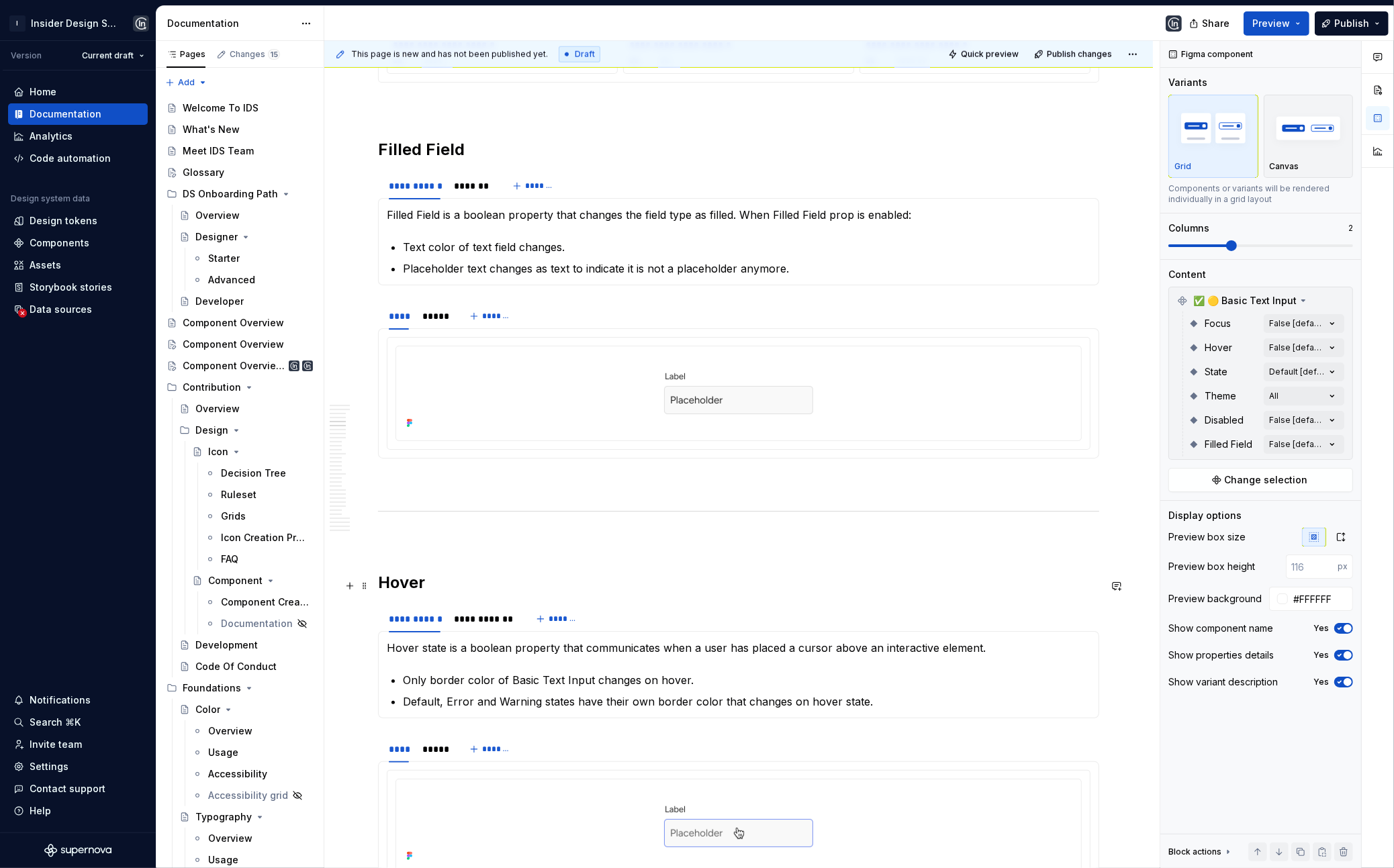
scroll to position [1651, 0]
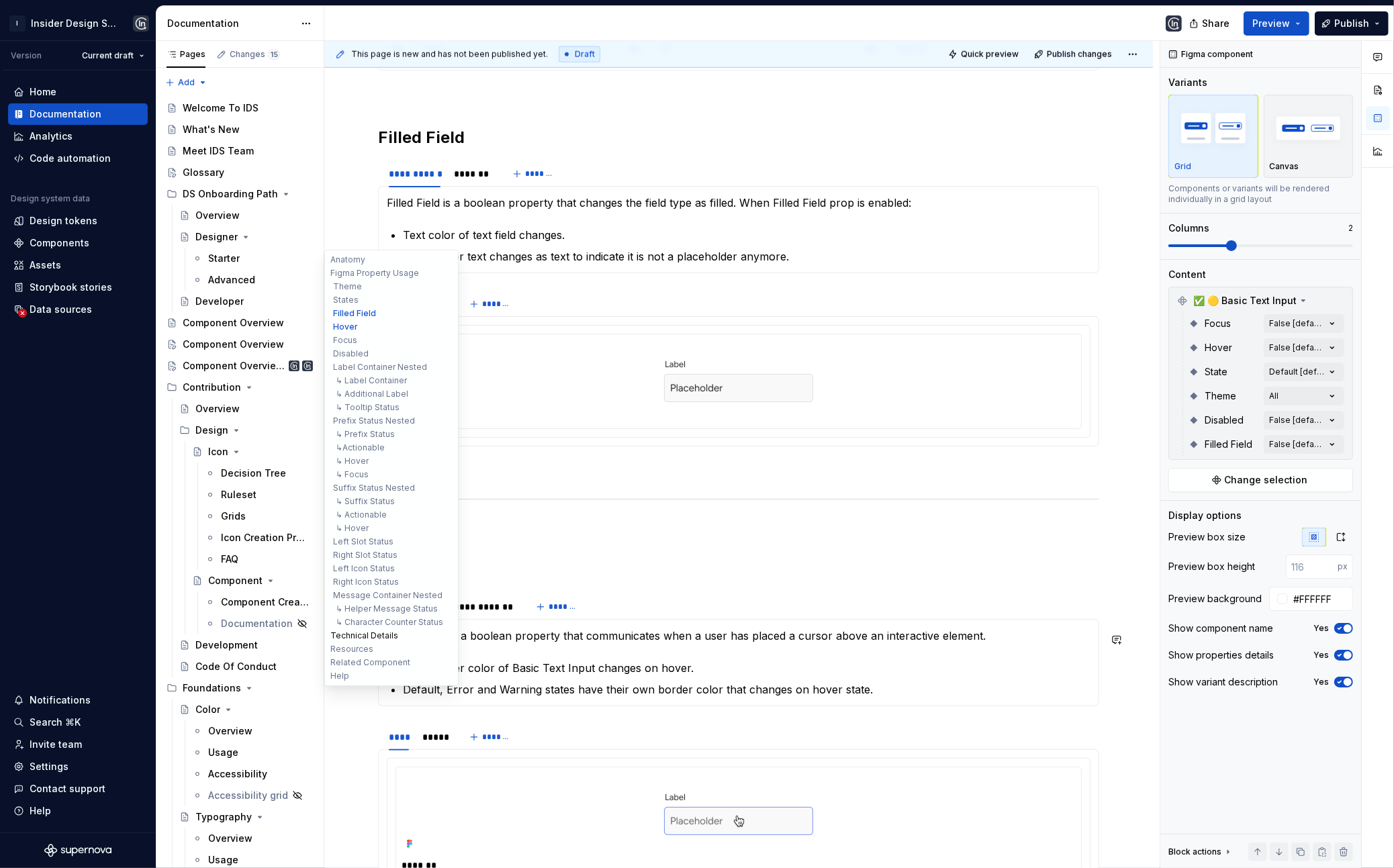
click at [375, 638] on button "Technical Details" at bounding box center [392, 636] width 127 height 13
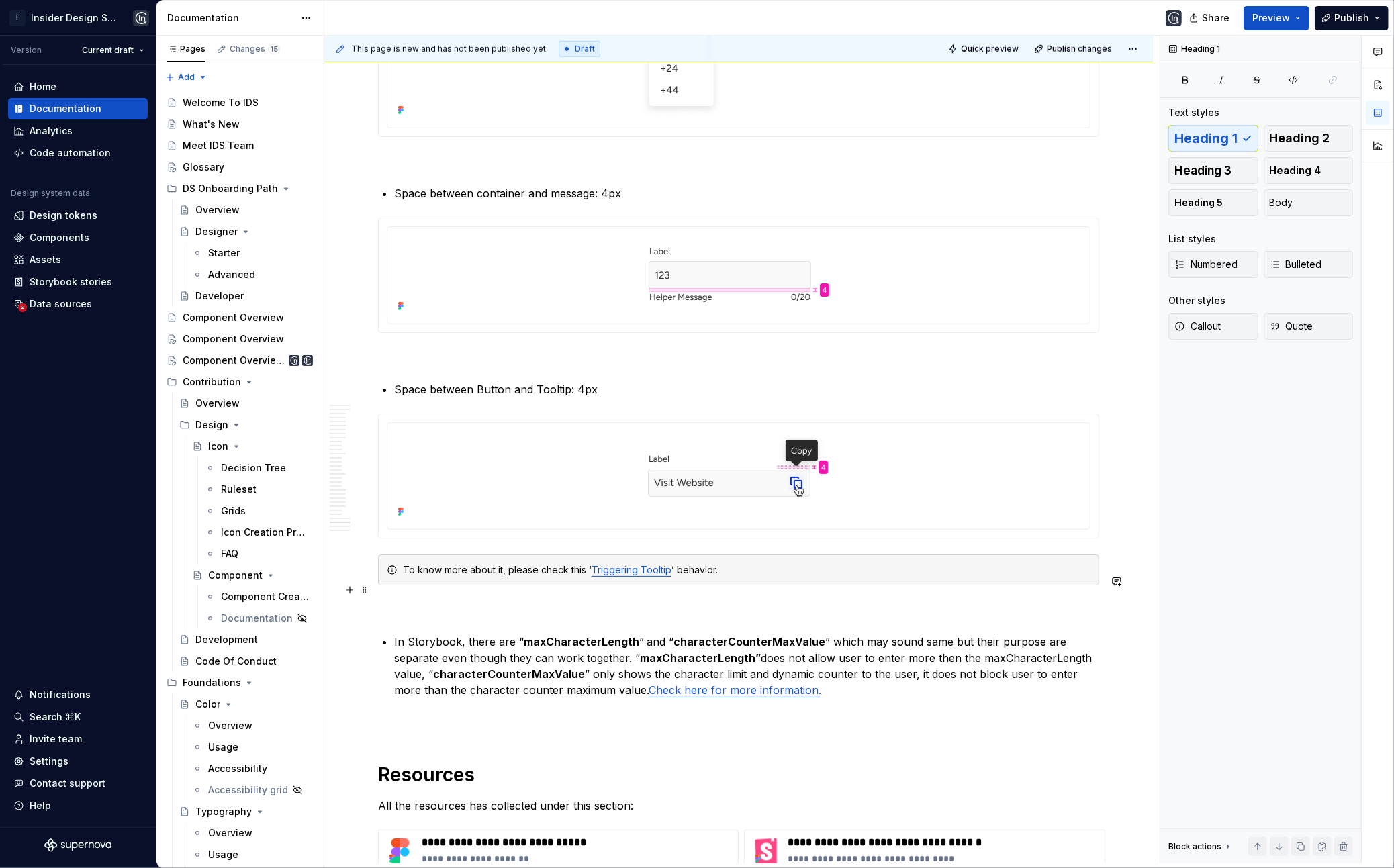
scroll to position [12431, 0]
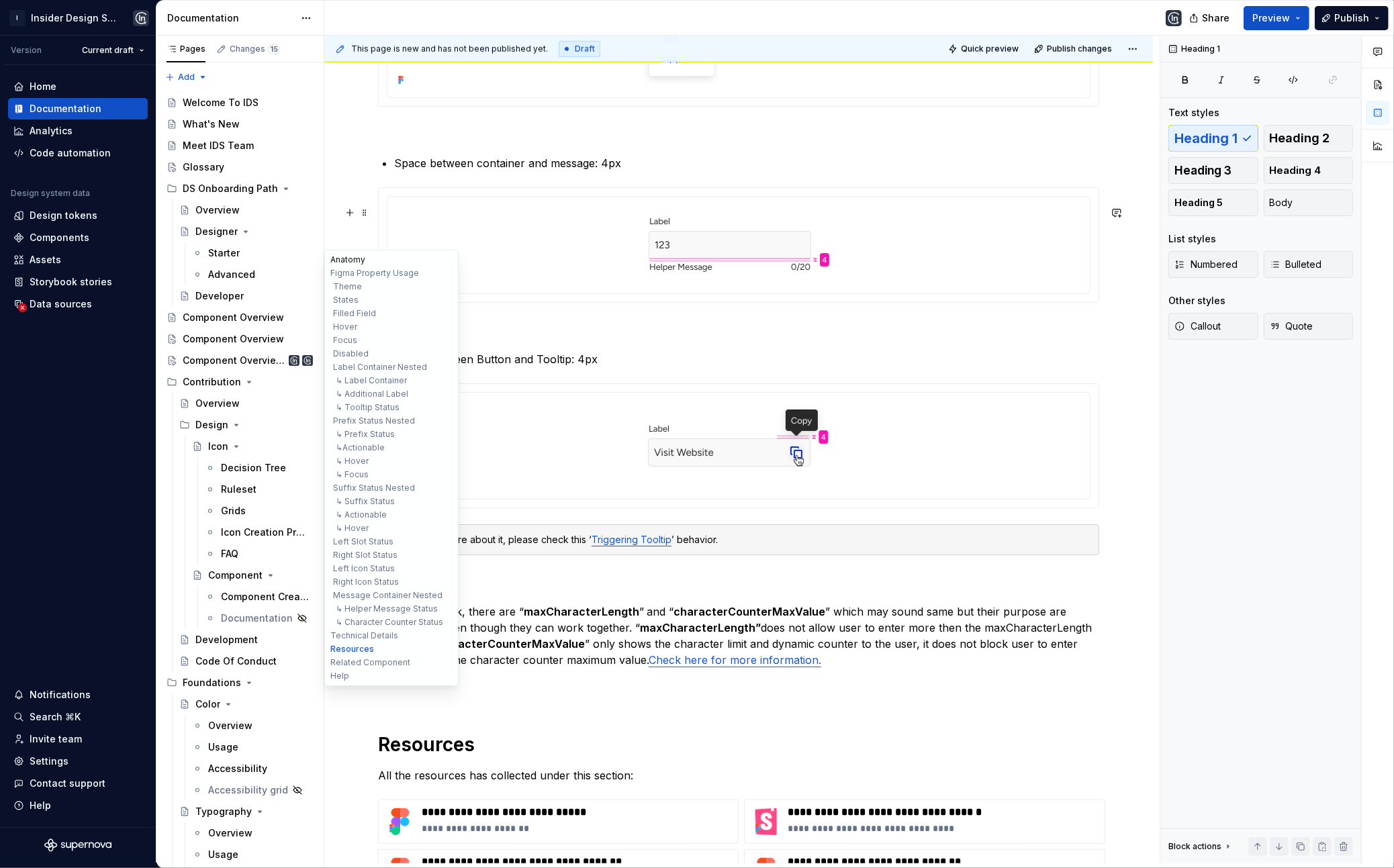
click at [341, 255] on button "Anatomy" at bounding box center [392, 260] width 127 height 13
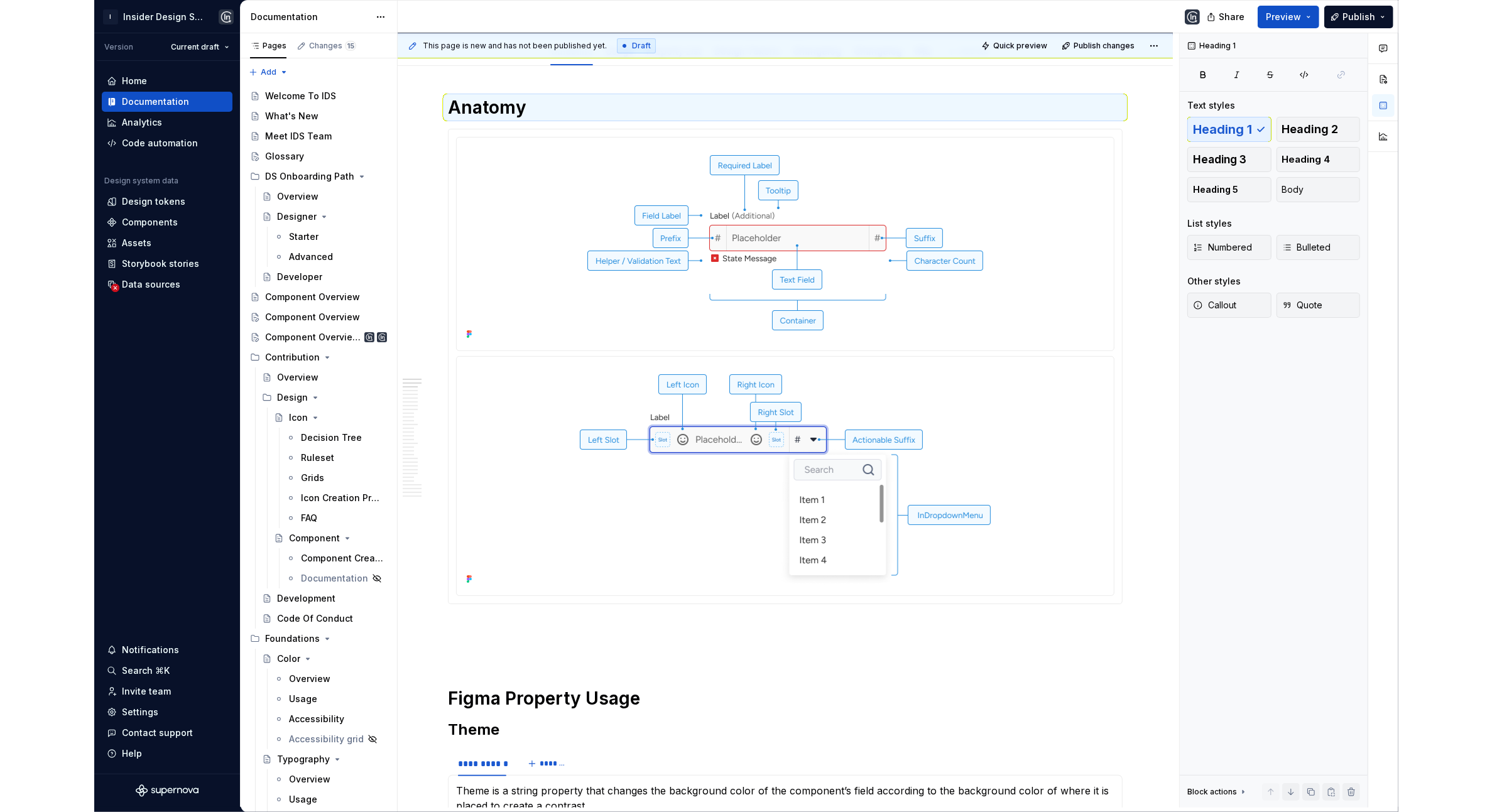
scroll to position [0, 0]
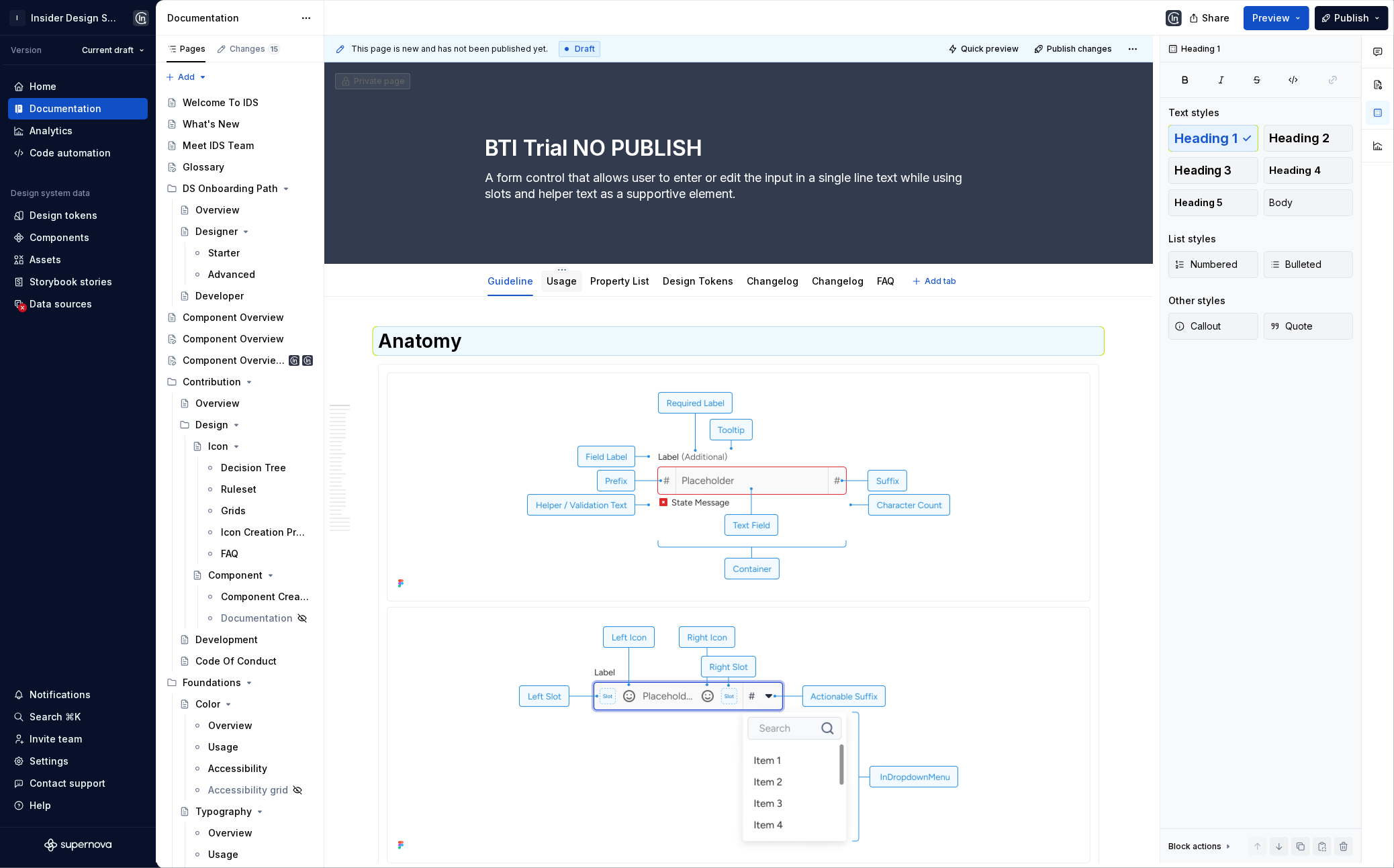
click at [573, 280] on link "Usage" at bounding box center [562, 281] width 30 height 11
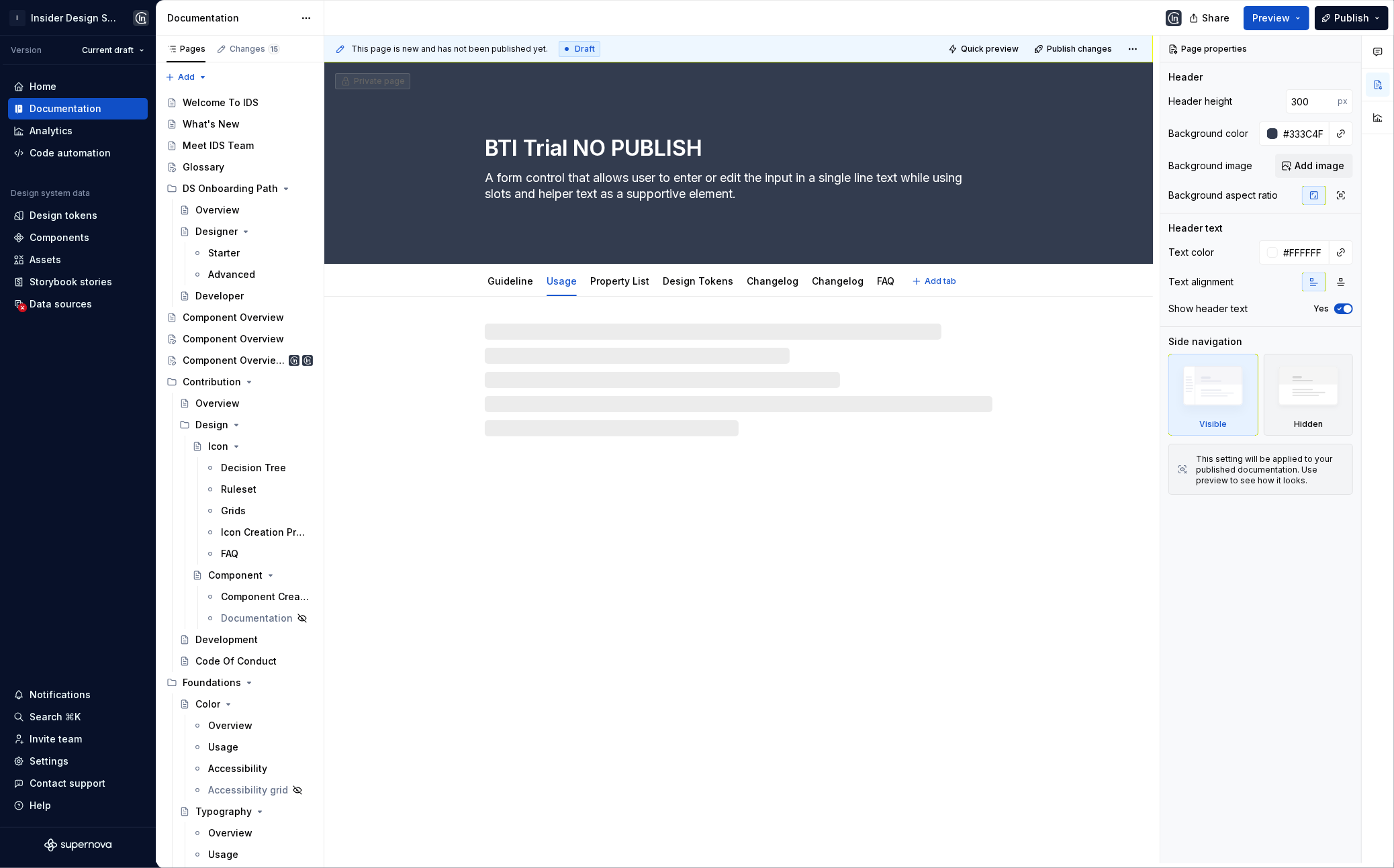
click at [533, 285] on div "Guideline" at bounding box center [510, 281] width 56 height 22
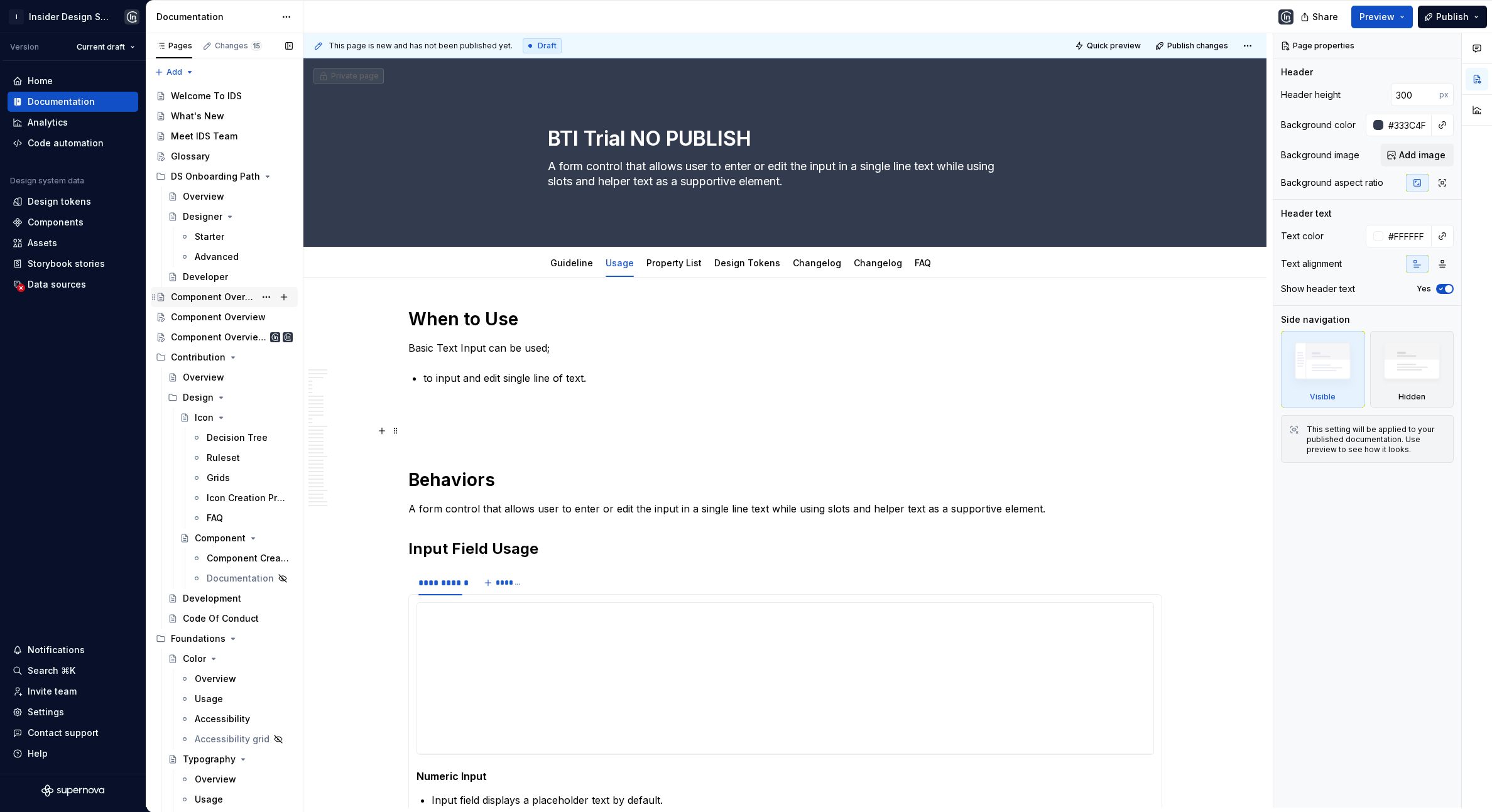
scroll to position [5, 0]
click at [209, 295] on div "Component Overview" at bounding box center [218, 297] width 95 height 13
click at [203, 331] on div "Component Overview (final)" at bounding box center [213, 338] width 84 height 13
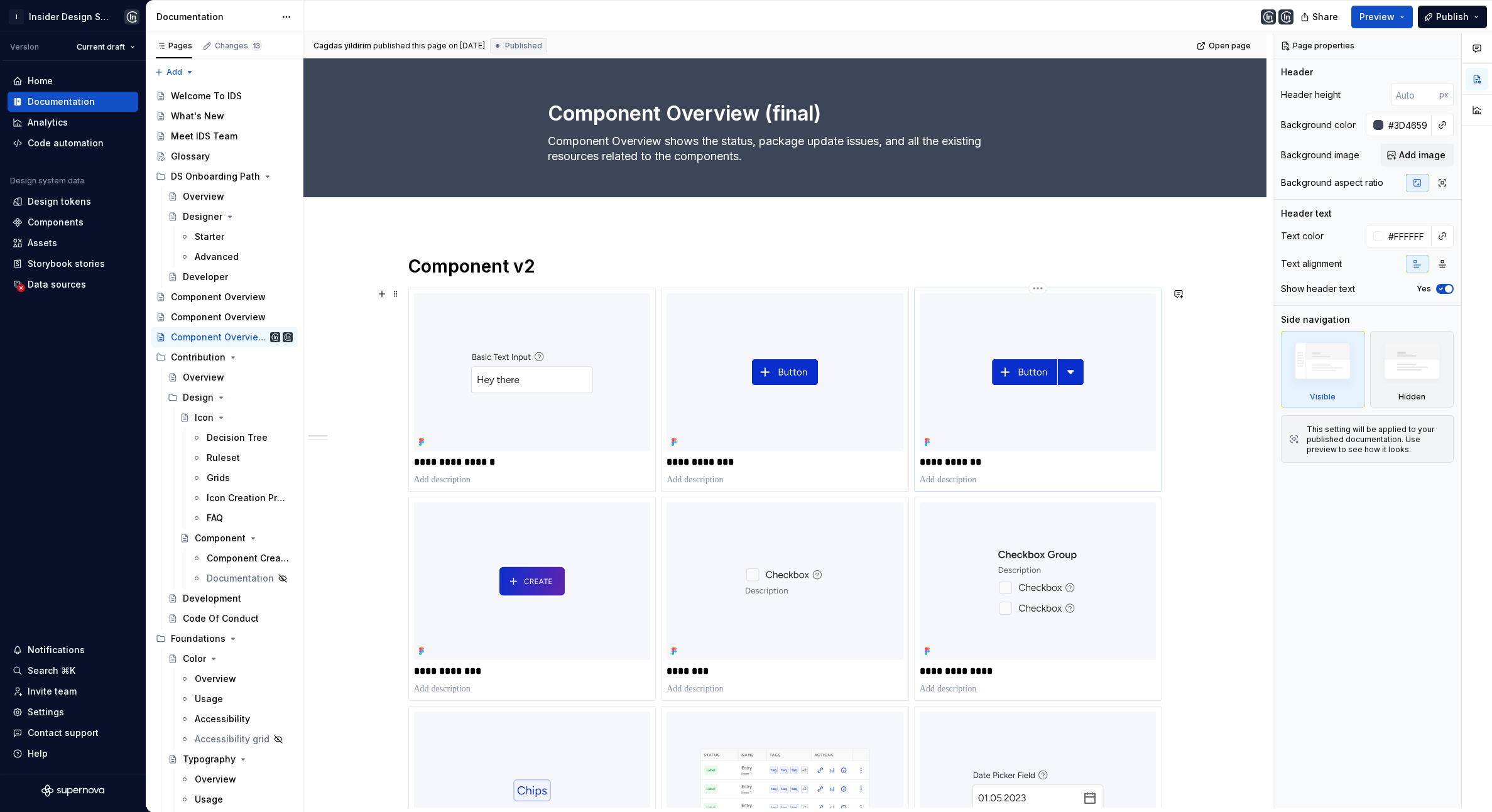
click at [962, 326] on img at bounding box center [1039, 372] width 237 height 158
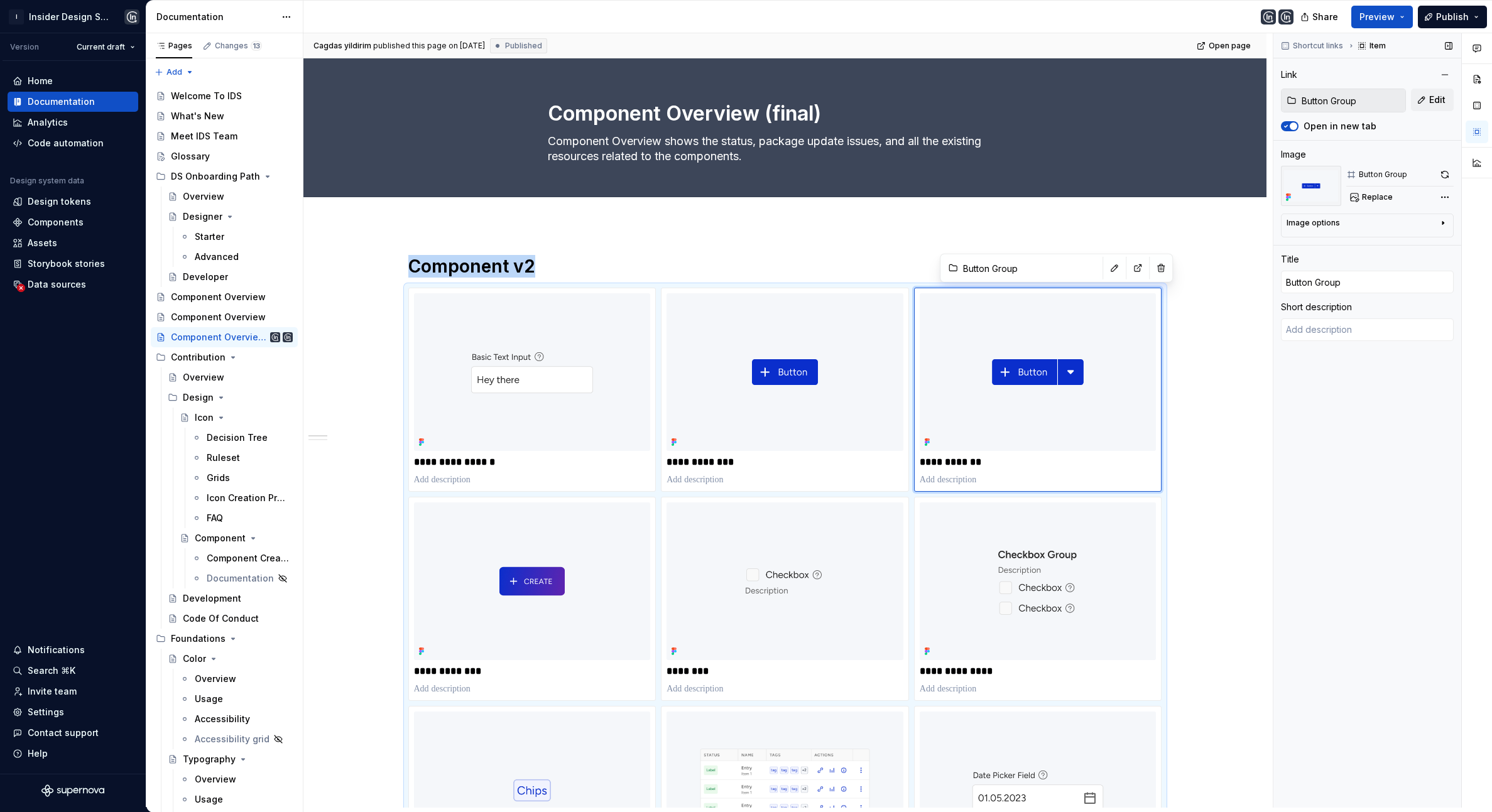
click at [1432, 220] on div "Image options" at bounding box center [1362, 226] width 151 height 15
click at [1449, 195] on div "Comments Open comments No comments yet Select ‘Comment’ from the block context …" at bounding box center [1383, 421] width 219 height 775
click at [1355, 500] on div "Comments Open comments No comments yet Select ‘Comment’ from the block context …" at bounding box center [1383, 421] width 219 height 775
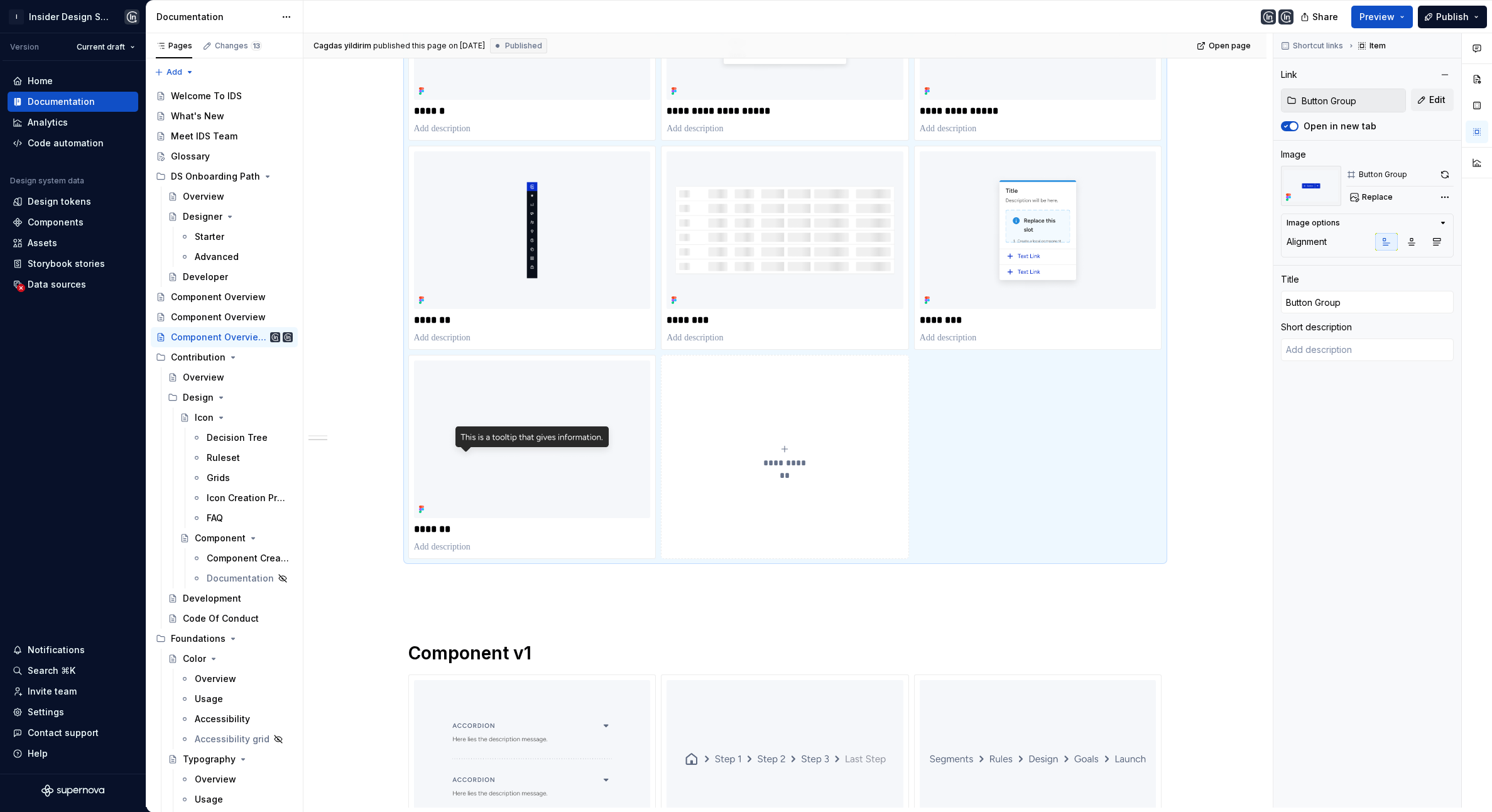
scroll to position [1396, 0]
click at [201, 319] on div "Component Overview" at bounding box center [213, 317] width 84 height 13
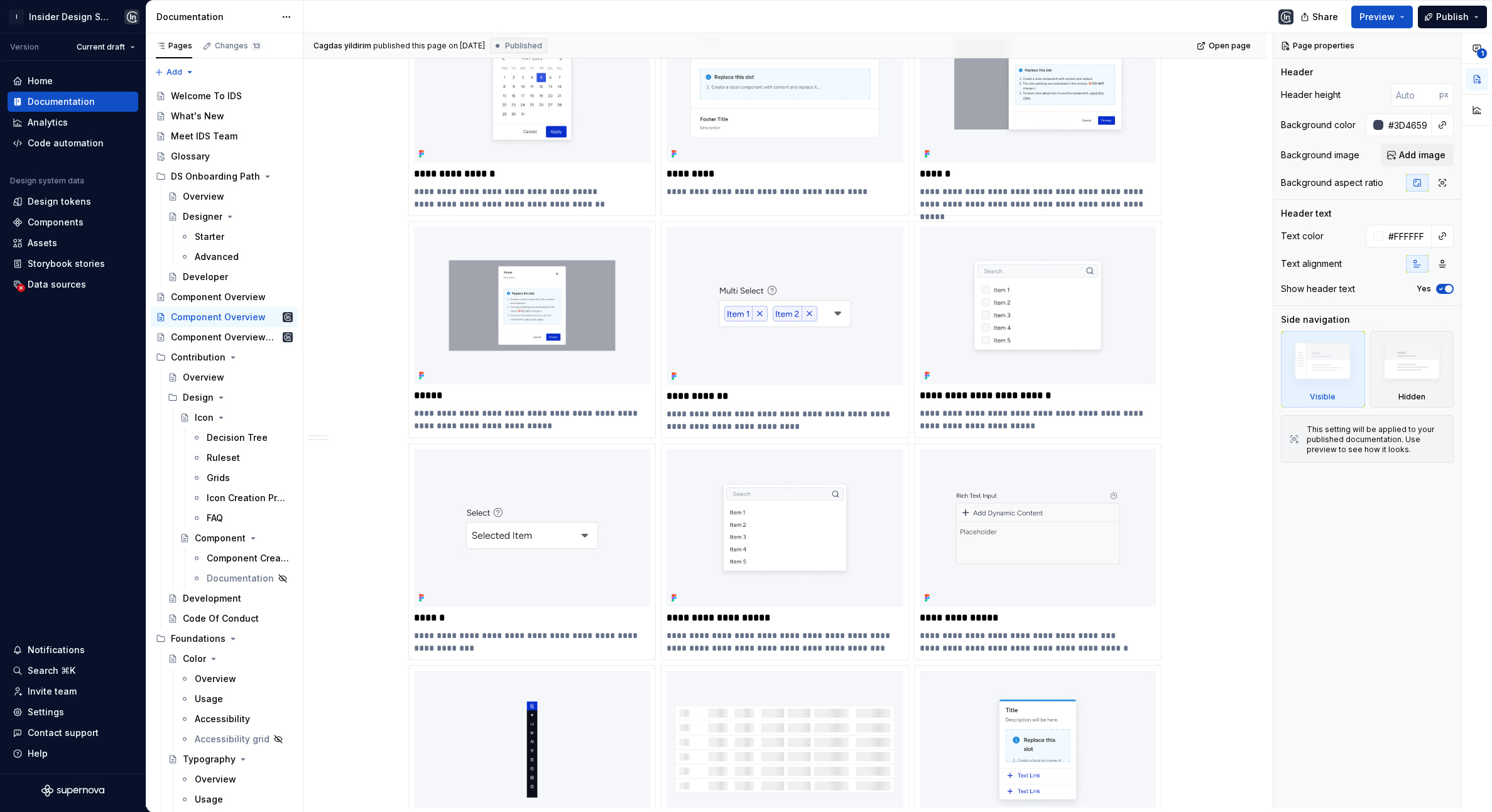
scroll to position [980, 0]
type textarea "*"
